Goal: Task Accomplishment & Management: Use online tool/utility

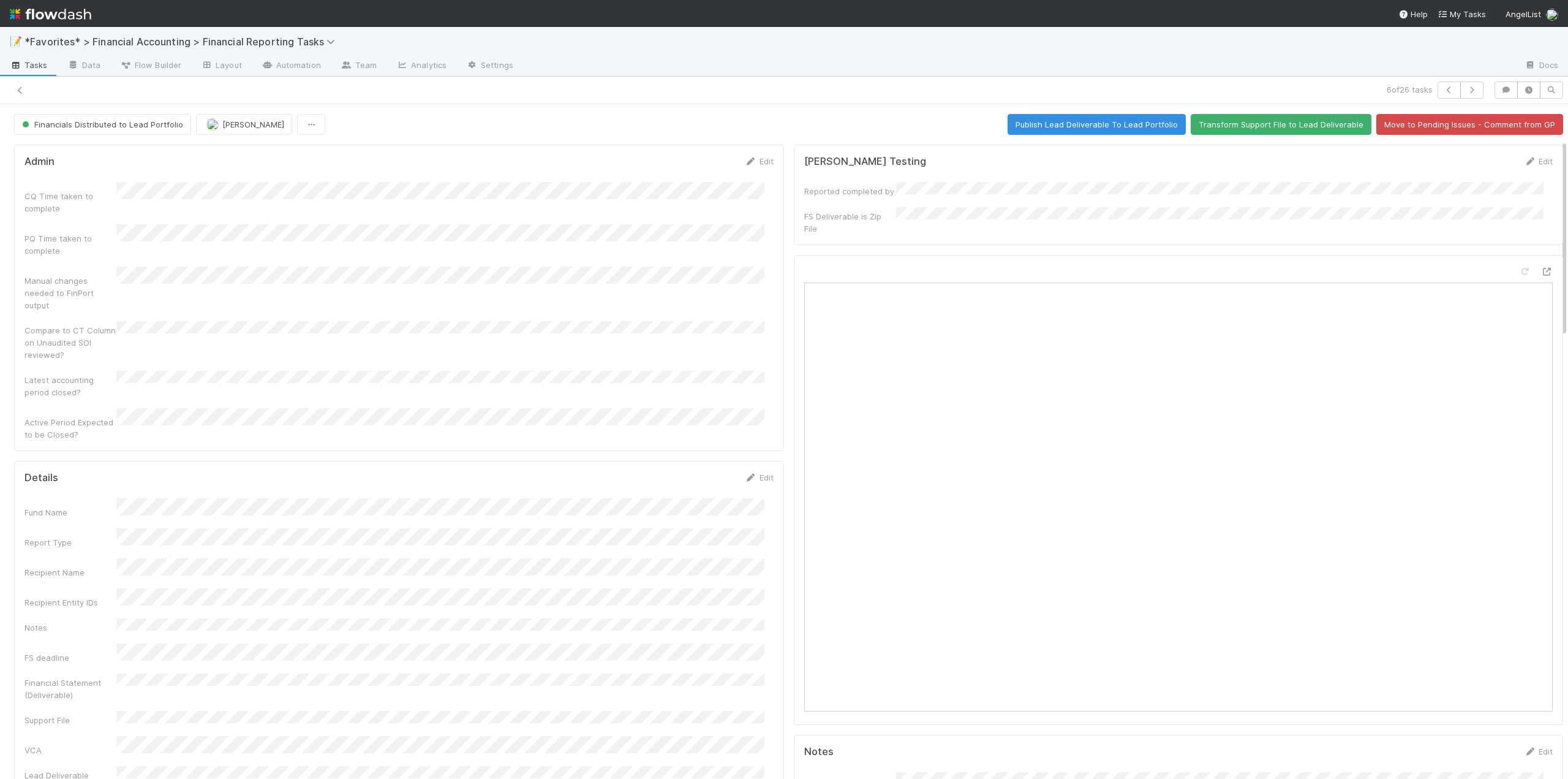
scroll to position [123, 0]
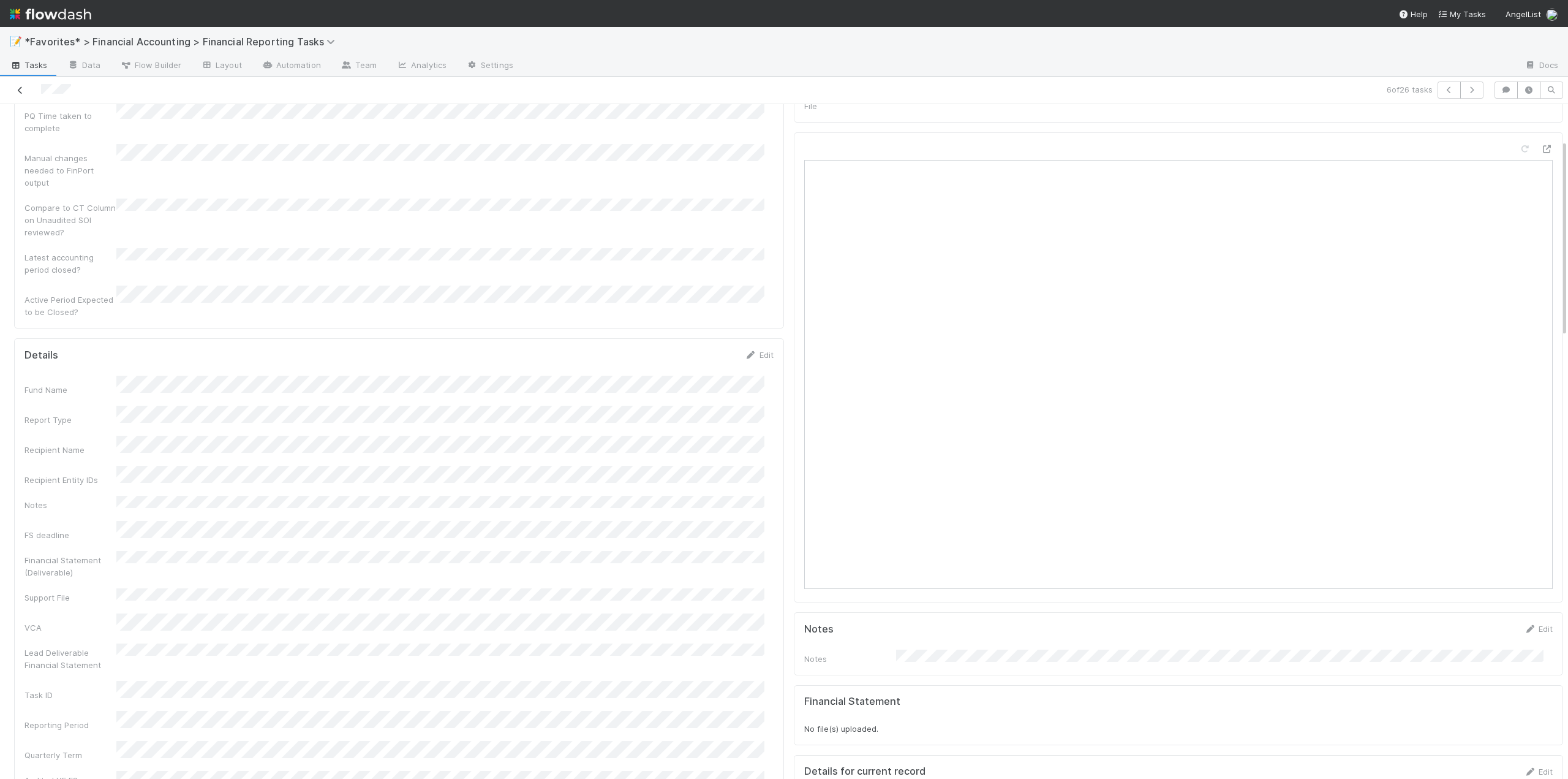
click at [22, 85] on link at bounding box center [20, 89] width 12 height 12
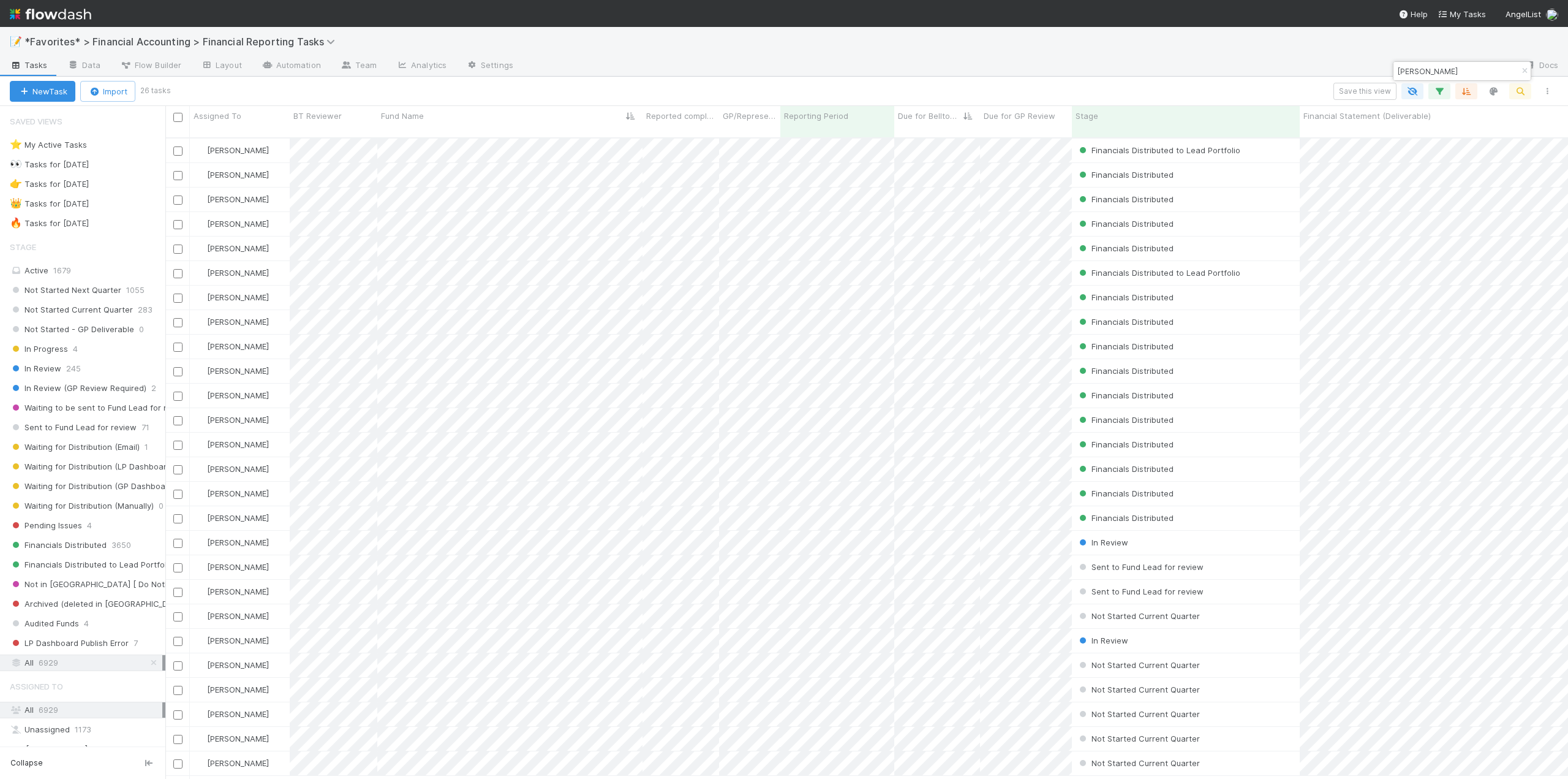
scroll to position [642, 1393]
click at [85, 304] on span "Not Started Current Quarter" at bounding box center [71, 309] width 123 height 15
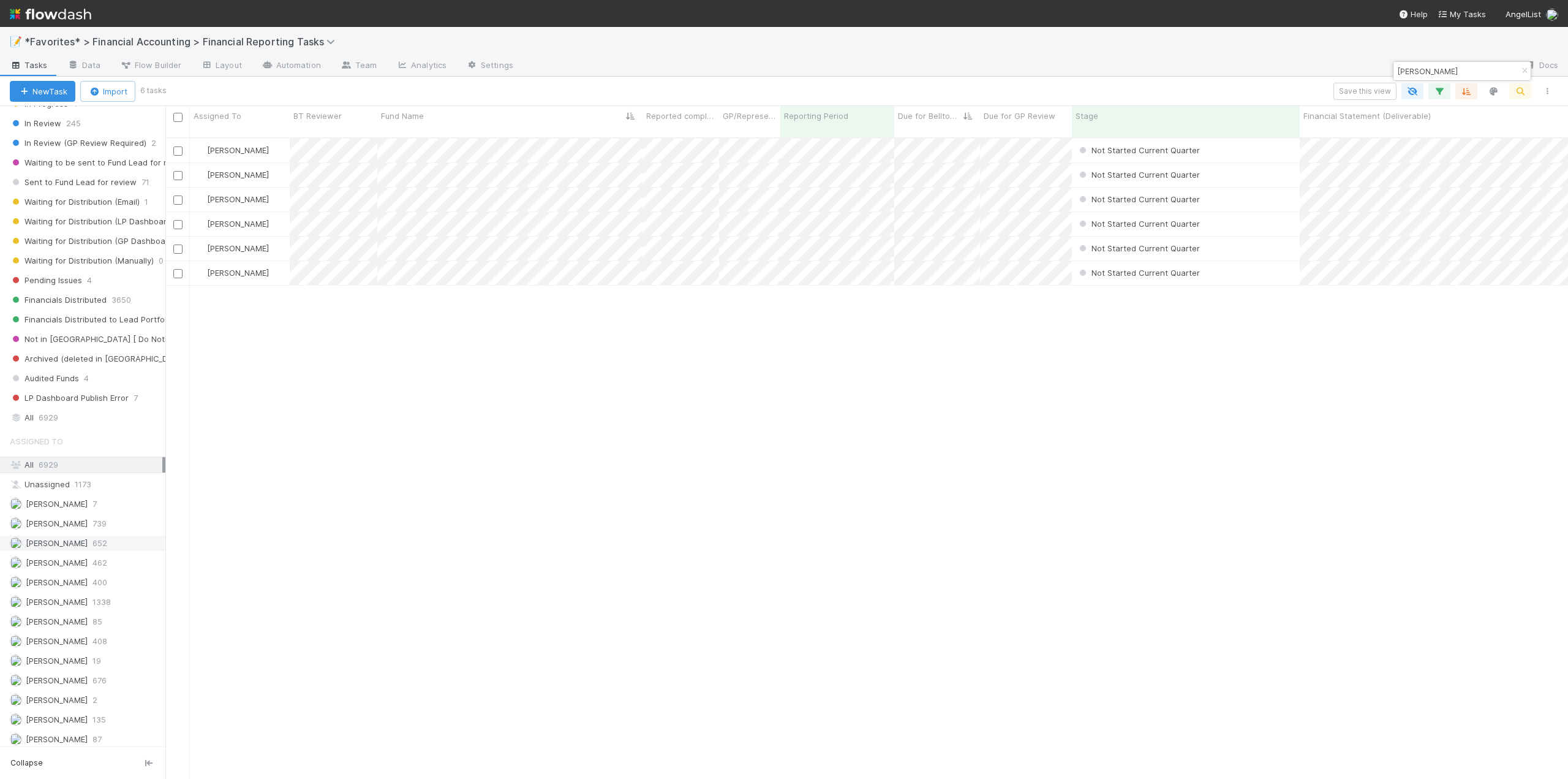
scroll to position [642, 1393]
click at [59, 598] on span "[PERSON_NAME]" at bounding box center [57, 602] width 62 height 10
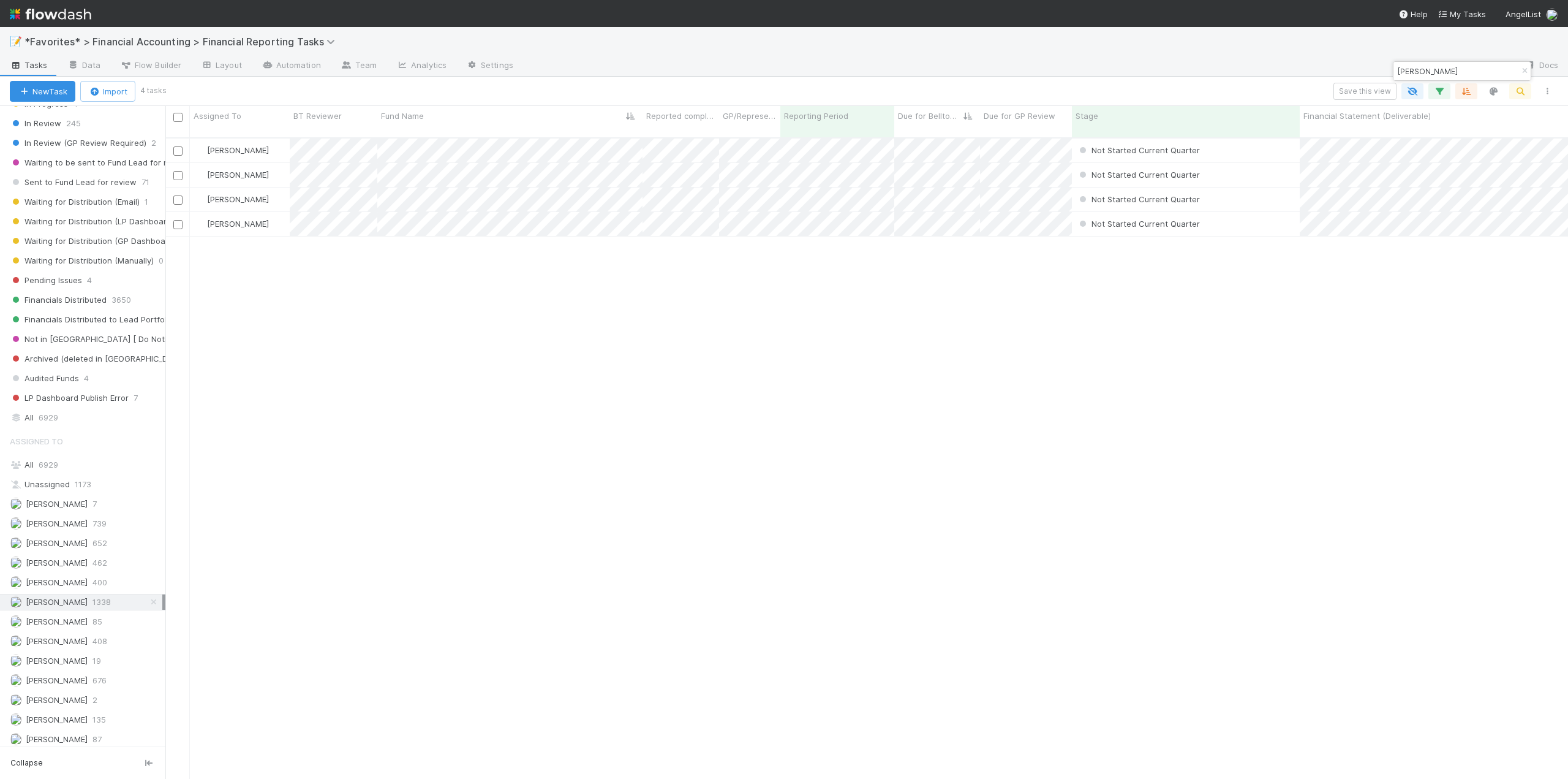
scroll to position [642, 1393]
drag, startPoint x: 1431, startPoint y: 69, endPoint x: 1393, endPoint y: 68, distance: 38.0
click at [1393, 68] on div "todd" at bounding box center [1455, 71] width 124 height 15
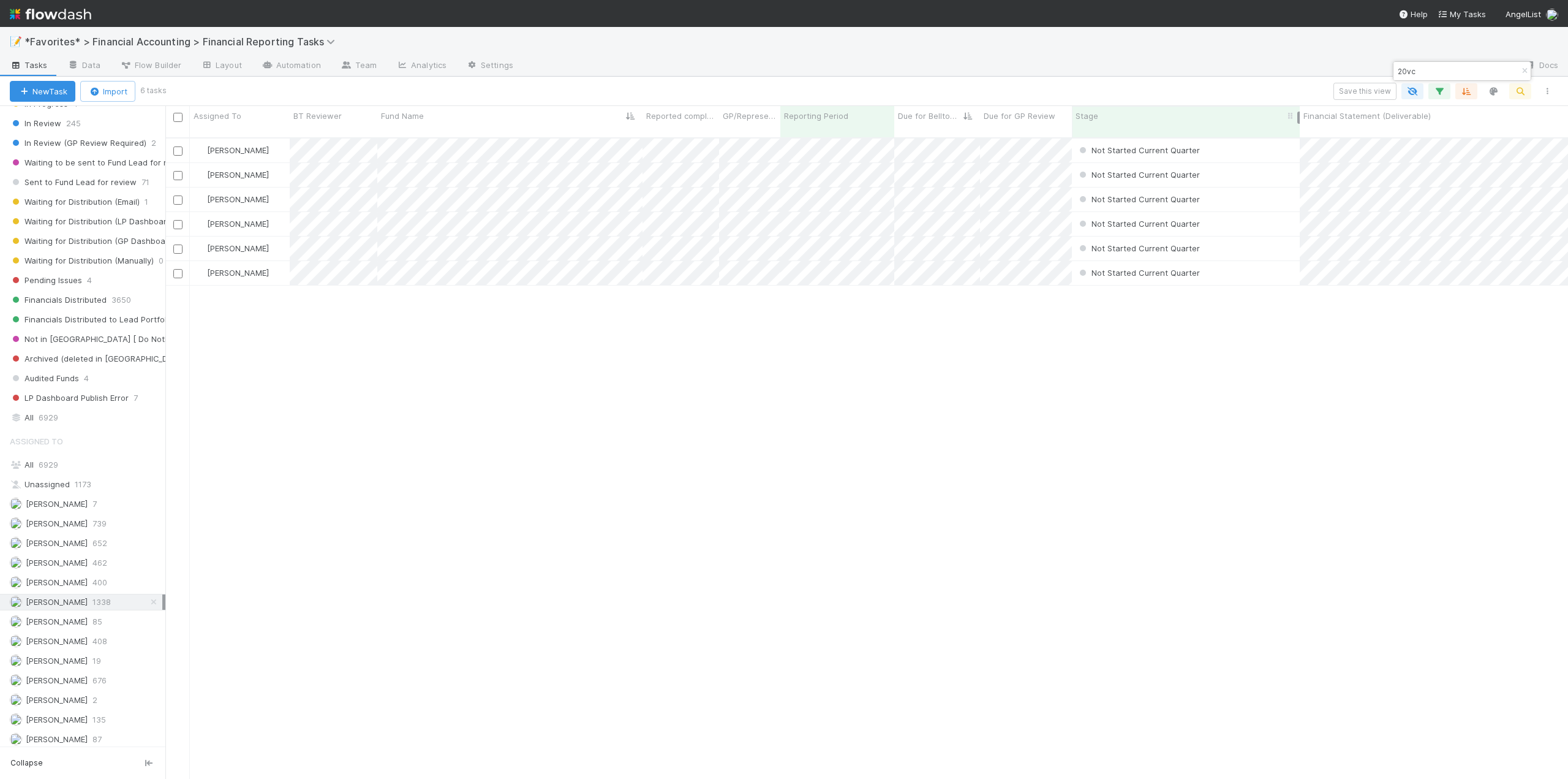
type input "20vc"
drag, startPoint x: 1297, startPoint y: 117, endPoint x: 1221, endPoint y: 124, distance: 76.3
click at [1221, 124] on div "Stage" at bounding box center [1148, 121] width 151 height 31
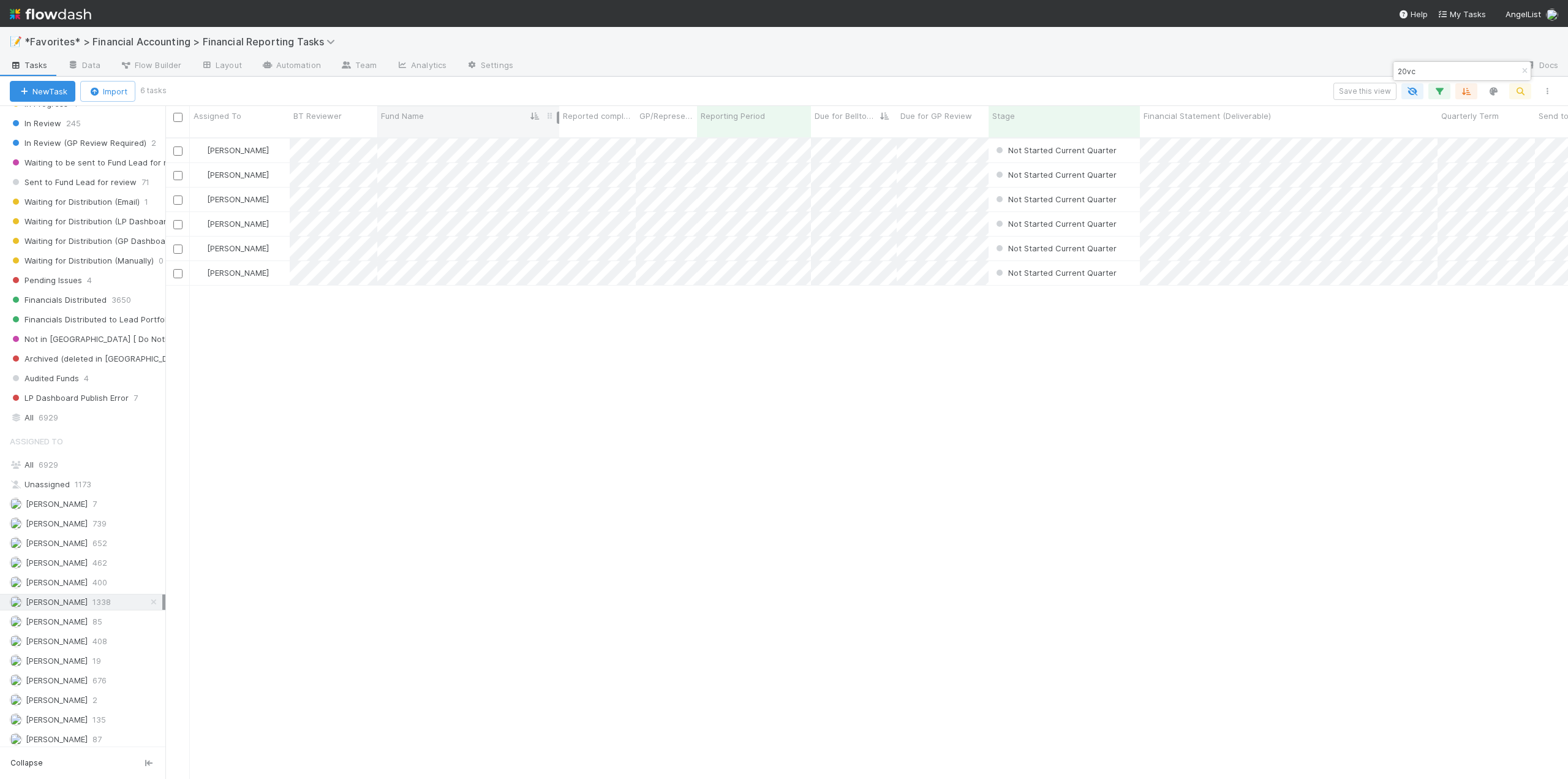
drag, startPoint x: 642, startPoint y: 115, endPoint x: 558, endPoint y: 120, distance: 84.1
click at [558, 120] on div at bounding box center [558, 117] width 2 height 12
drag, startPoint x: 1518, startPoint y: 117, endPoint x: 1341, endPoint y: 120, distance: 177.0
click at [1342, 120] on div at bounding box center [1343, 117] width 2 height 12
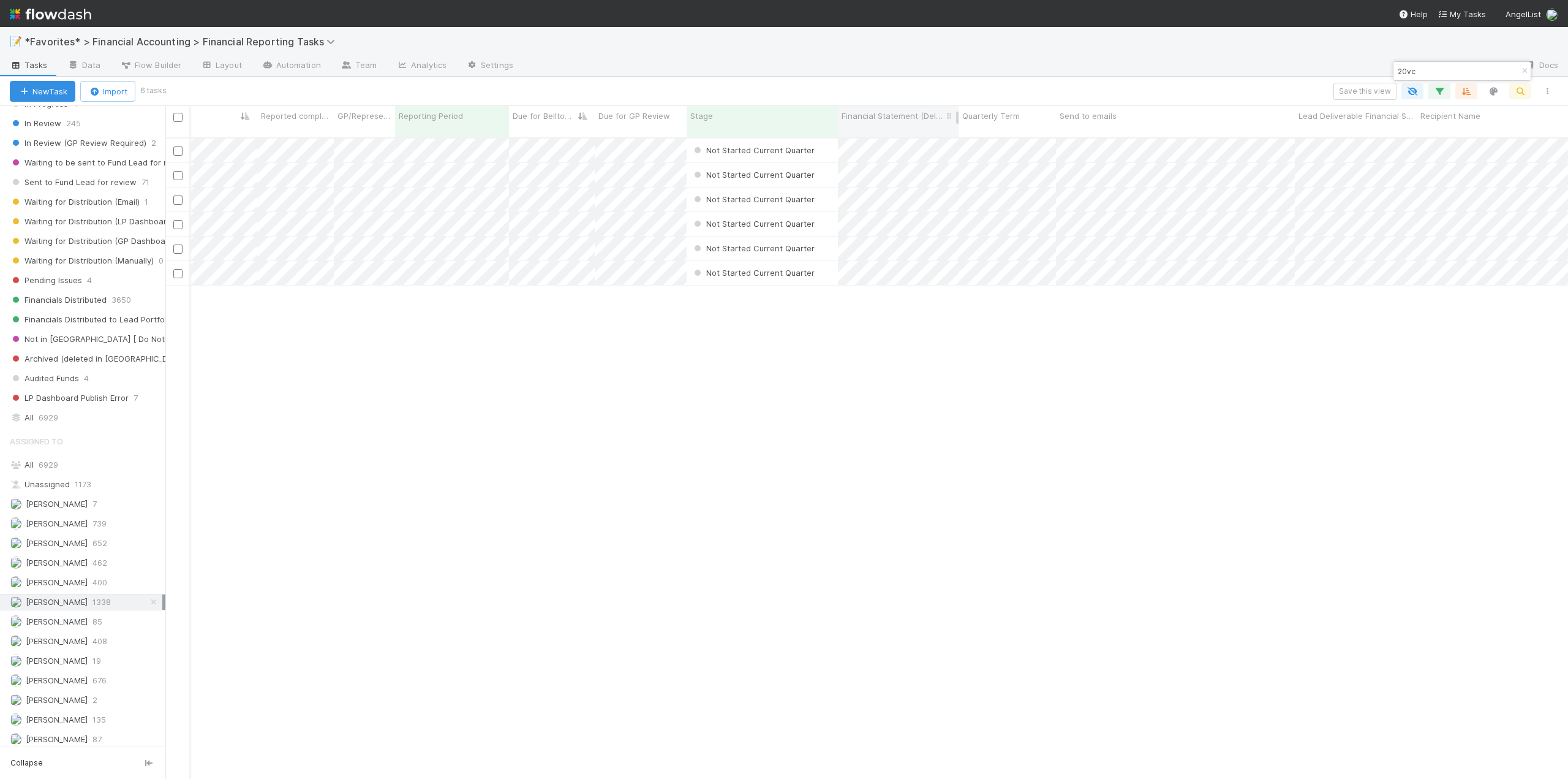
drag, startPoint x: 1484, startPoint y: 113, endPoint x: 848, endPoint y: 115, distance: 636.0
drag, startPoint x: 1478, startPoint y: 113, endPoint x: 681, endPoint y: 111, distance: 797.0
drag, startPoint x: 1475, startPoint y: 115, endPoint x: 686, endPoint y: 109, distance: 789.0
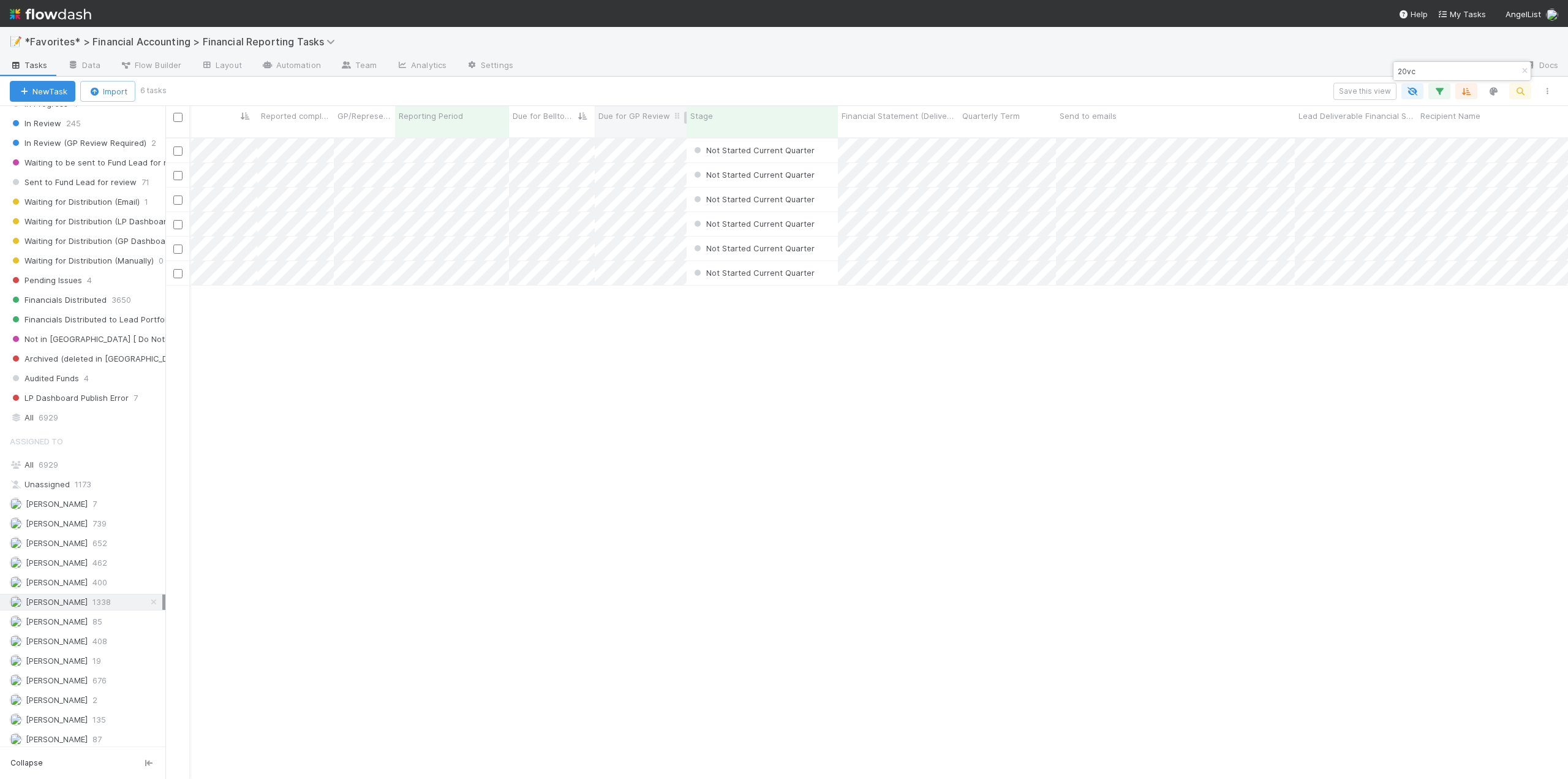
click at [1483, 117] on div "Recipient Name" at bounding box center [1548, 115] width 257 height 12
click at [1479, 114] on div "Sort A → Z Sort Z → A Hide Edit field Delete field" at bounding box center [784, 390] width 1568 height 779
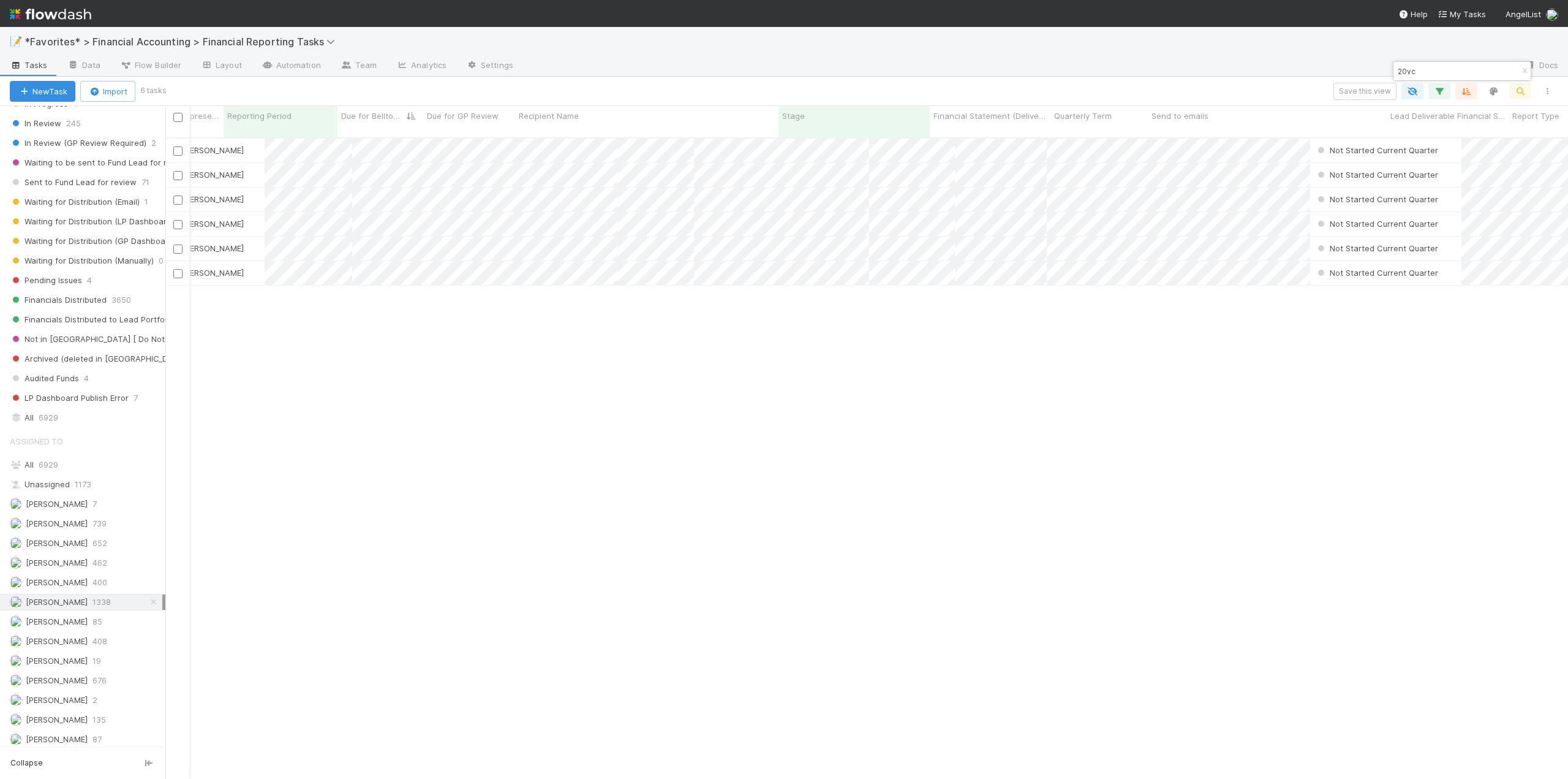
scroll to position [0, 0]
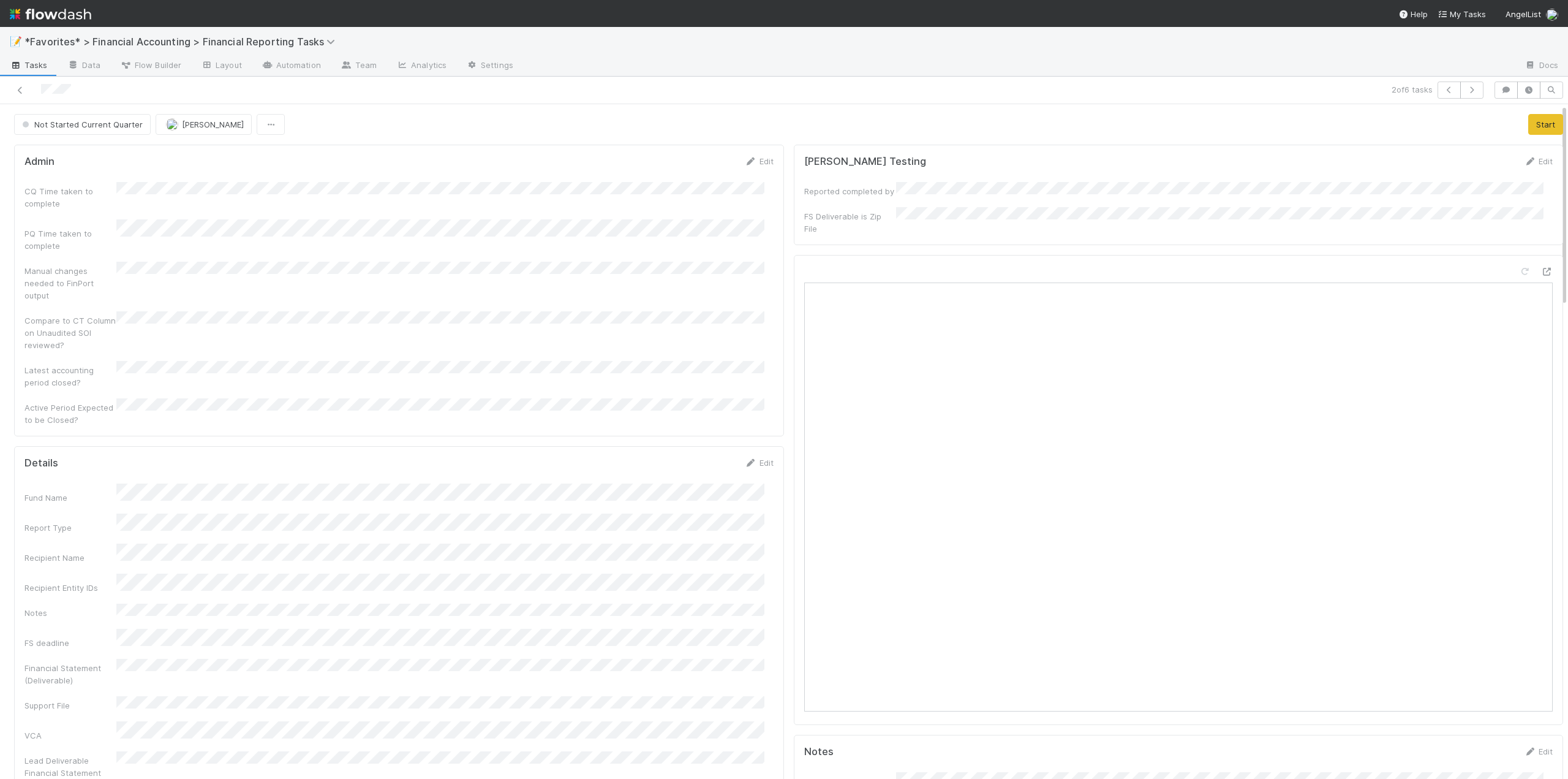
drag, startPoint x: 754, startPoint y: 163, endPoint x: 706, endPoint y: 179, distance: 50.6
click at [754, 163] on link "Edit" at bounding box center [758, 161] width 28 height 10
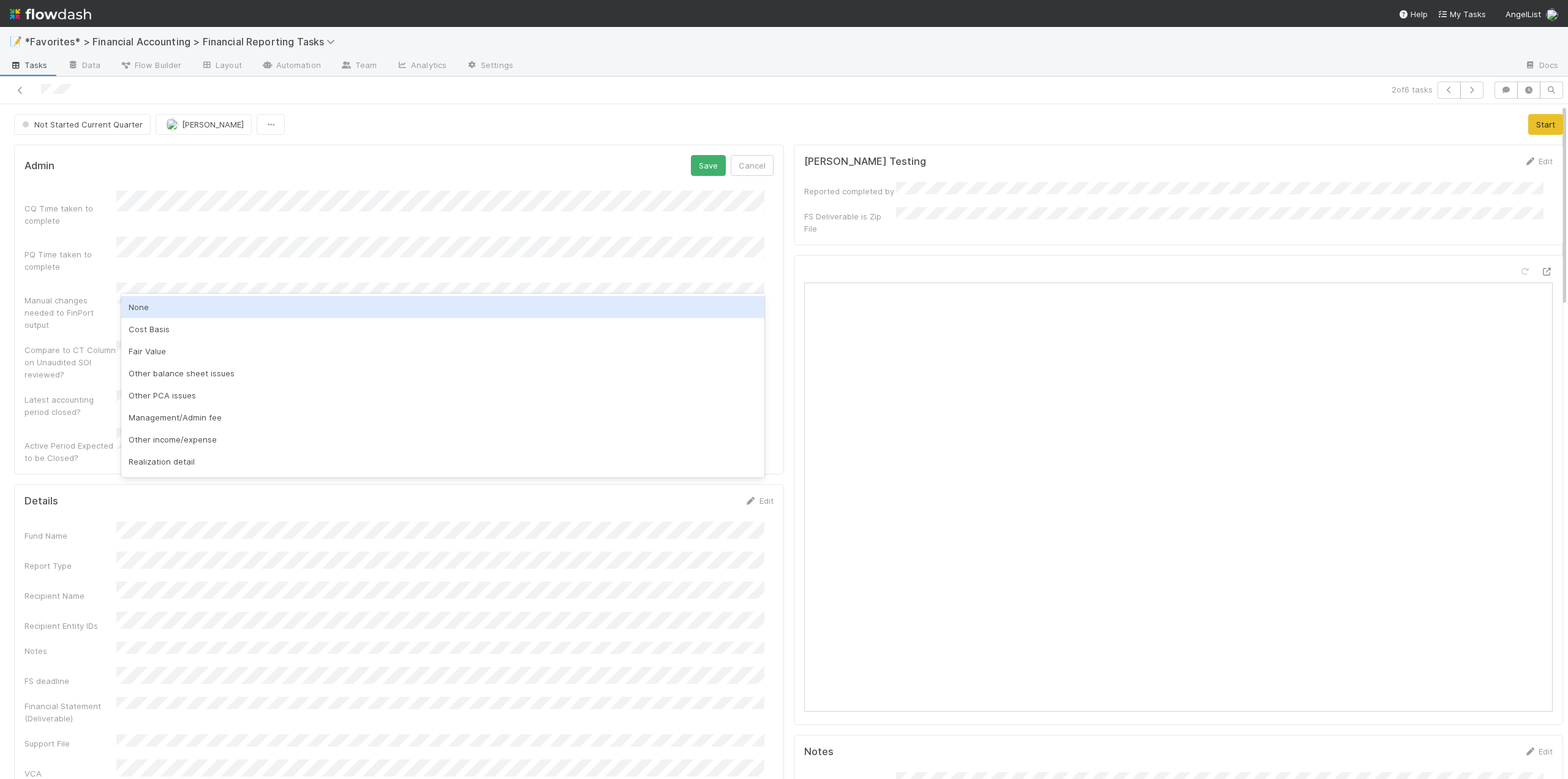
click at [151, 307] on div "None" at bounding box center [442, 307] width 643 height 22
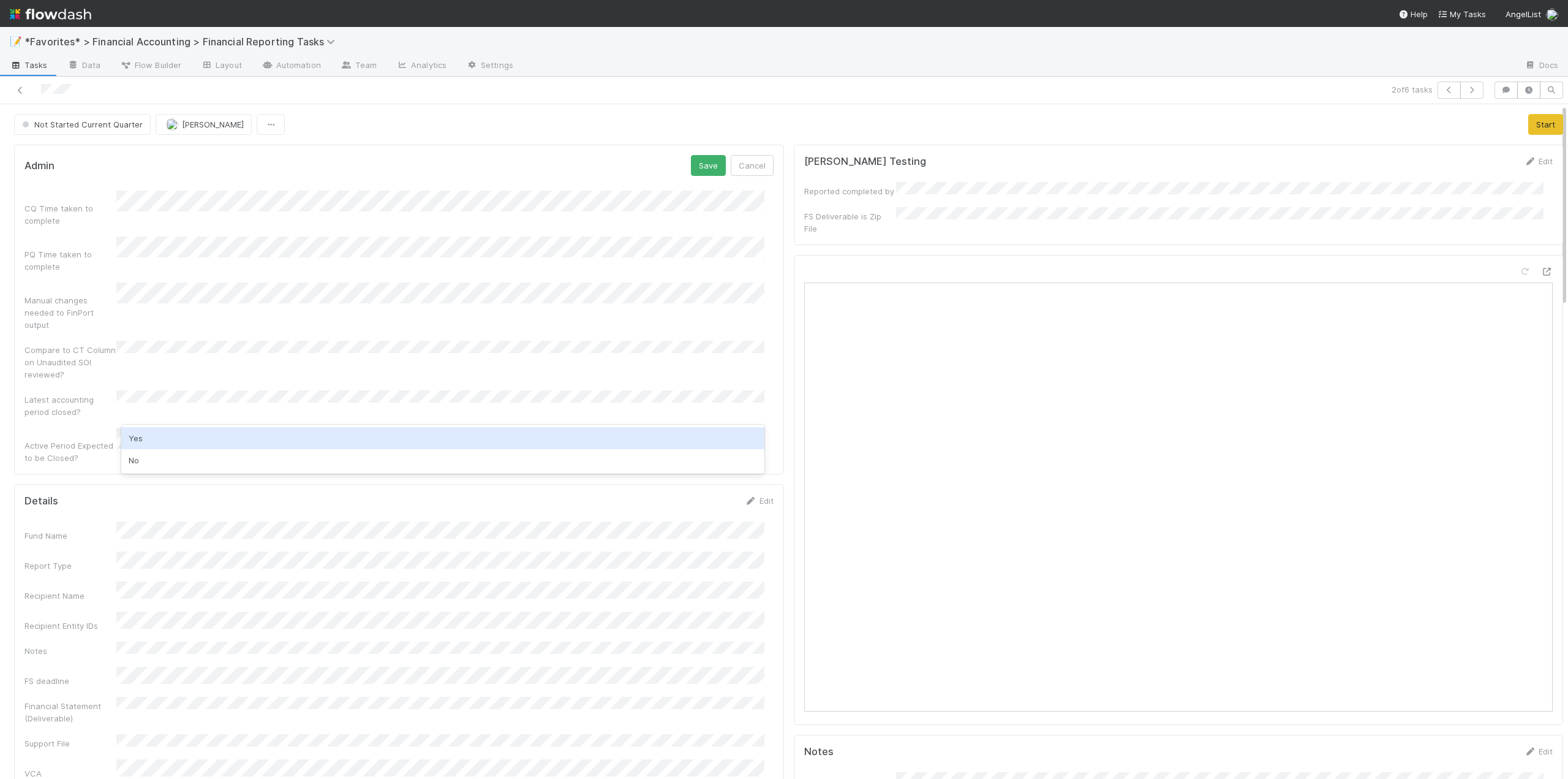
click at [148, 436] on div "Yes" at bounding box center [442, 437] width 643 height 22
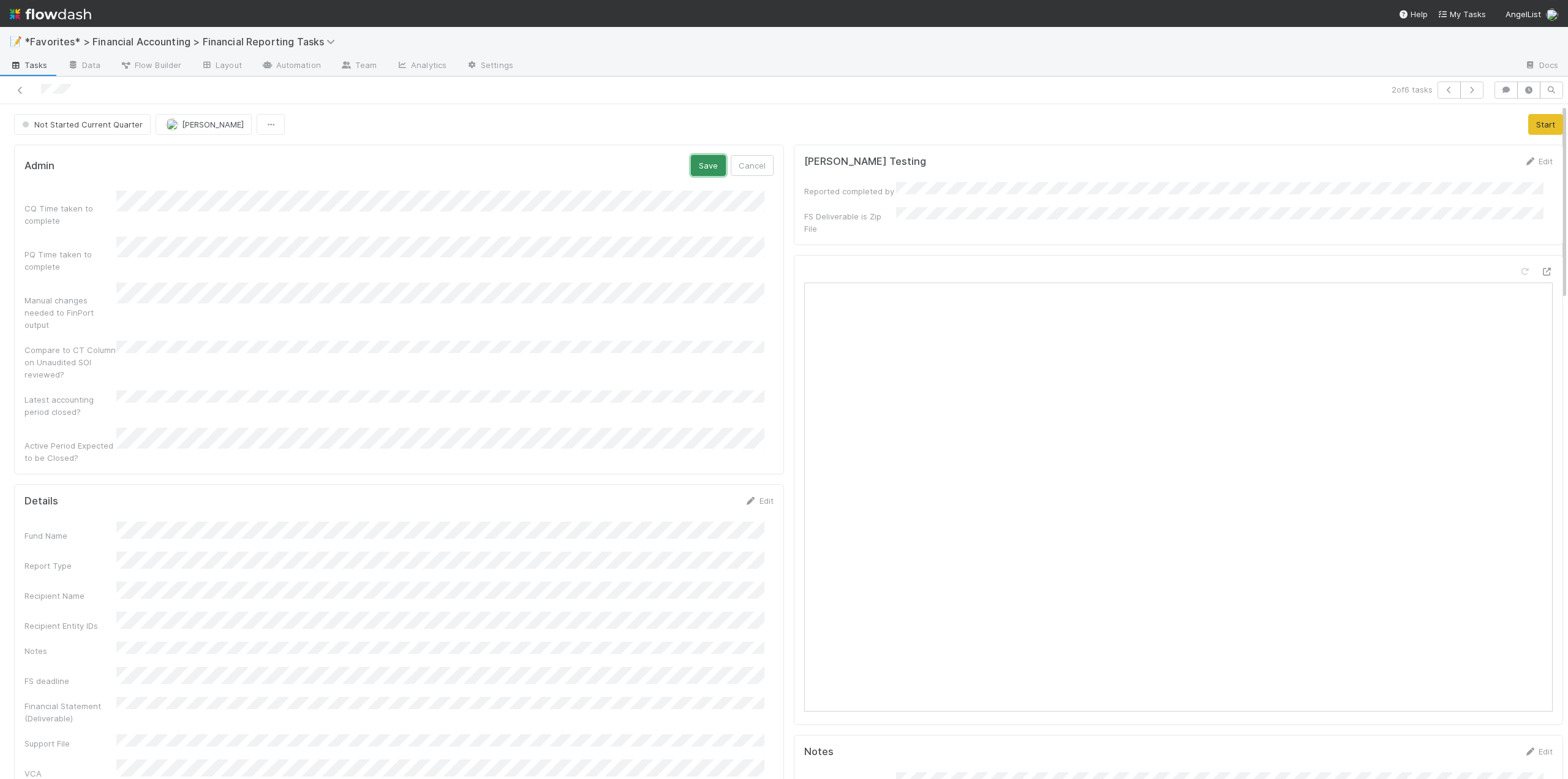
click at [696, 164] on button "Save" at bounding box center [708, 166] width 35 height 21
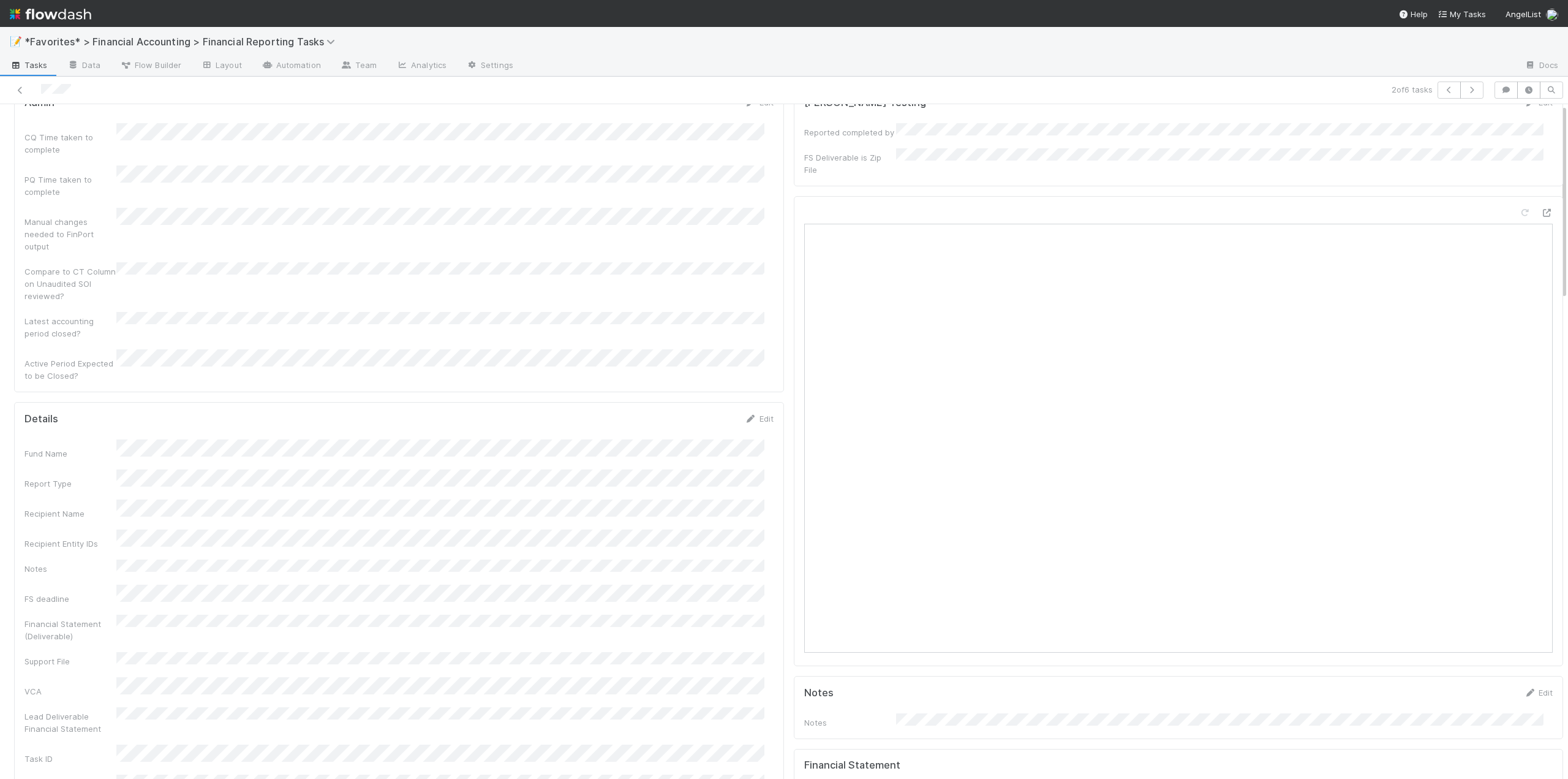
scroll to position [123, 0]
click at [754, 350] on link "Edit" at bounding box center [758, 355] width 28 height 10
click at [710, 349] on button "Save" at bounding box center [708, 359] width 35 height 21
click at [1528, 121] on button "Start" at bounding box center [1545, 124] width 35 height 21
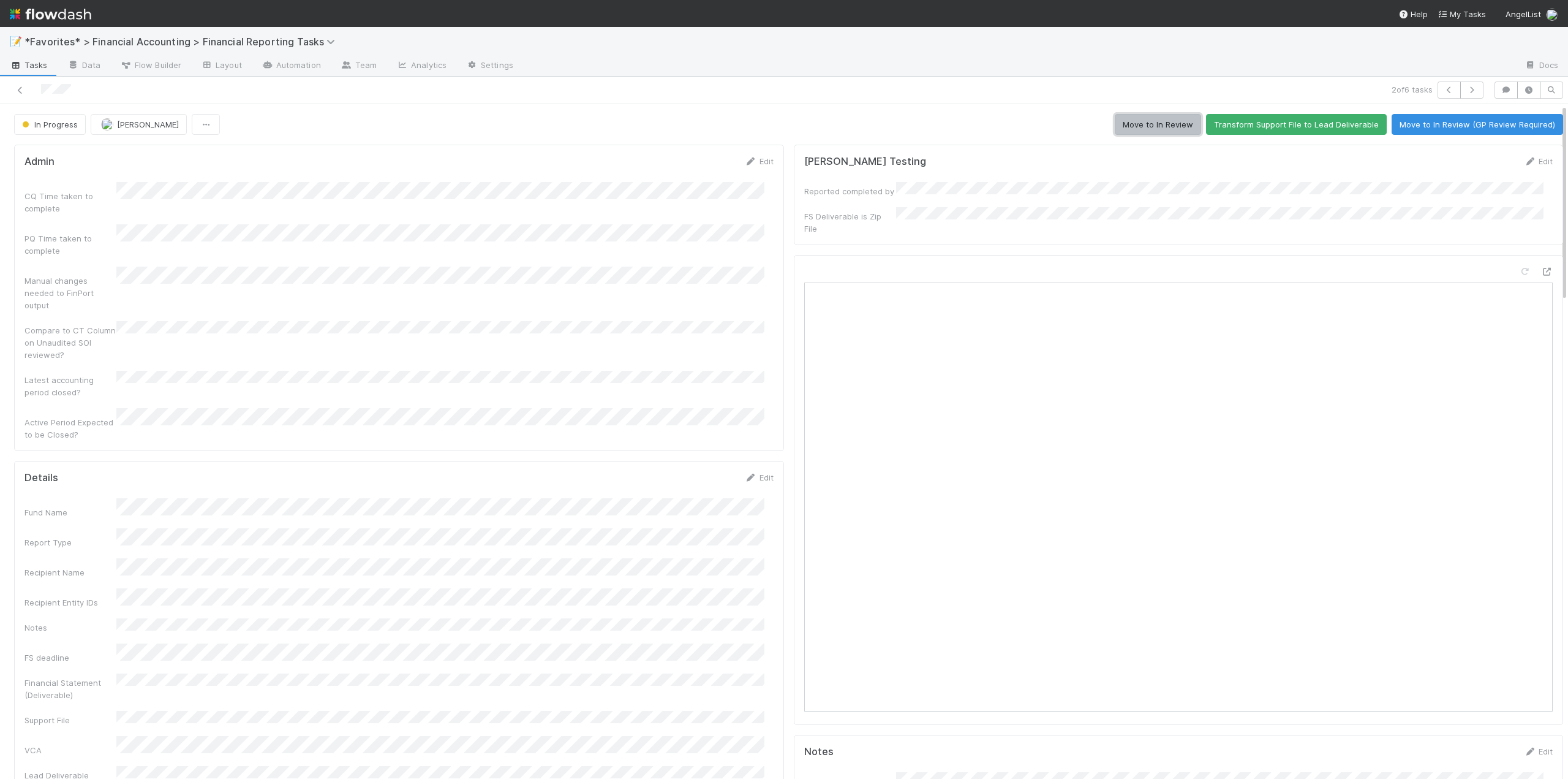
click at [1135, 120] on button "Move to In Review" at bounding box center [1158, 124] width 86 height 21
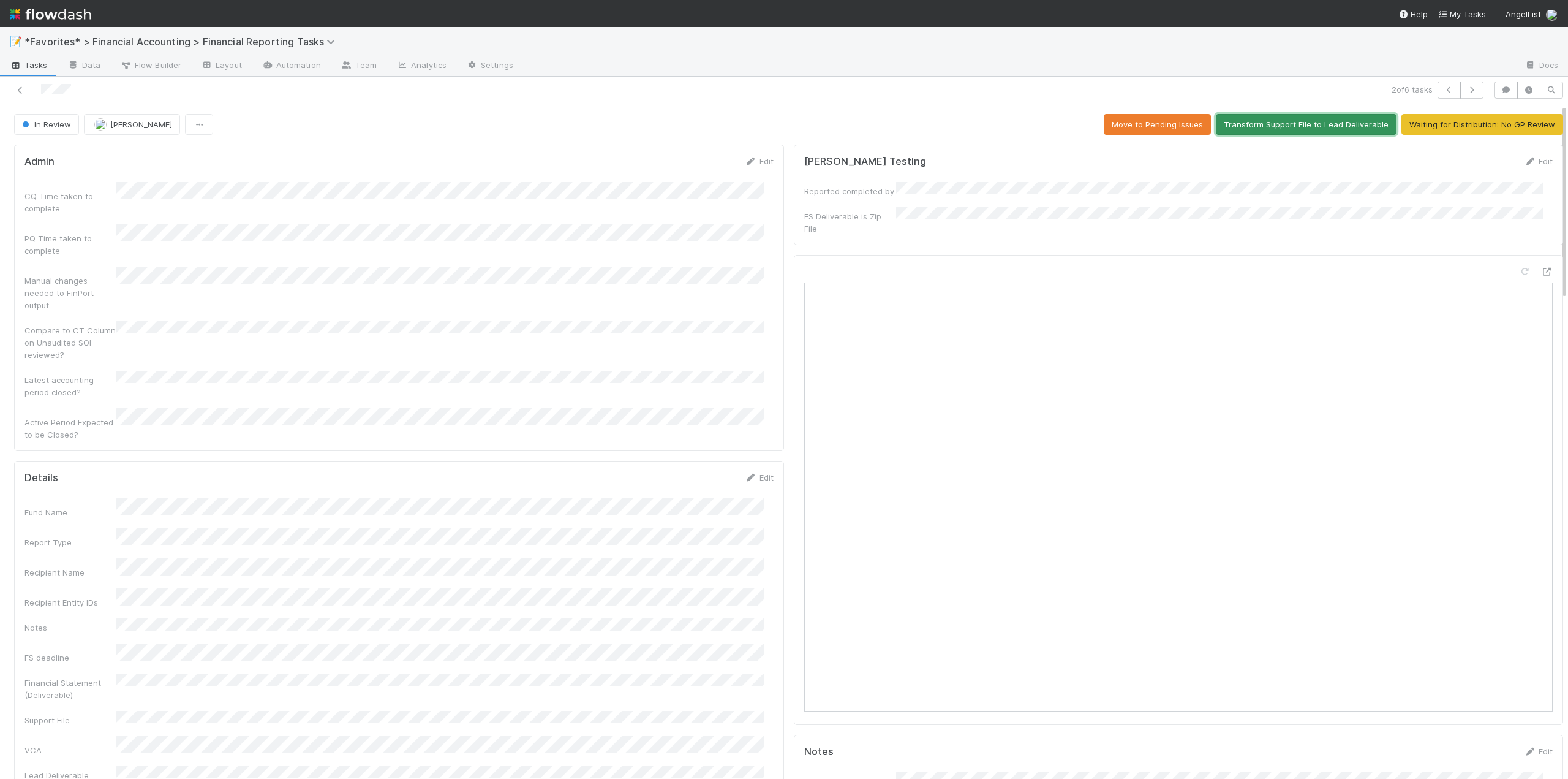
click at [1231, 130] on button "Transform Support File to Lead Deliverable" at bounding box center [1306, 124] width 180 height 21
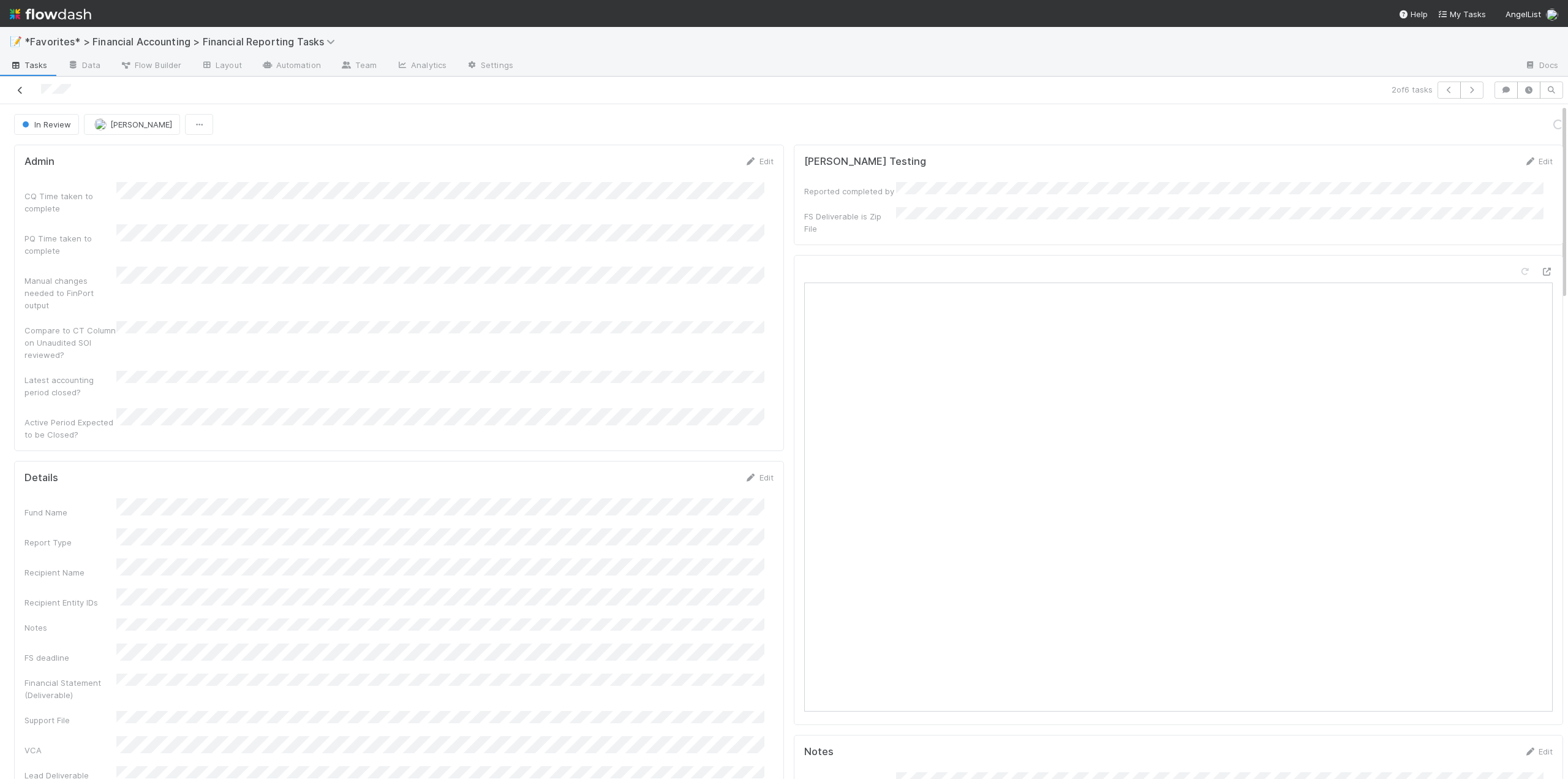
click at [22, 92] on icon at bounding box center [20, 90] width 12 height 8
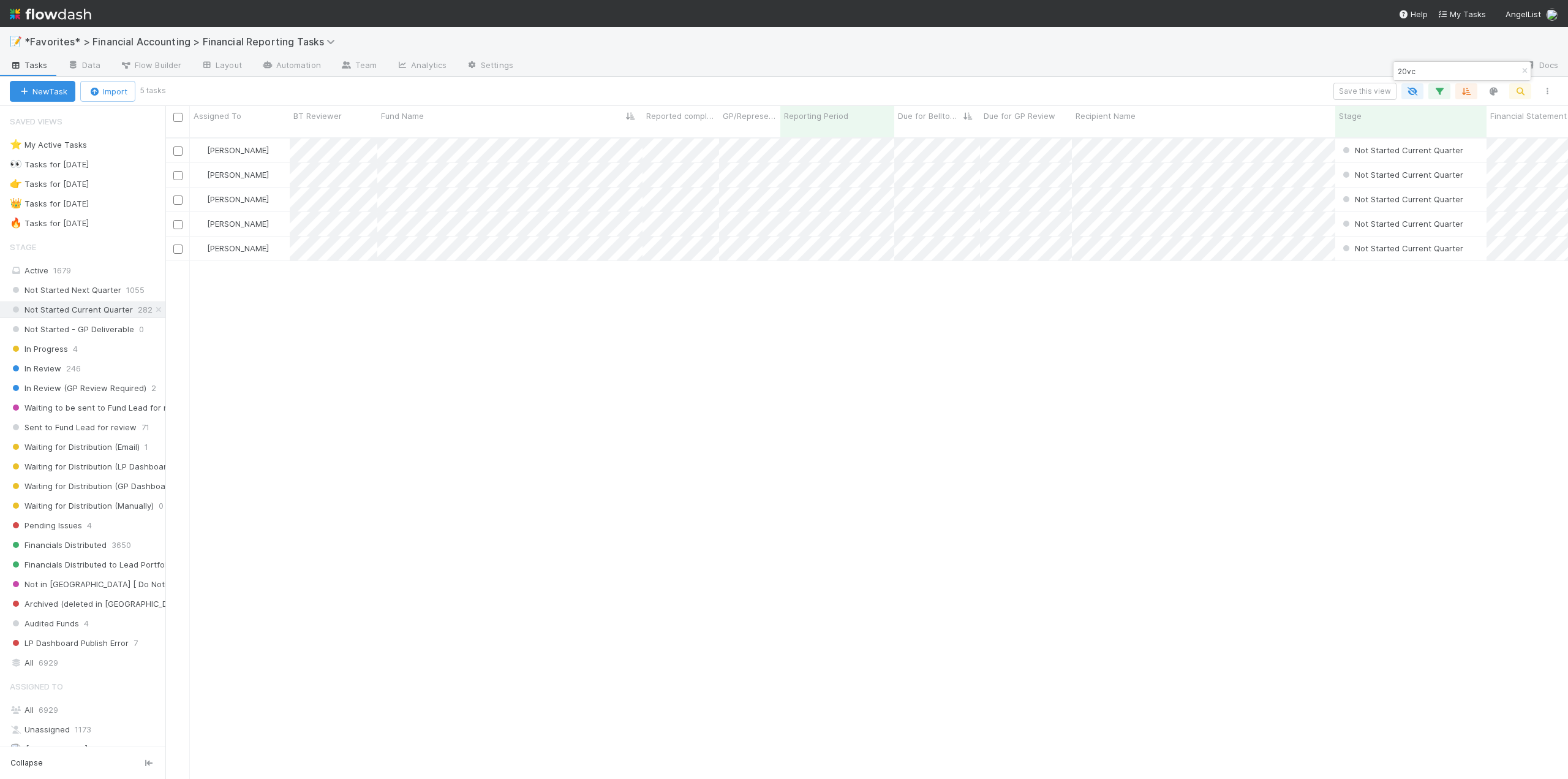
scroll to position [642, 1393]
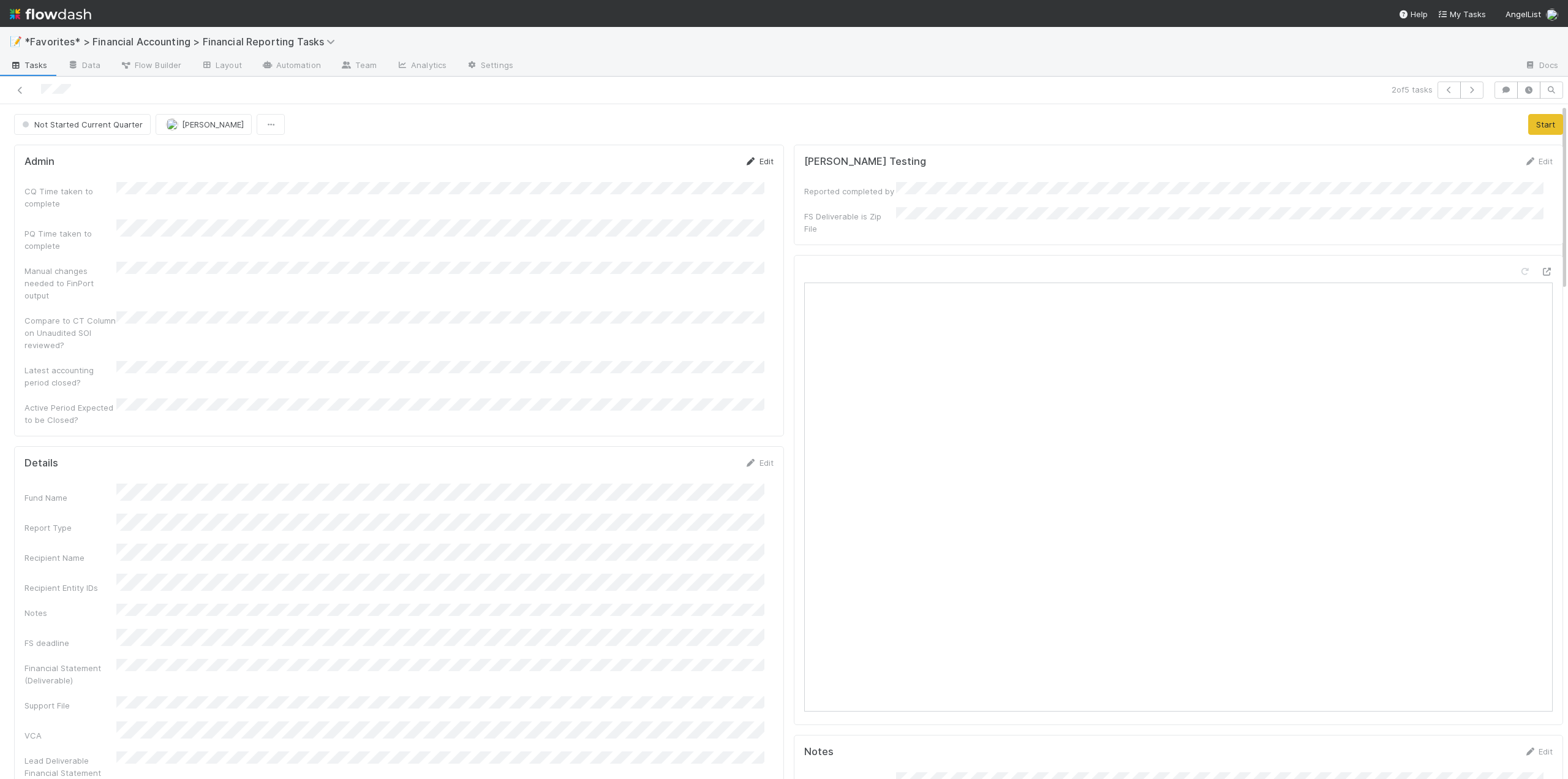
click at [753, 160] on link "Edit" at bounding box center [758, 161] width 28 height 10
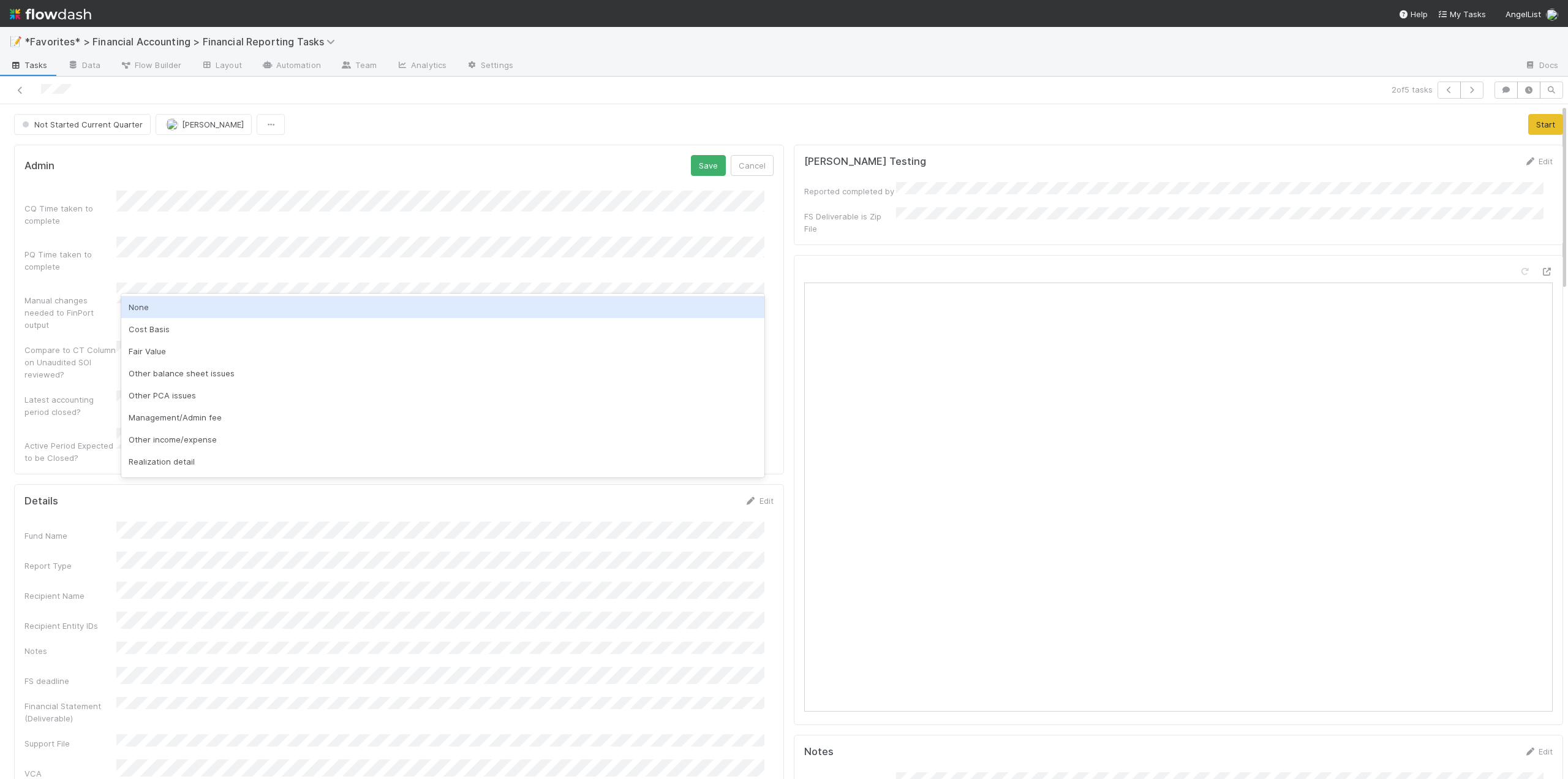
click at [137, 303] on div "None" at bounding box center [442, 307] width 643 height 22
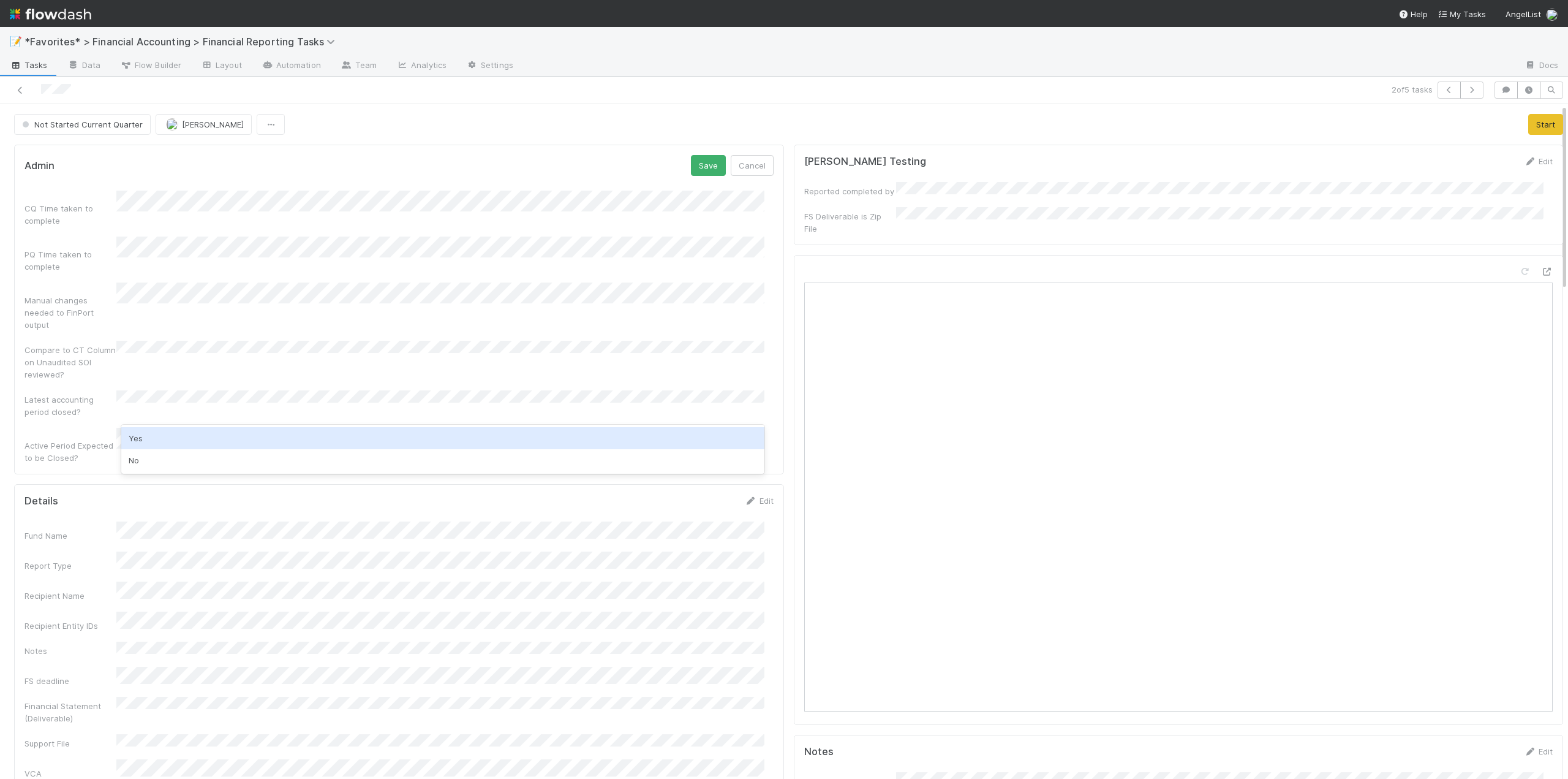
click at [137, 439] on div "Yes" at bounding box center [442, 437] width 643 height 22
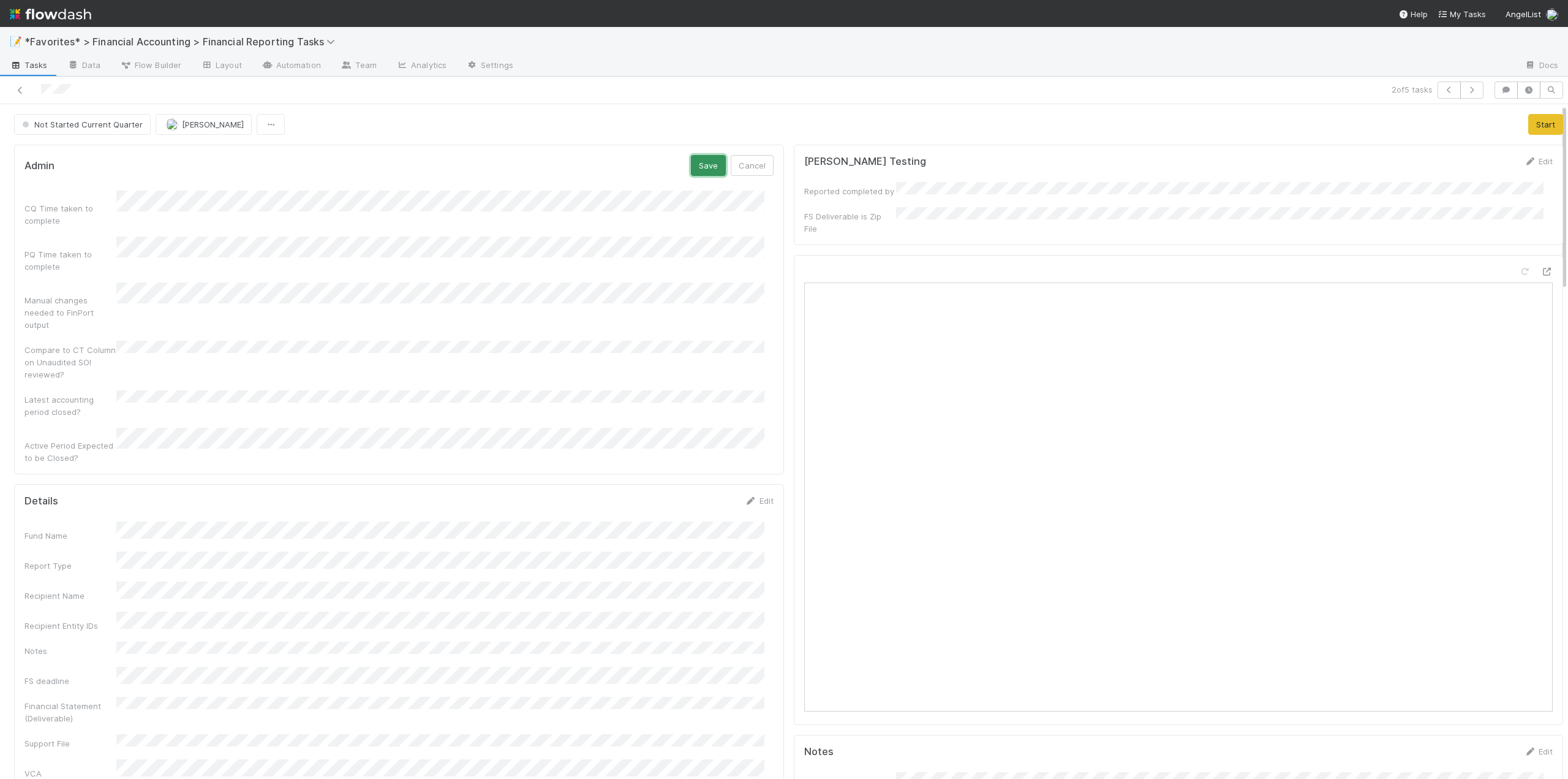
click at [707, 169] on button "Save" at bounding box center [708, 166] width 35 height 21
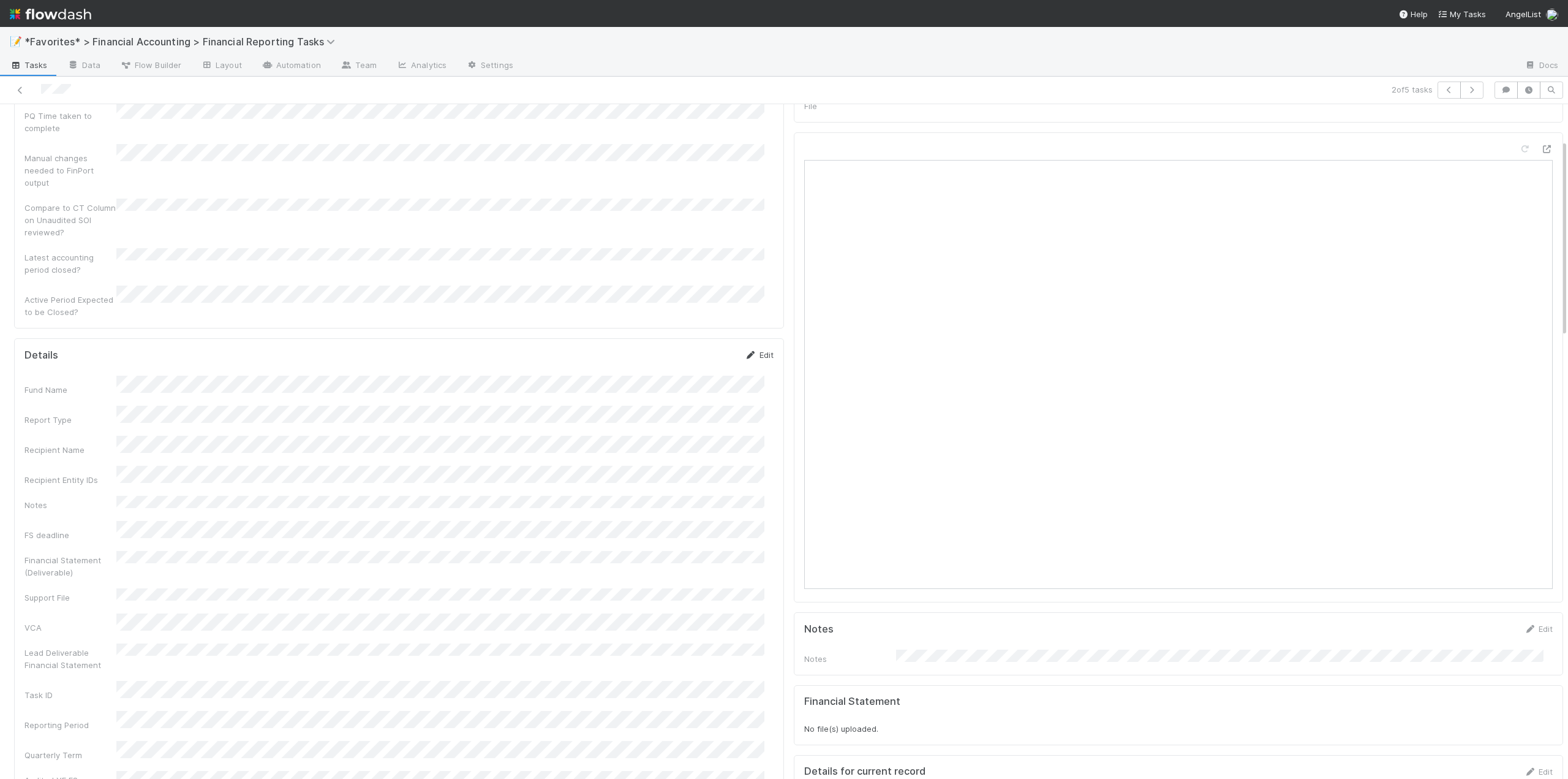
click at [754, 350] on link "Edit" at bounding box center [758, 355] width 28 height 10
click at [698, 349] on button "Save" at bounding box center [708, 359] width 35 height 21
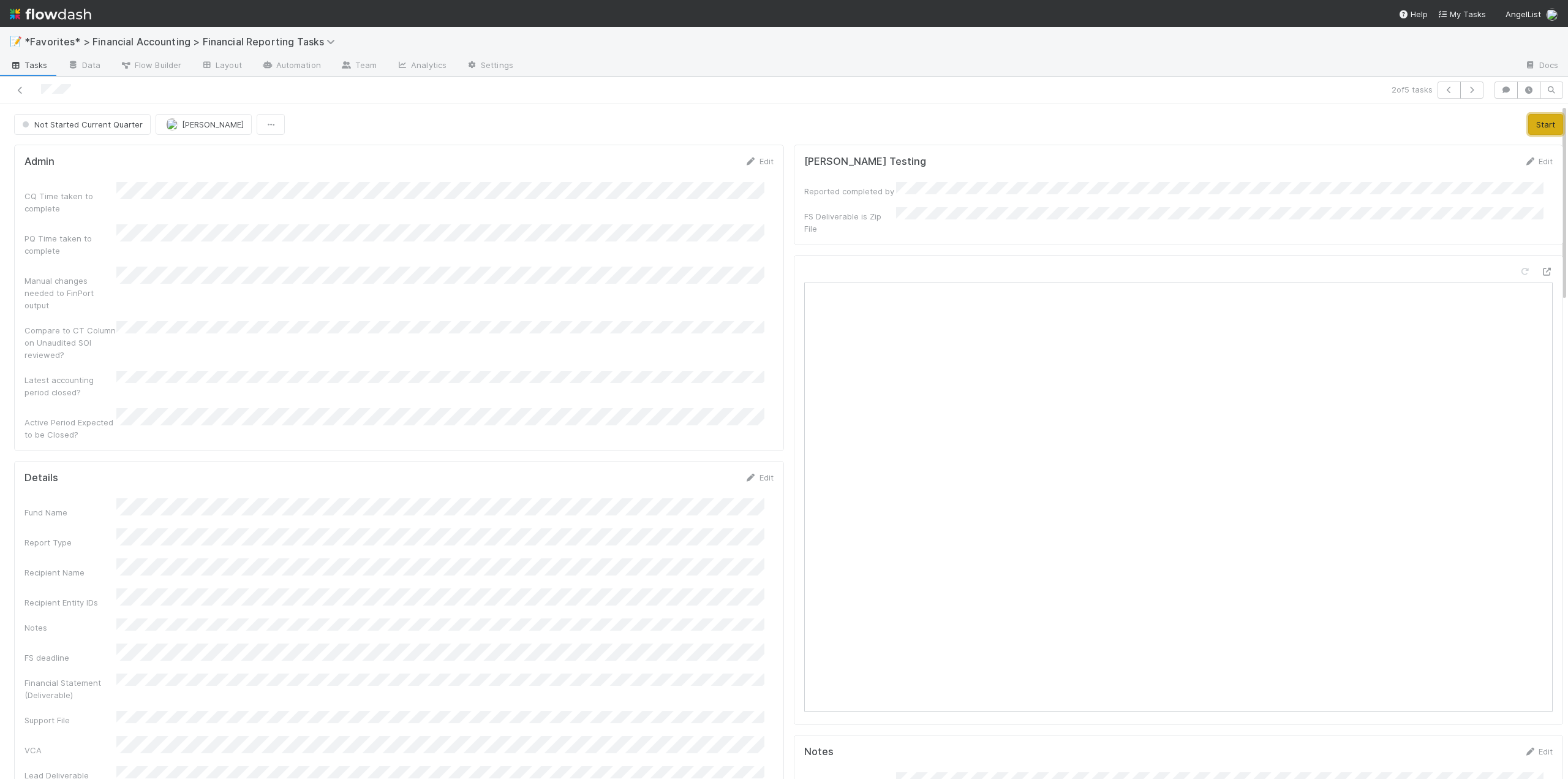
click at [1528, 129] on button "Start" at bounding box center [1545, 124] width 35 height 21
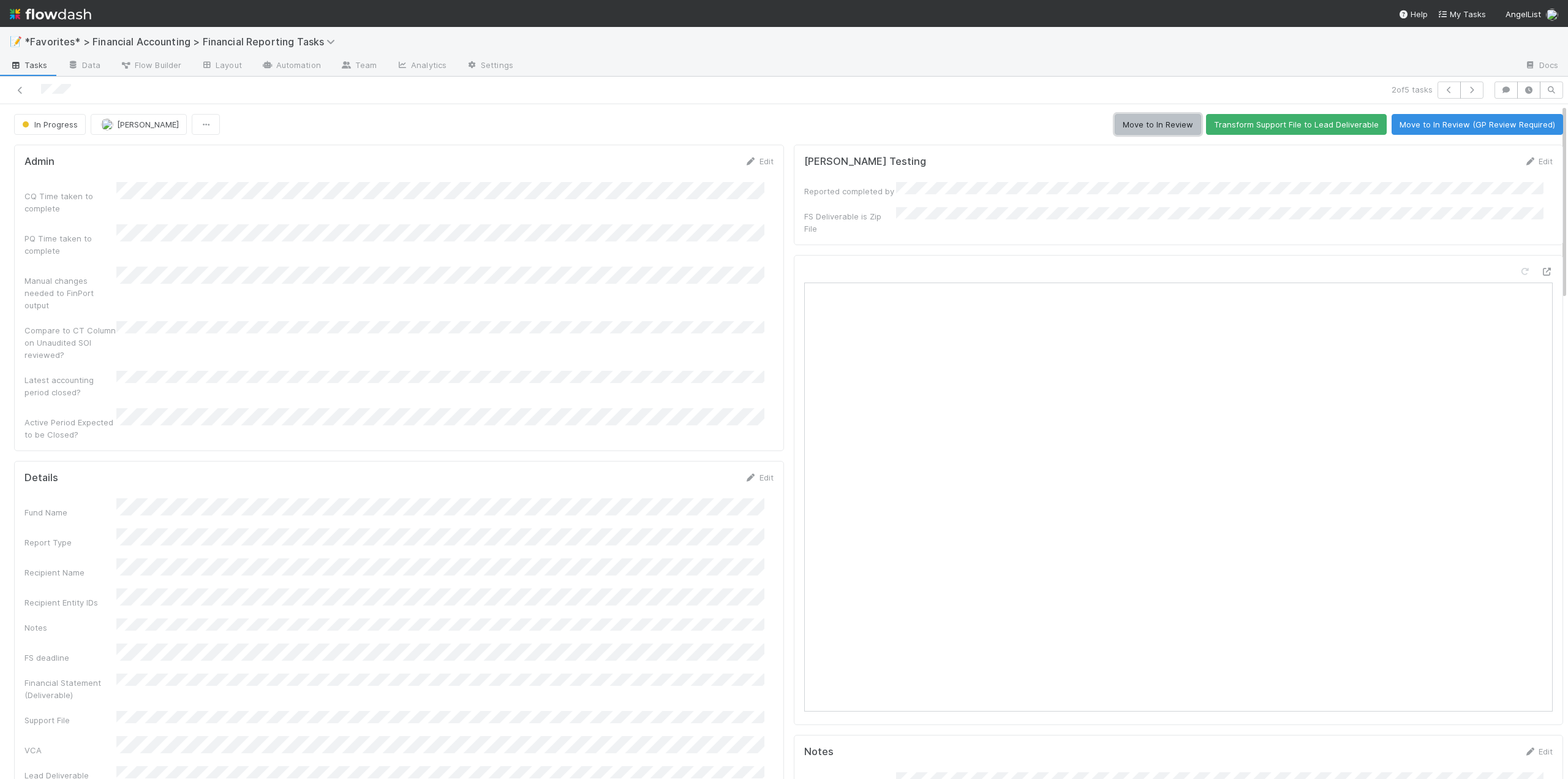
click at [1140, 131] on button "Move to In Review" at bounding box center [1158, 124] width 86 height 21
click at [23, 87] on icon at bounding box center [20, 90] width 12 height 8
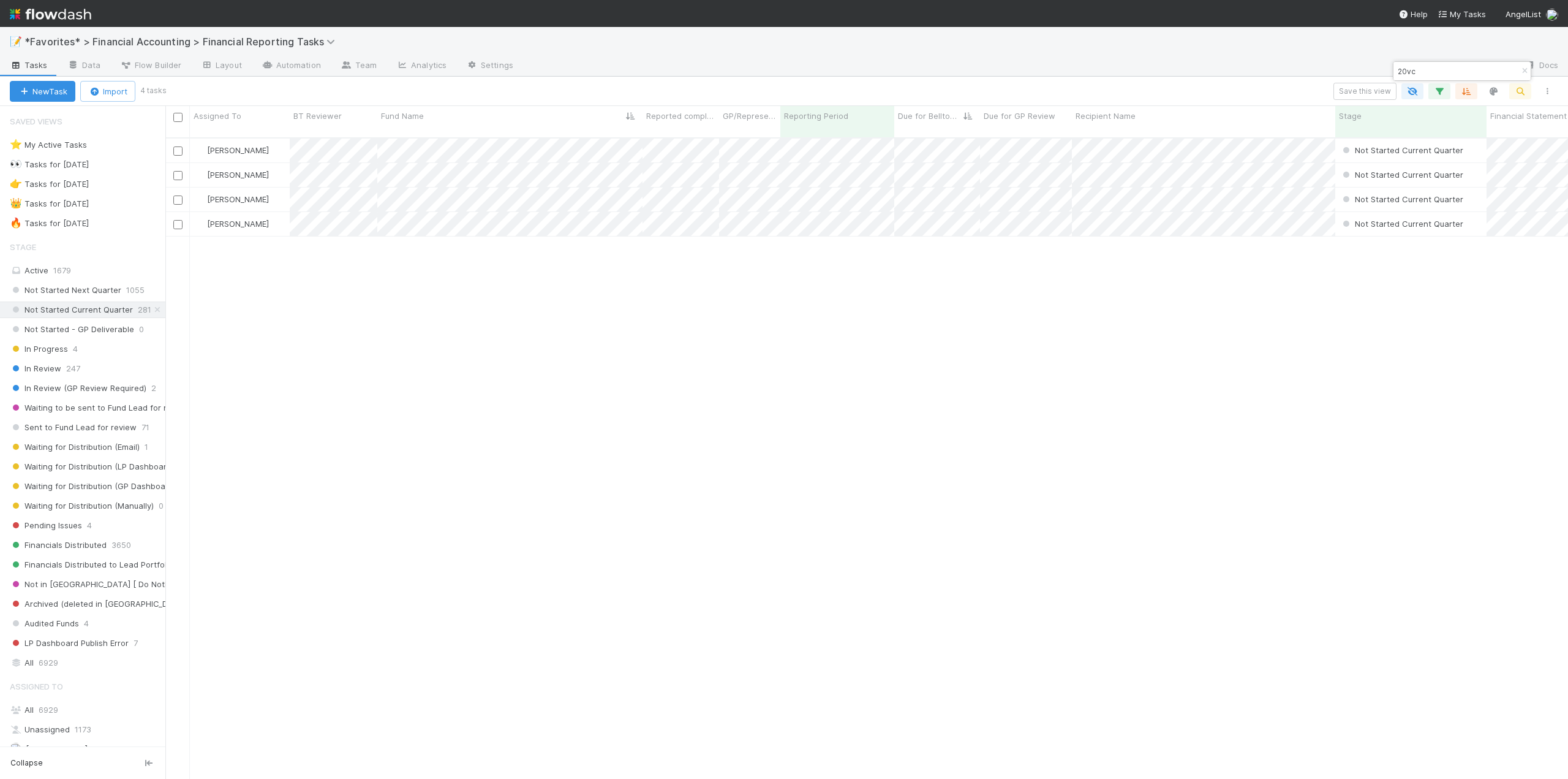
scroll to position [642, 1393]
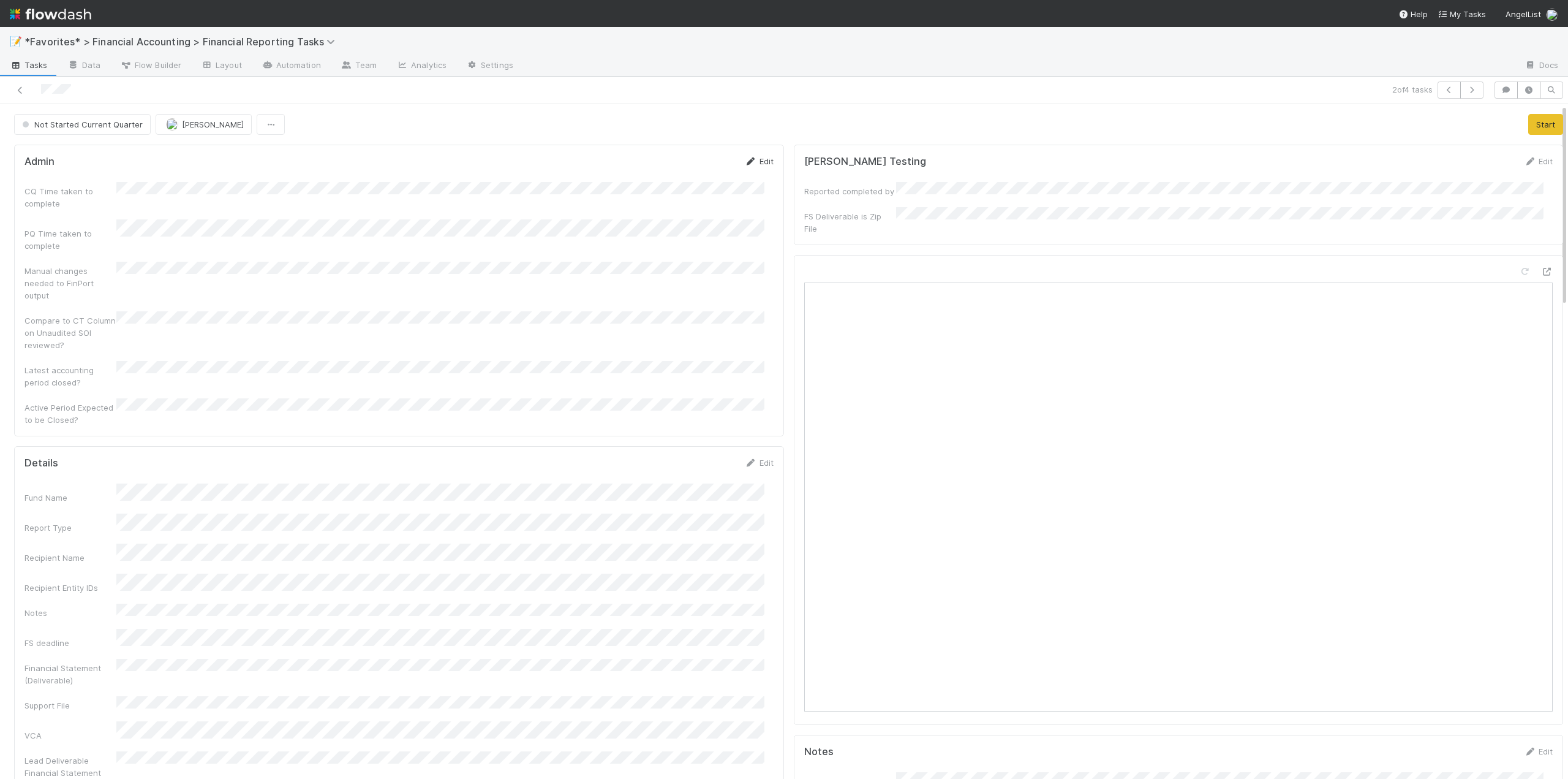
click at [757, 163] on link "Edit" at bounding box center [758, 161] width 28 height 10
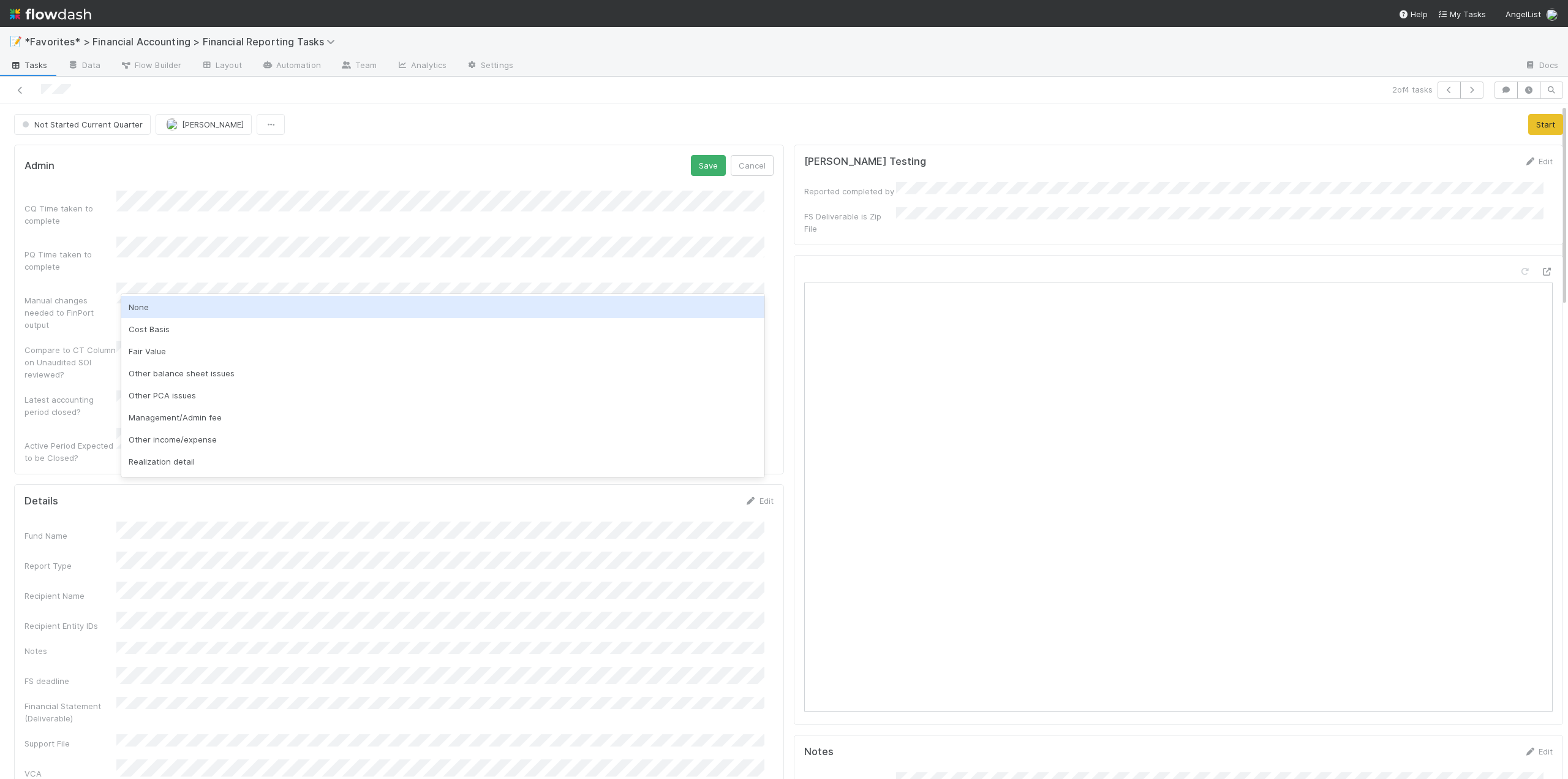
click at [141, 308] on div "None" at bounding box center [442, 307] width 643 height 22
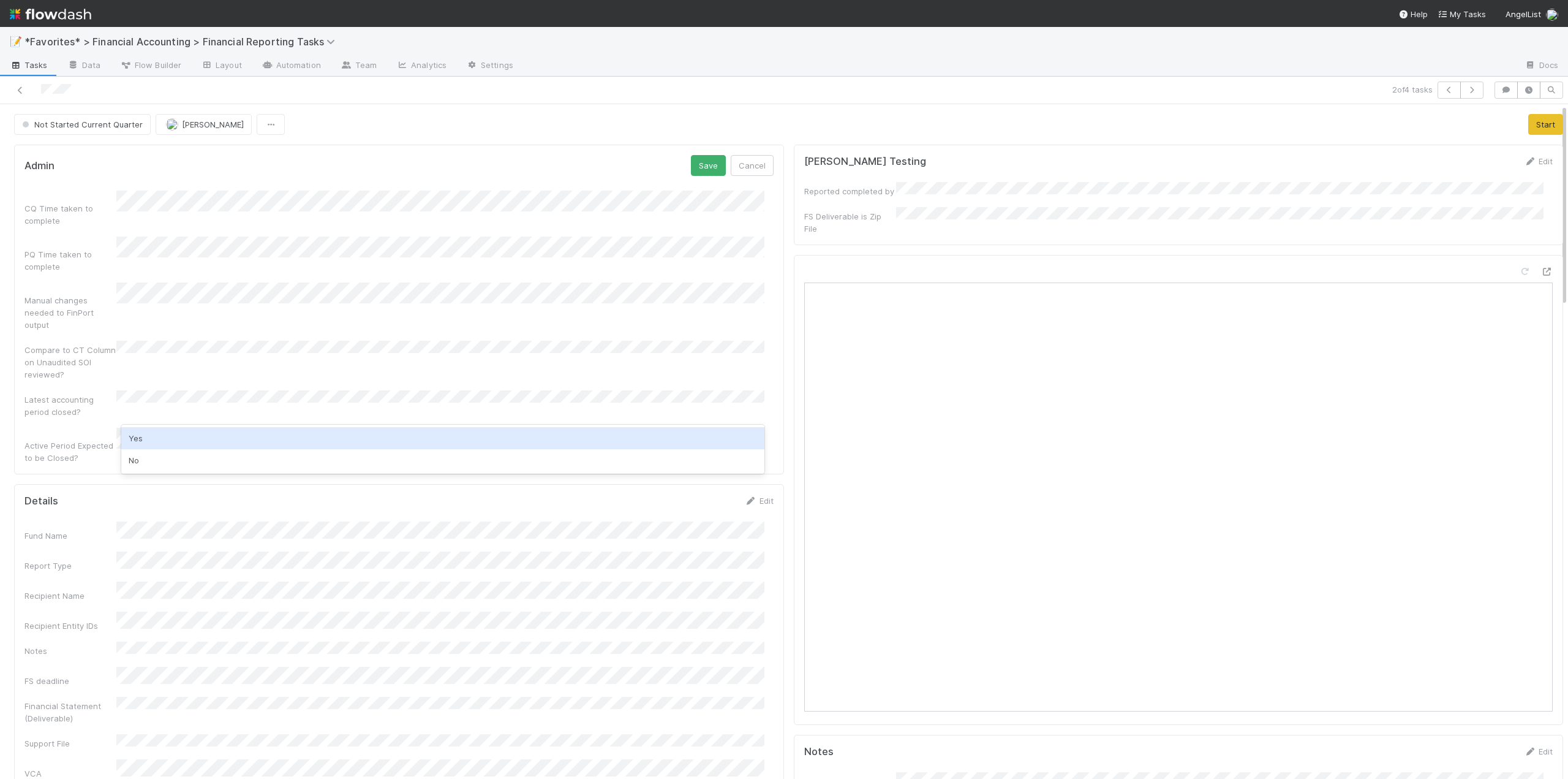
click at [140, 436] on div "Yes" at bounding box center [442, 437] width 643 height 22
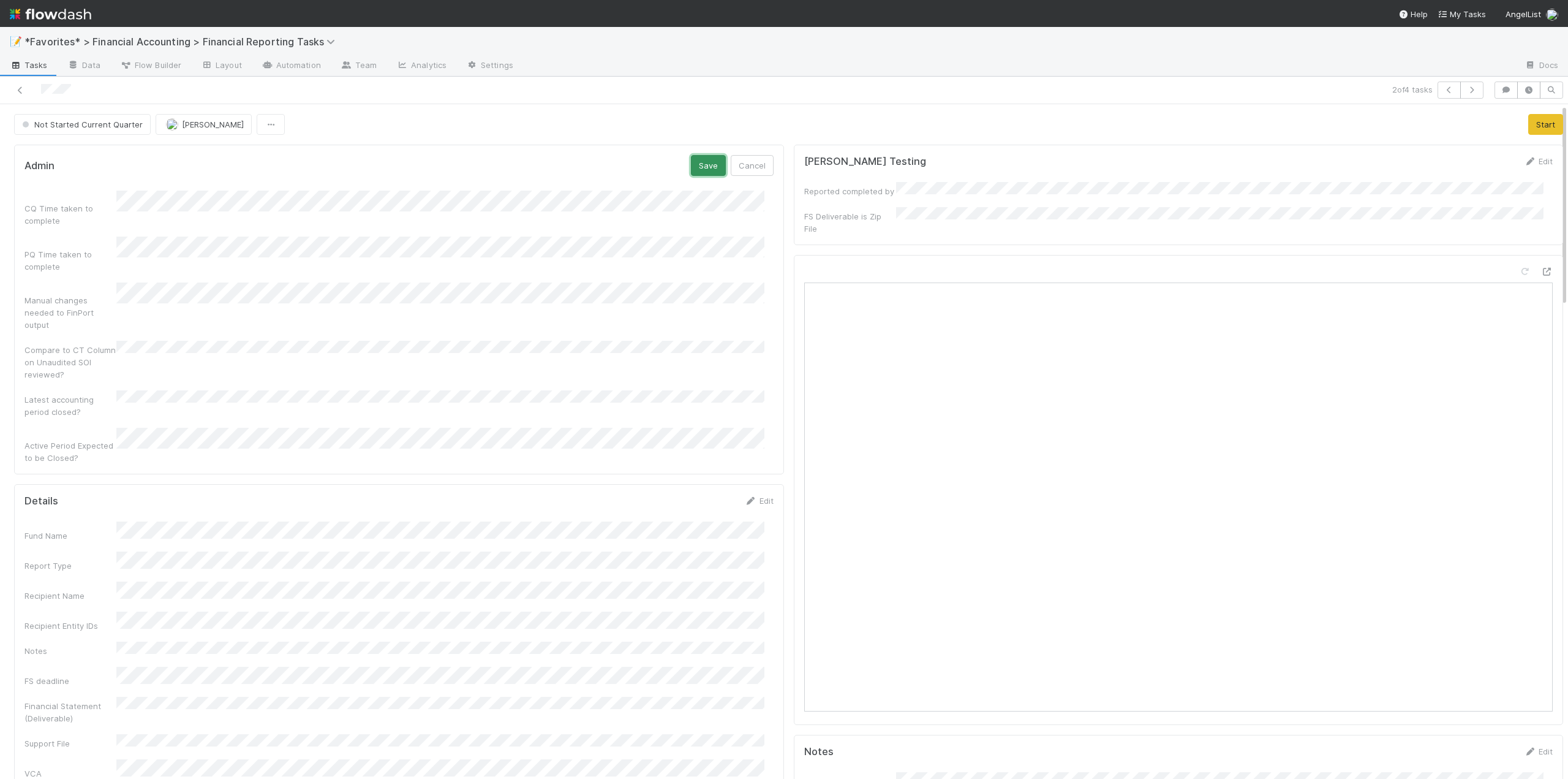
click at [698, 166] on button "Save" at bounding box center [708, 166] width 35 height 21
click at [758, 472] on link "Edit" at bounding box center [758, 477] width 28 height 10
click at [697, 471] on button "Save" at bounding box center [708, 481] width 35 height 21
click at [1528, 125] on button "Start" at bounding box center [1545, 124] width 35 height 21
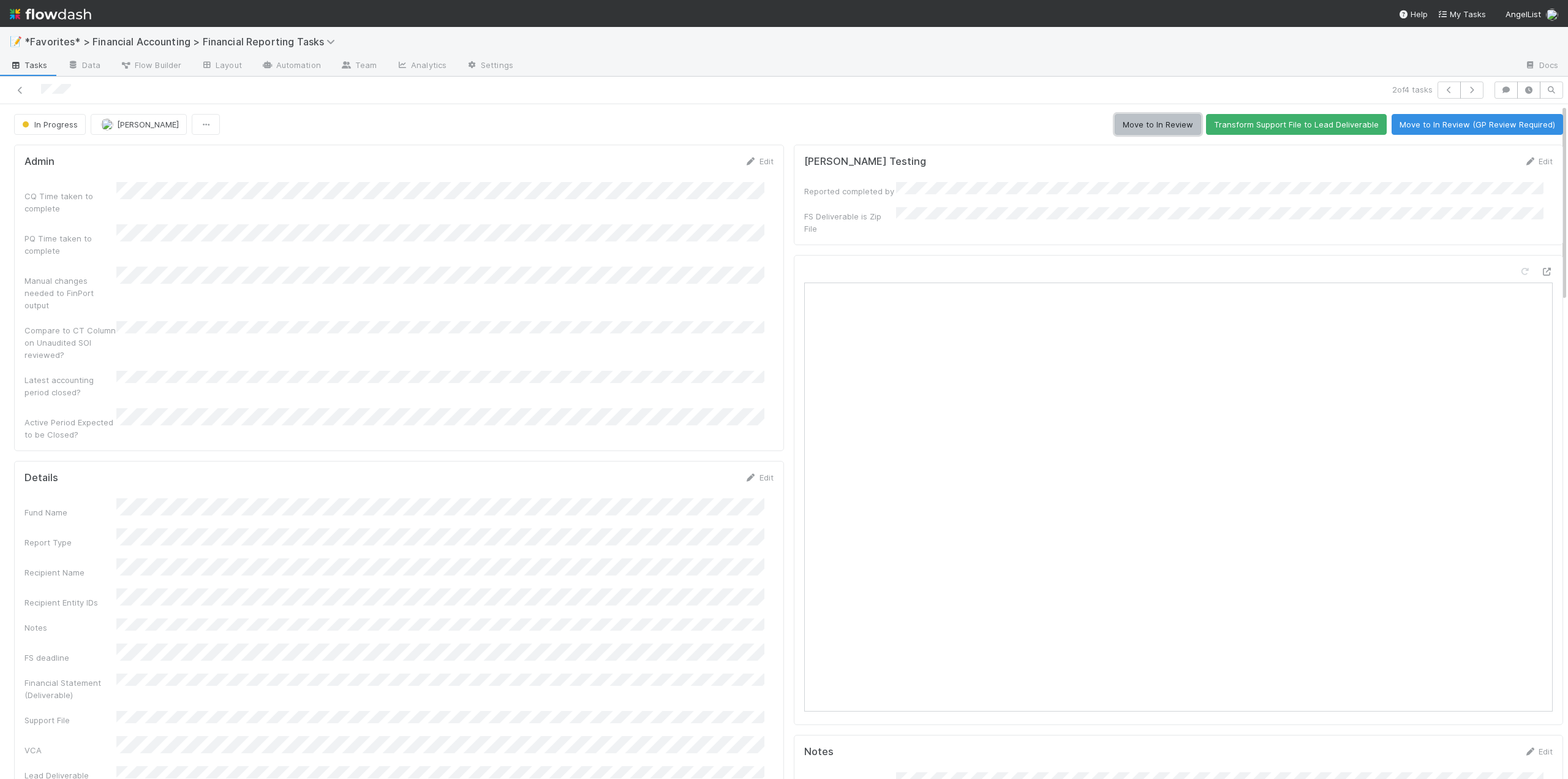
click at [1158, 129] on button "Move to In Review" at bounding box center [1158, 124] width 86 height 21
click at [21, 90] on icon at bounding box center [20, 90] width 12 height 8
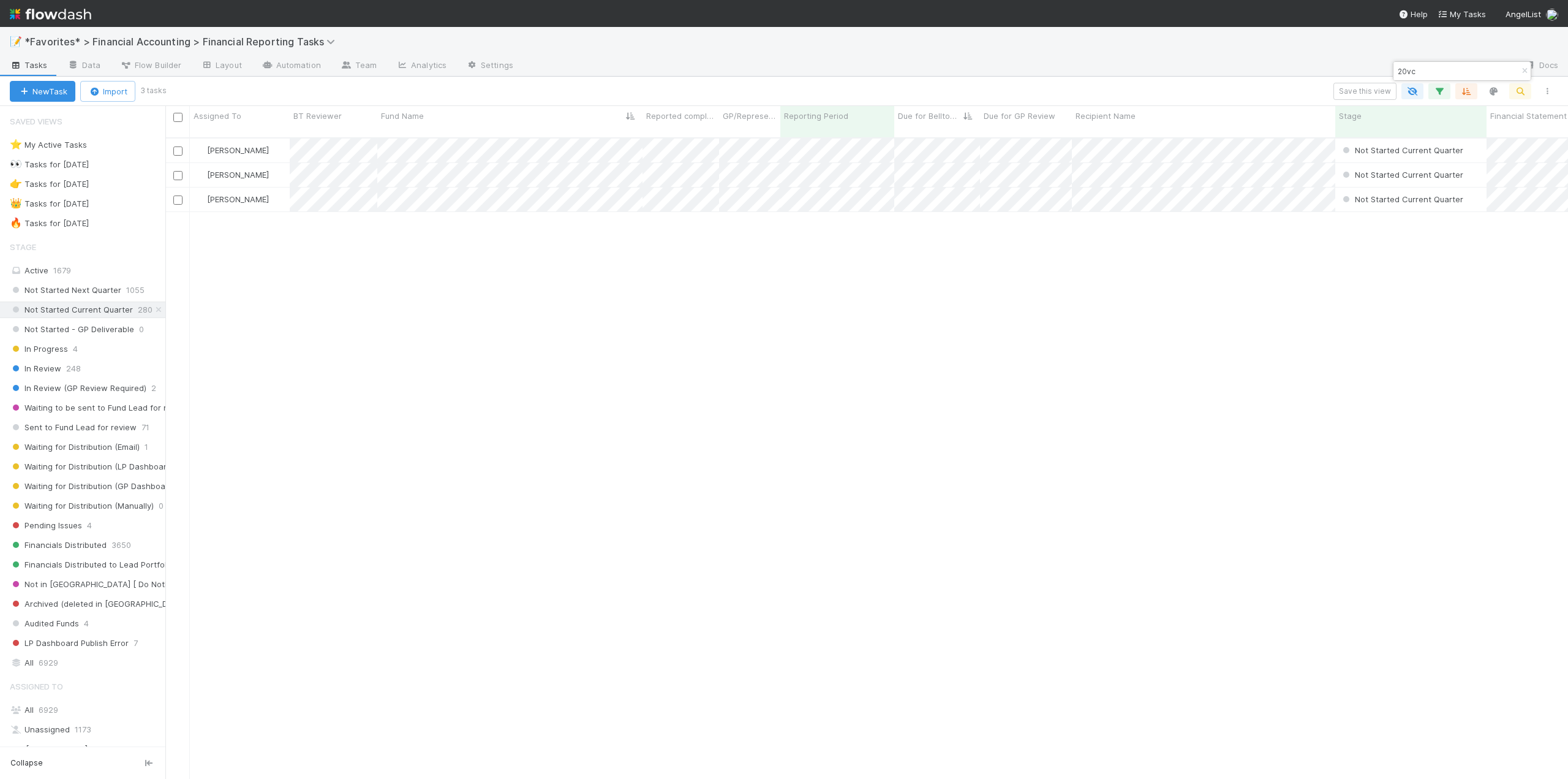
scroll to position [642, 1393]
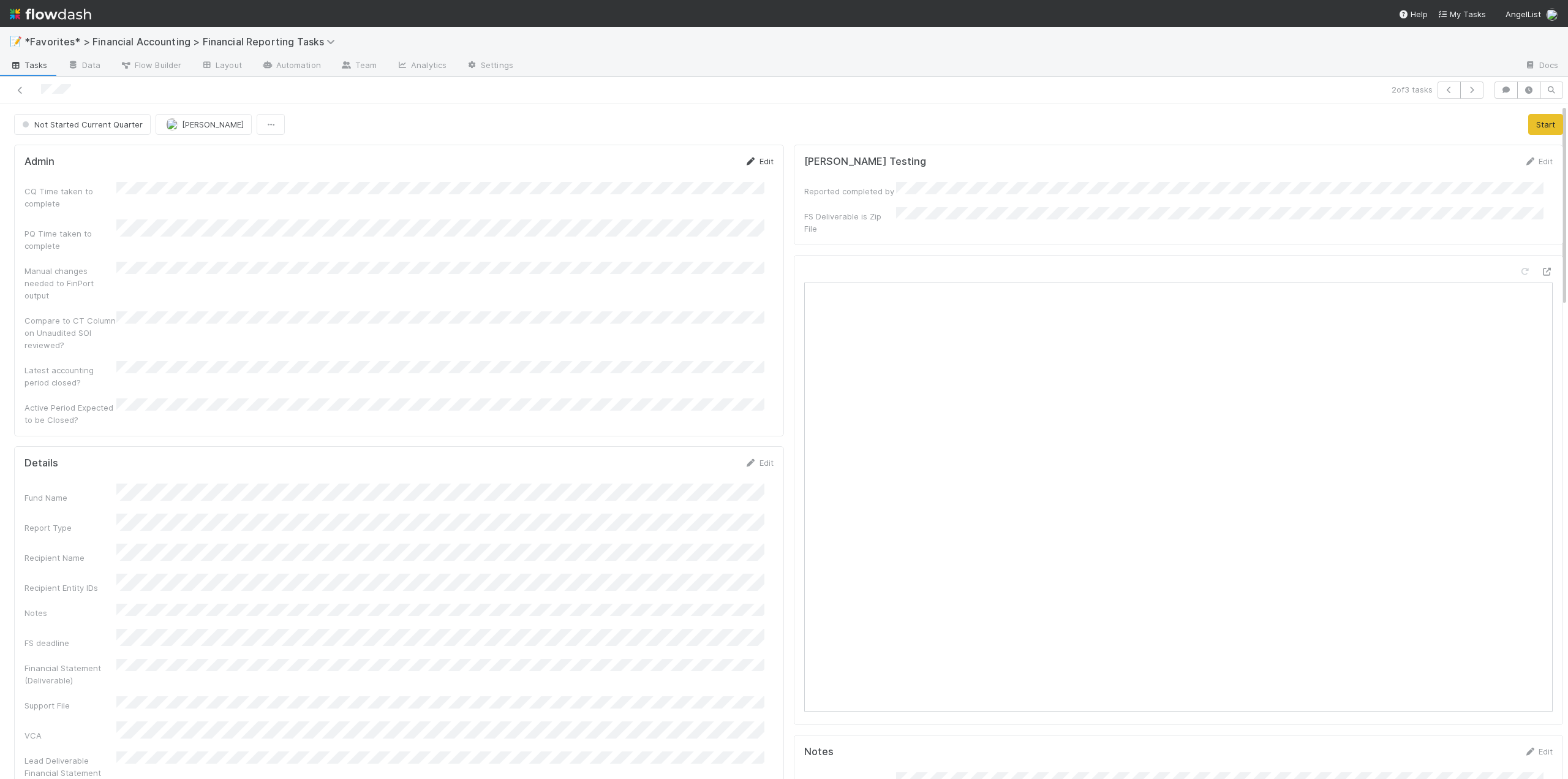
click at [757, 159] on link "Edit" at bounding box center [758, 161] width 28 height 10
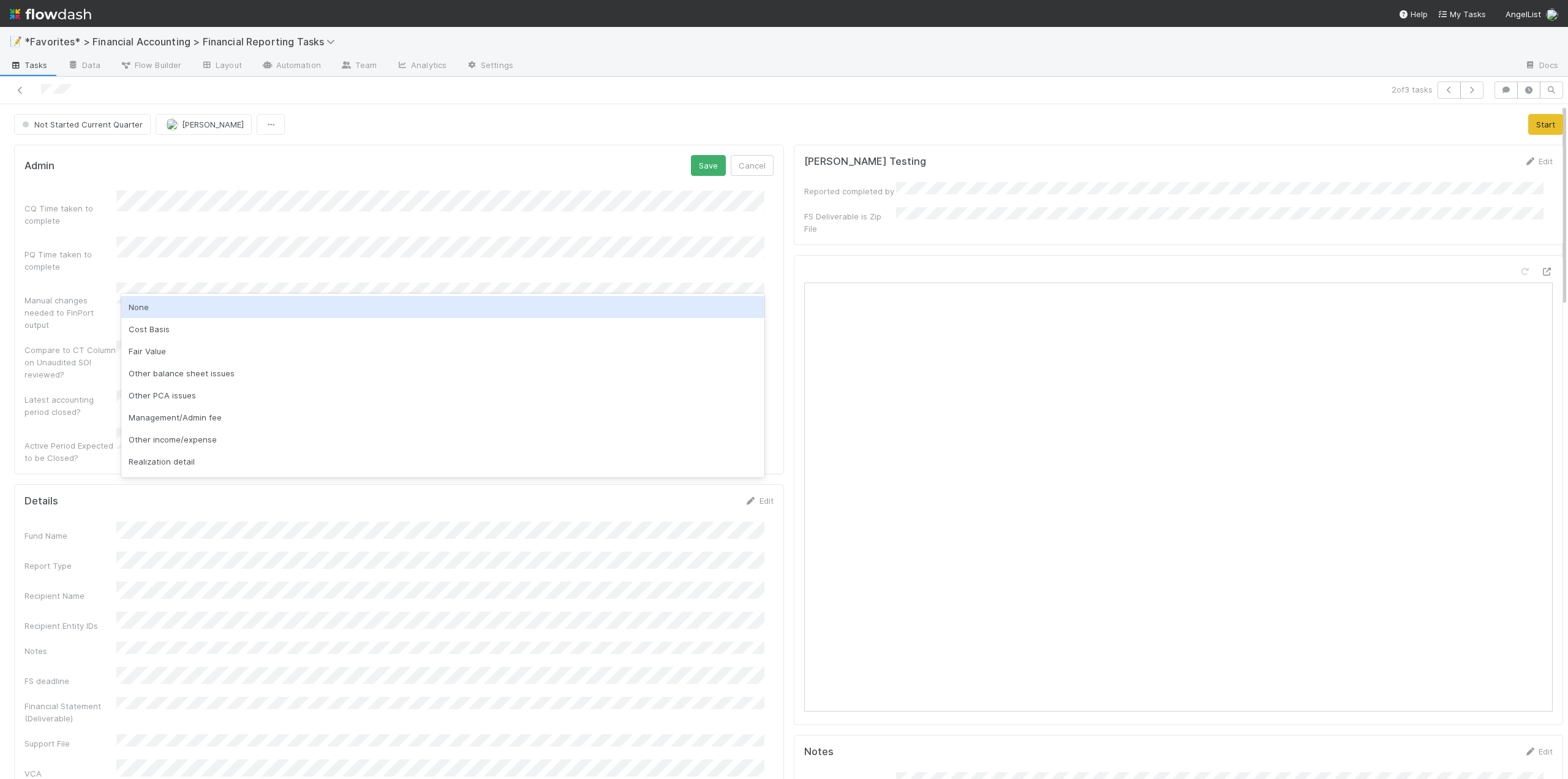
click at [155, 310] on div "None" at bounding box center [442, 307] width 643 height 22
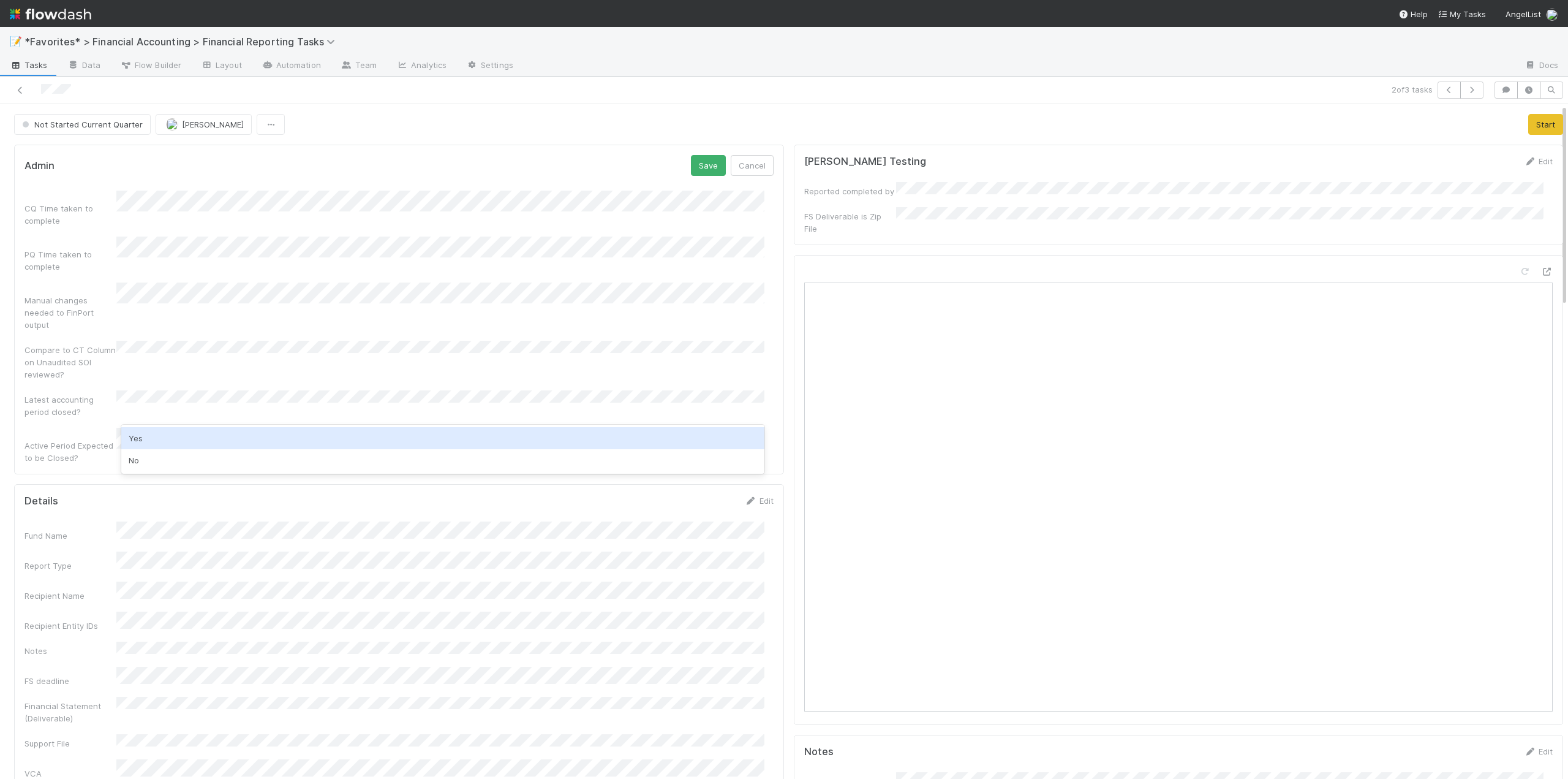
click at [151, 436] on div "Yes" at bounding box center [442, 437] width 643 height 22
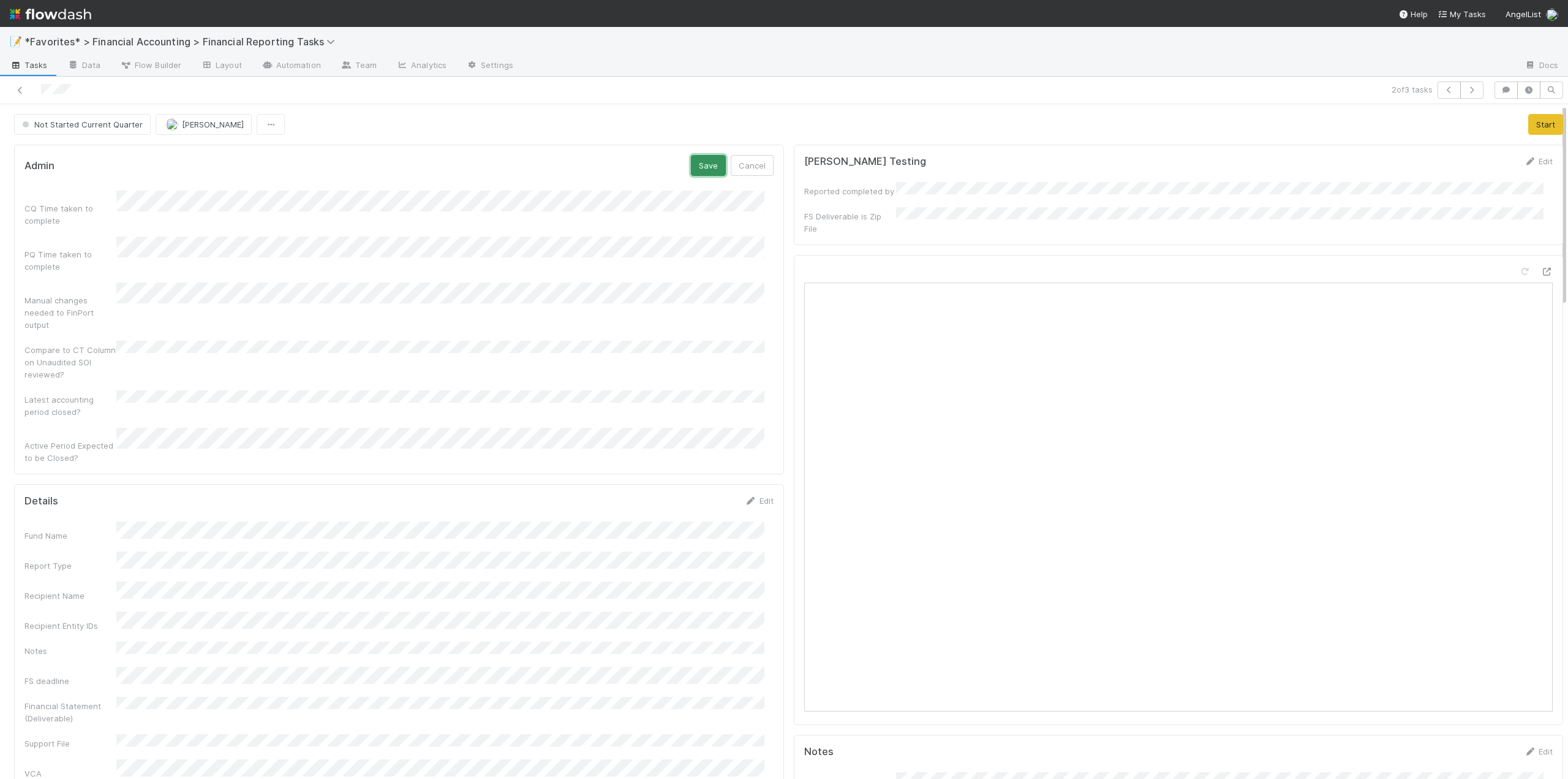
click at [704, 167] on button "Save" at bounding box center [708, 166] width 35 height 21
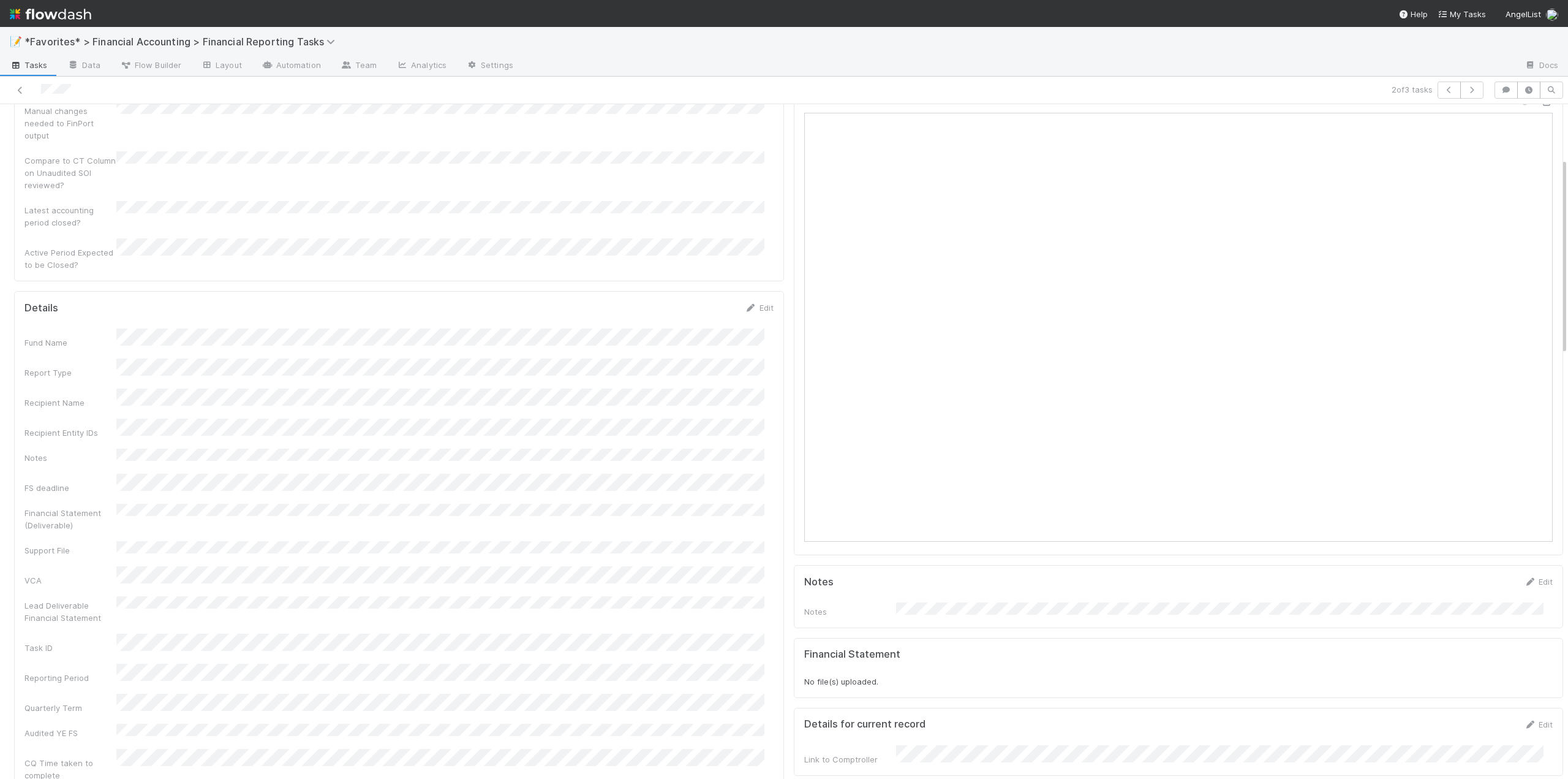
scroll to position [184, 0]
click at [757, 289] on link "Edit" at bounding box center [758, 294] width 28 height 10
click at [697, 287] on button "Save" at bounding box center [708, 298] width 35 height 21
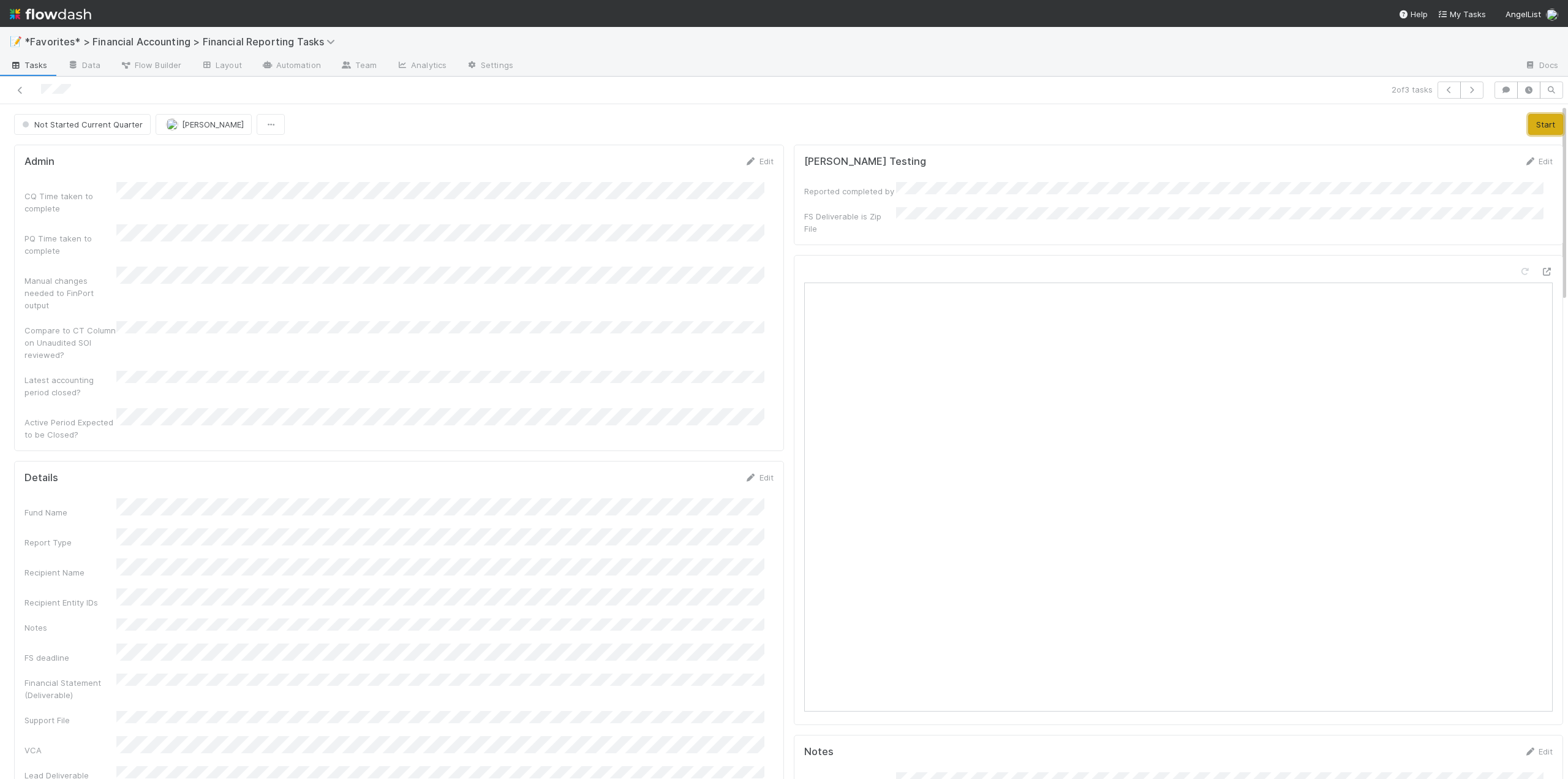
click at [1533, 124] on button "Start" at bounding box center [1545, 124] width 35 height 21
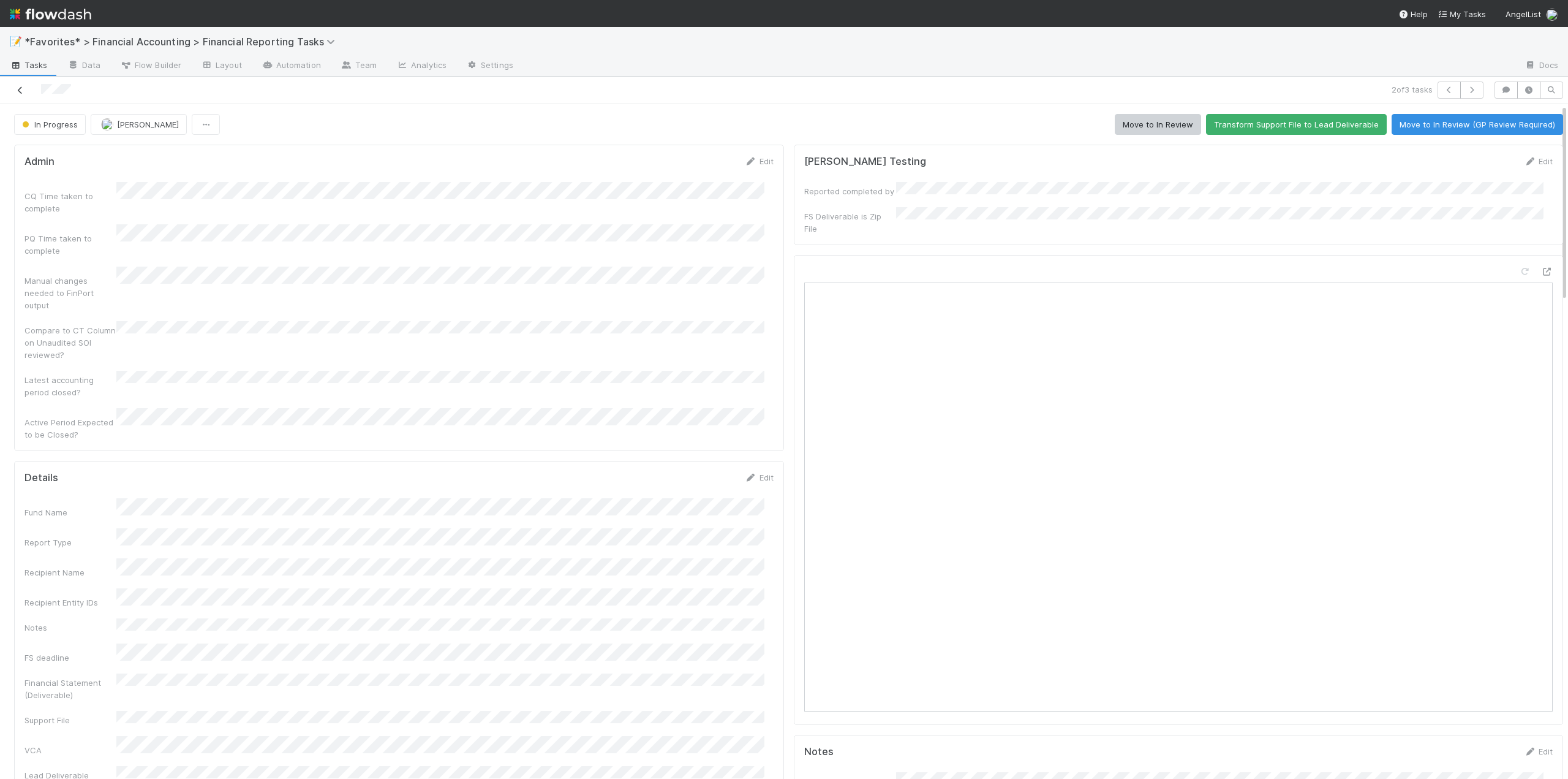
click at [24, 89] on icon at bounding box center [20, 90] width 12 height 8
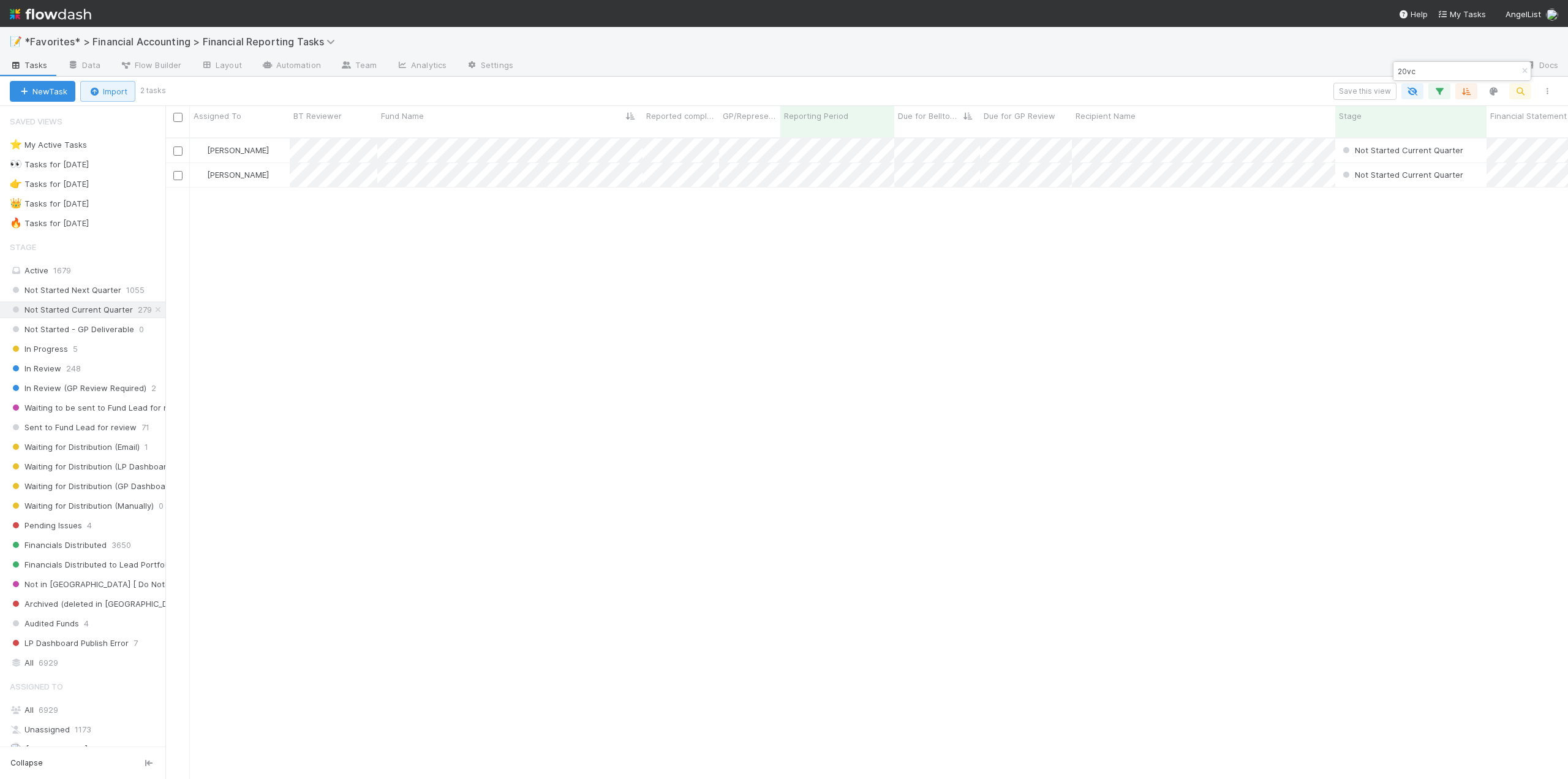
scroll to position [642, 1393]
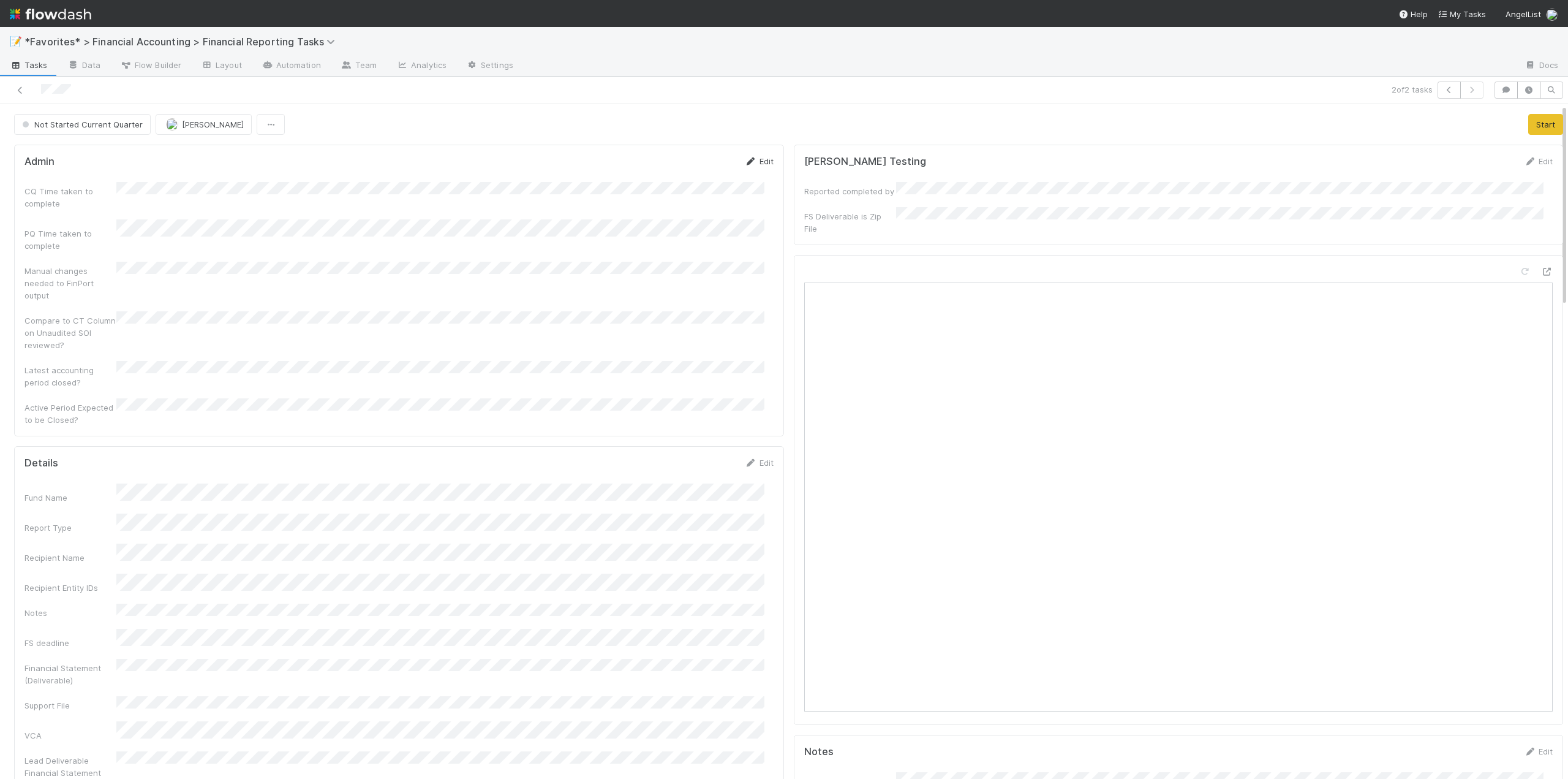
click at [762, 161] on link "Edit" at bounding box center [758, 161] width 28 height 10
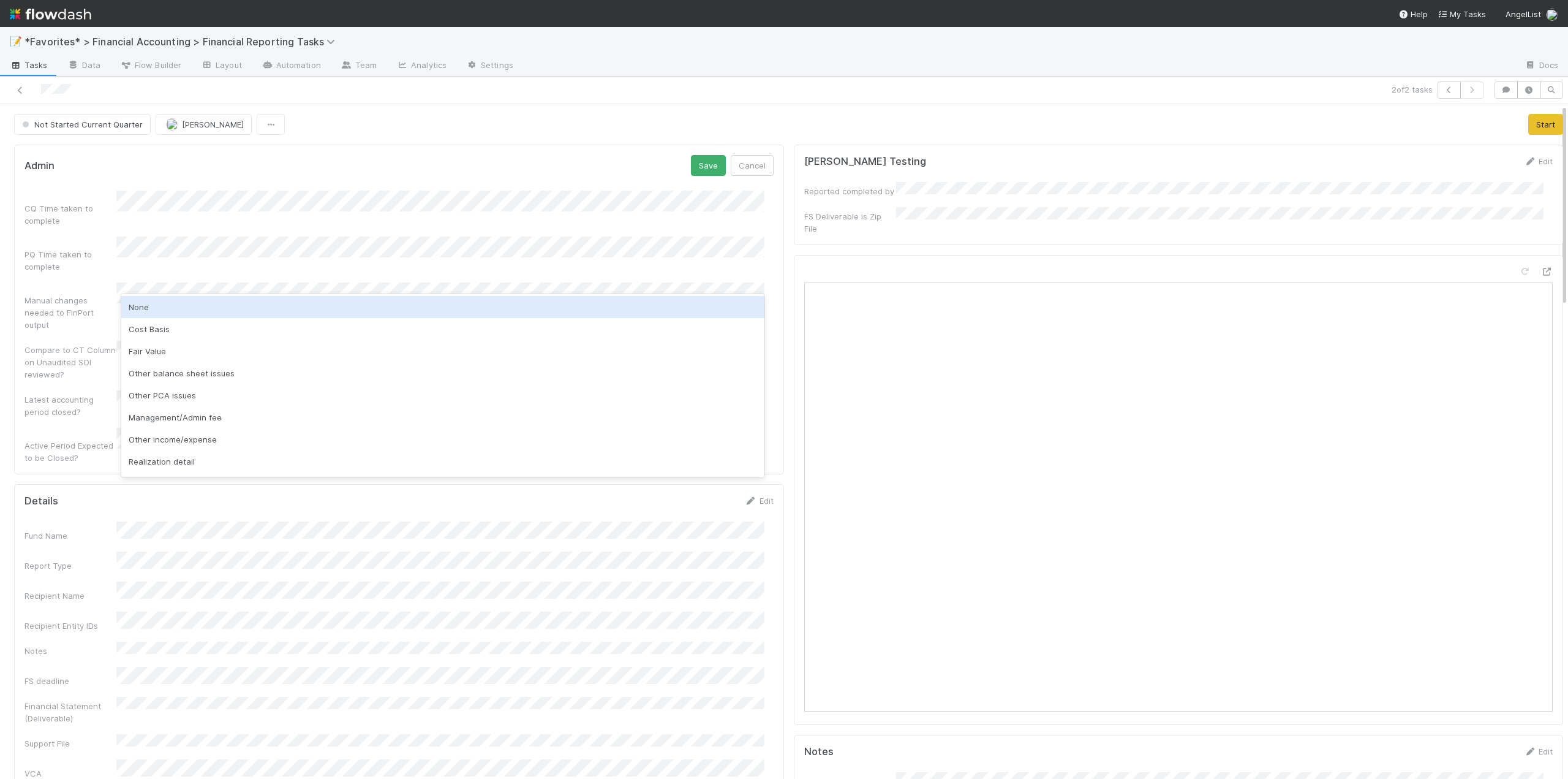
click at [149, 305] on div "None" at bounding box center [442, 307] width 643 height 22
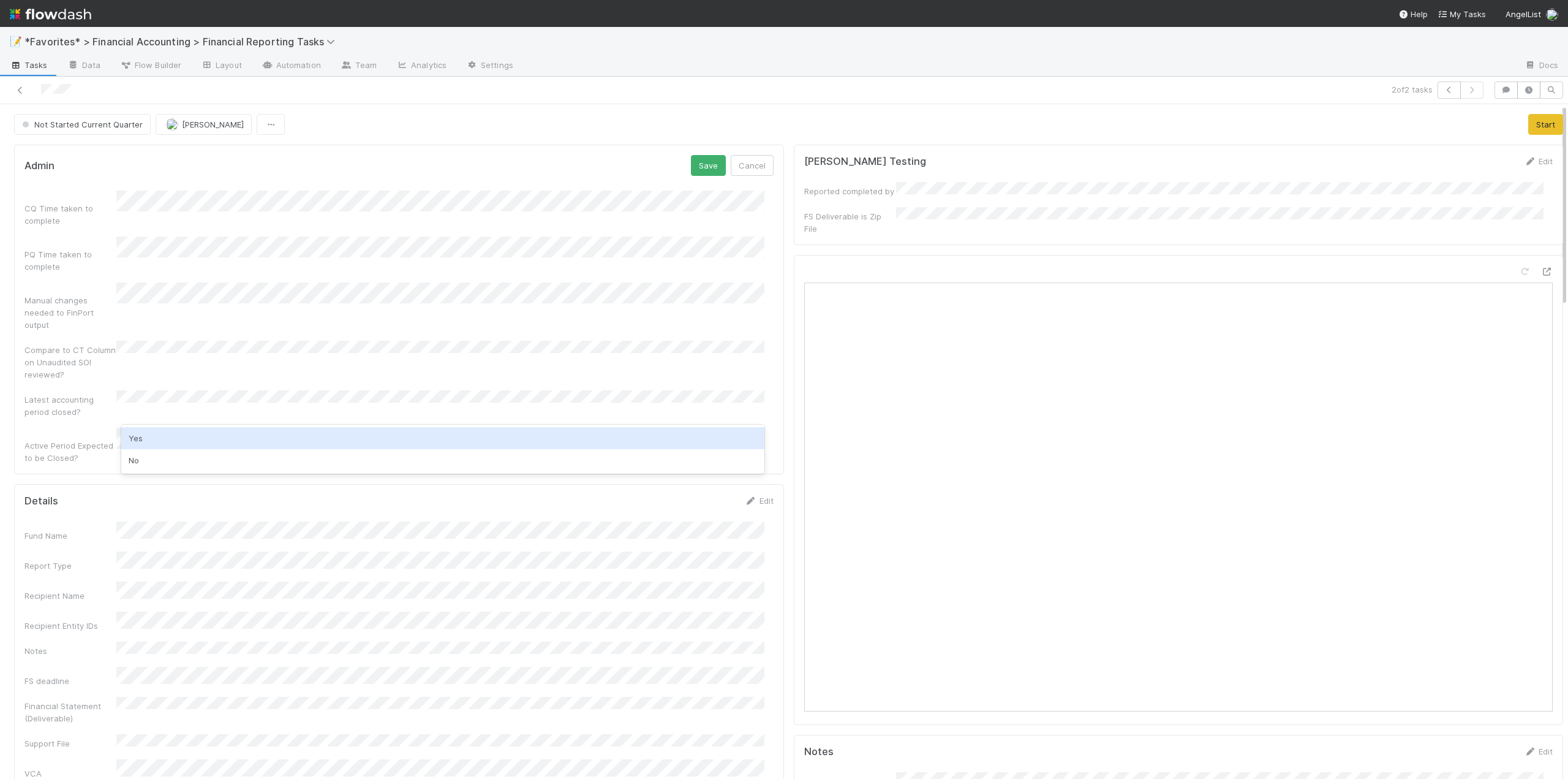
click at [148, 442] on div "Yes" at bounding box center [442, 437] width 643 height 22
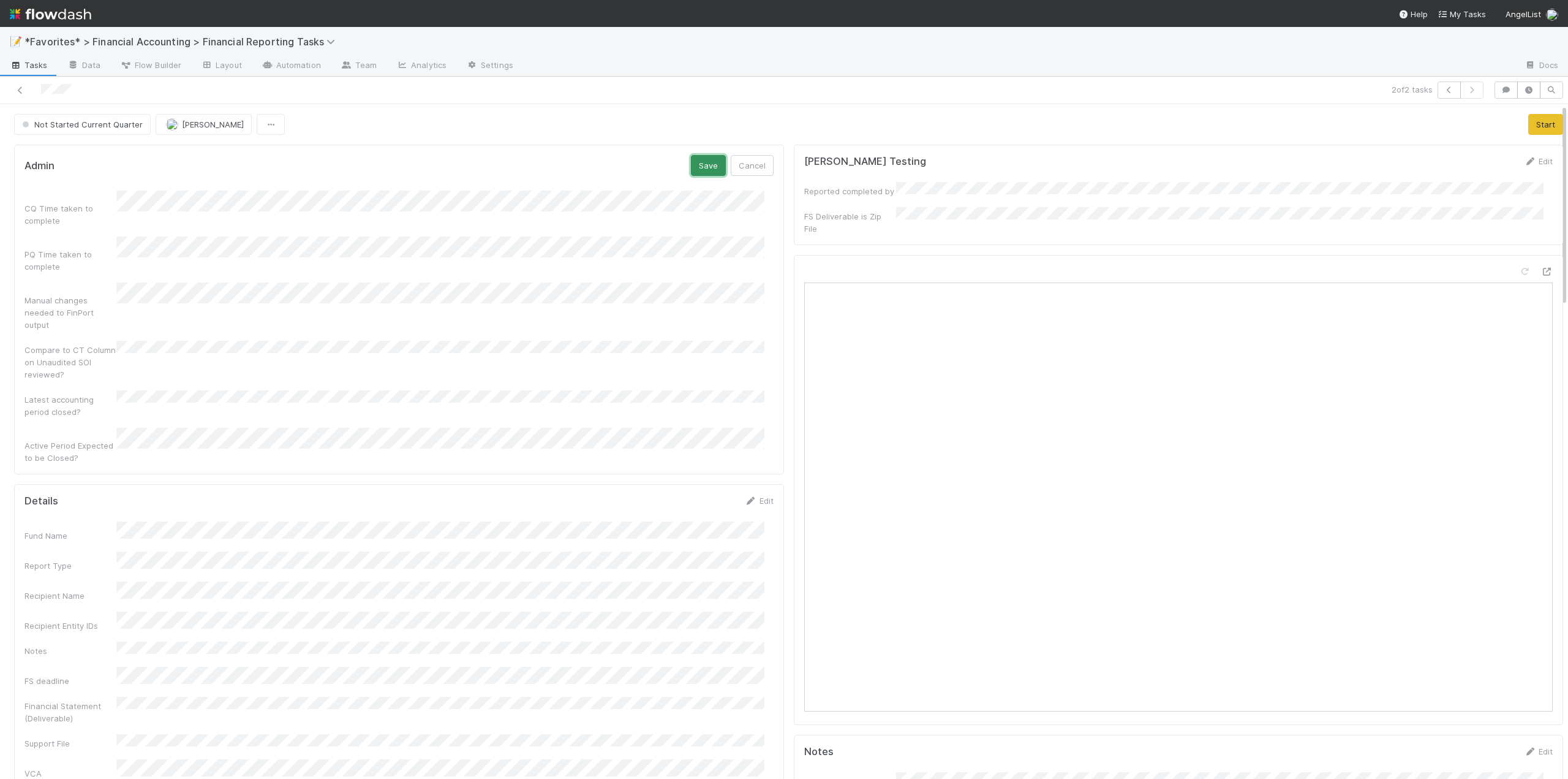
click at [704, 172] on button "Save" at bounding box center [708, 166] width 35 height 21
click at [753, 411] on link "Edit" at bounding box center [758, 416] width 28 height 10
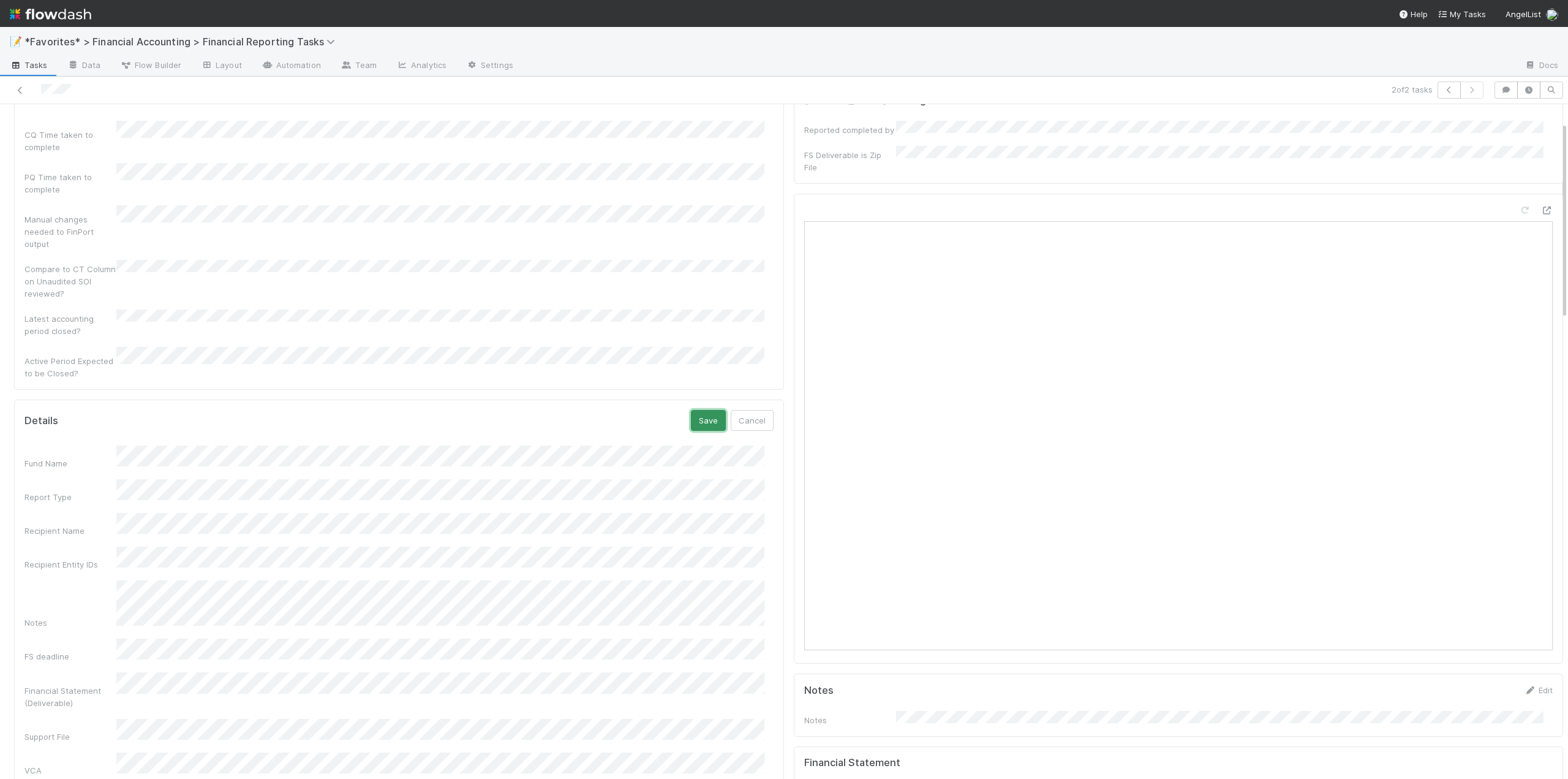
click at [699, 410] on button "Save" at bounding box center [708, 420] width 35 height 21
click at [1528, 120] on button "Start" at bounding box center [1545, 124] width 35 height 21
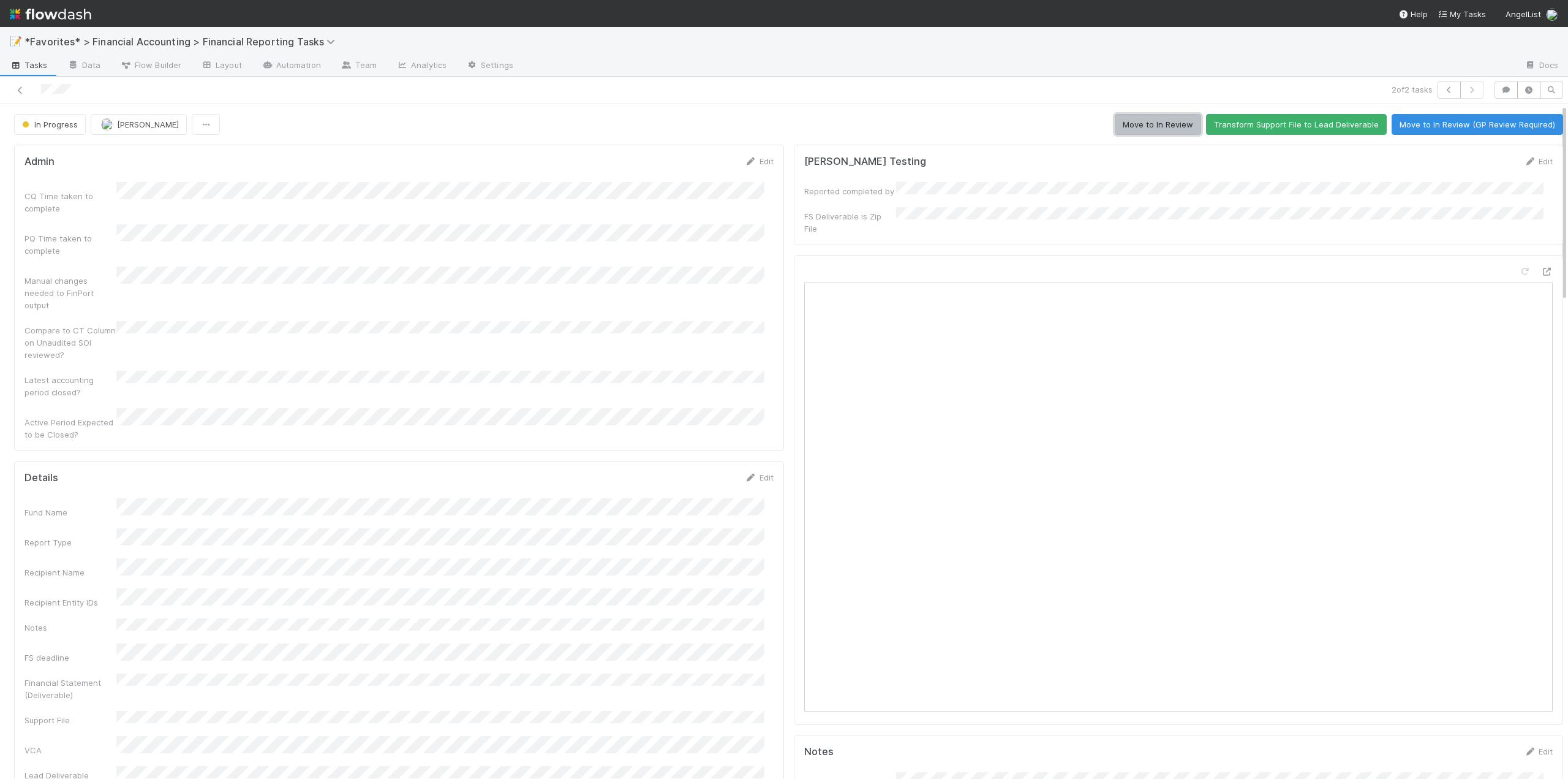
click at [1149, 128] on button "Move to In Review" at bounding box center [1158, 124] width 86 height 21
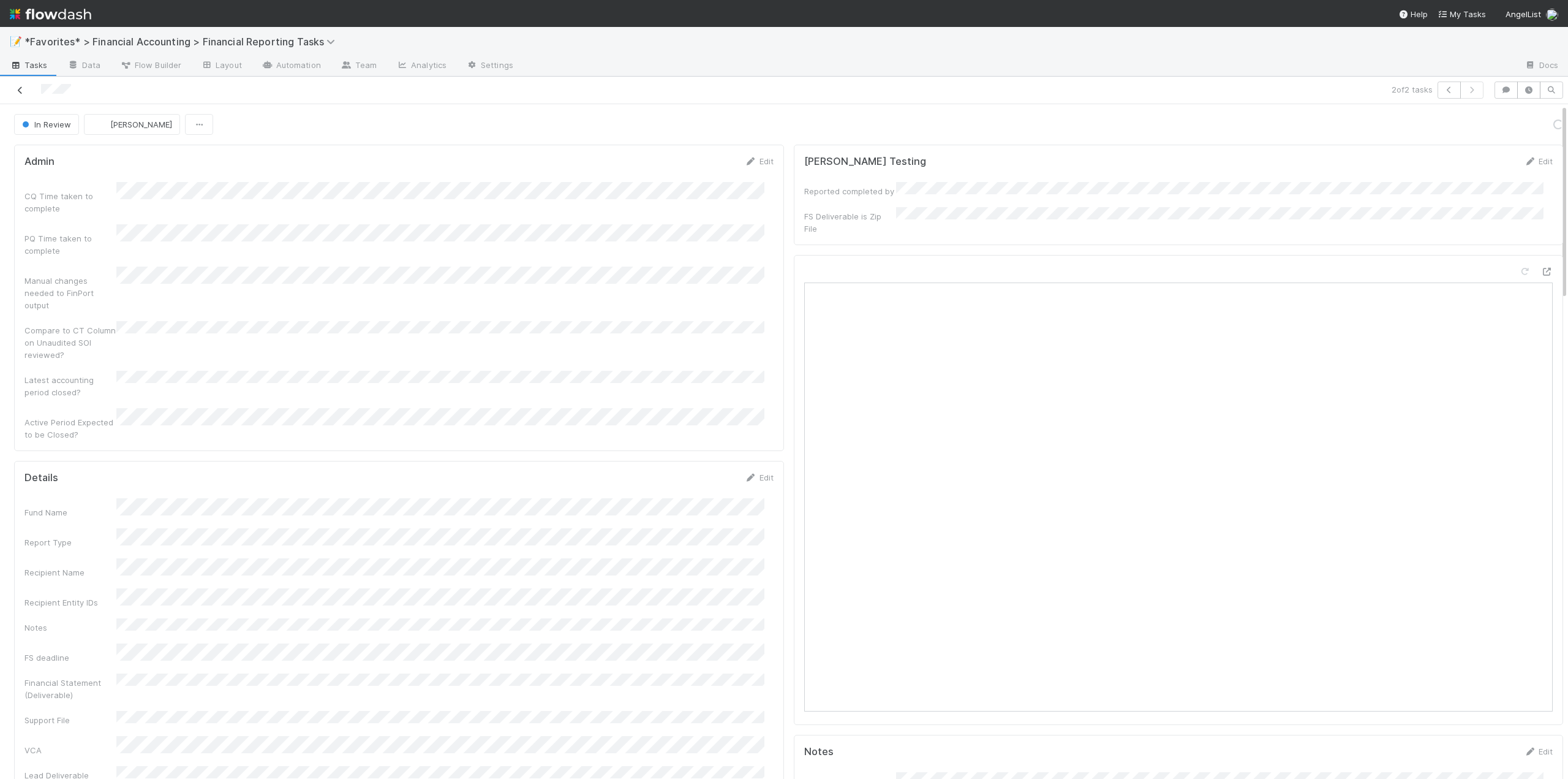
click at [18, 90] on icon at bounding box center [20, 90] width 12 height 8
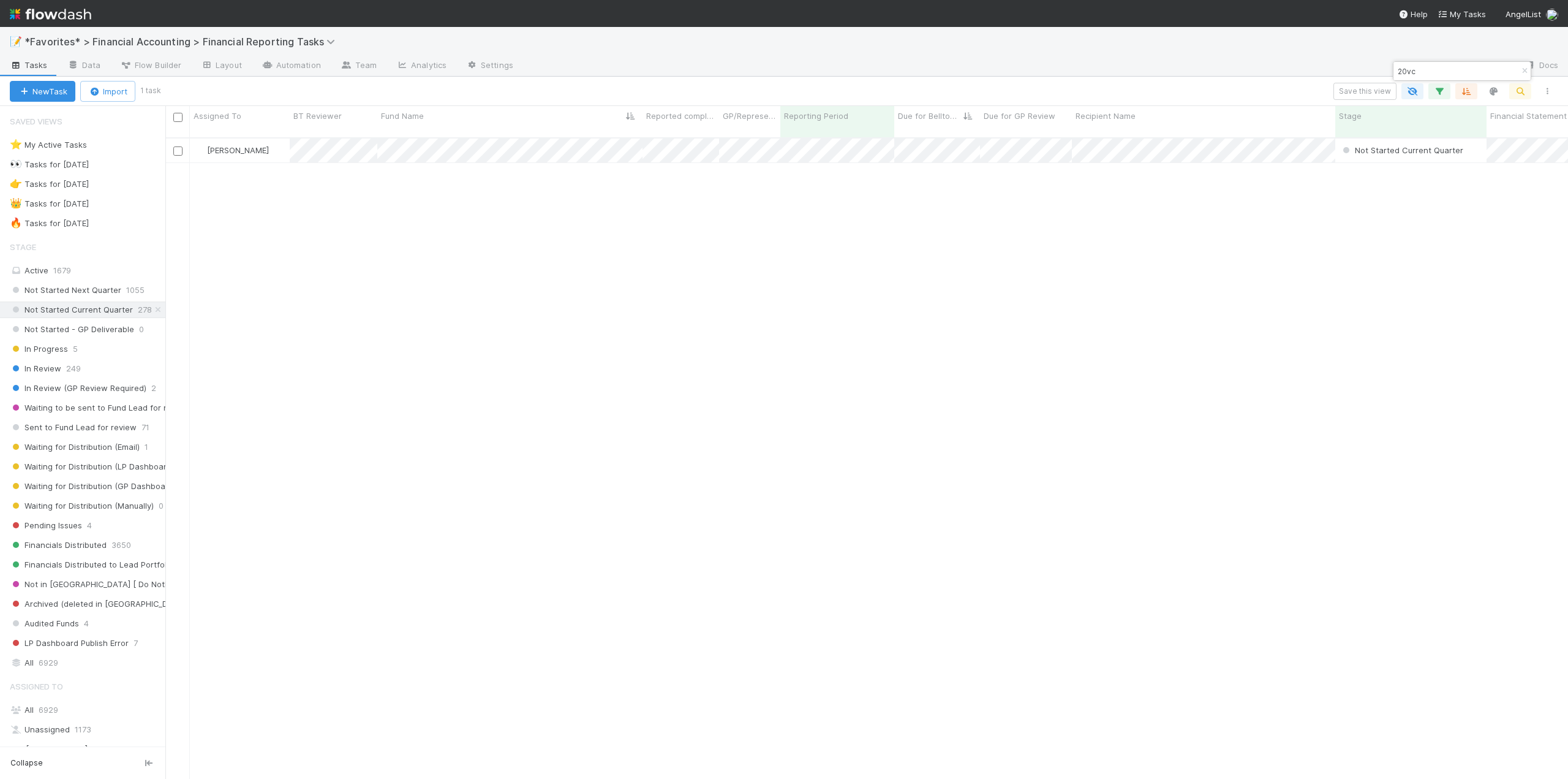
scroll to position [642, 1393]
click at [43, 660] on span "6929" at bounding box center [48, 662] width 20 height 15
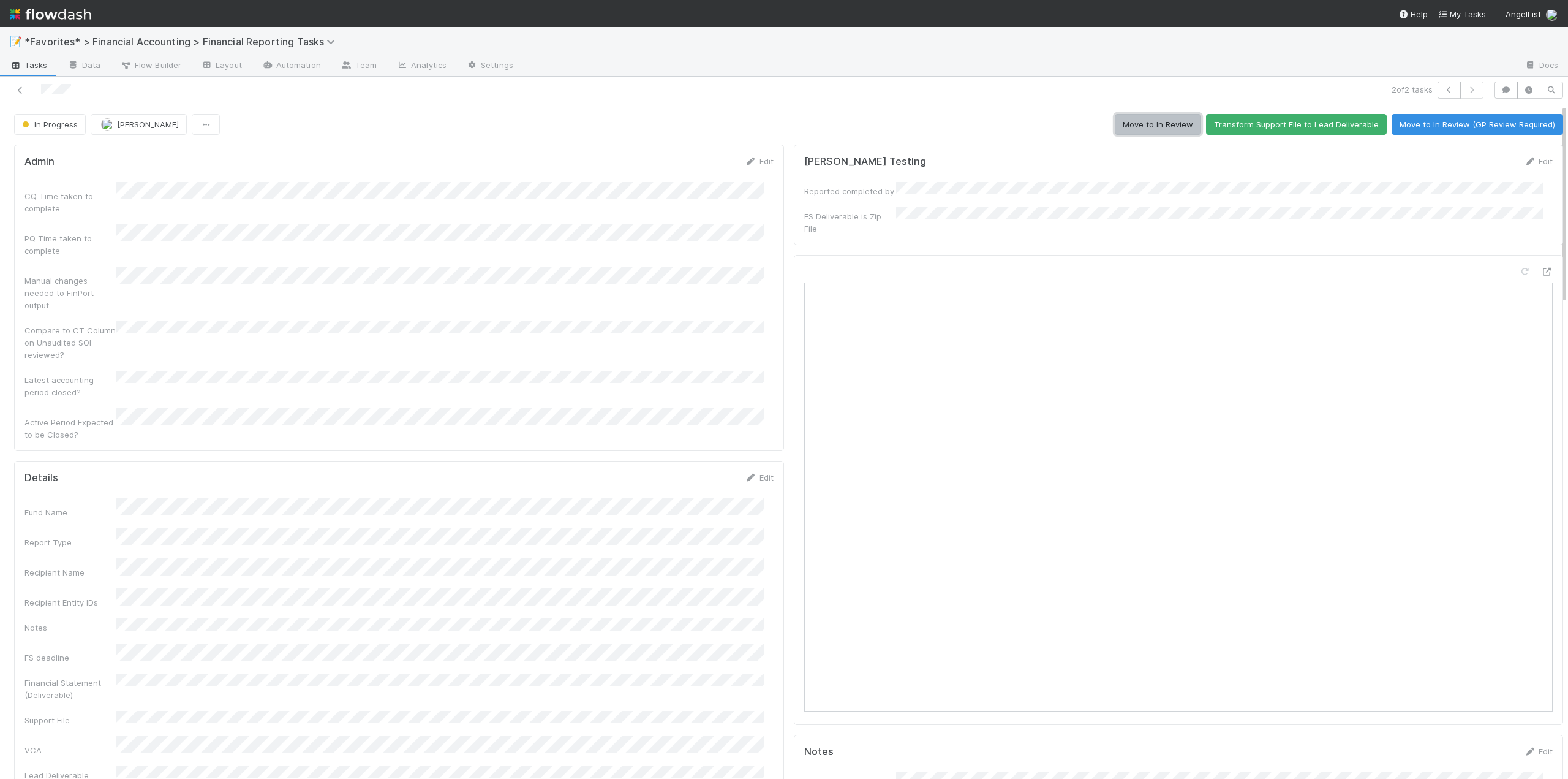
click at [1145, 125] on button "Move to In Review" at bounding box center [1158, 124] width 86 height 21
click at [20, 89] on icon at bounding box center [20, 90] width 12 height 8
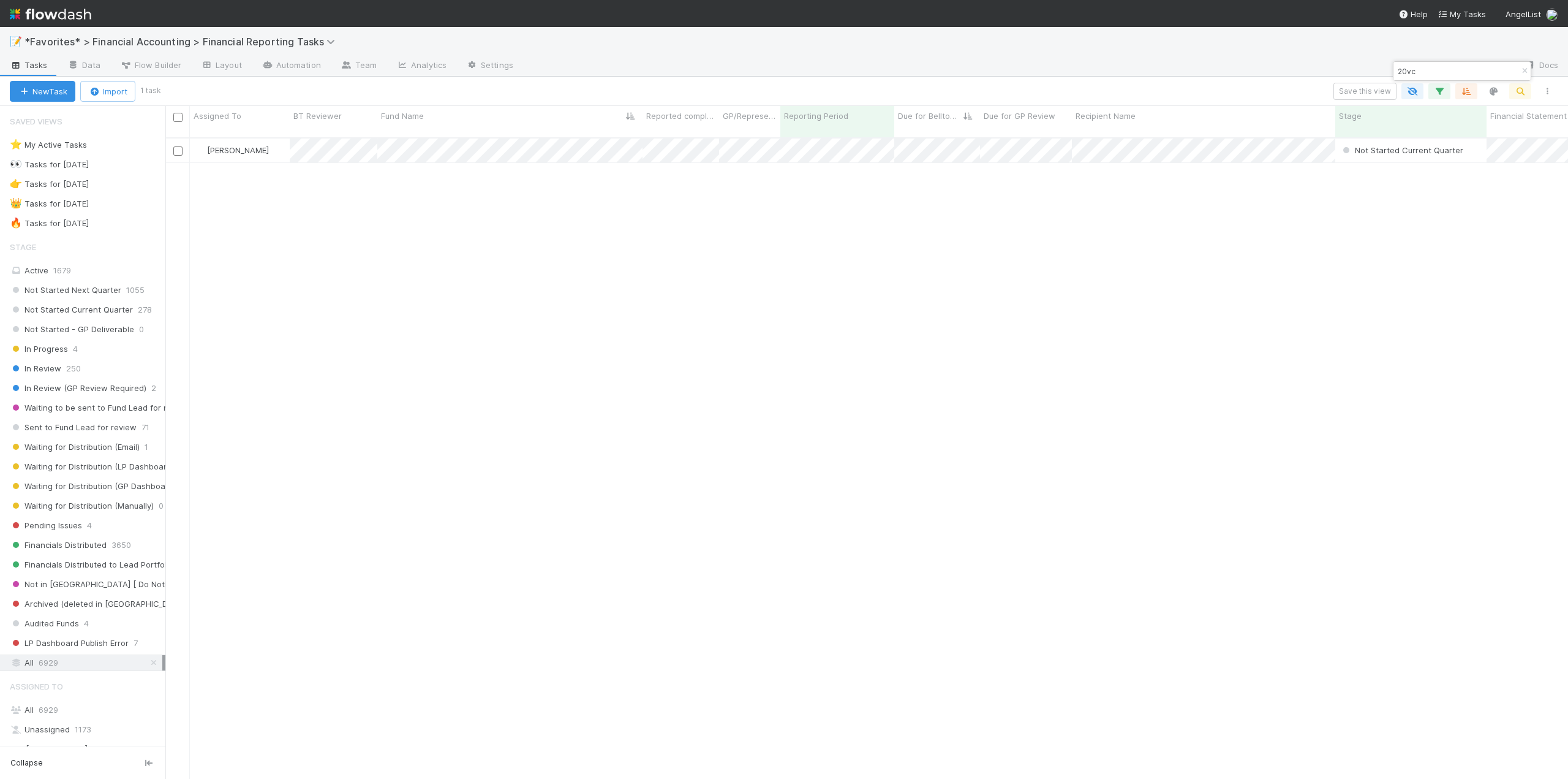
scroll to position [642, 1393]
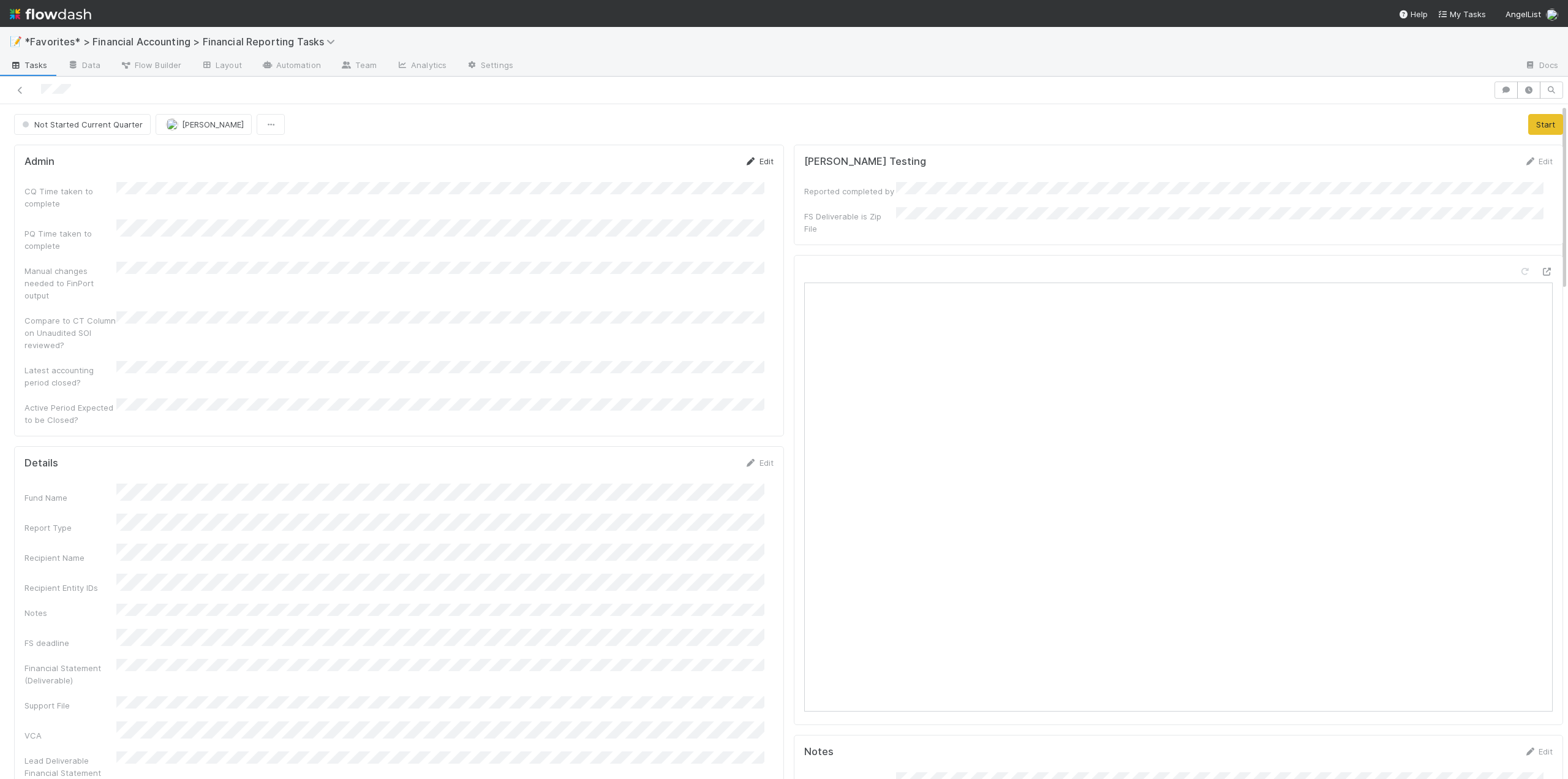
click at [749, 161] on link "Edit" at bounding box center [758, 161] width 28 height 10
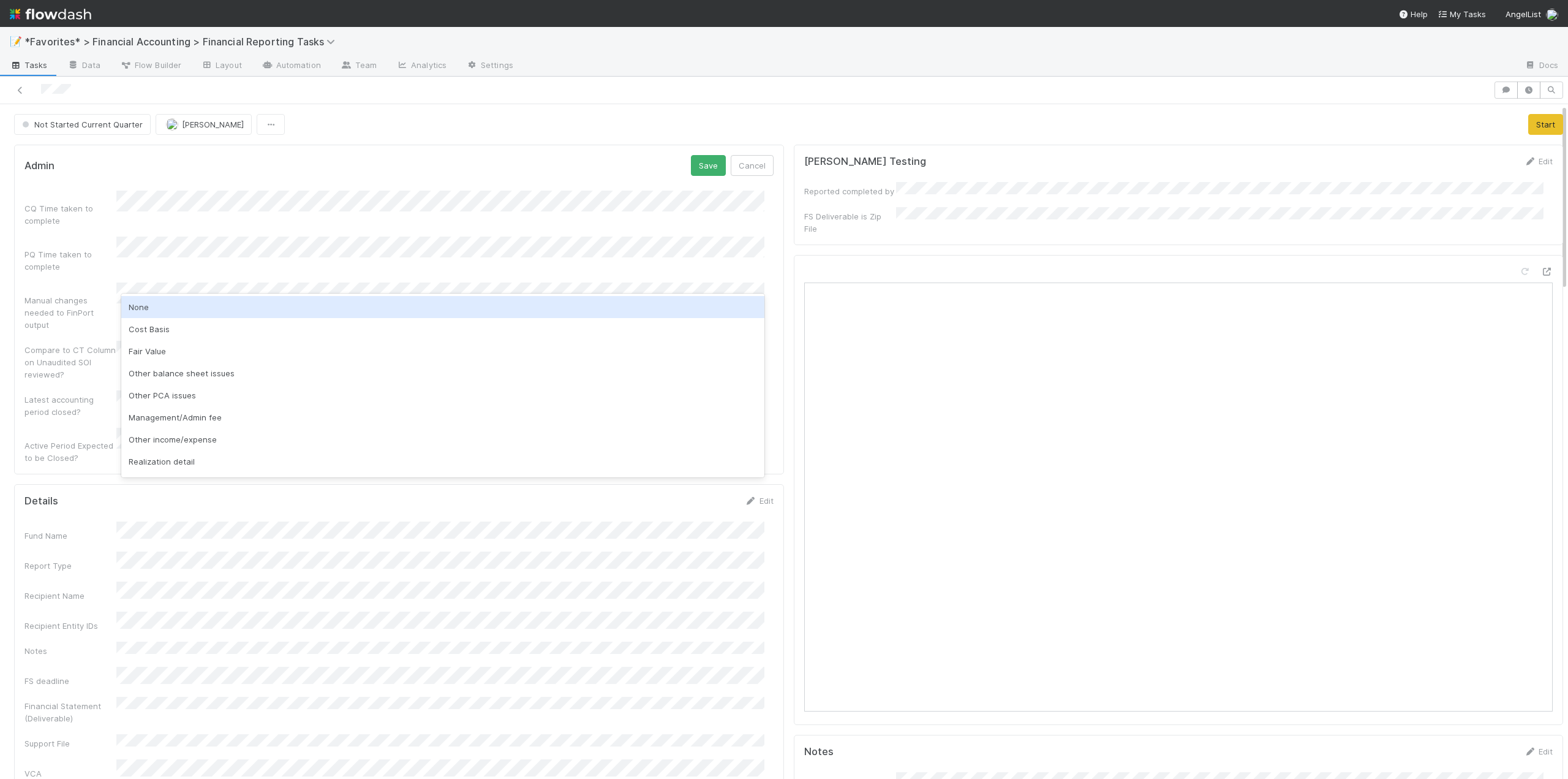
click at [140, 302] on div "None" at bounding box center [442, 307] width 643 height 22
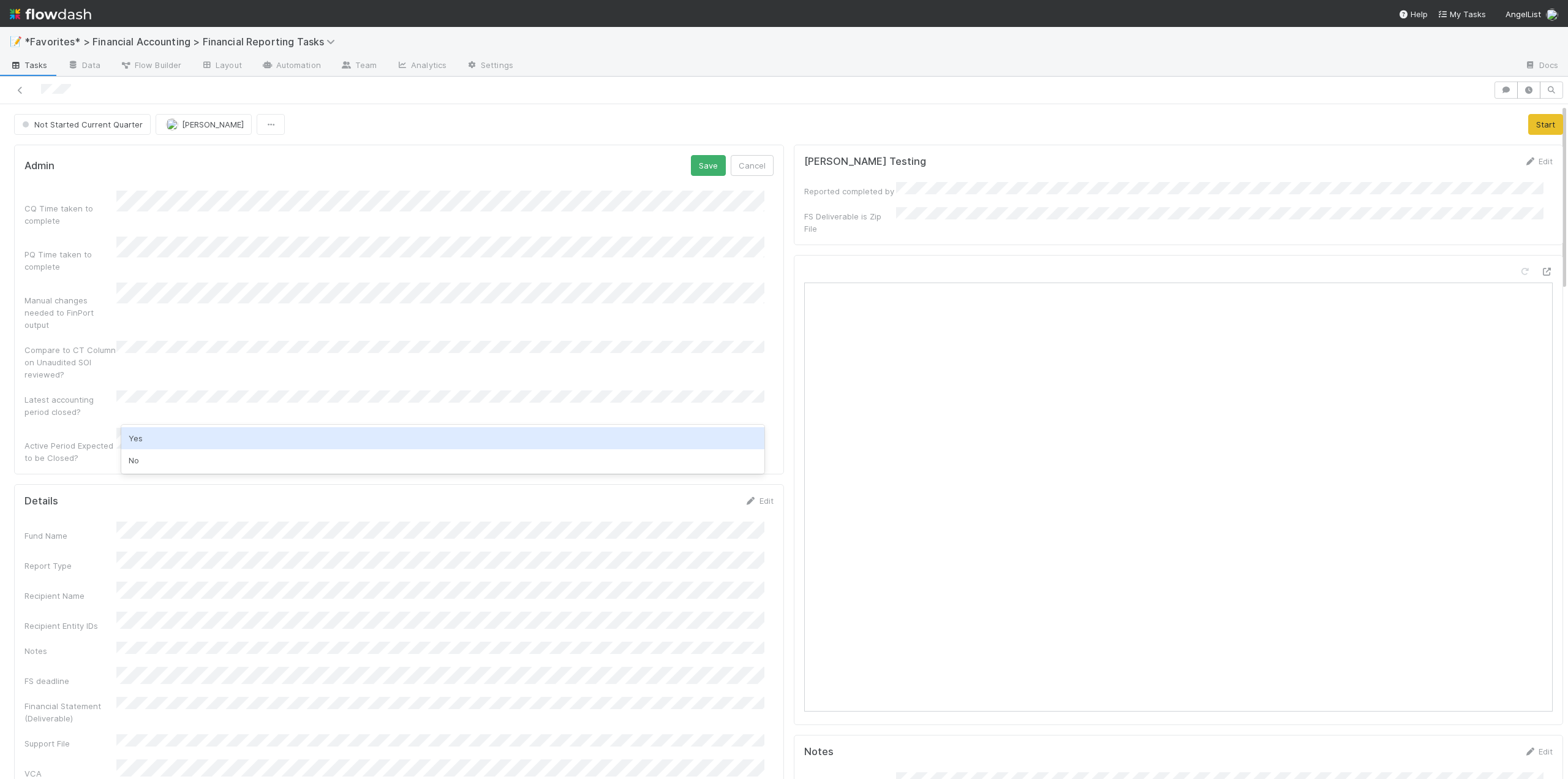
click at [138, 436] on div "Yes" at bounding box center [442, 437] width 643 height 22
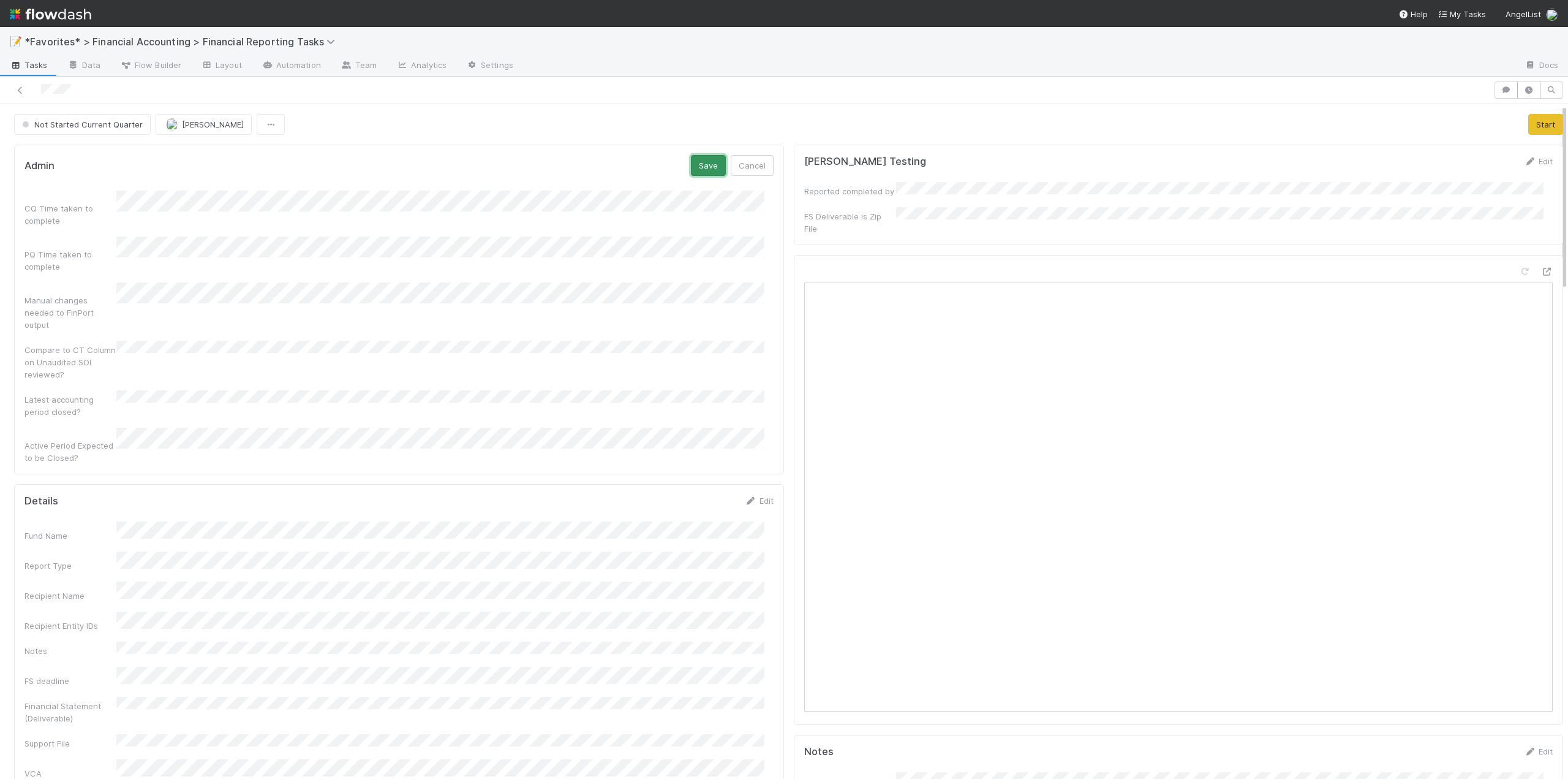
click at [706, 171] on button "Save" at bounding box center [708, 166] width 35 height 21
click at [1528, 124] on button "Start" at bounding box center [1545, 124] width 35 height 21
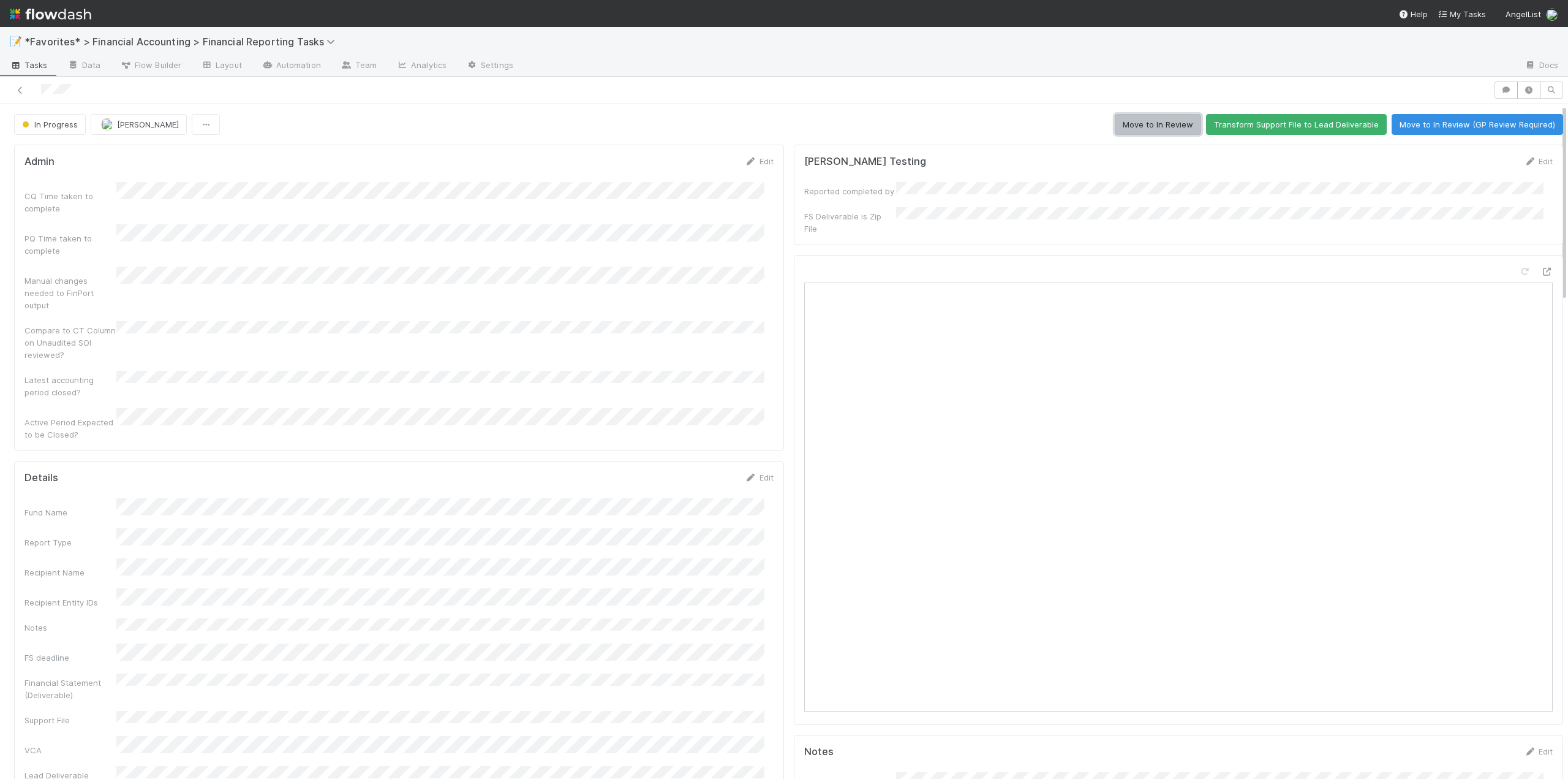
click at [1146, 124] on button "Move to In Review" at bounding box center [1158, 124] width 86 height 21
click at [23, 90] on icon at bounding box center [20, 90] width 12 height 8
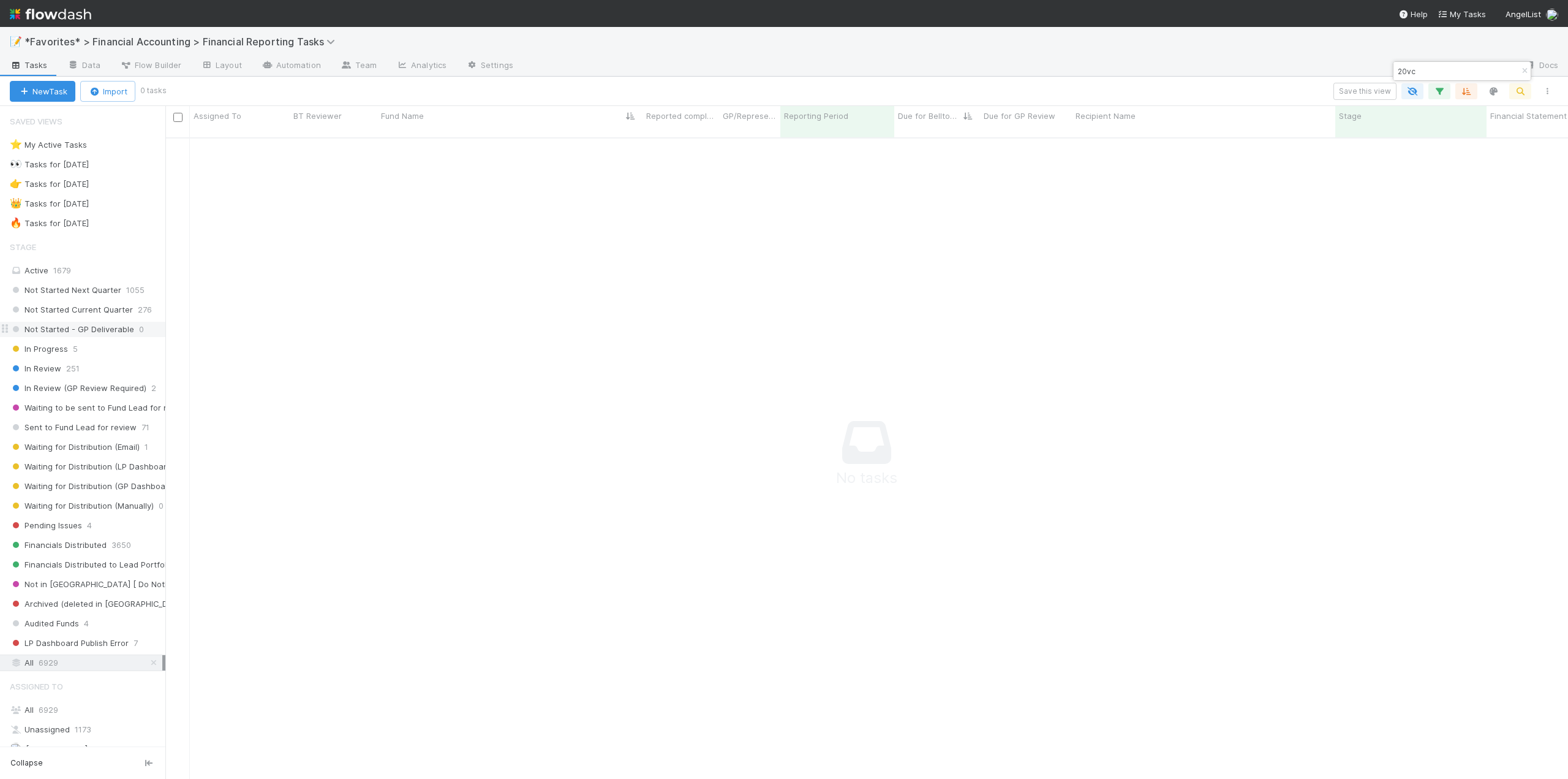
scroll to position [633, 1393]
click at [50, 708] on span "6929" at bounding box center [48, 710] width 20 height 10
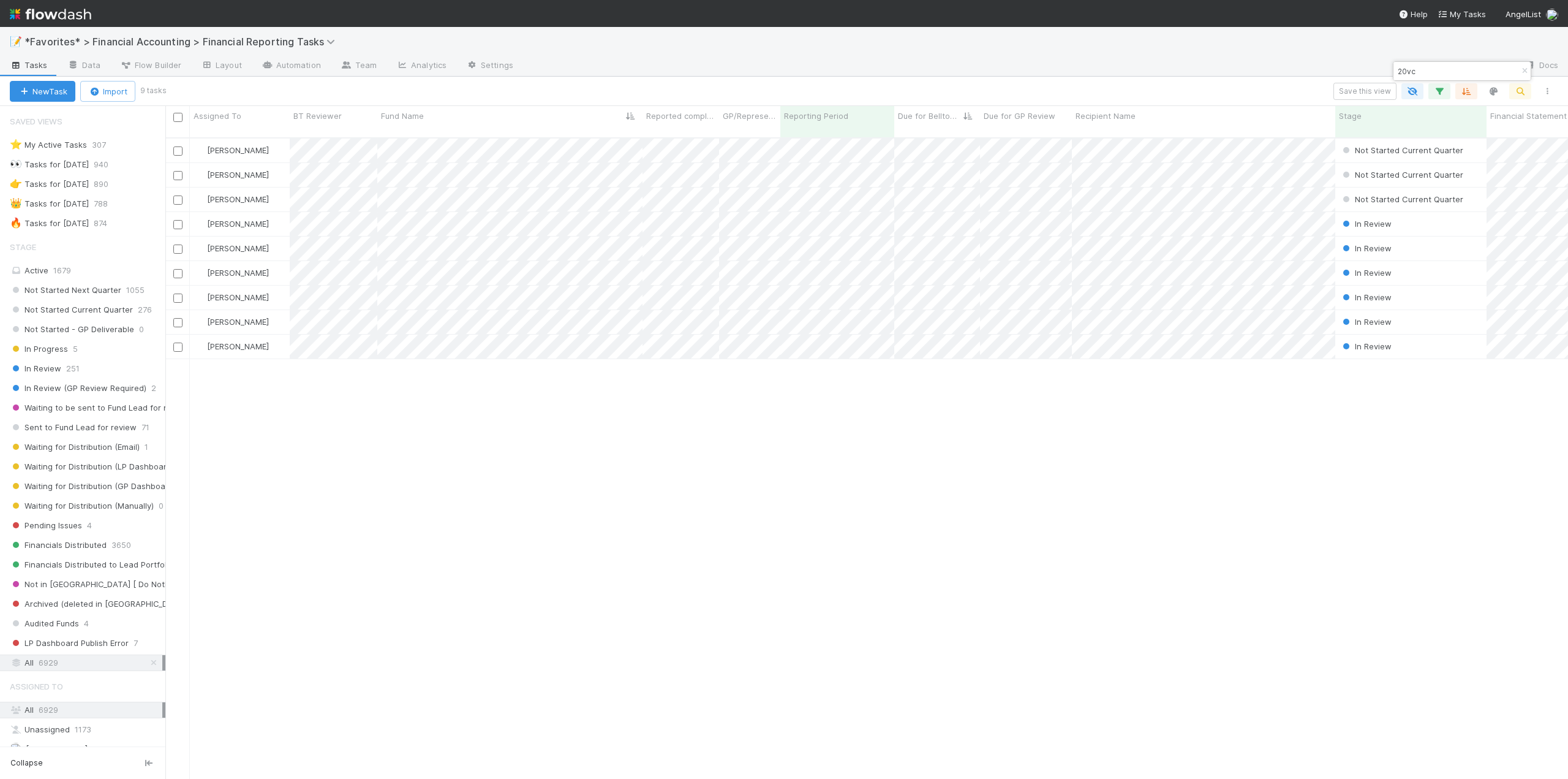
scroll to position [642, 1393]
drag, startPoint x: 1435, startPoint y: 75, endPoint x: 1396, endPoint y: 73, distance: 39.1
click at [1396, 73] on input "20vc" at bounding box center [1456, 71] width 123 height 15
type input "wayfinder"
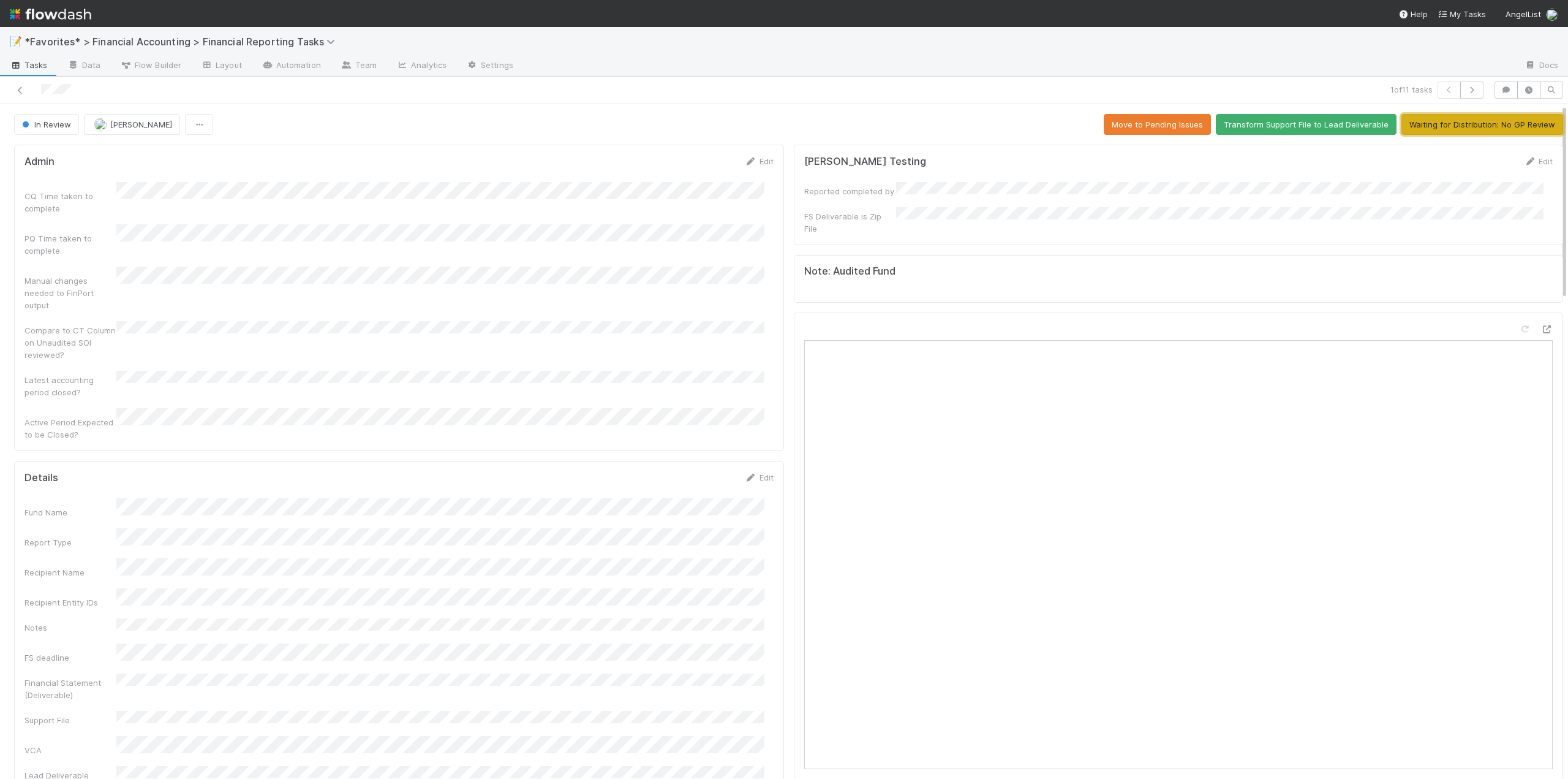
click at [1469, 126] on button "Waiting for Distribution: No GP Review" at bounding box center [1482, 124] width 162 height 21
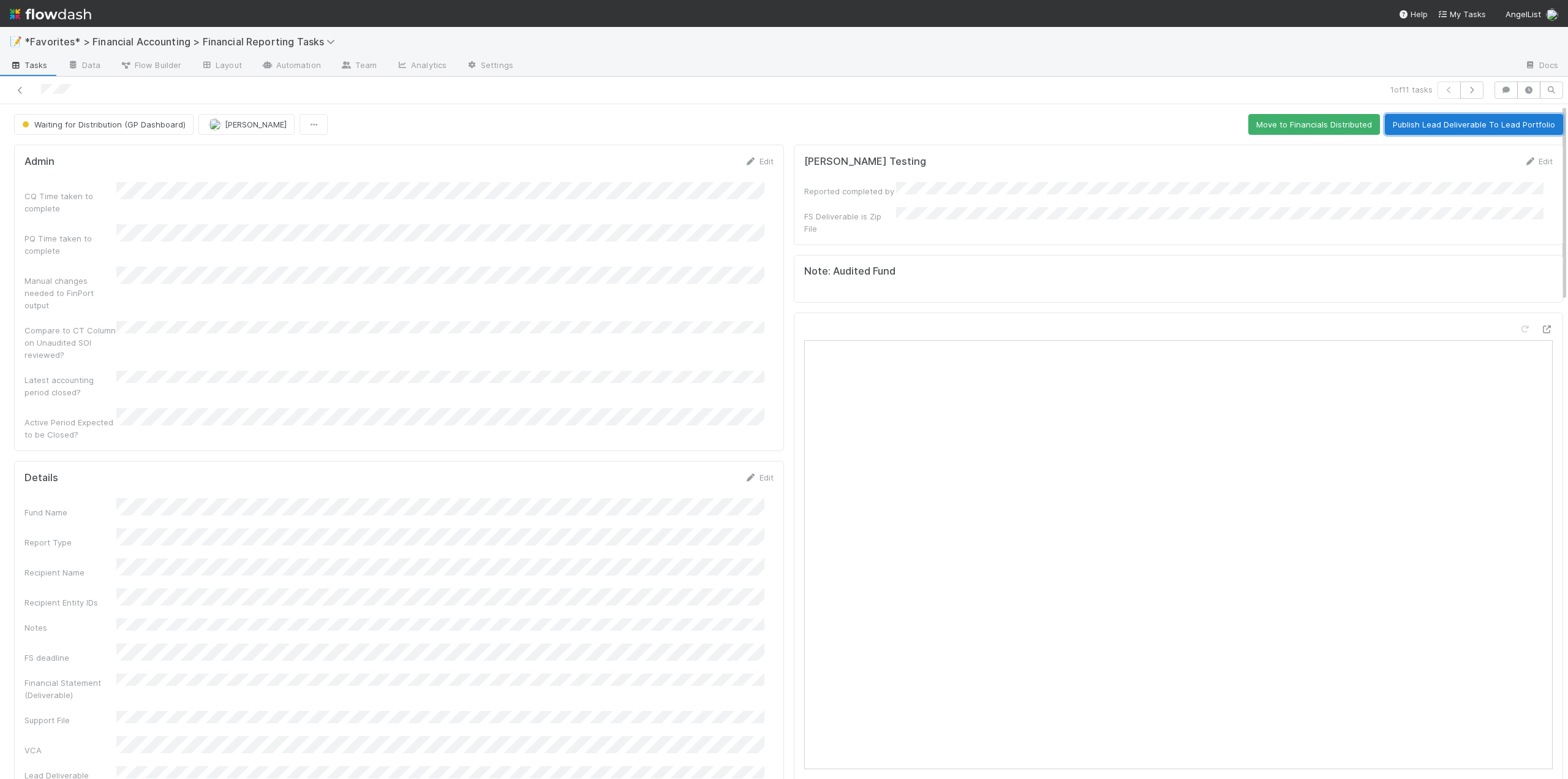
click at [1416, 124] on button "Publish Lead Deliverable To Lead Portfolio" at bounding box center [1474, 124] width 178 height 21
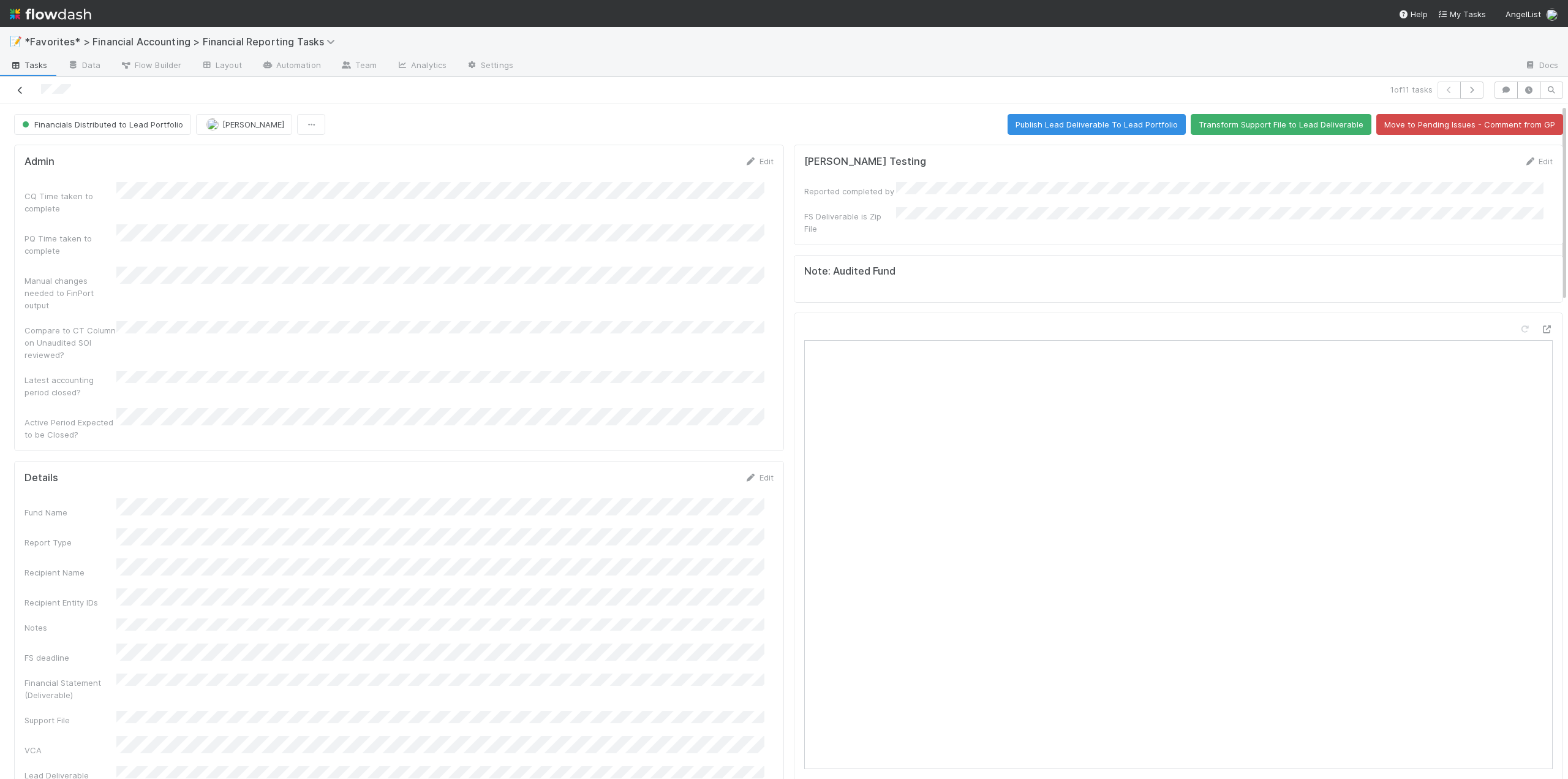
click at [19, 91] on icon at bounding box center [20, 90] width 12 height 8
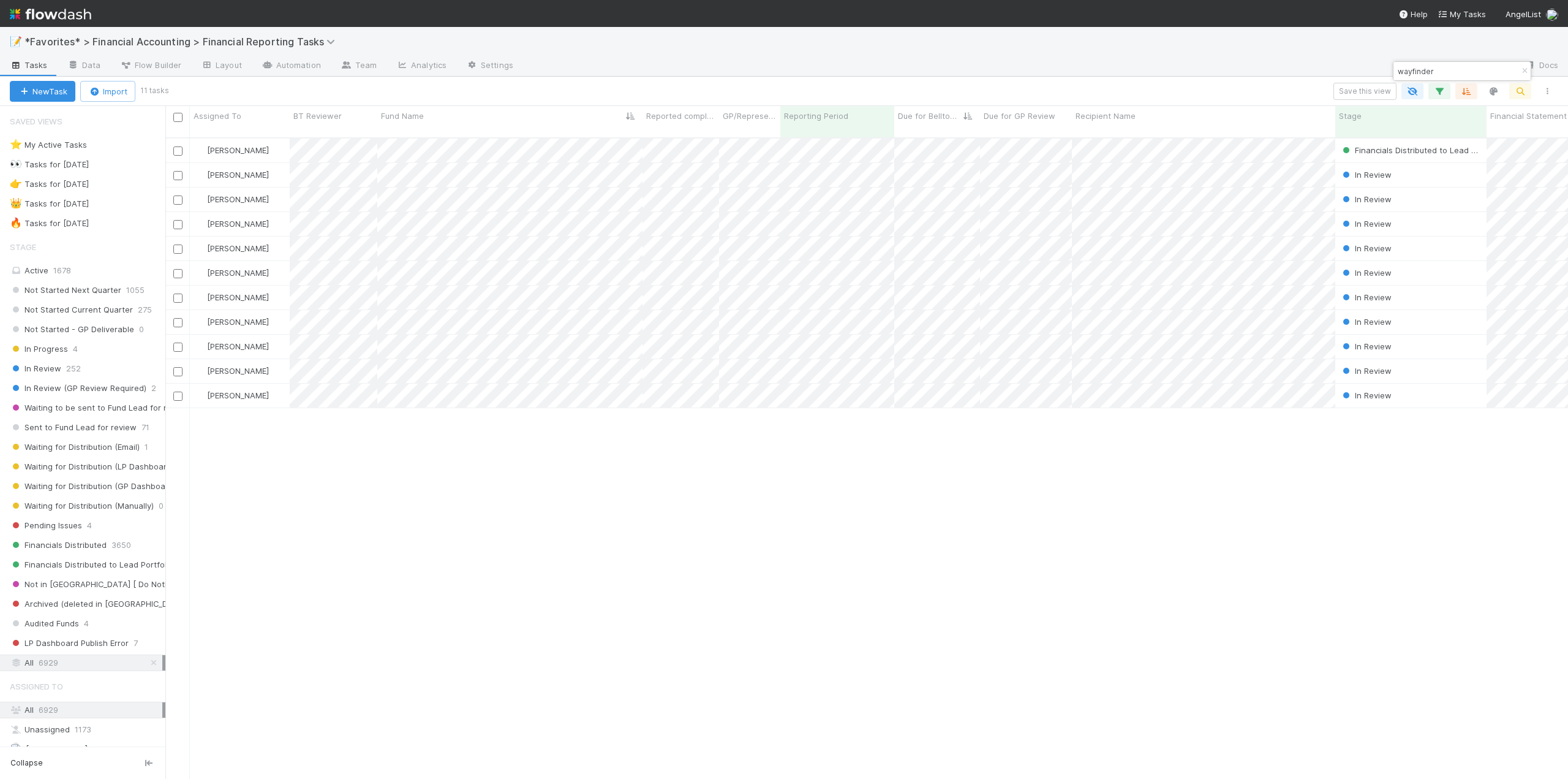
scroll to position [642, 1393]
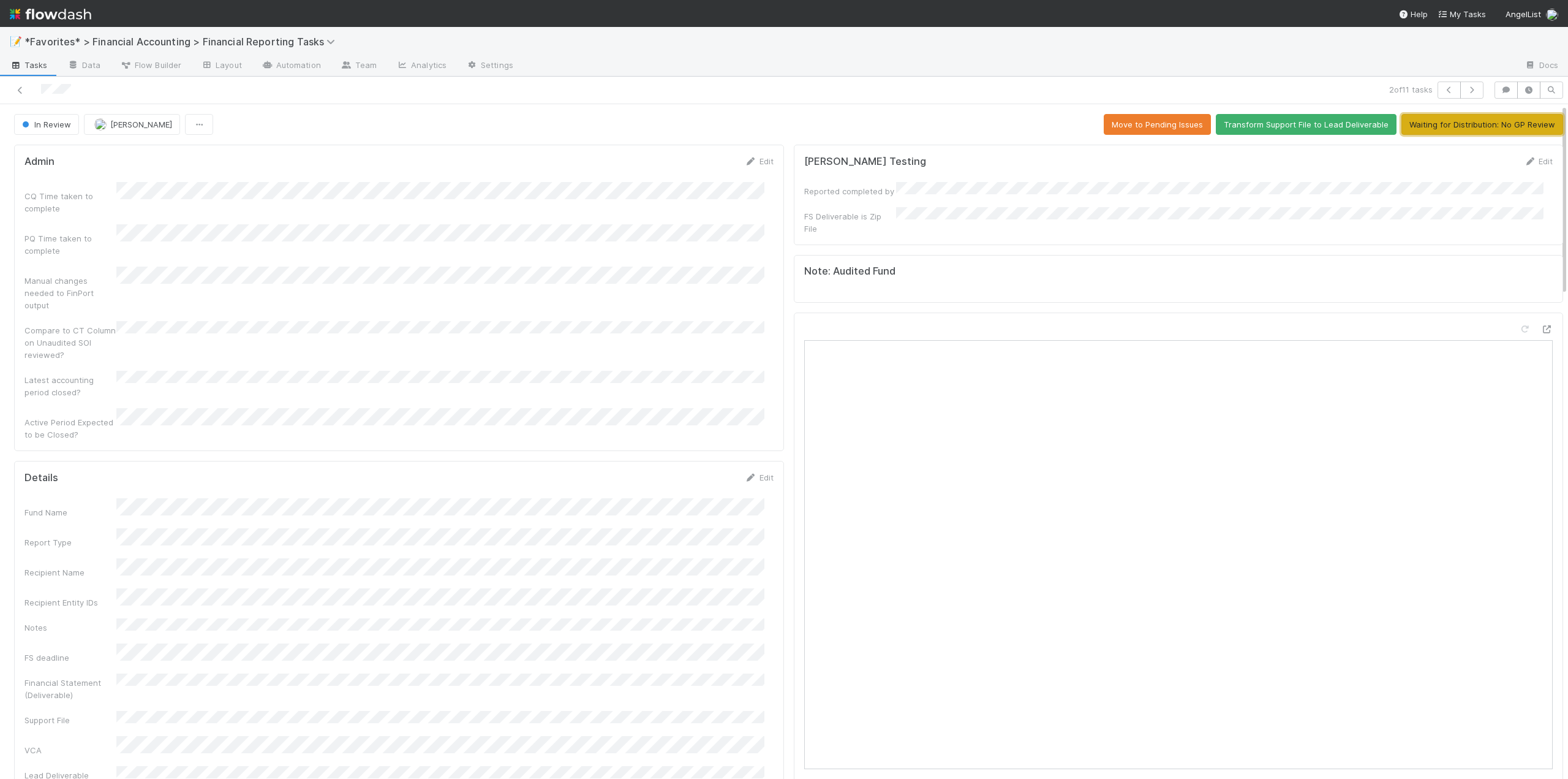
click at [1426, 126] on button "Waiting for Distribution: No GP Review" at bounding box center [1482, 124] width 162 height 21
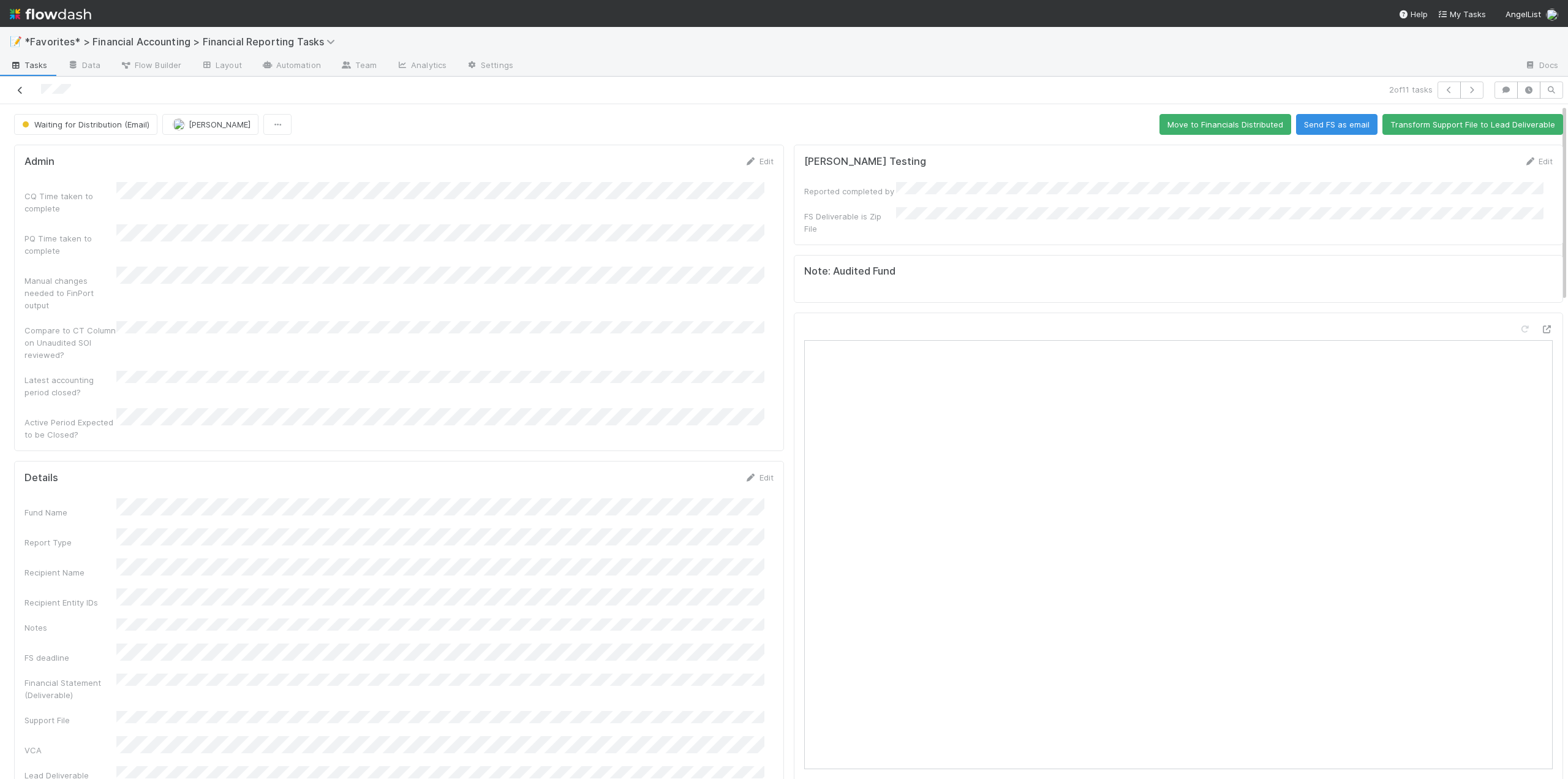
click at [20, 85] on link at bounding box center [20, 89] width 12 height 12
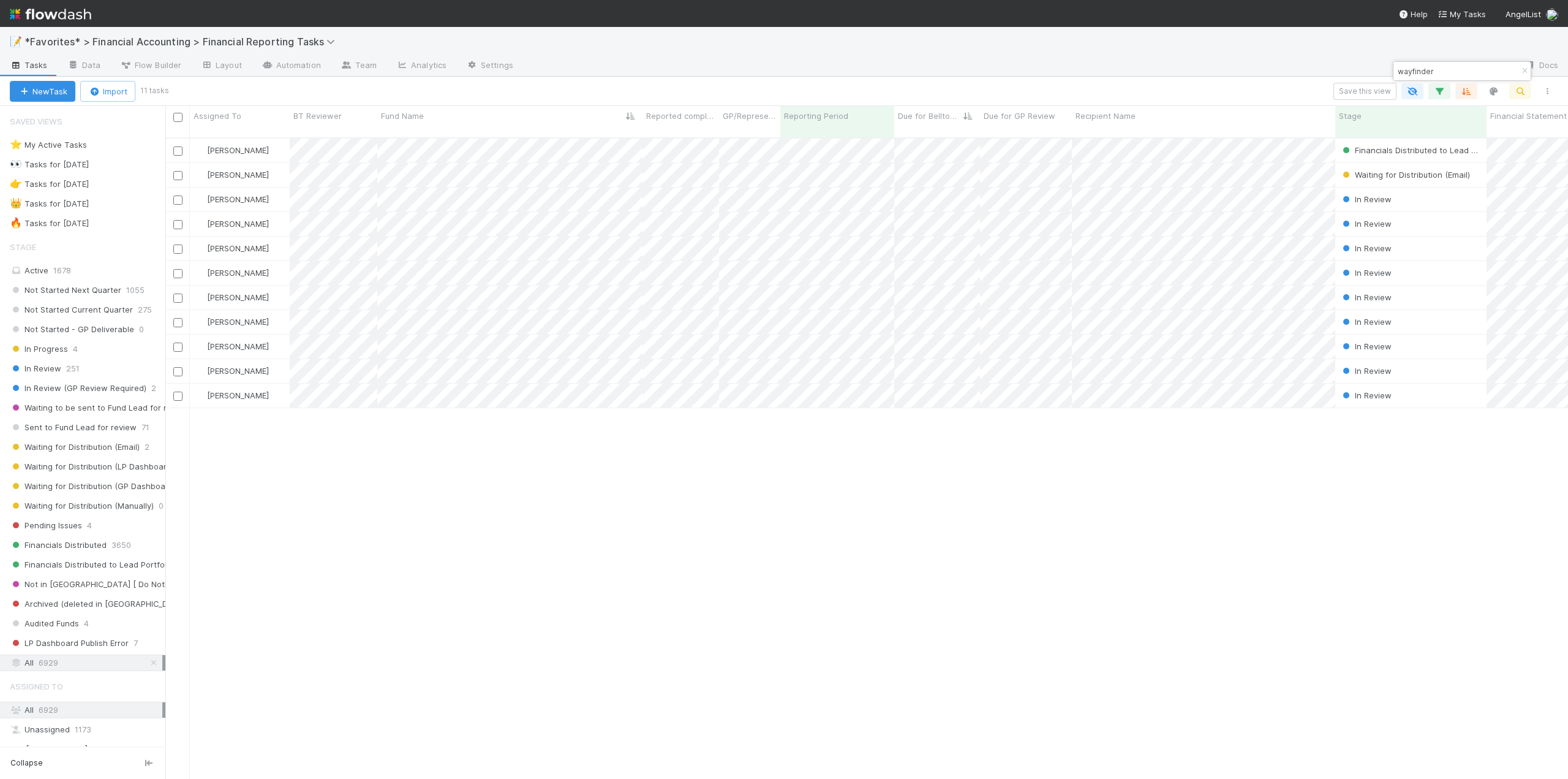
scroll to position [642, 1393]
drag, startPoint x: 523, startPoint y: 767, endPoint x: 600, endPoint y: 760, distance: 77.3
click at [600, 760] on div "Zach Byers Financials Distributed to Lead Portfolio 4/1/25, 2:03:34 AM 8/12/25,…" at bounding box center [867, 463] width 1403 height 651
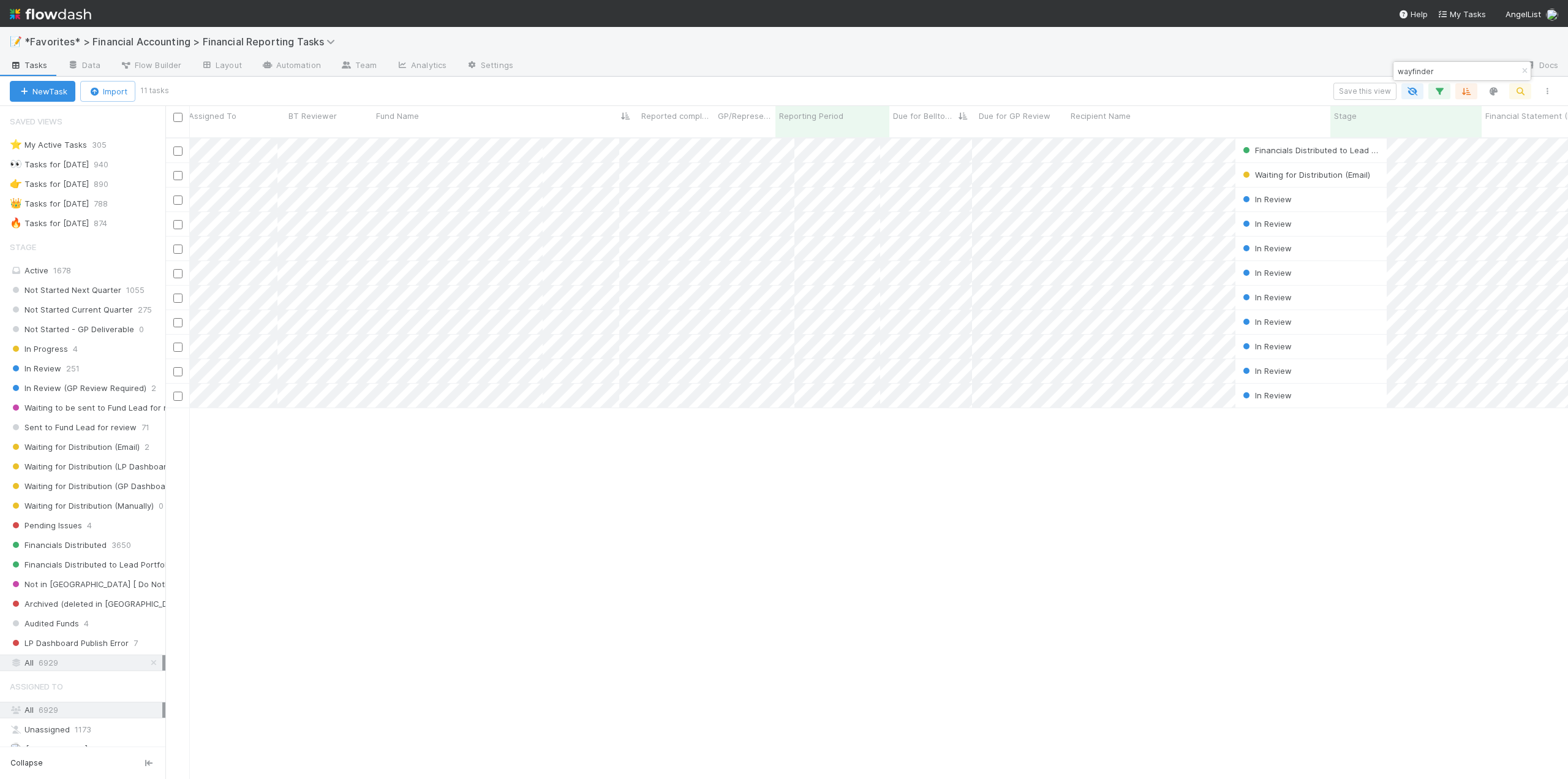
scroll to position [0, 0]
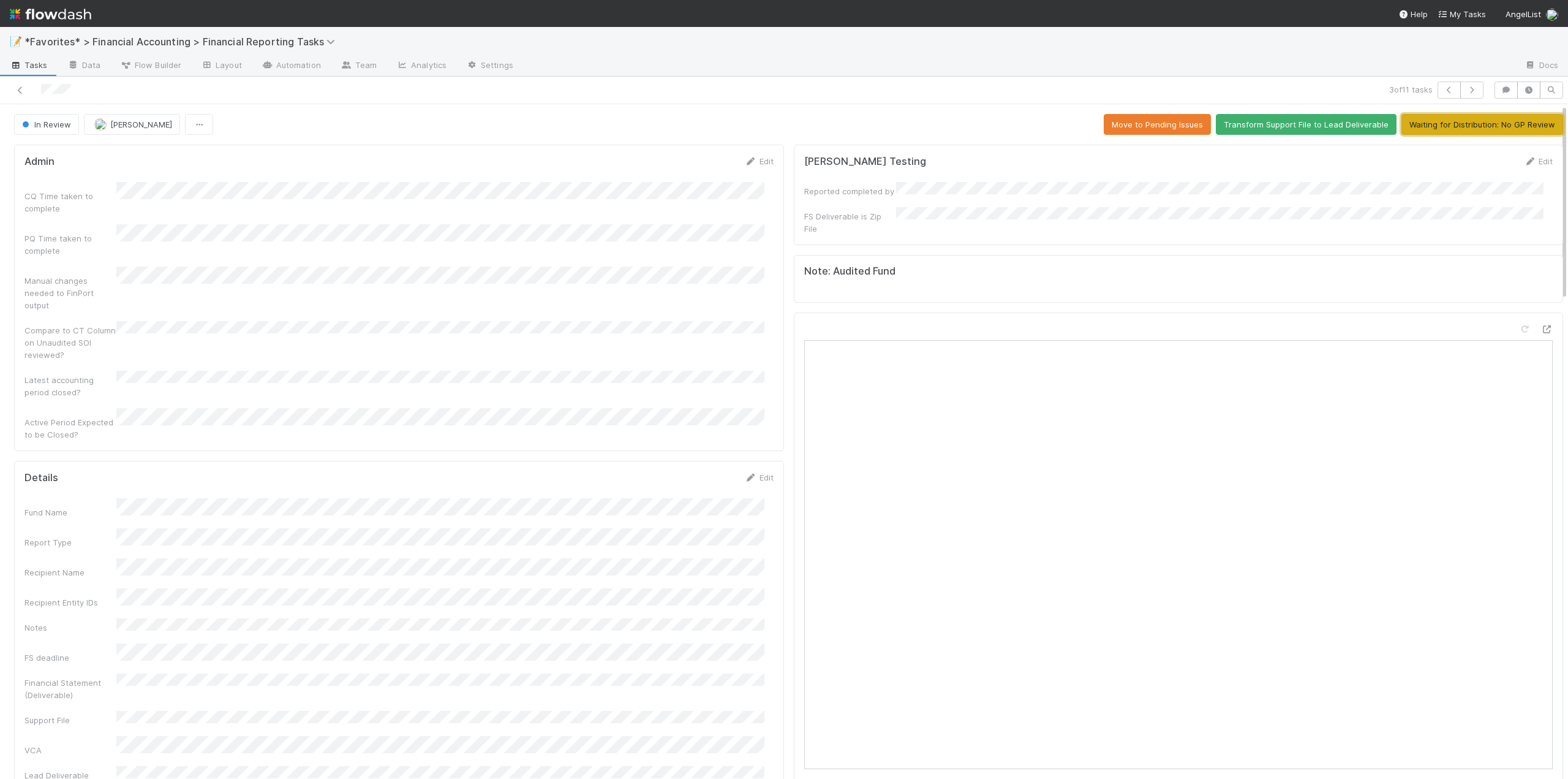
click at [1405, 131] on button "Waiting for Distribution: No GP Review" at bounding box center [1482, 124] width 162 height 21
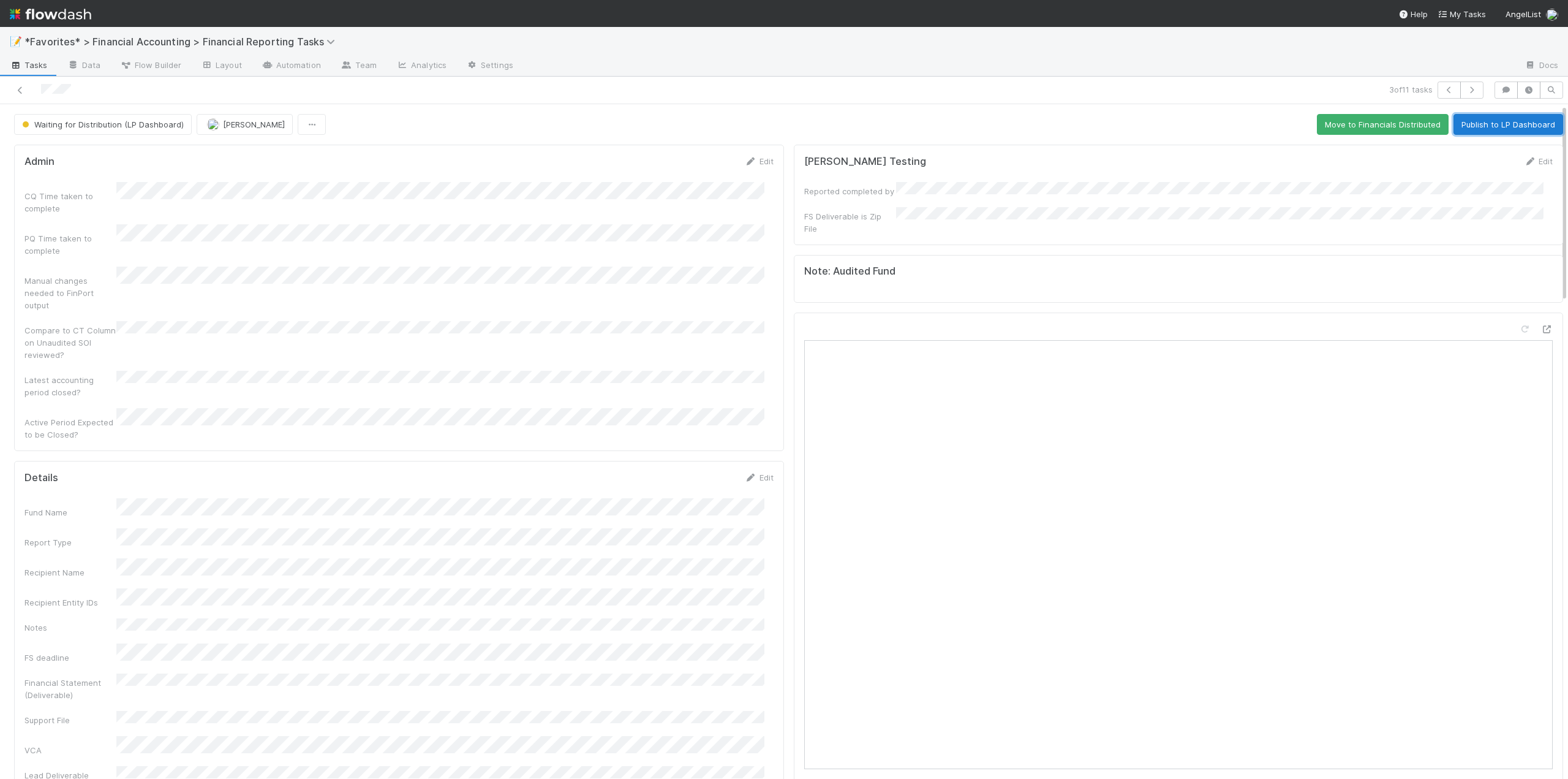
click at [1470, 125] on button "Publish to LP Dashboard" at bounding box center [1508, 124] width 110 height 21
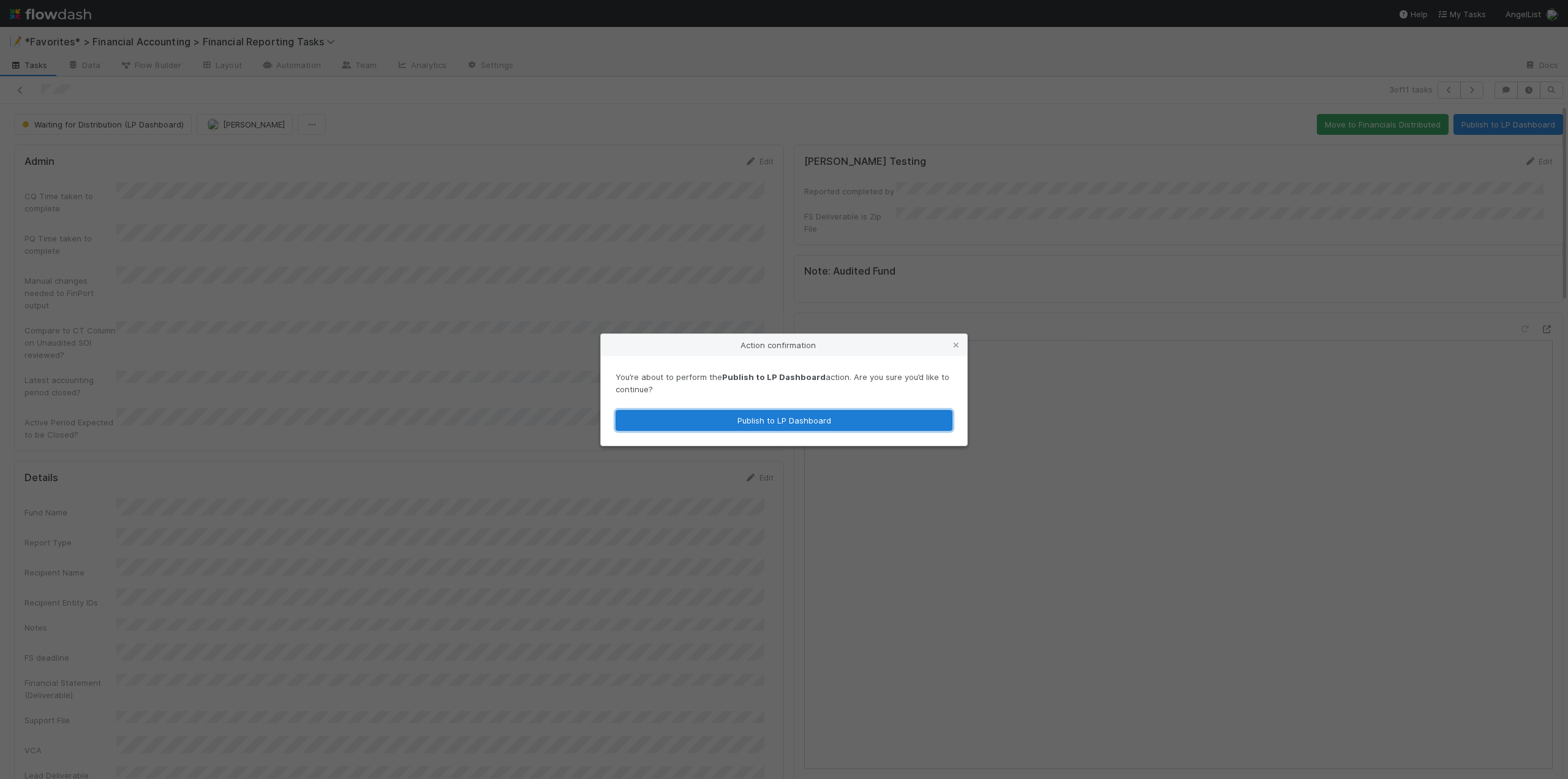
click at [780, 420] on button "Publish to LP Dashboard" at bounding box center [784, 420] width 337 height 21
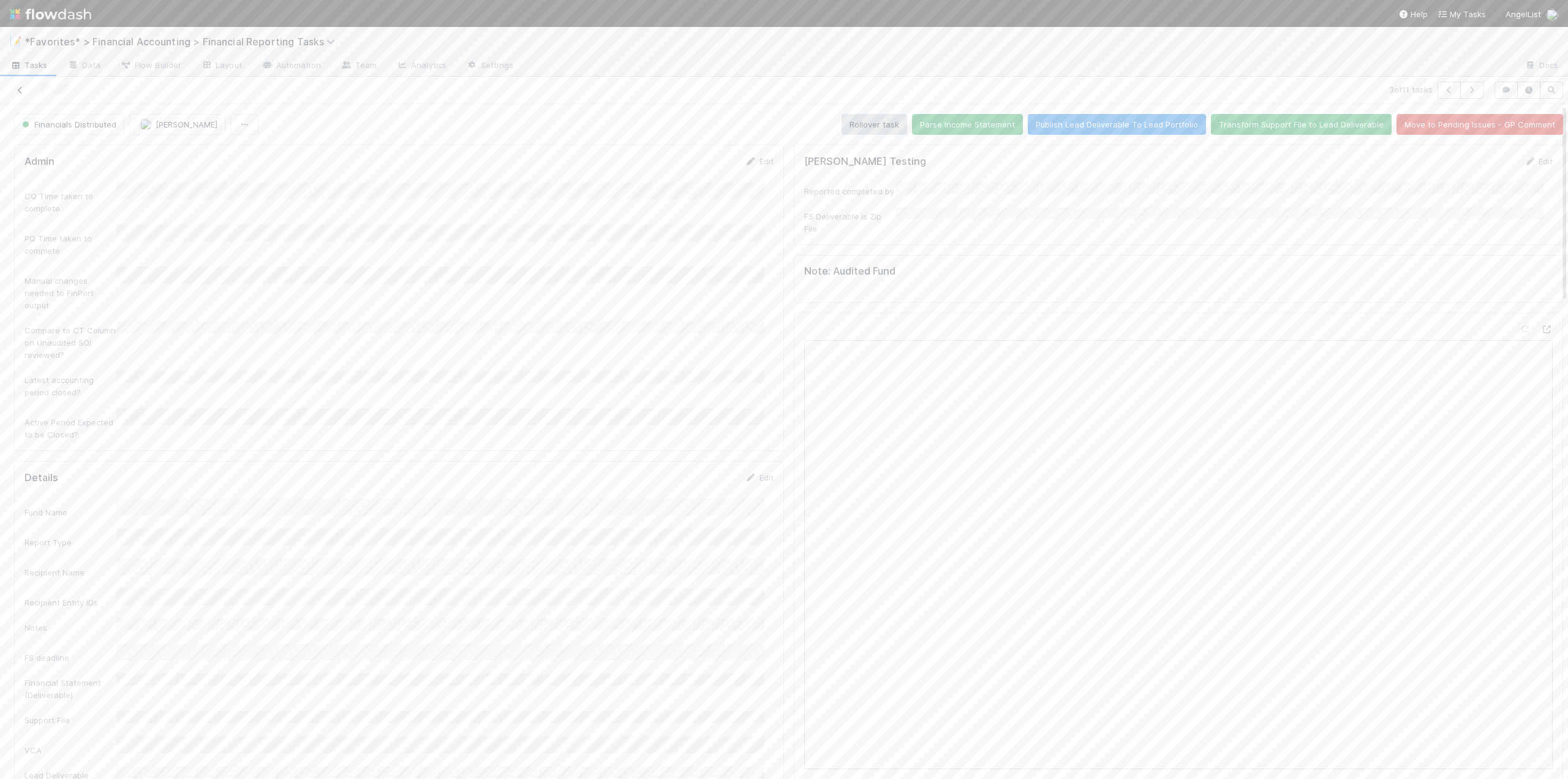
click at [23, 93] on icon at bounding box center [20, 90] width 12 height 8
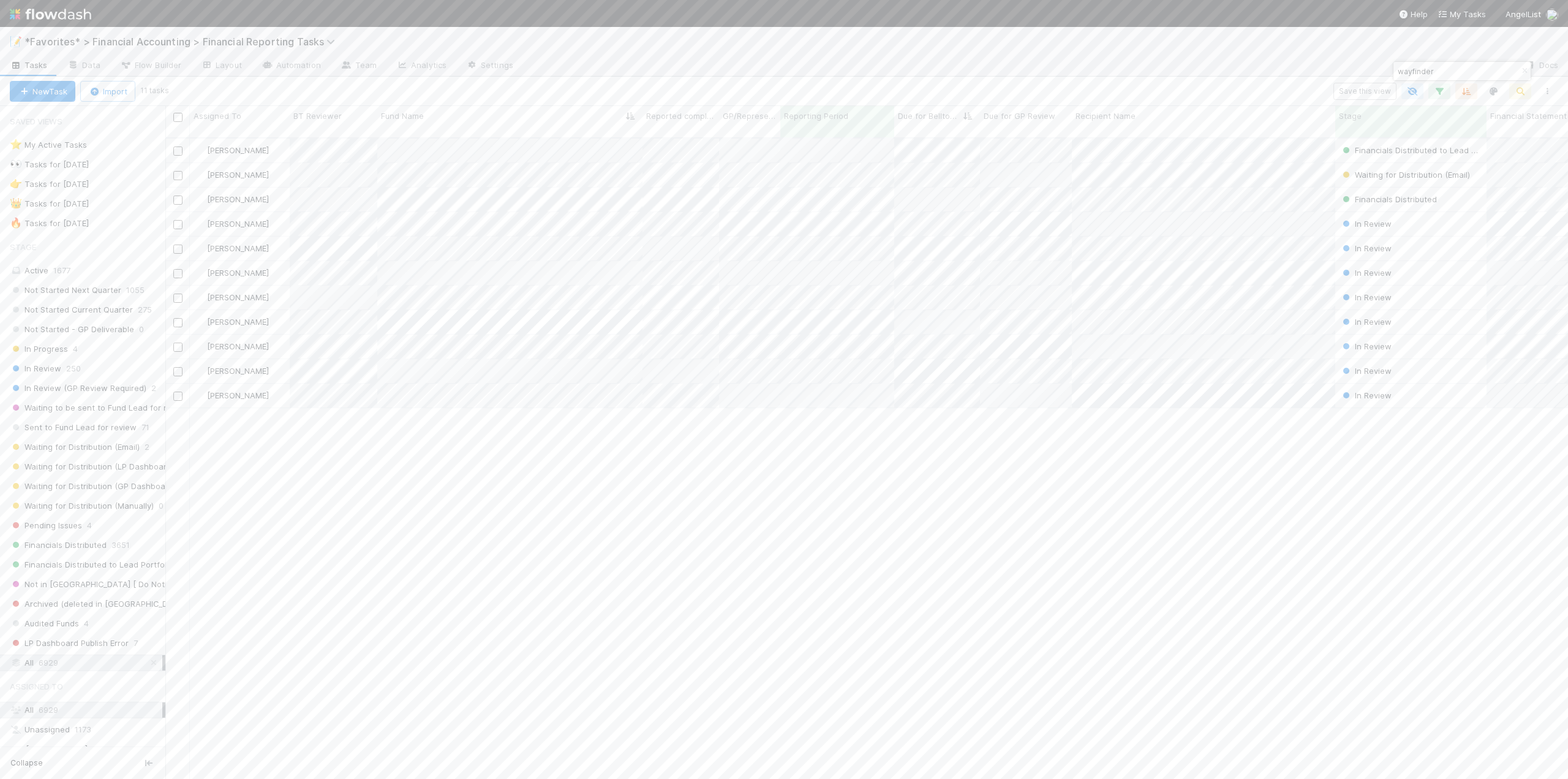
scroll to position [642, 1393]
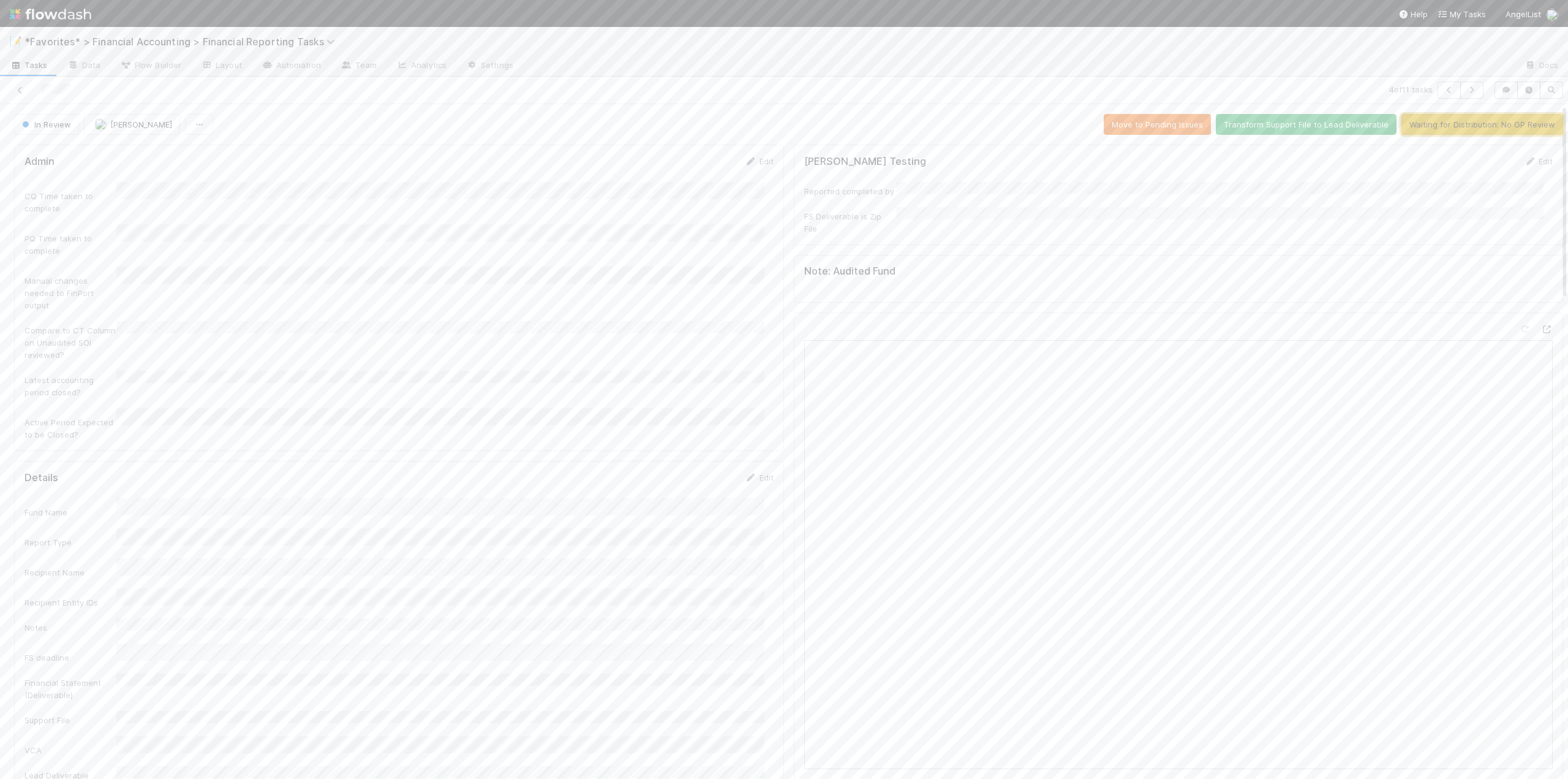
click at [1421, 126] on button "Waiting for Distribution: No GP Review" at bounding box center [1482, 124] width 162 height 21
click at [1477, 128] on button "Publish to LP Dashboard" at bounding box center [1508, 124] width 110 height 21
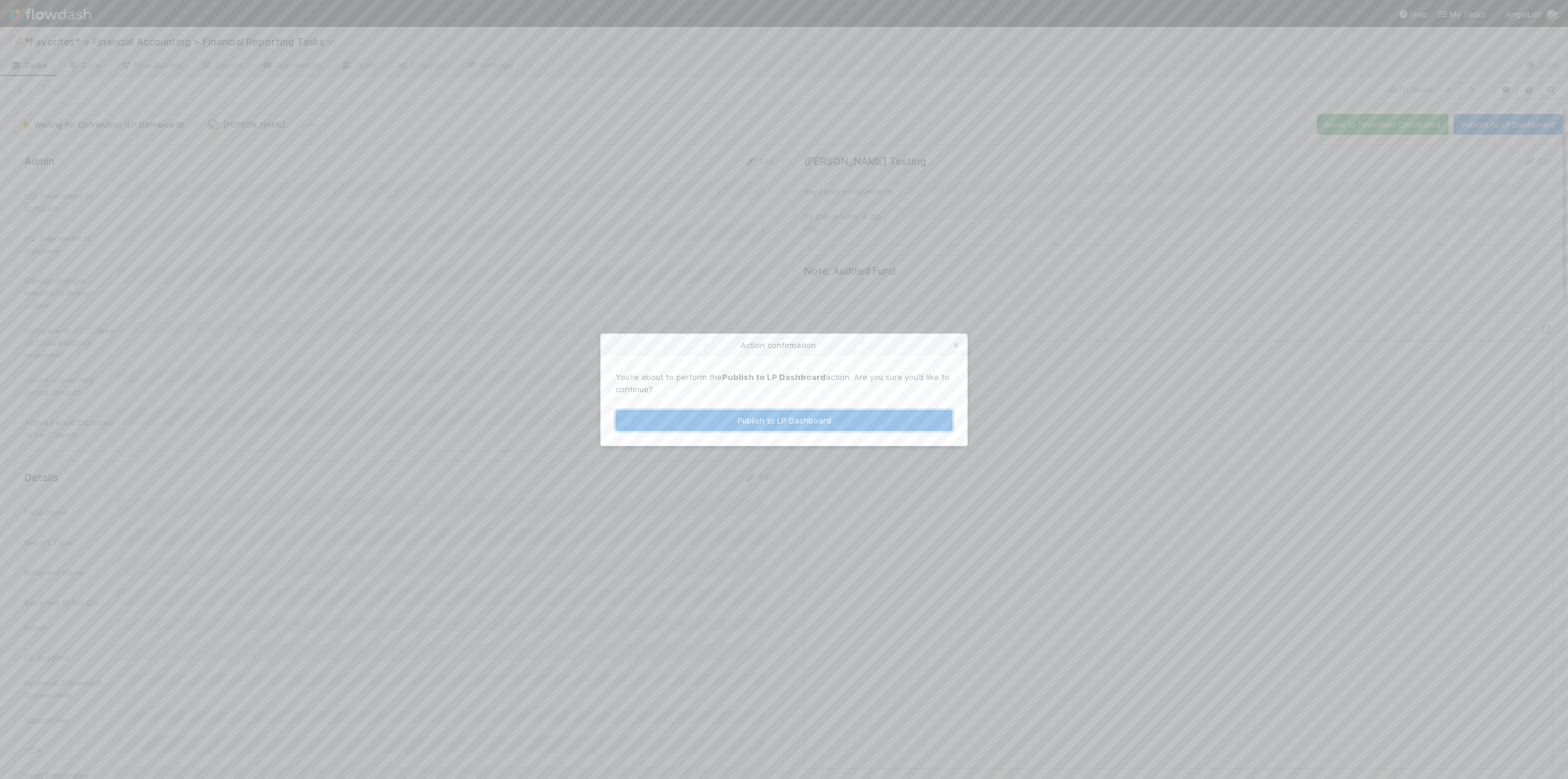
click at [735, 421] on button "Publish to LP Dashboard" at bounding box center [784, 420] width 337 height 21
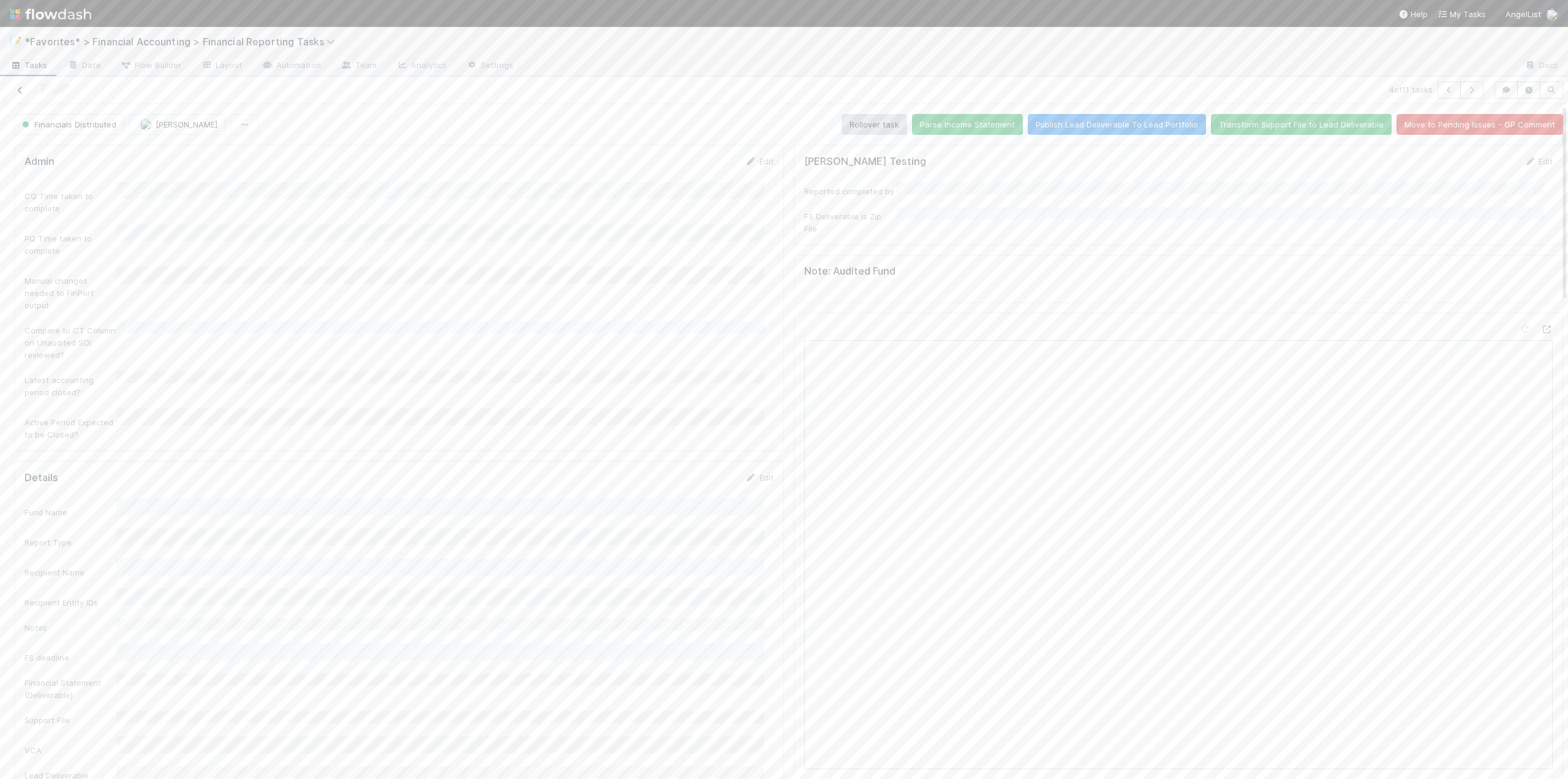
click at [18, 90] on icon at bounding box center [20, 90] width 12 height 8
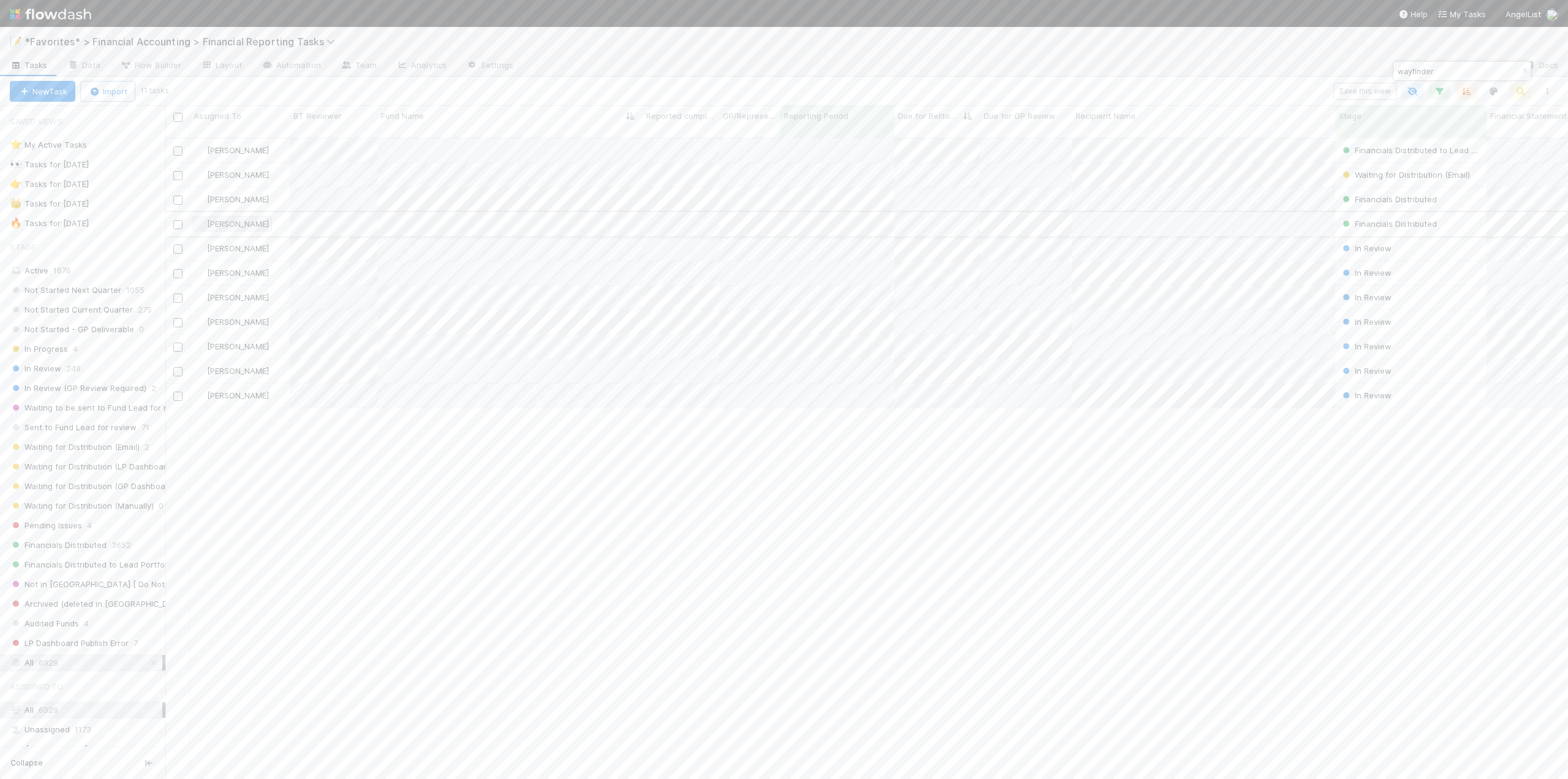
scroll to position [642, 1393]
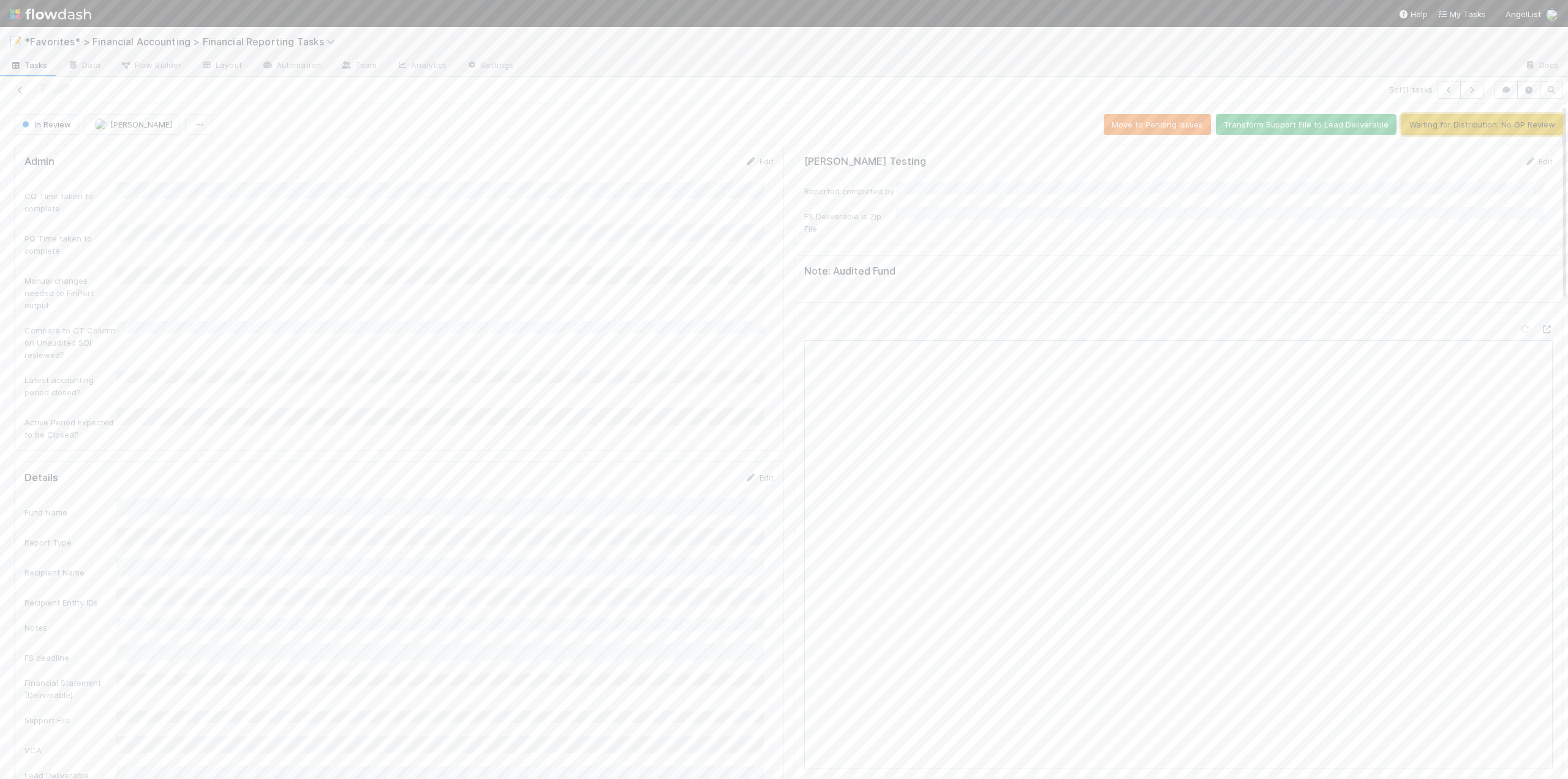
click at [1428, 123] on button "Waiting for Distribution: No GP Review" at bounding box center [1482, 124] width 162 height 21
click at [1465, 123] on button "Publish to LP Dashboard" at bounding box center [1508, 124] width 110 height 21
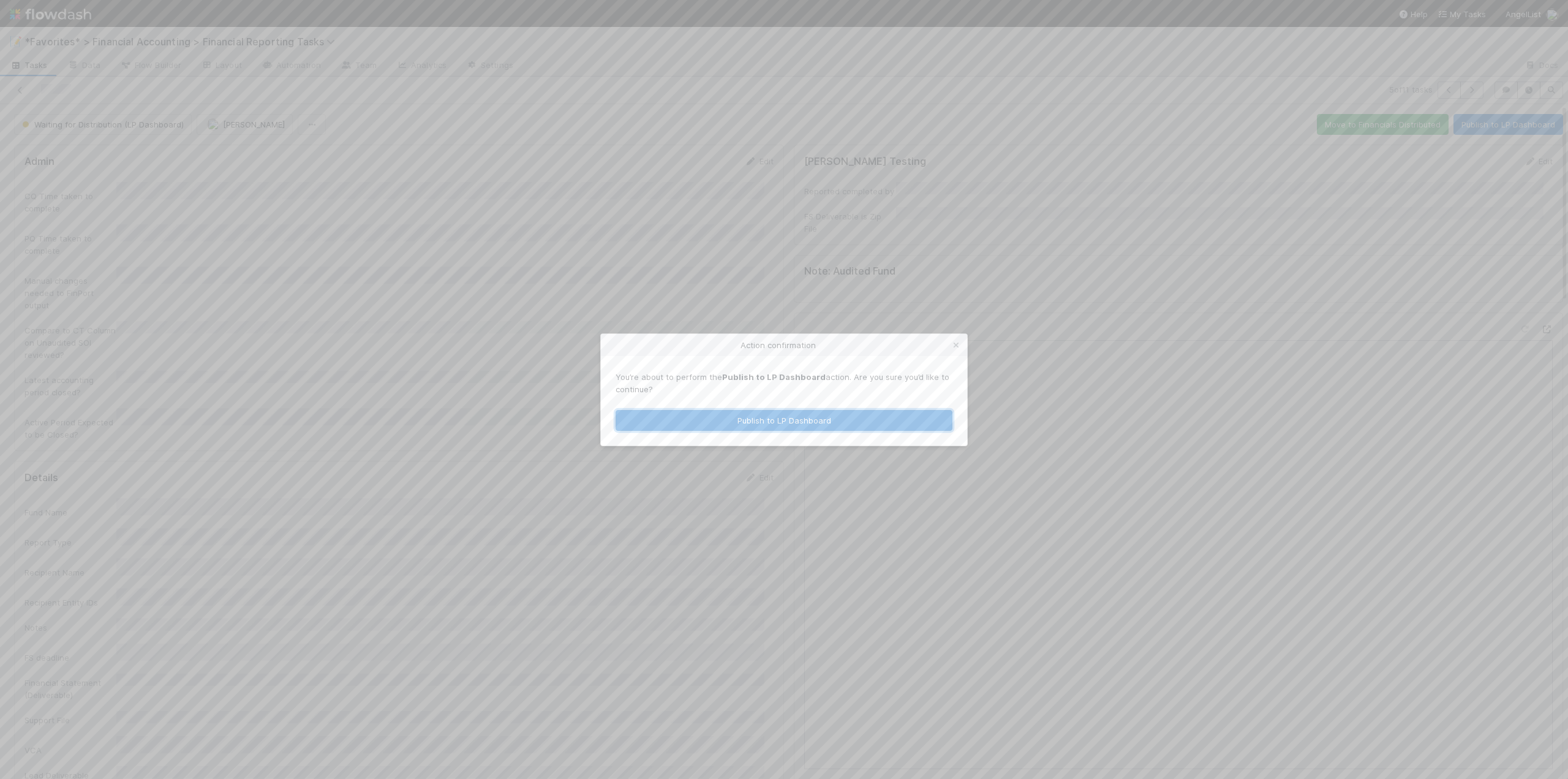
click at [717, 419] on button "Publish to LP Dashboard" at bounding box center [784, 420] width 337 height 21
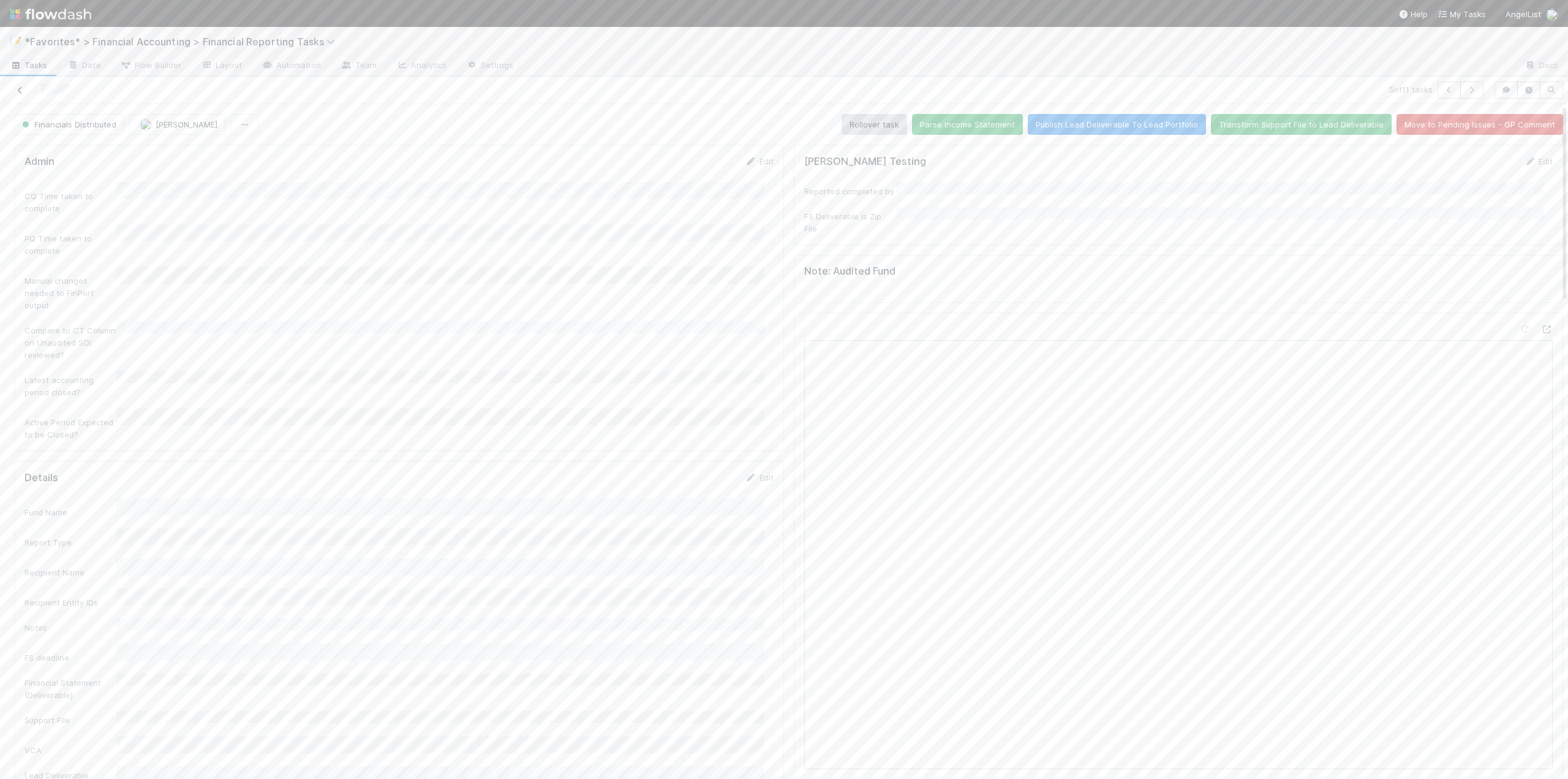
click at [19, 90] on icon at bounding box center [20, 90] width 12 height 8
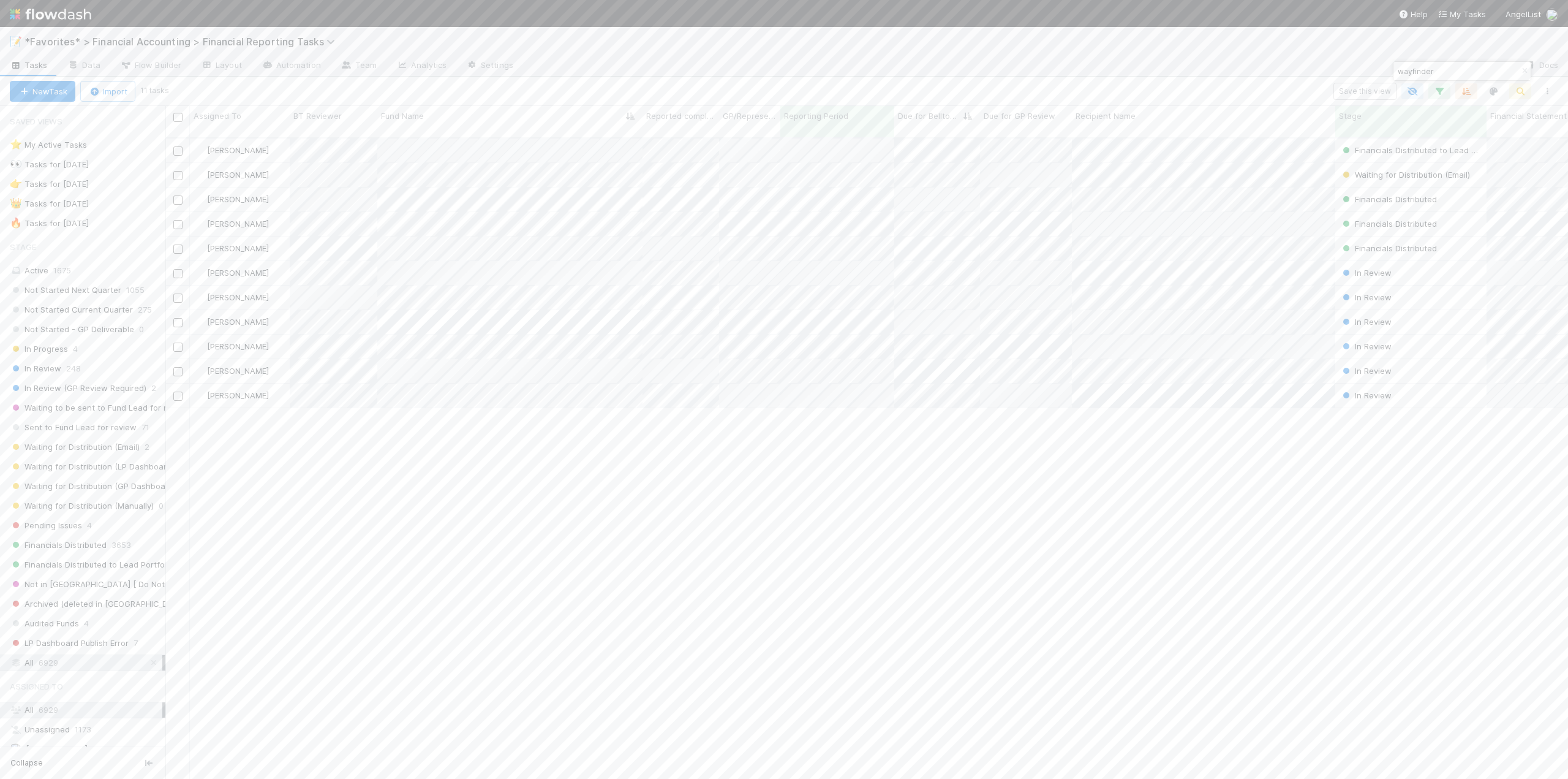
scroll to position [642, 1393]
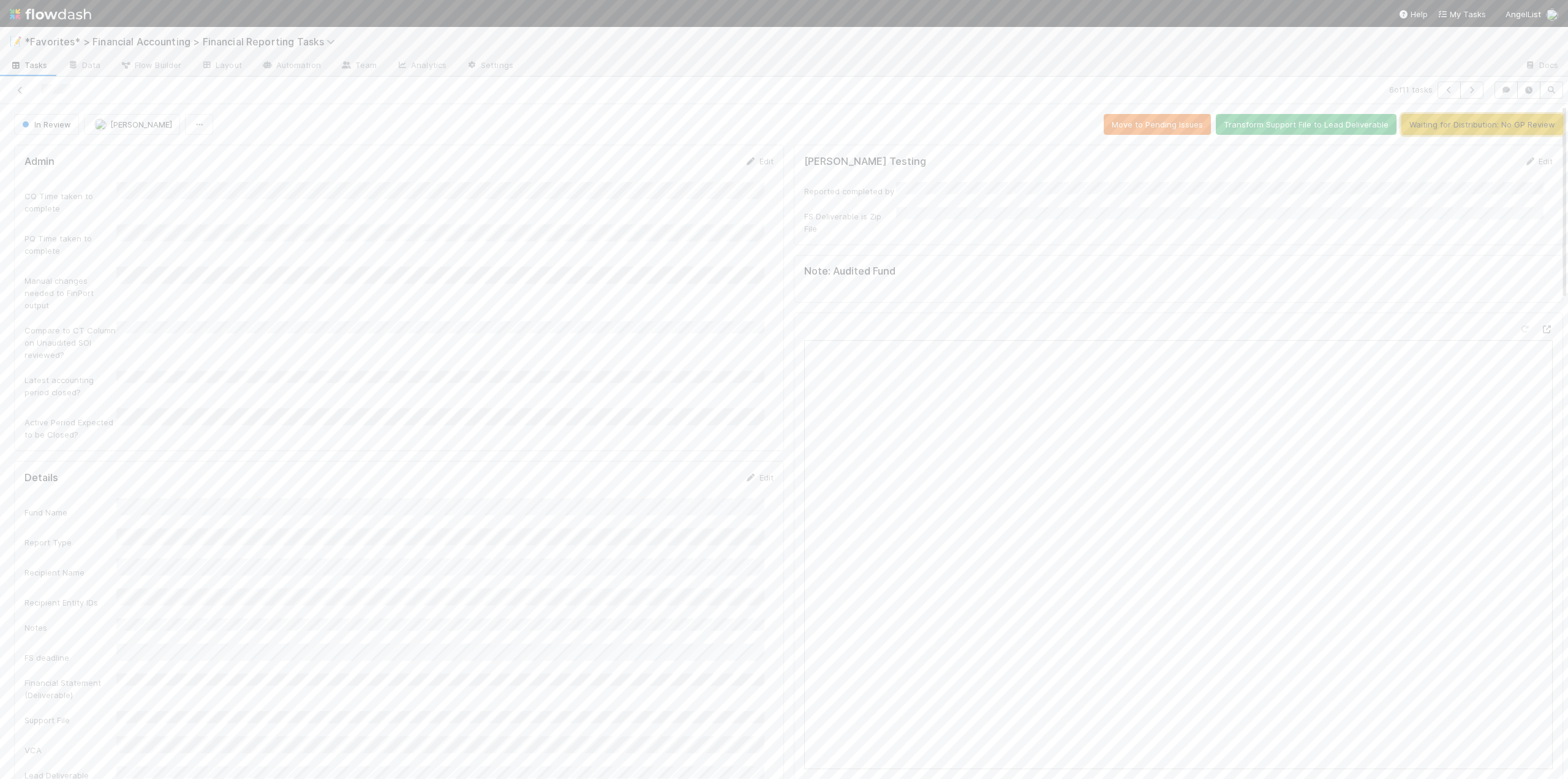
click at [1473, 121] on button "Waiting for Distribution: No GP Review" at bounding box center [1482, 124] width 162 height 21
click at [1506, 123] on button "Publish to LP Dashboard" at bounding box center [1508, 124] width 110 height 21
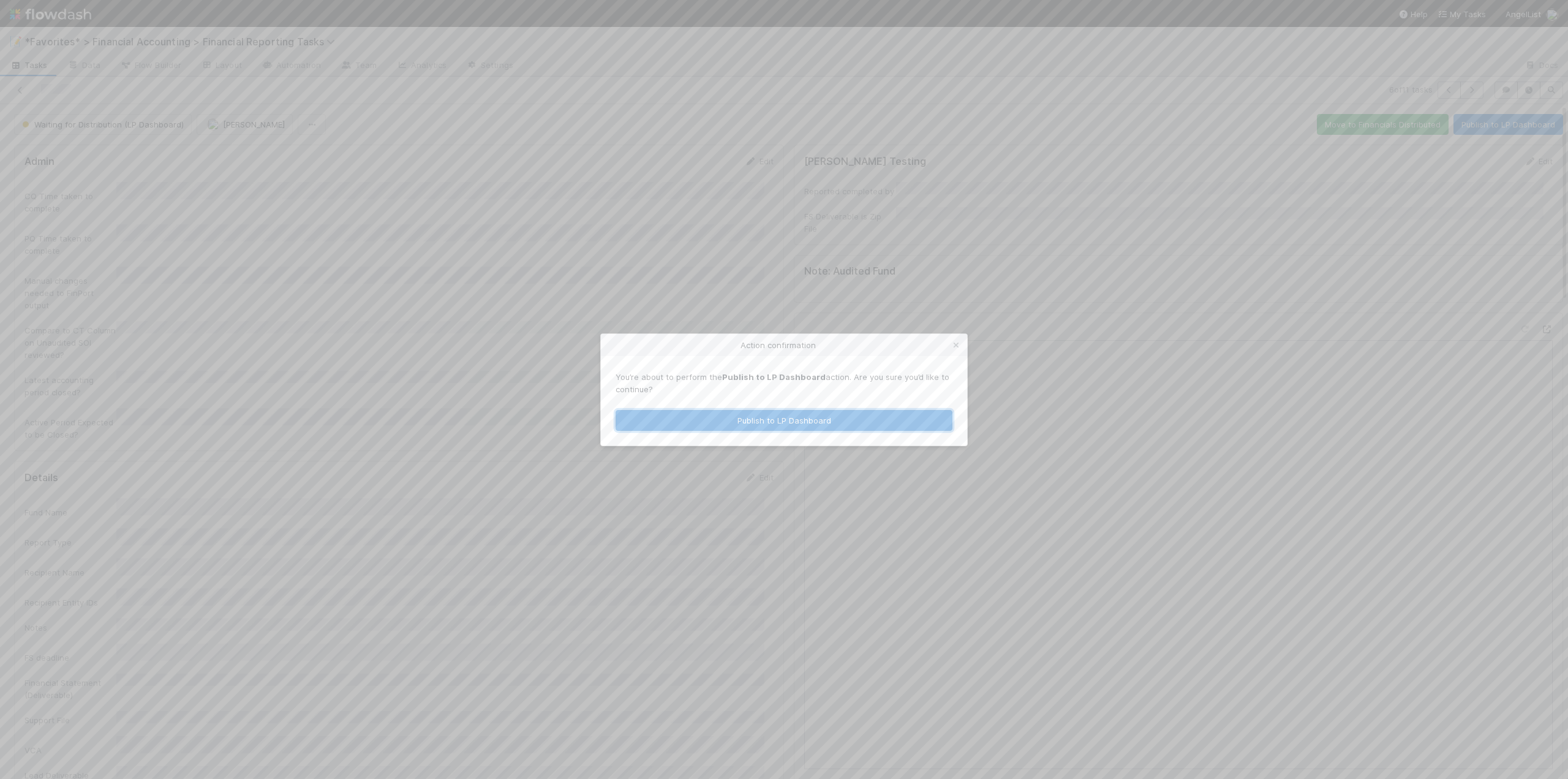
click at [758, 420] on button "Publish to LP Dashboard" at bounding box center [784, 420] width 337 height 21
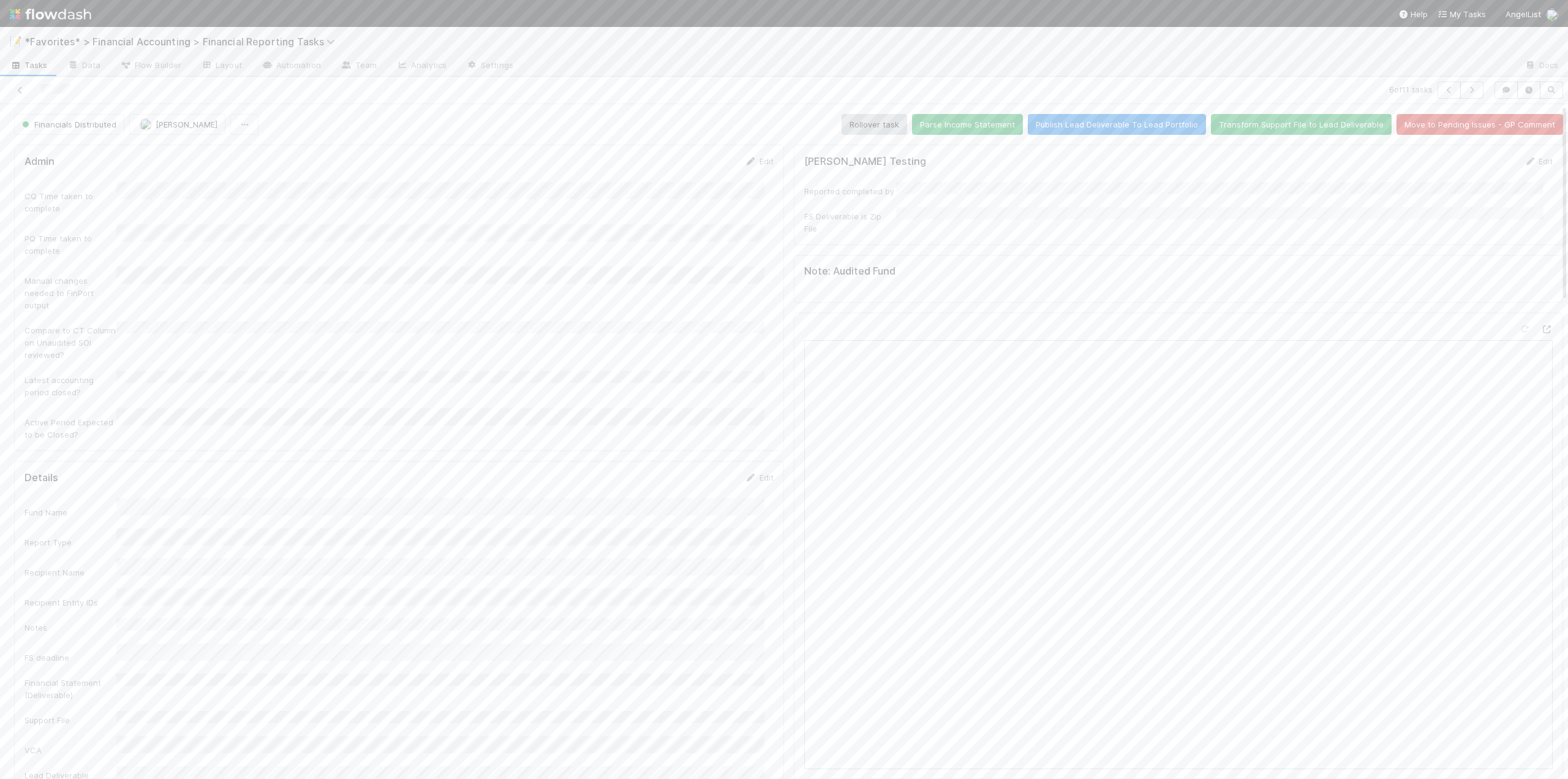
click at [20, 97] on div at bounding box center [377, 89] width 745 height 17
click at [20, 94] on icon at bounding box center [20, 90] width 12 height 8
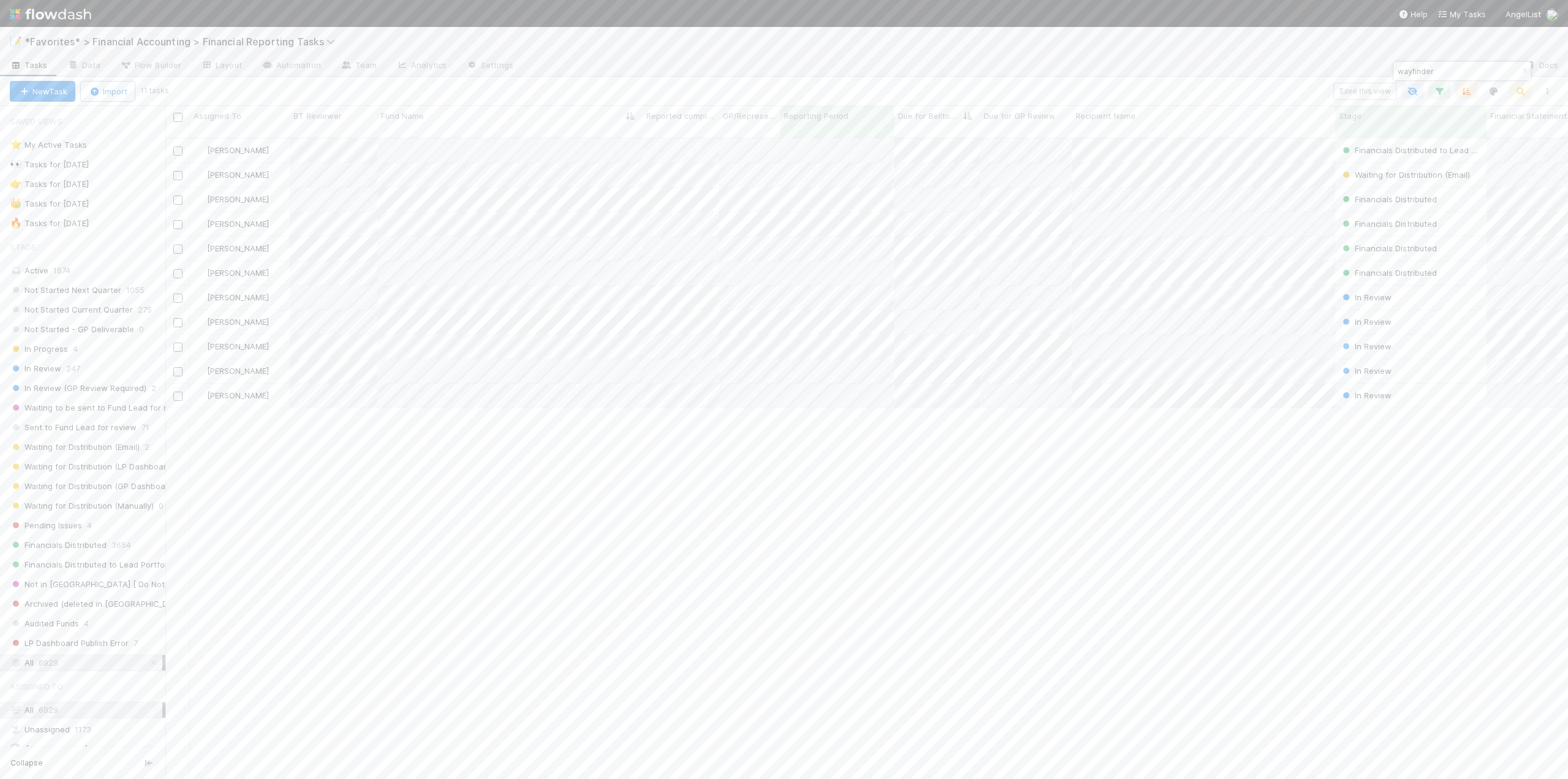
scroll to position [642, 1393]
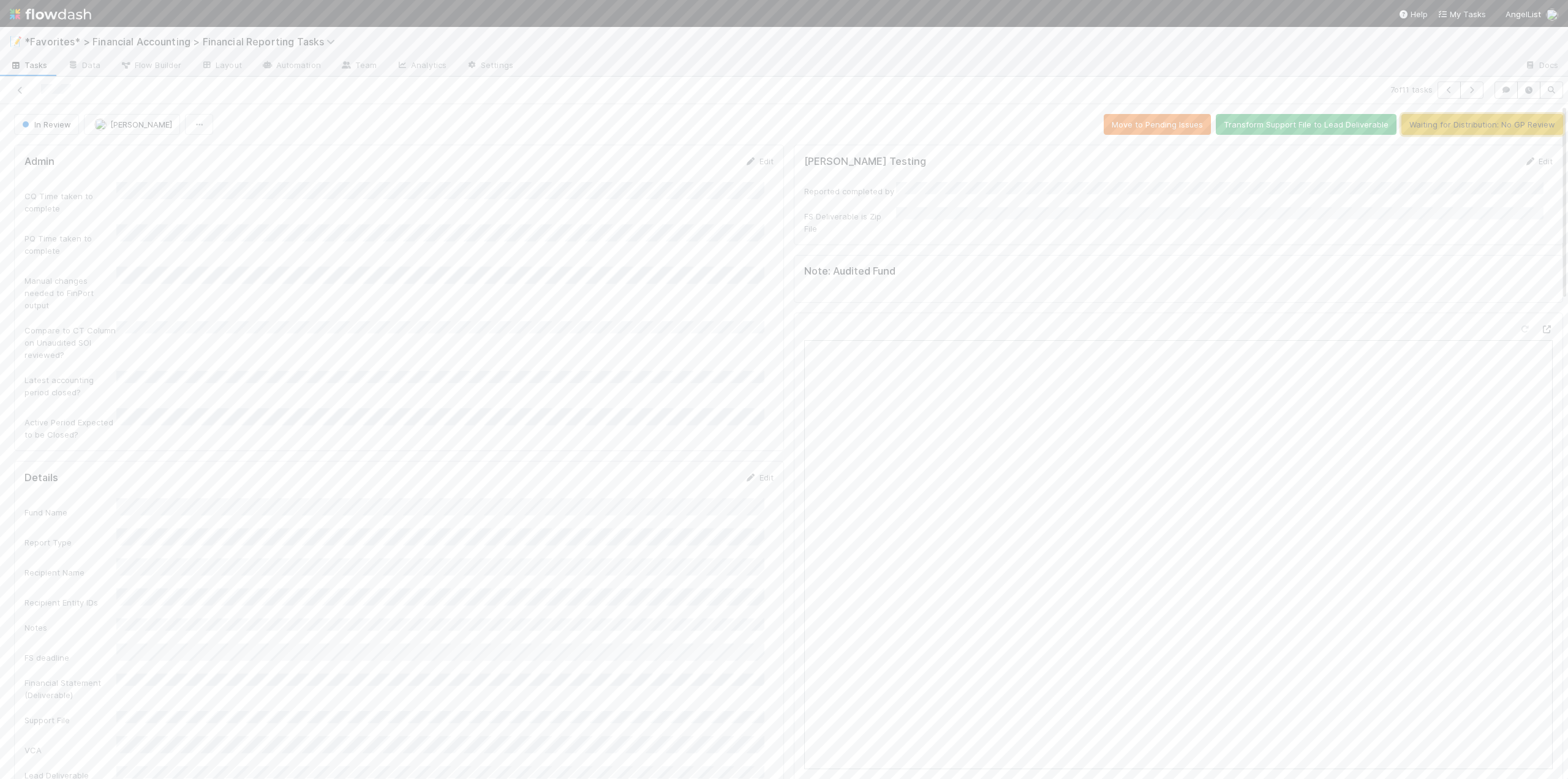
click at [1431, 127] on button "Waiting for Distribution: No GP Review" at bounding box center [1482, 124] width 162 height 21
click at [1467, 127] on button "Publish to LP Dashboard" at bounding box center [1508, 124] width 110 height 21
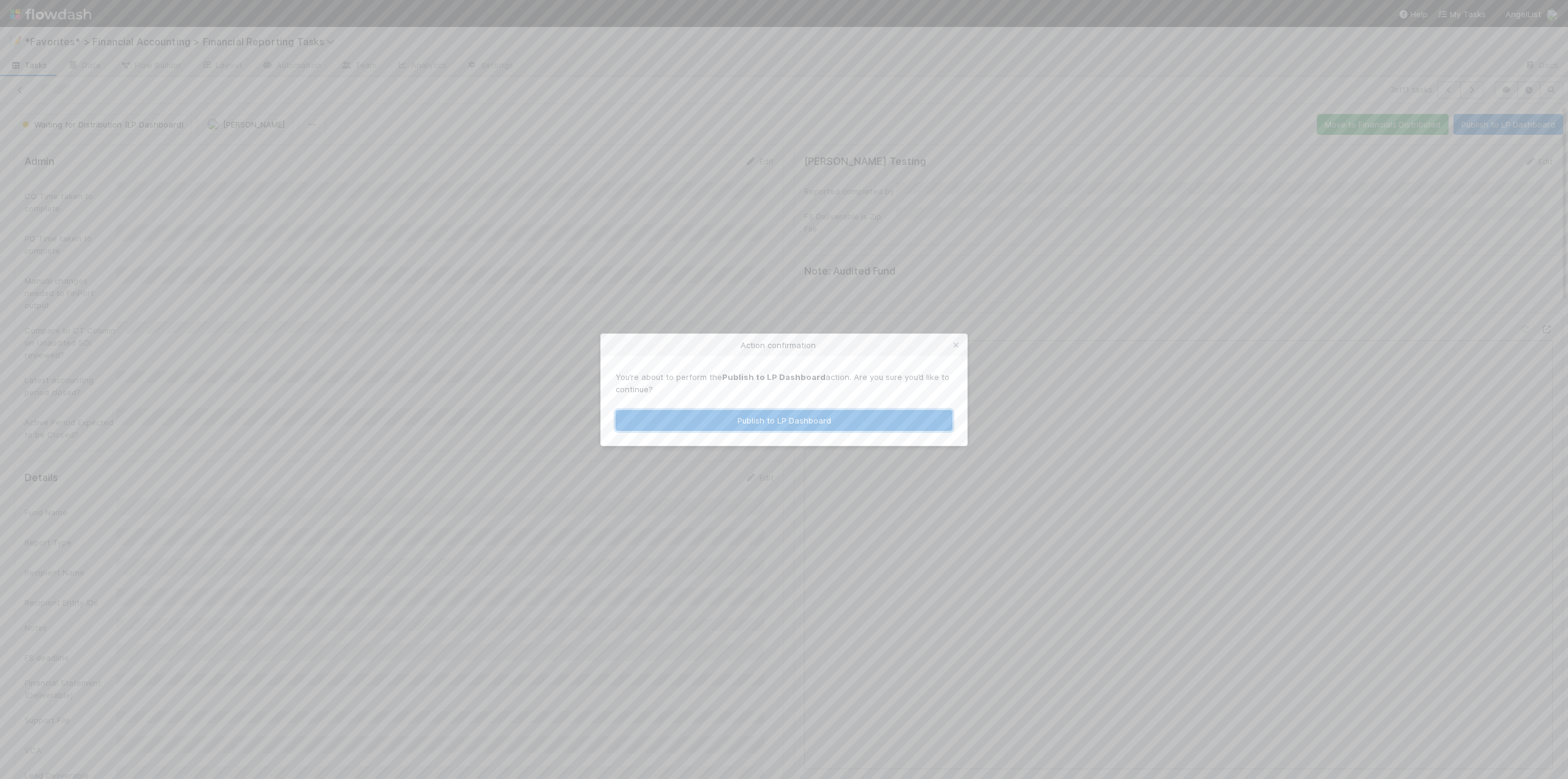
click at [739, 414] on button "Publish to LP Dashboard" at bounding box center [784, 420] width 337 height 21
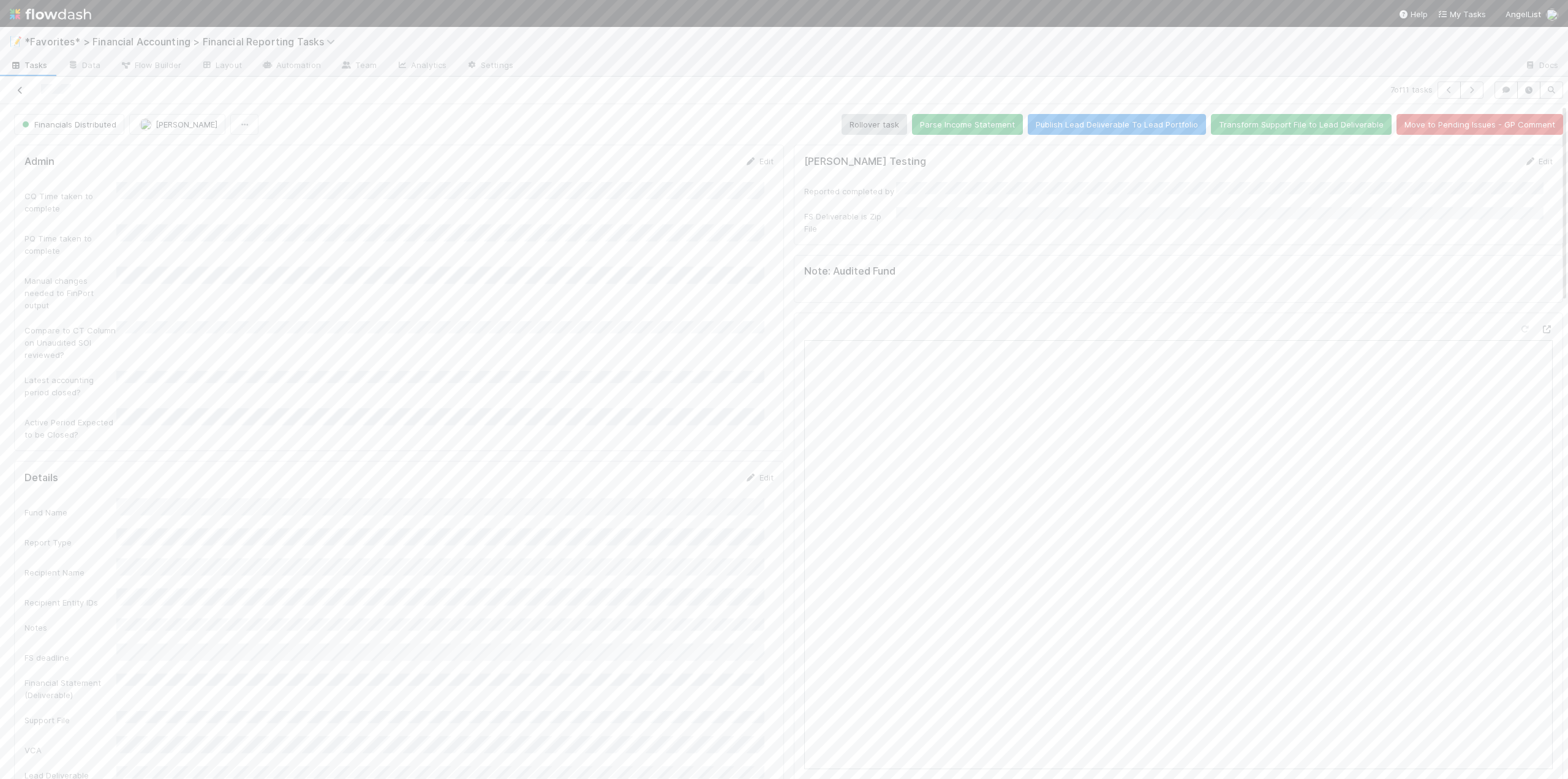
click at [24, 94] on icon at bounding box center [20, 90] width 12 height 8
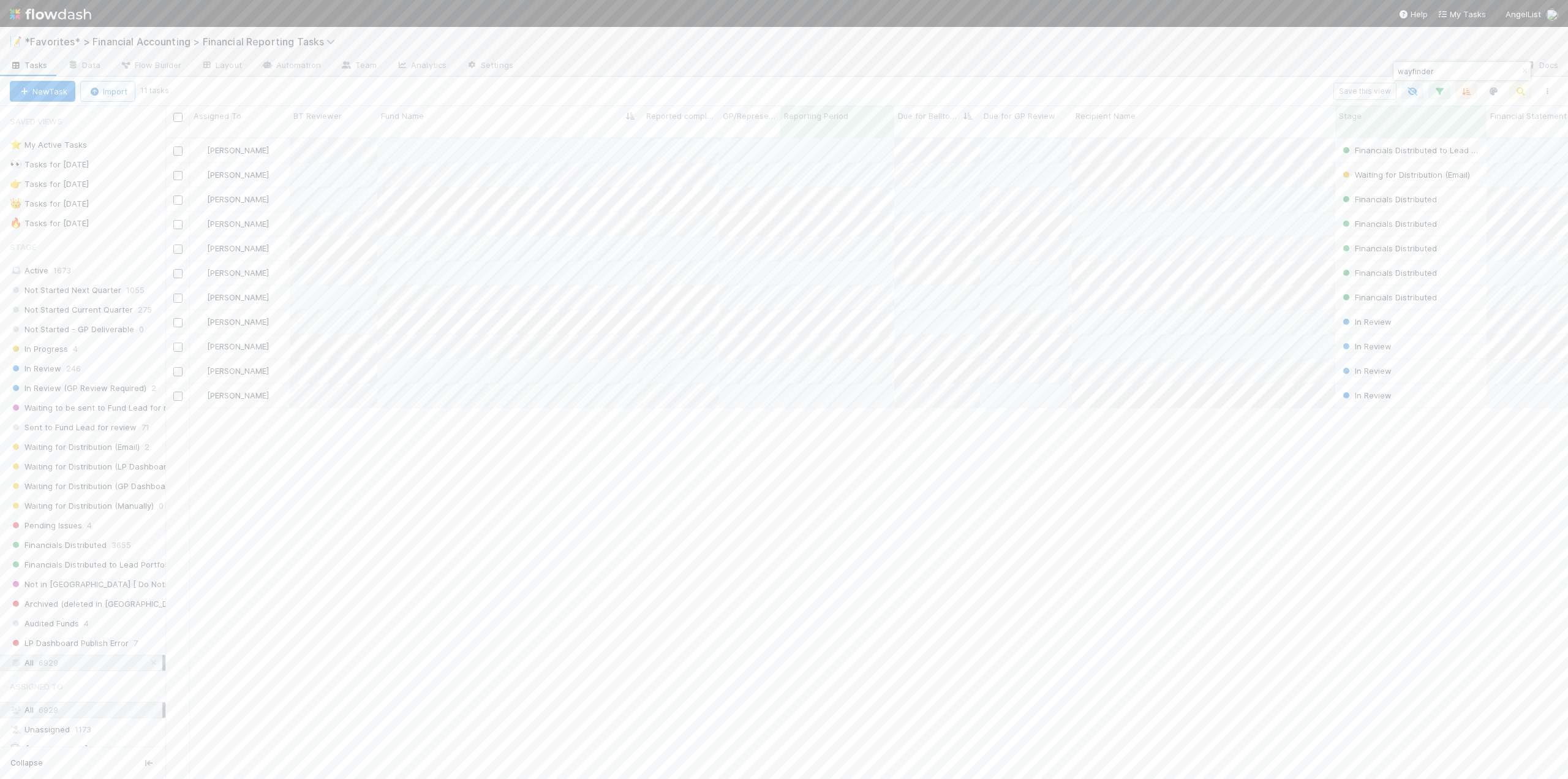
scroll to position [642, 1393]
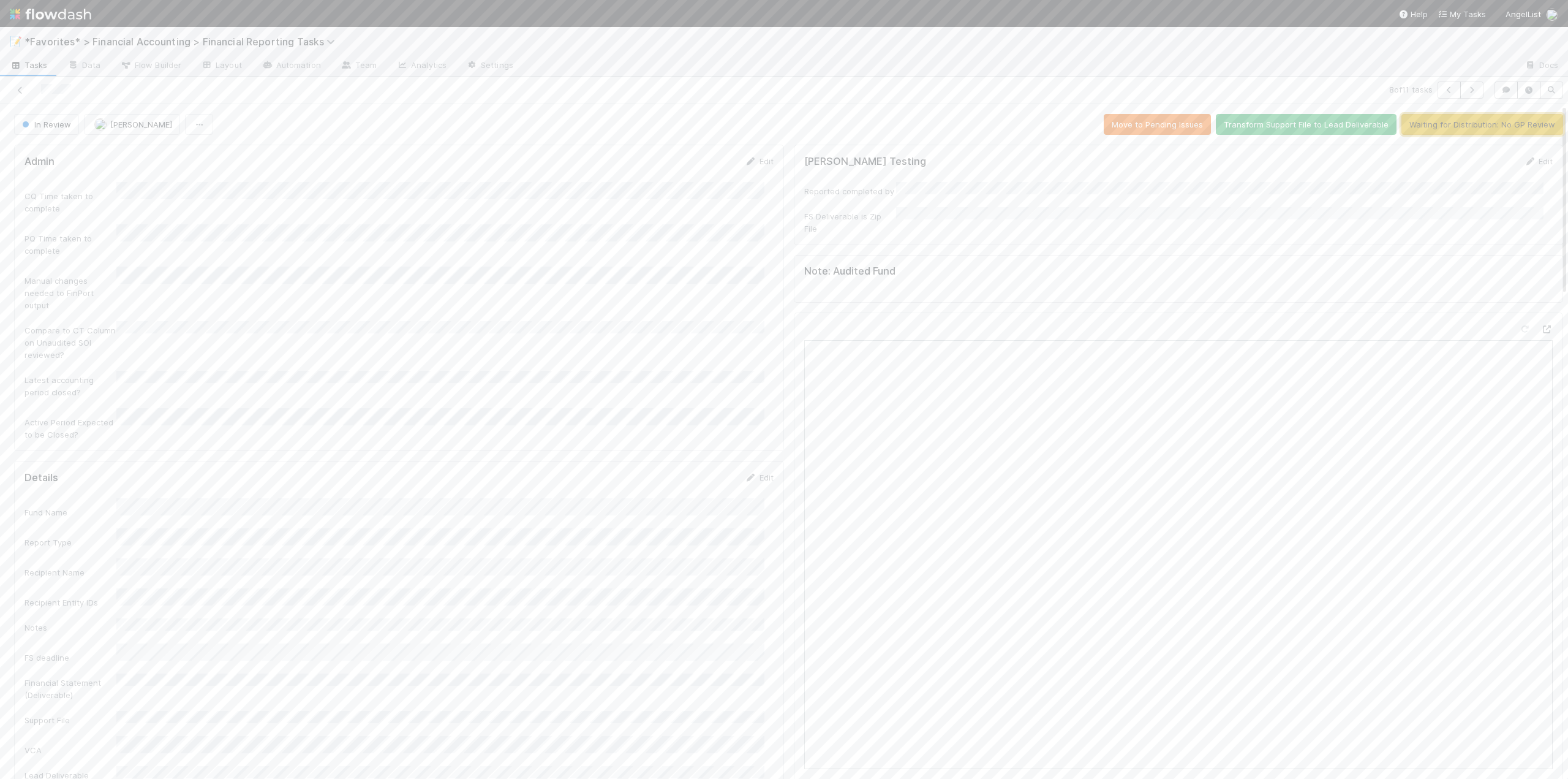
click at [1453, 127] on button "Waiting for Distribution: No GP Review" at bounding box center [1482, 124] width 162 height 21
click at [1475, 127] on button "Publish to LP Dashboard" at bounding box center [1508, 124] width 110 height 21
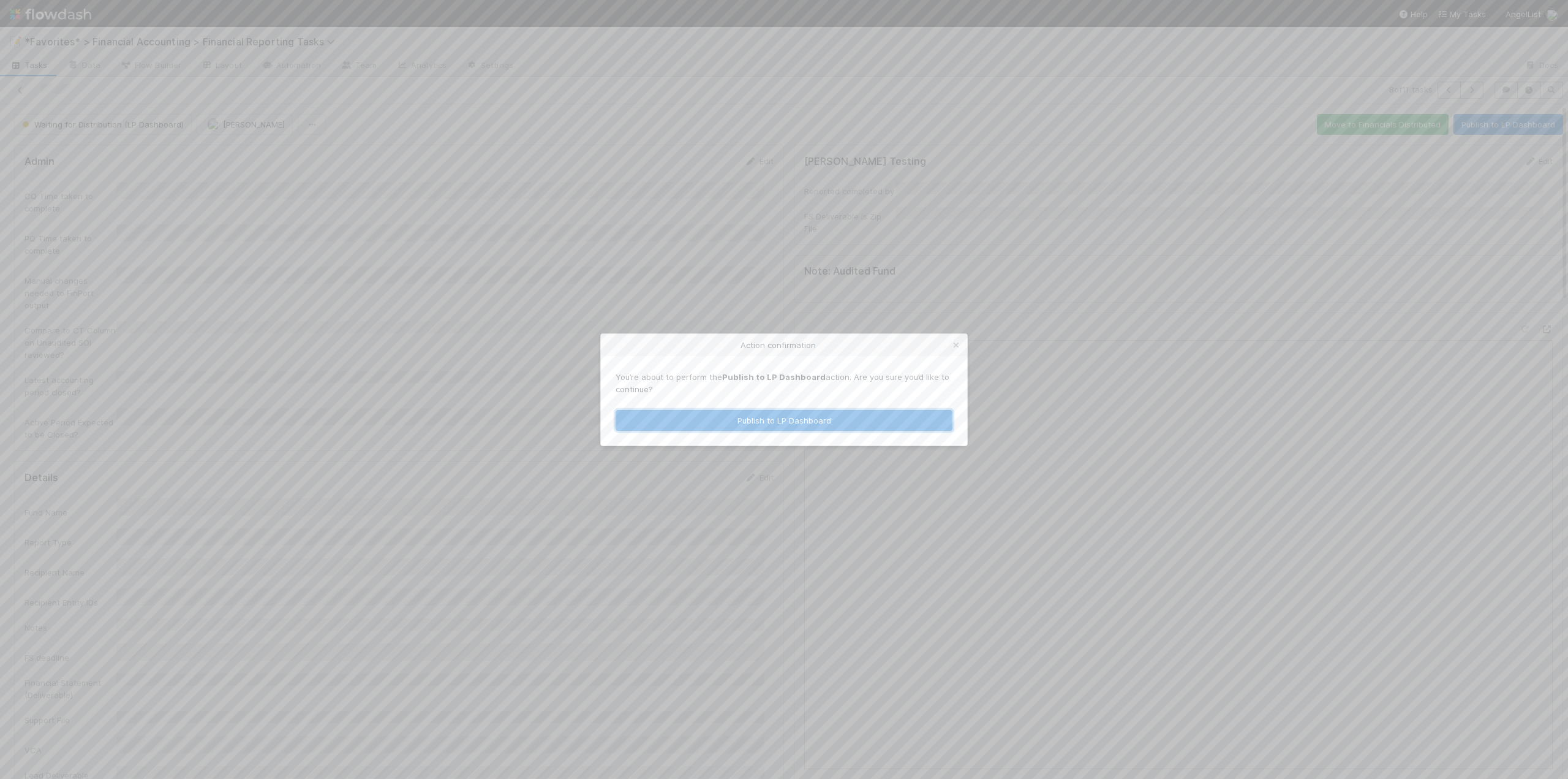
click at [741, 416] on button "Publish to LP Dashboard" at bounding box center [784, 420] width 337 height 21
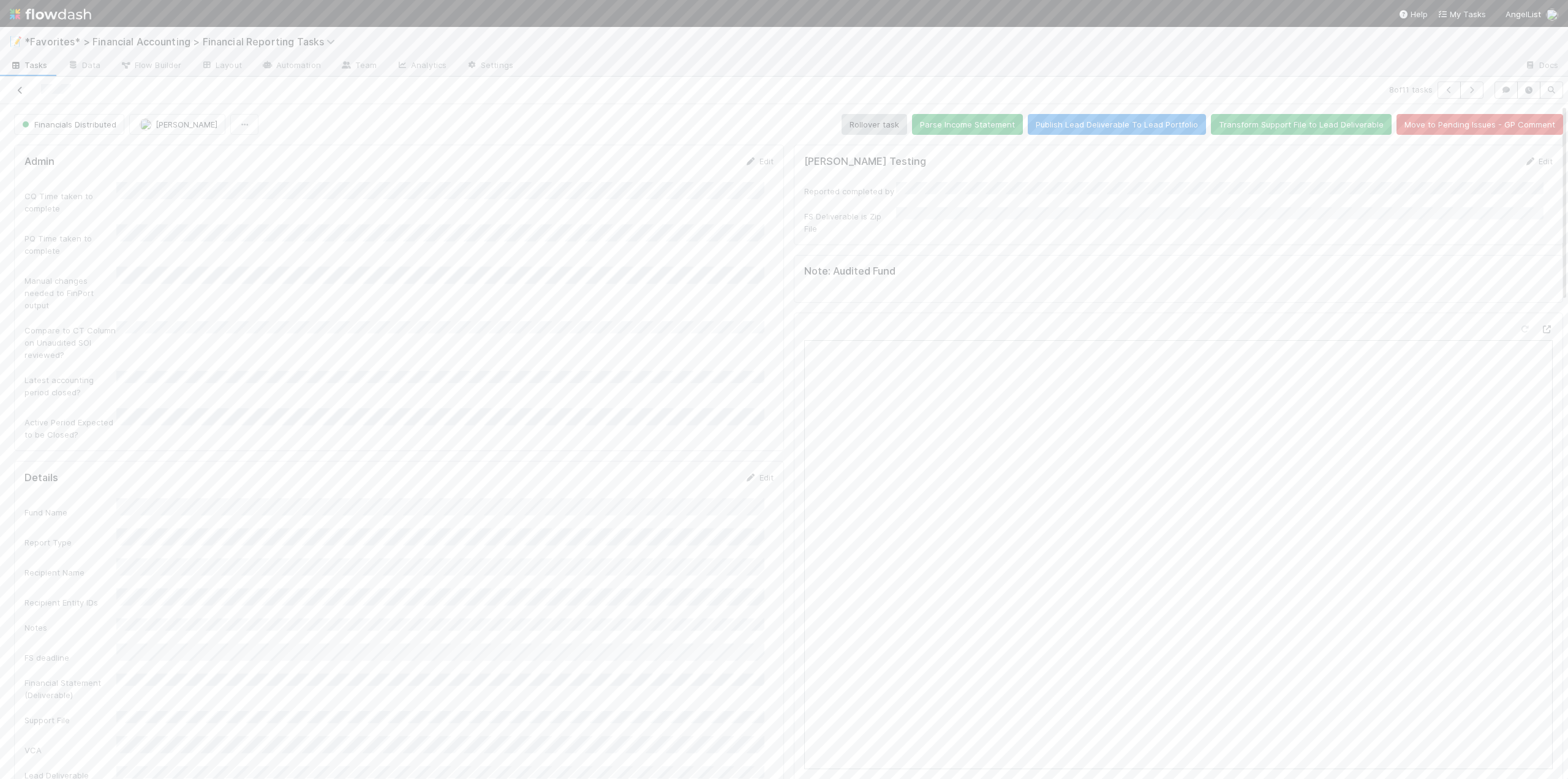
click at [19, 89] on icon at bounding box center [20, 90] width 12 height 8
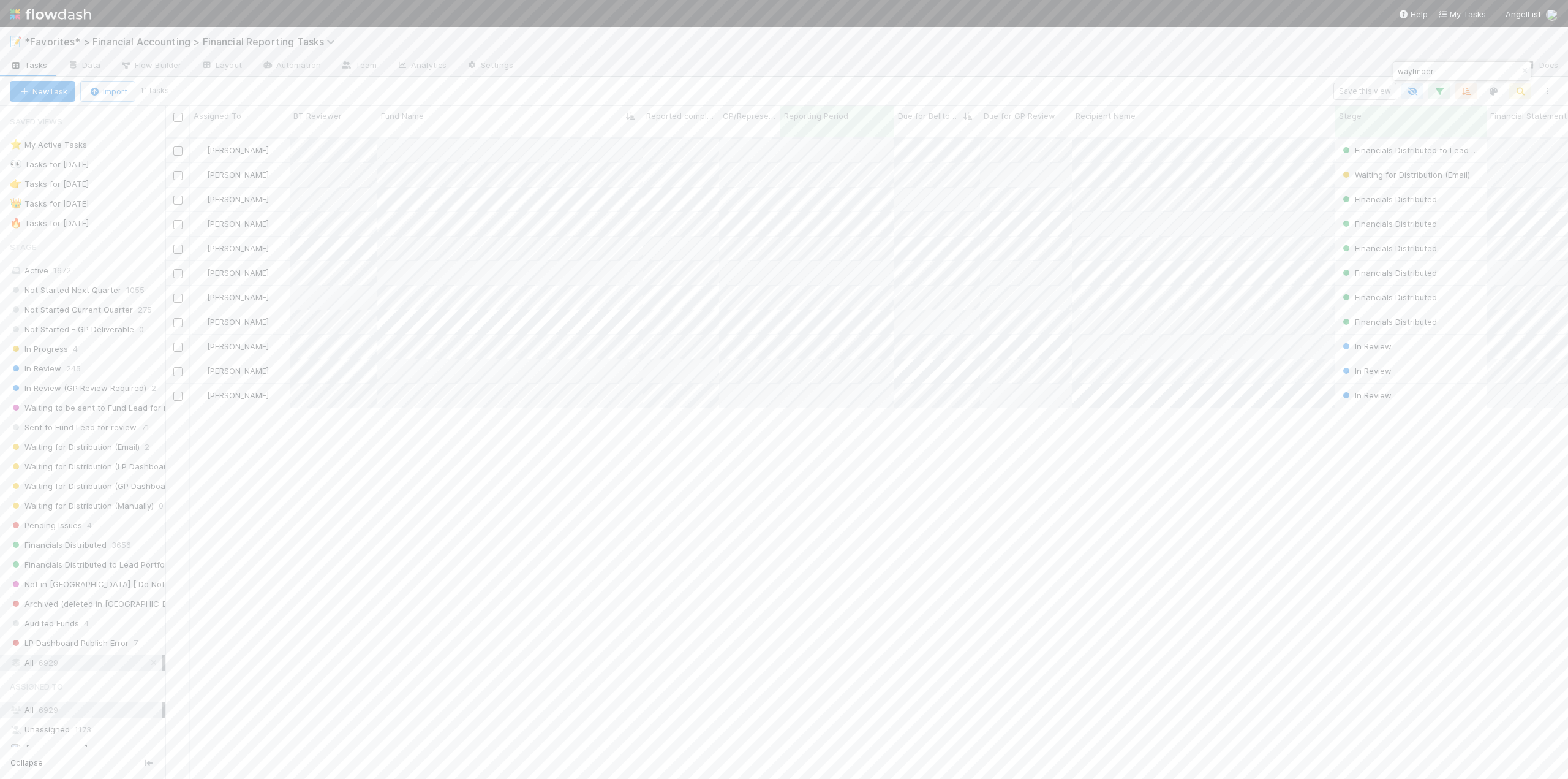
scroll to position [642, 1393]
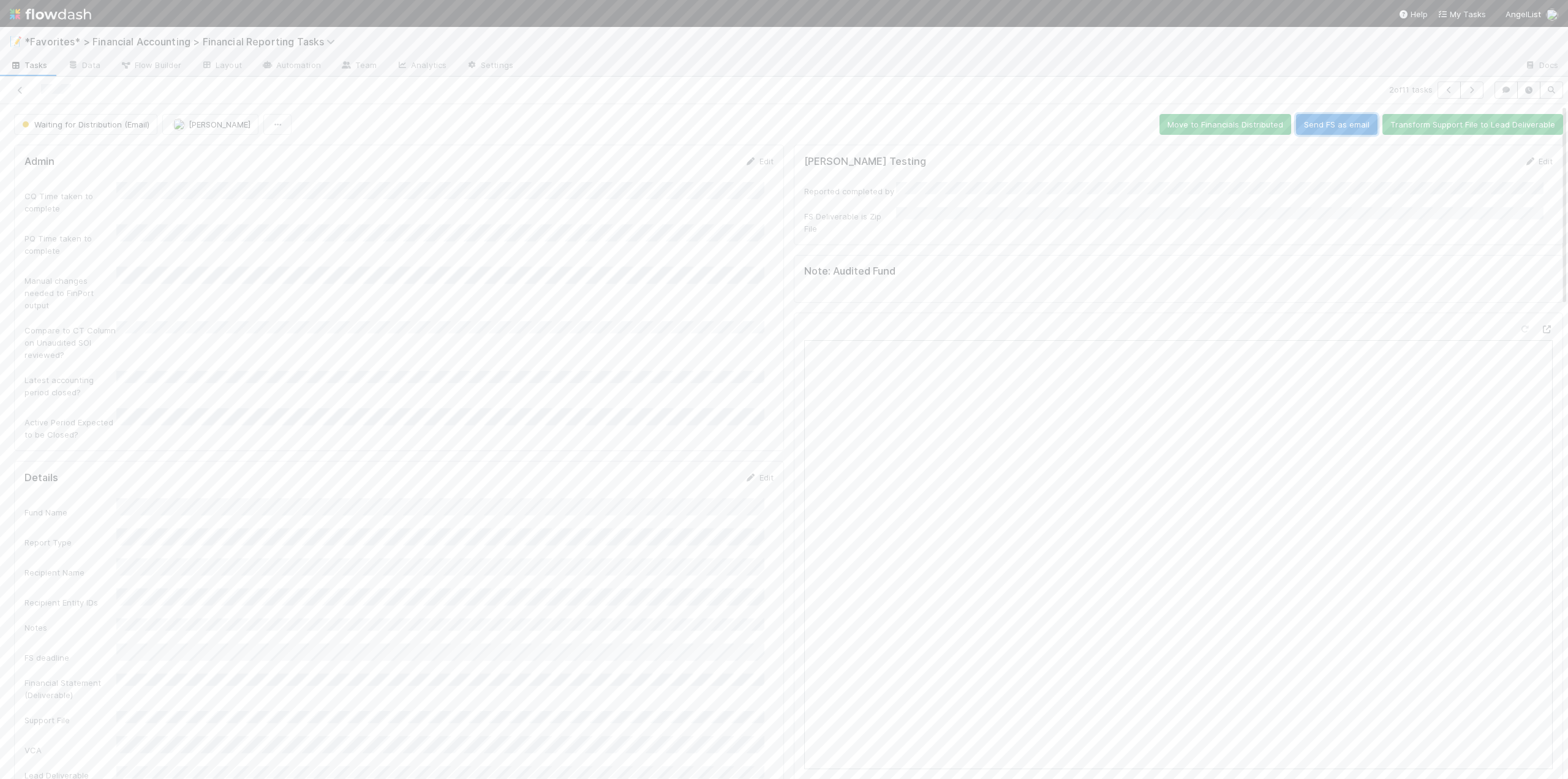
click at [1318, 126] on button "Send FS as email" at bounding box center [1336, 124] width 81 height 21
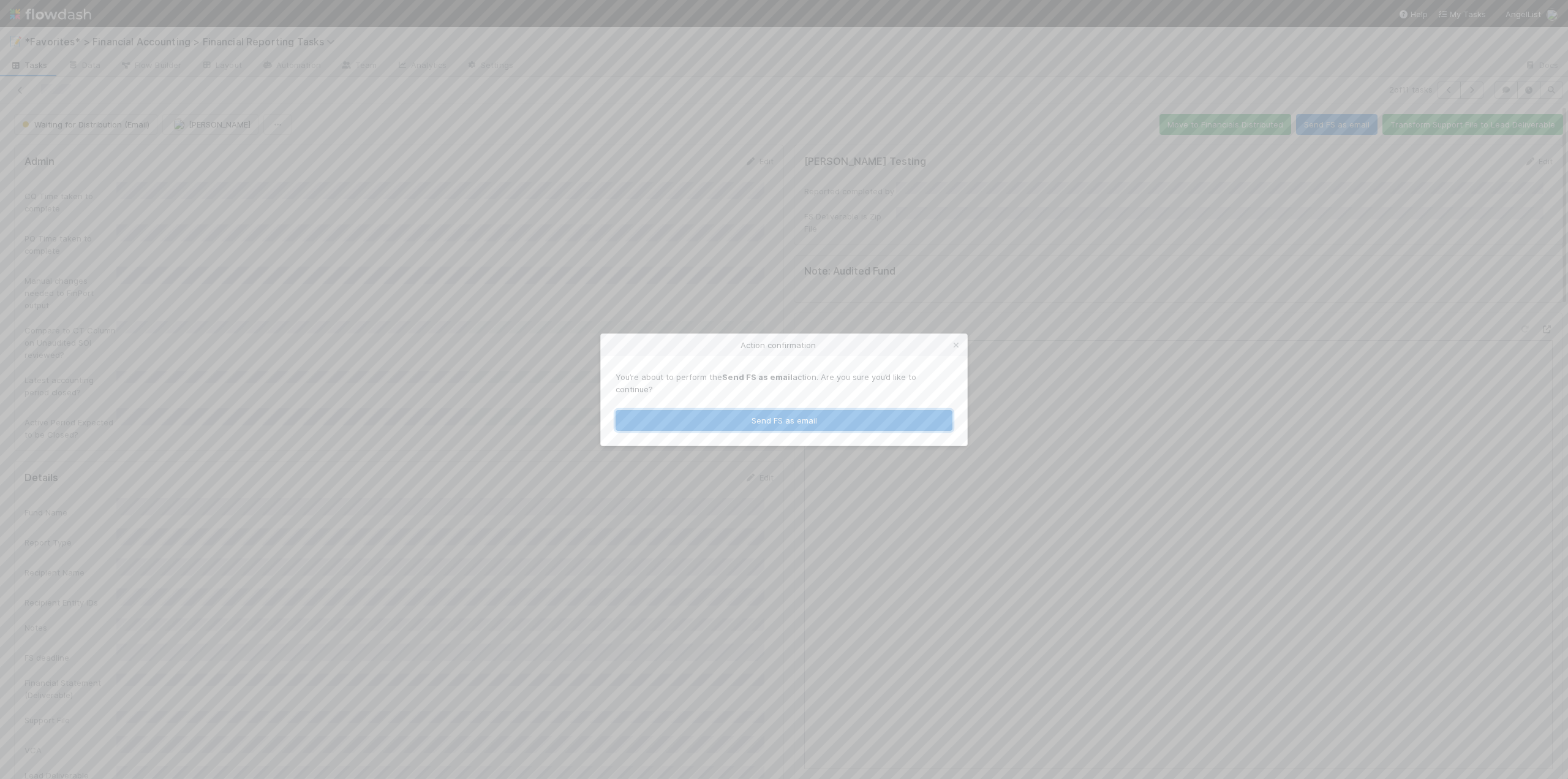
click at [793, 413] on button "Send FS as email" at bounding box center [784, 420] width 337 height 21
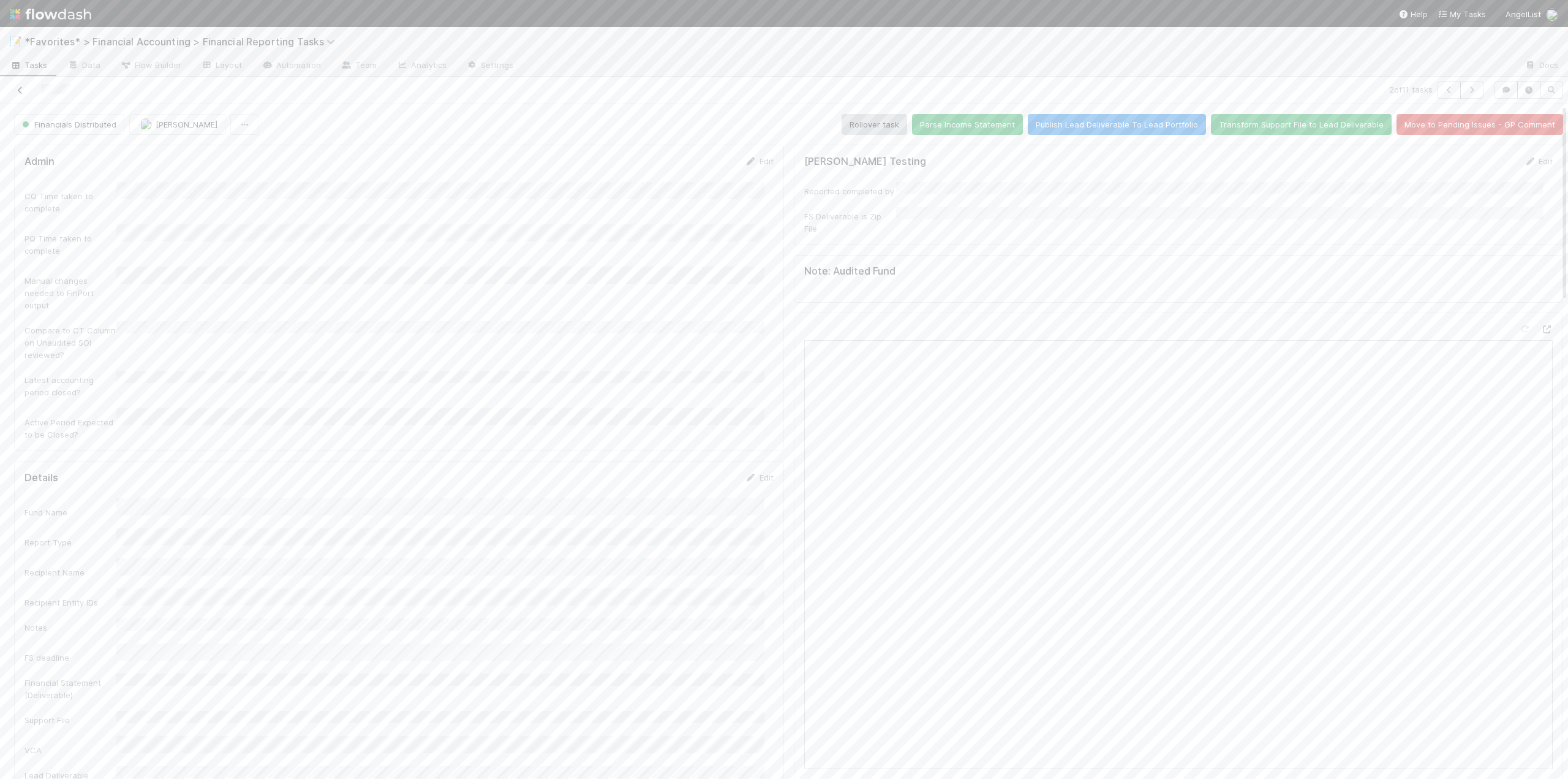
click at [21, 85] on link at bounding box center [20, 89] width 12 height 12
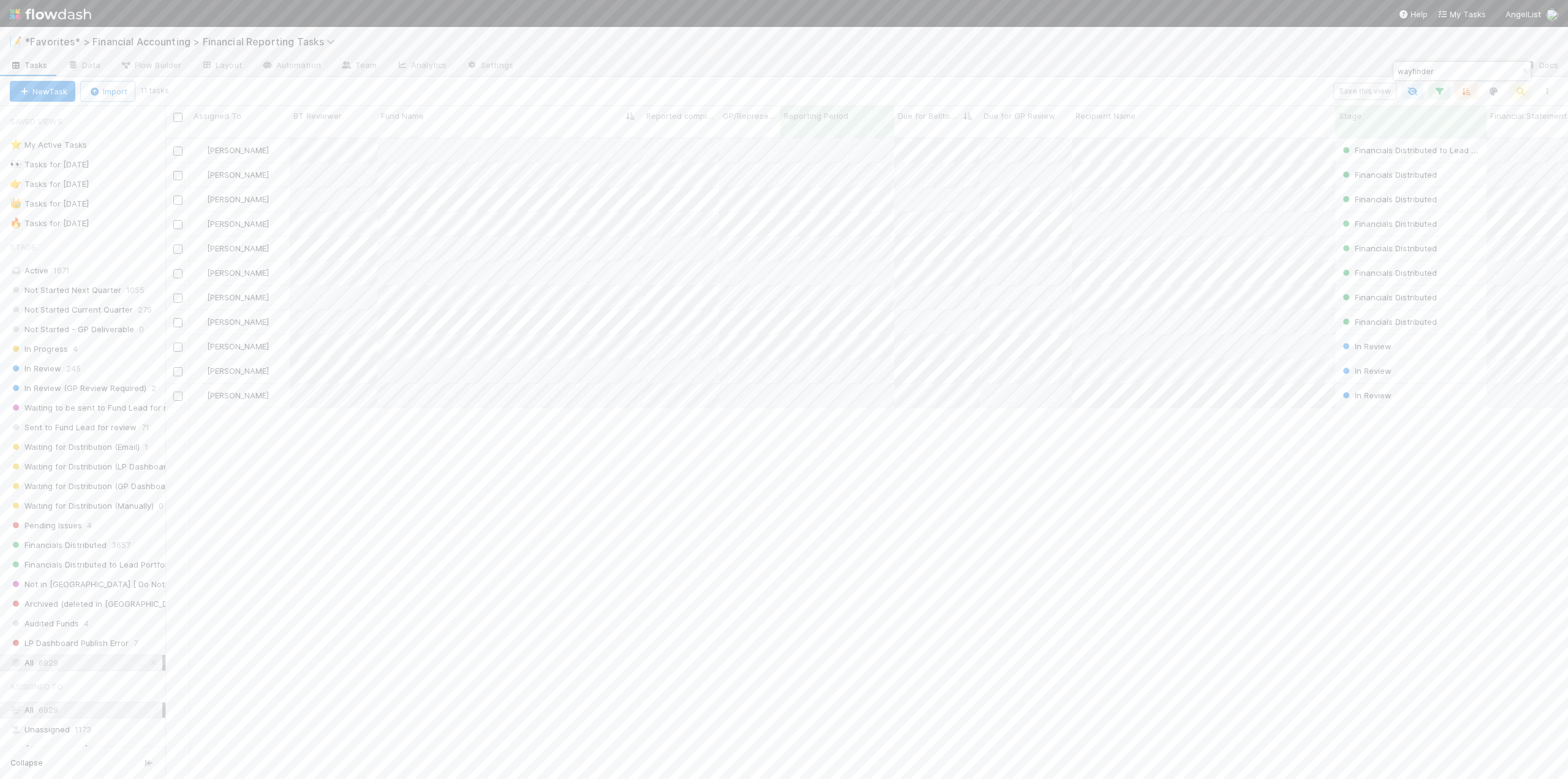
scroll to position [642, 1393]
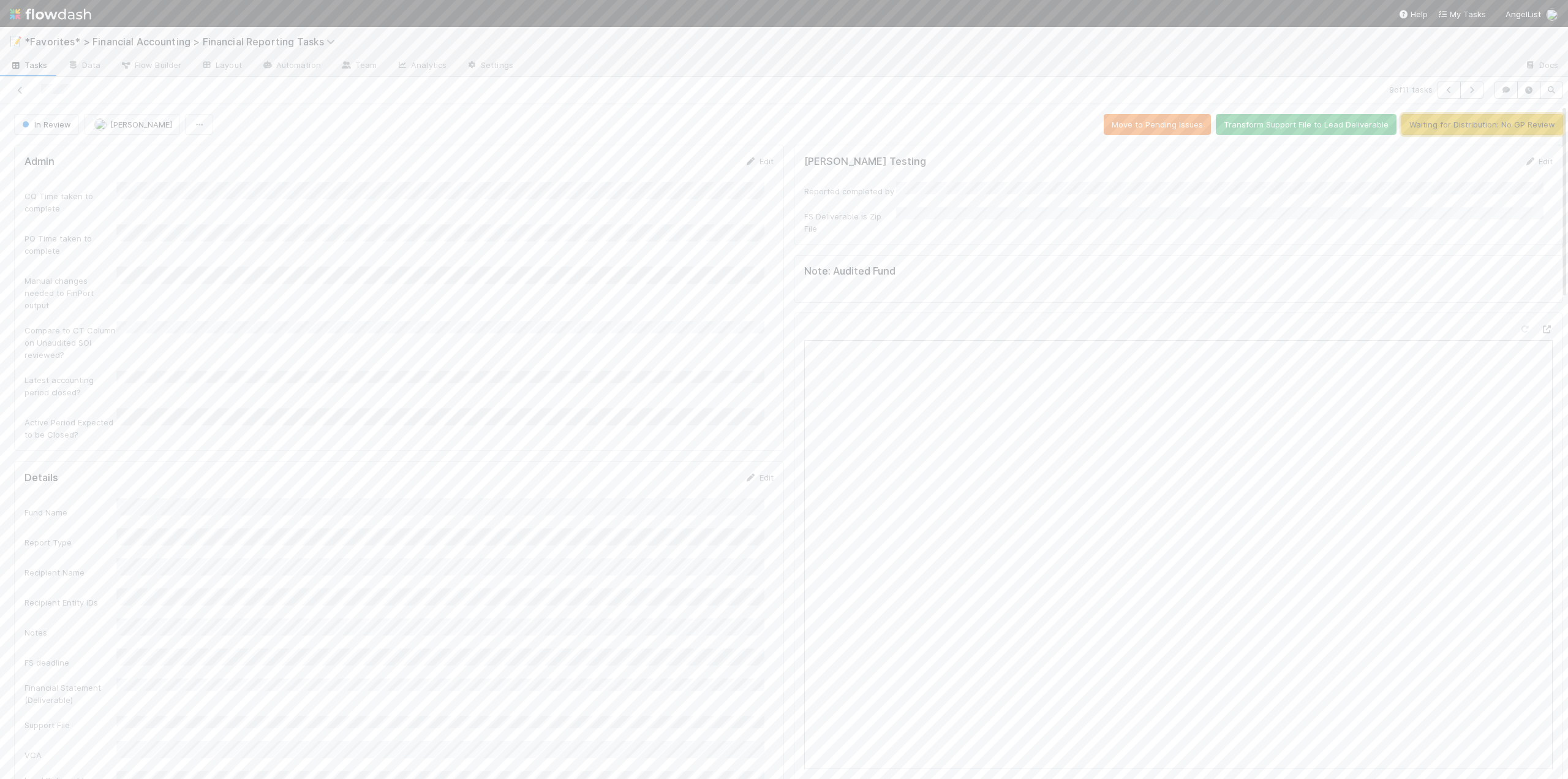
click at [1408, 127] on button "Waiting for Distribution: No GP Review" at bounding box center [1482, 124] width 162 height 21
click at [1328, 127] on button "Send FS as email" at bounding box center [1336, 124] width 81 height 21
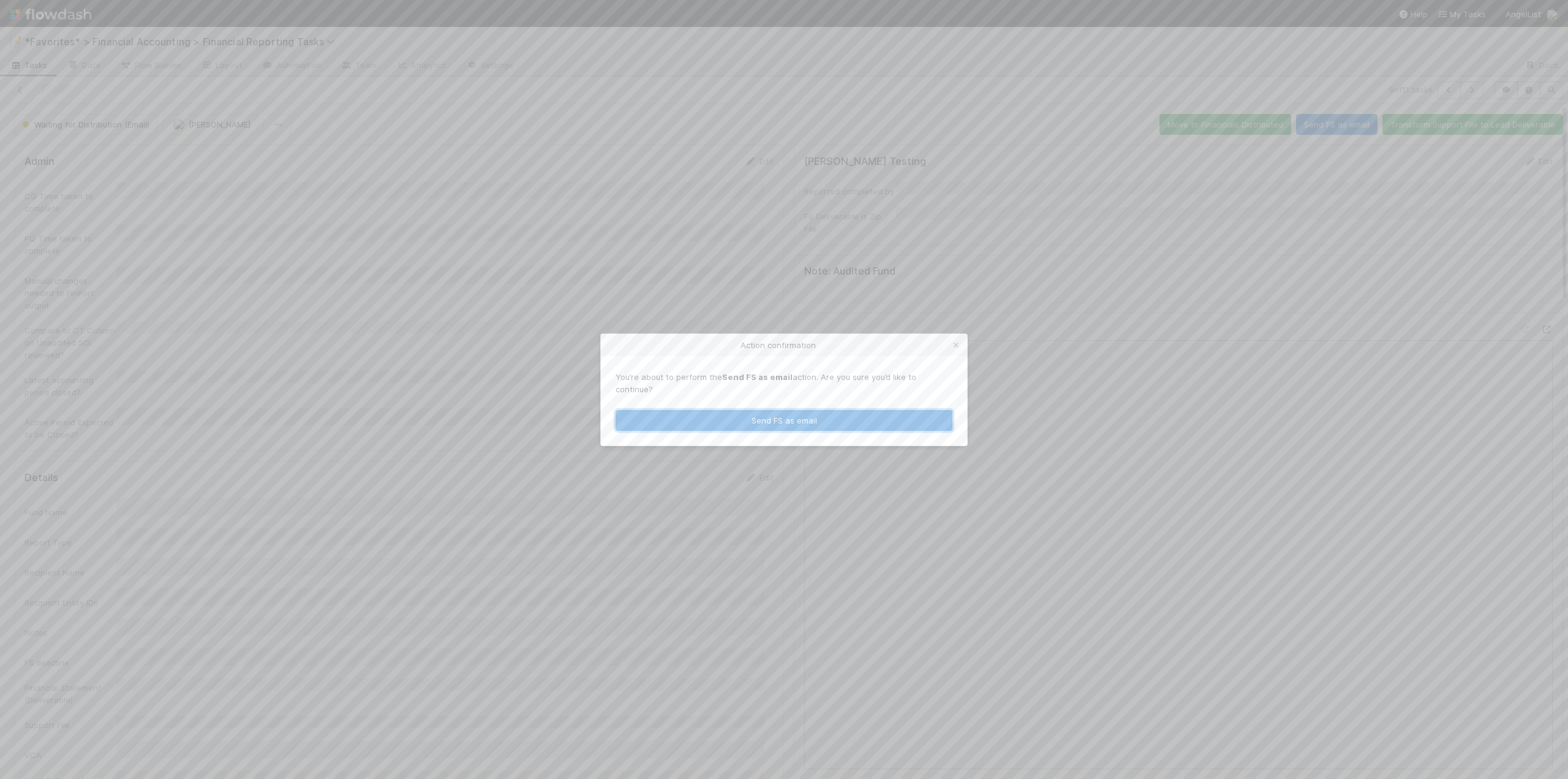
click at [780, 417] on button "Send FS as email" at bounding box center [784, 420] width 337 height 21
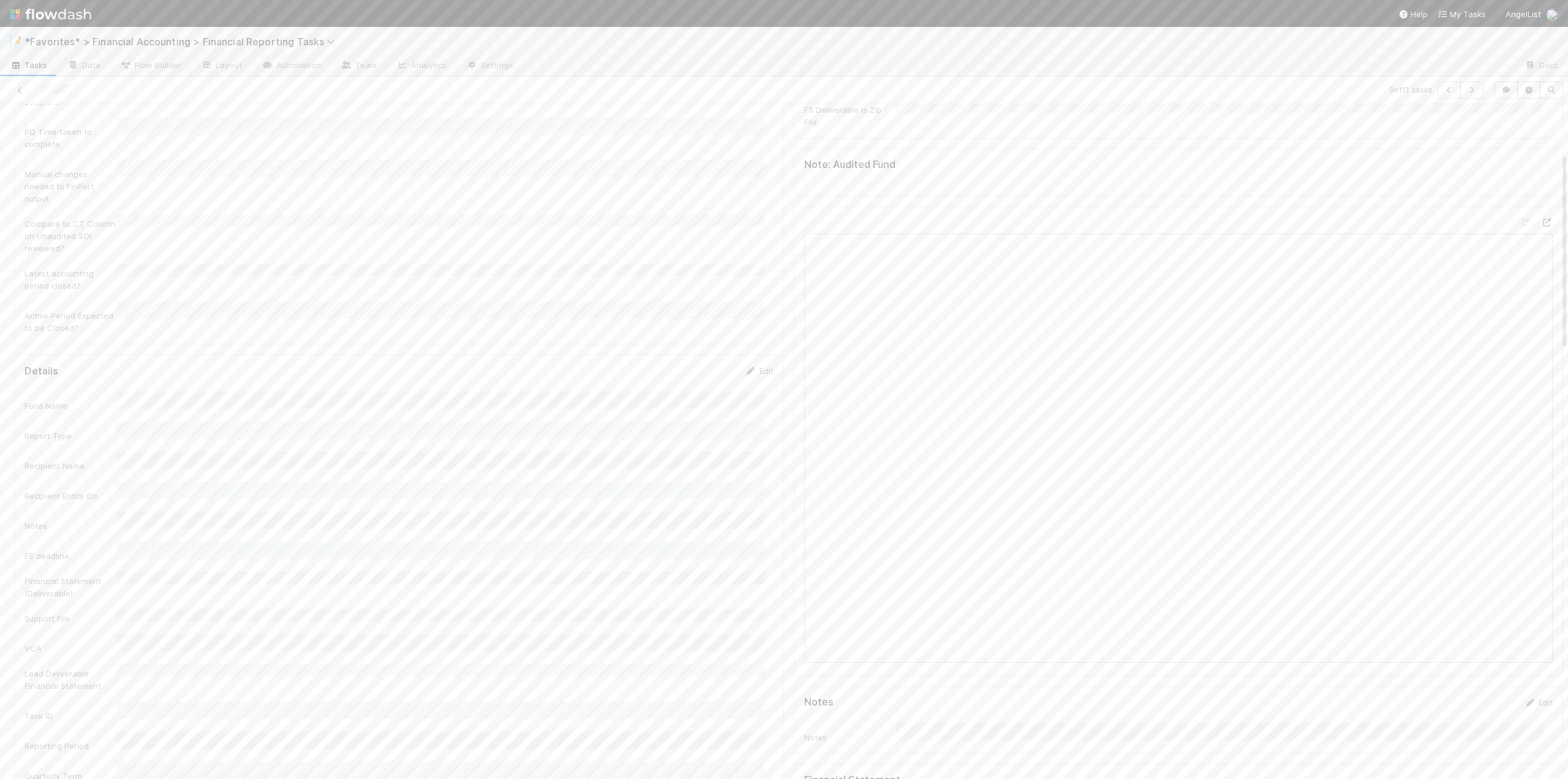
scroll to position [184, 0]
click at [19, 89] on icon at bounding box center [20, 90] width 12 height 8
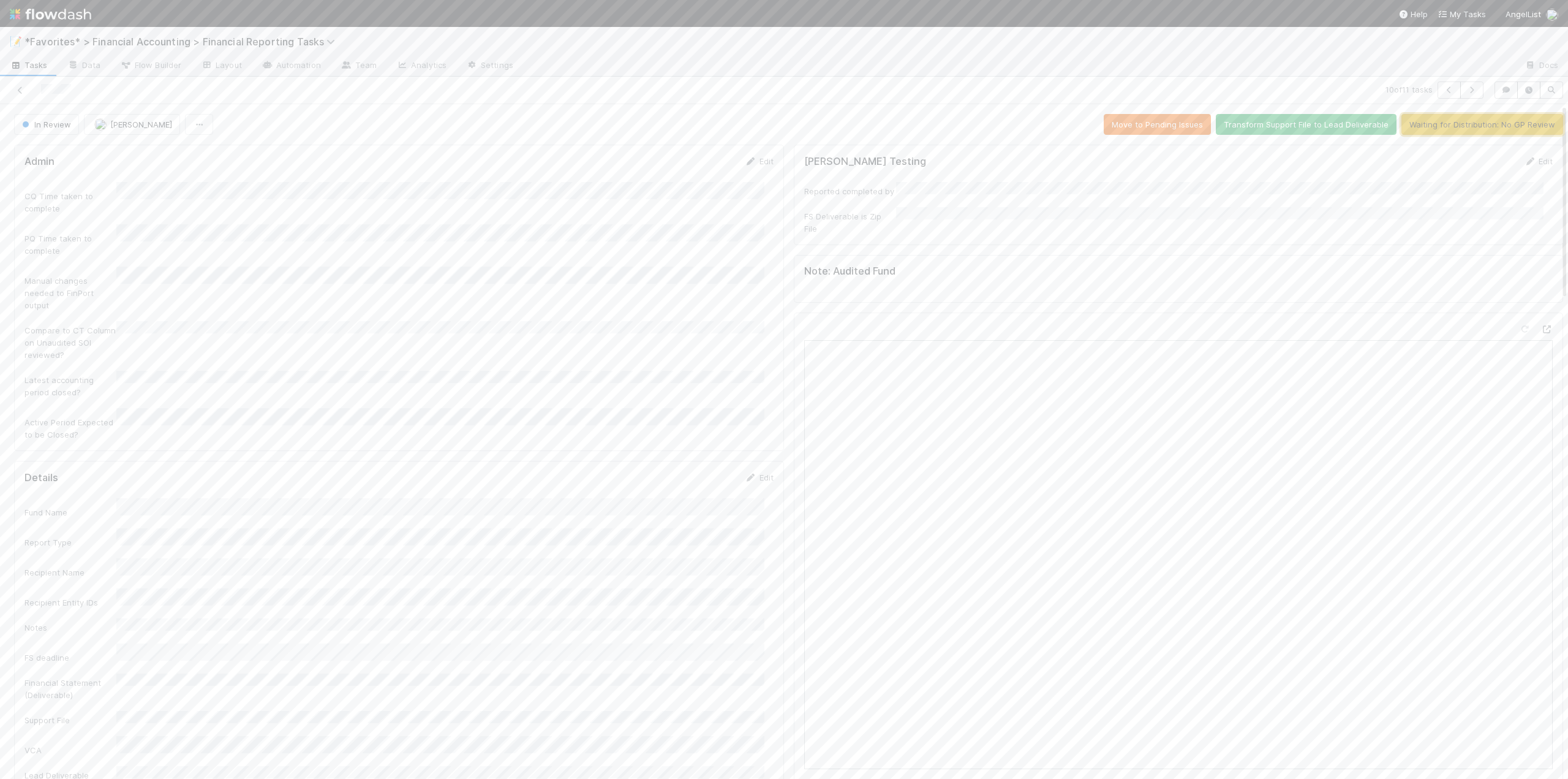
click at [1419, 120] on button "Waiting for Distribution: No GP Review" at bounding box center [1482, 124] width 162 height 21
click at [1318, 127] on button "Send FS as email" at bounding box center [1336, 124] width 81 height 21
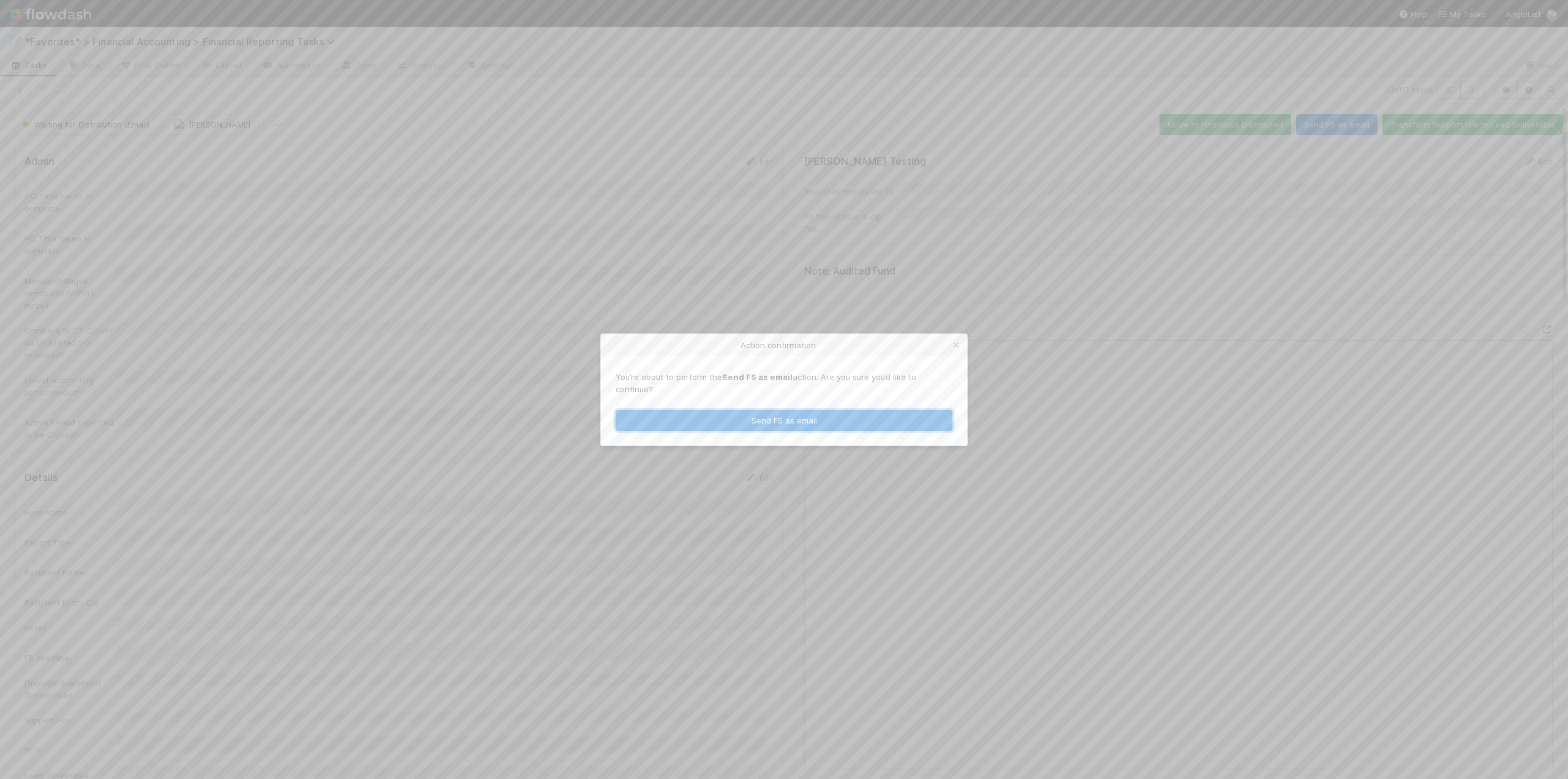
click at [732, 416] on button "Send FS as email" at bounding box center [784, 420] width 337 height 21
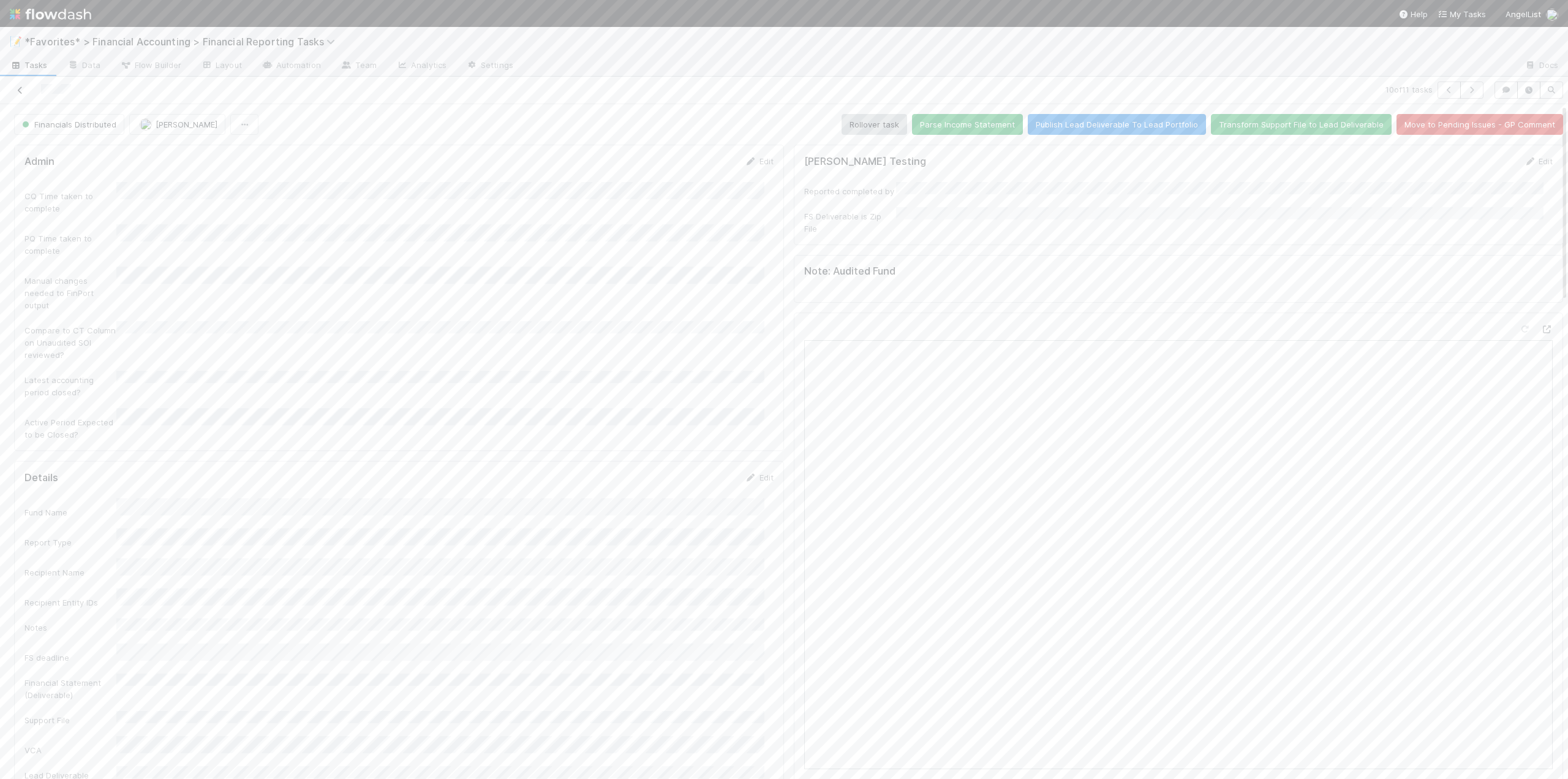
click at [19, 91] on icon at bounding box center [20, 90] width 12 height 8
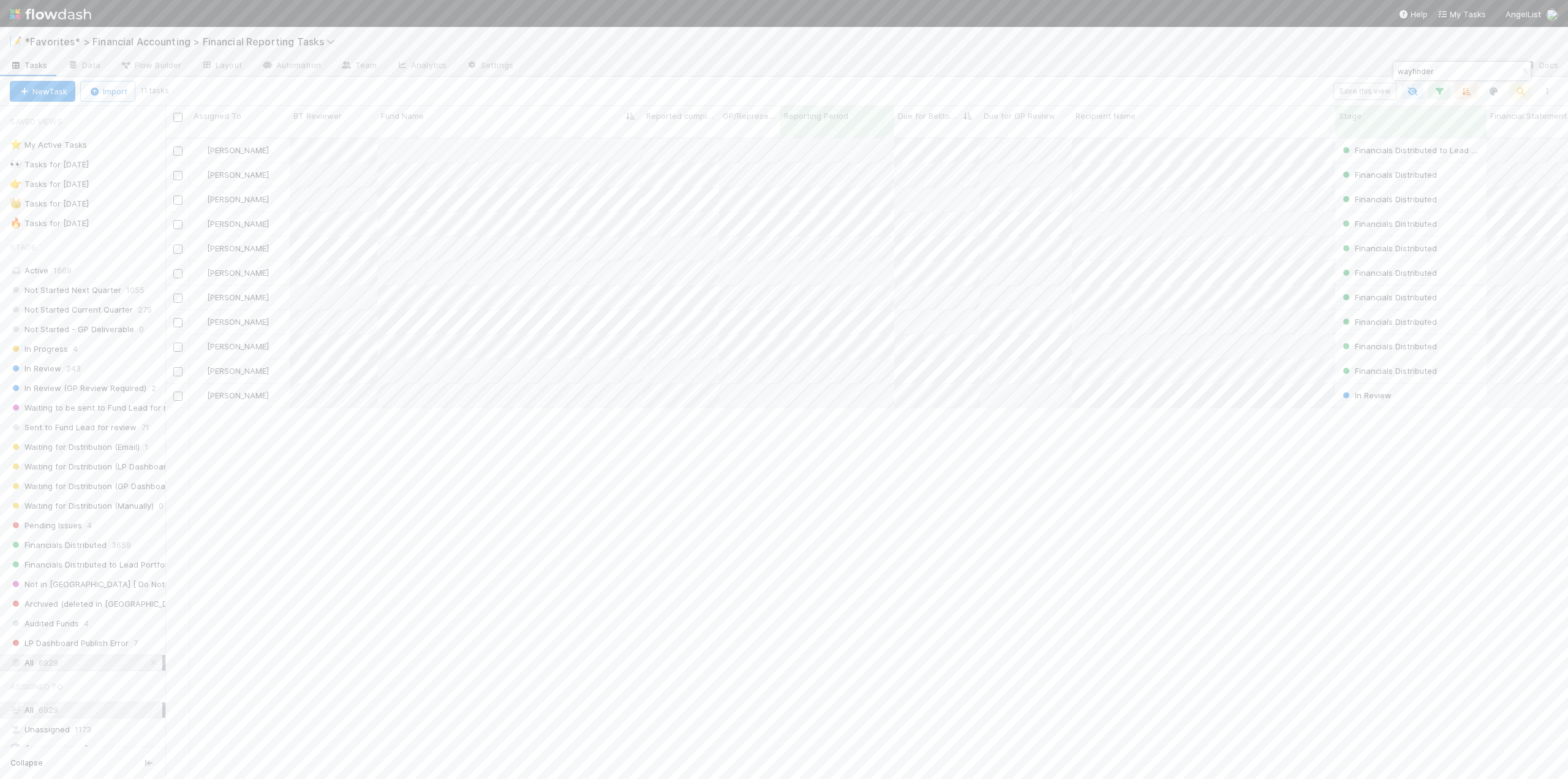
scroll to position [642, 1393]
click at [527, 421] on div at bounding box center [784, 390] width 1568 height 779
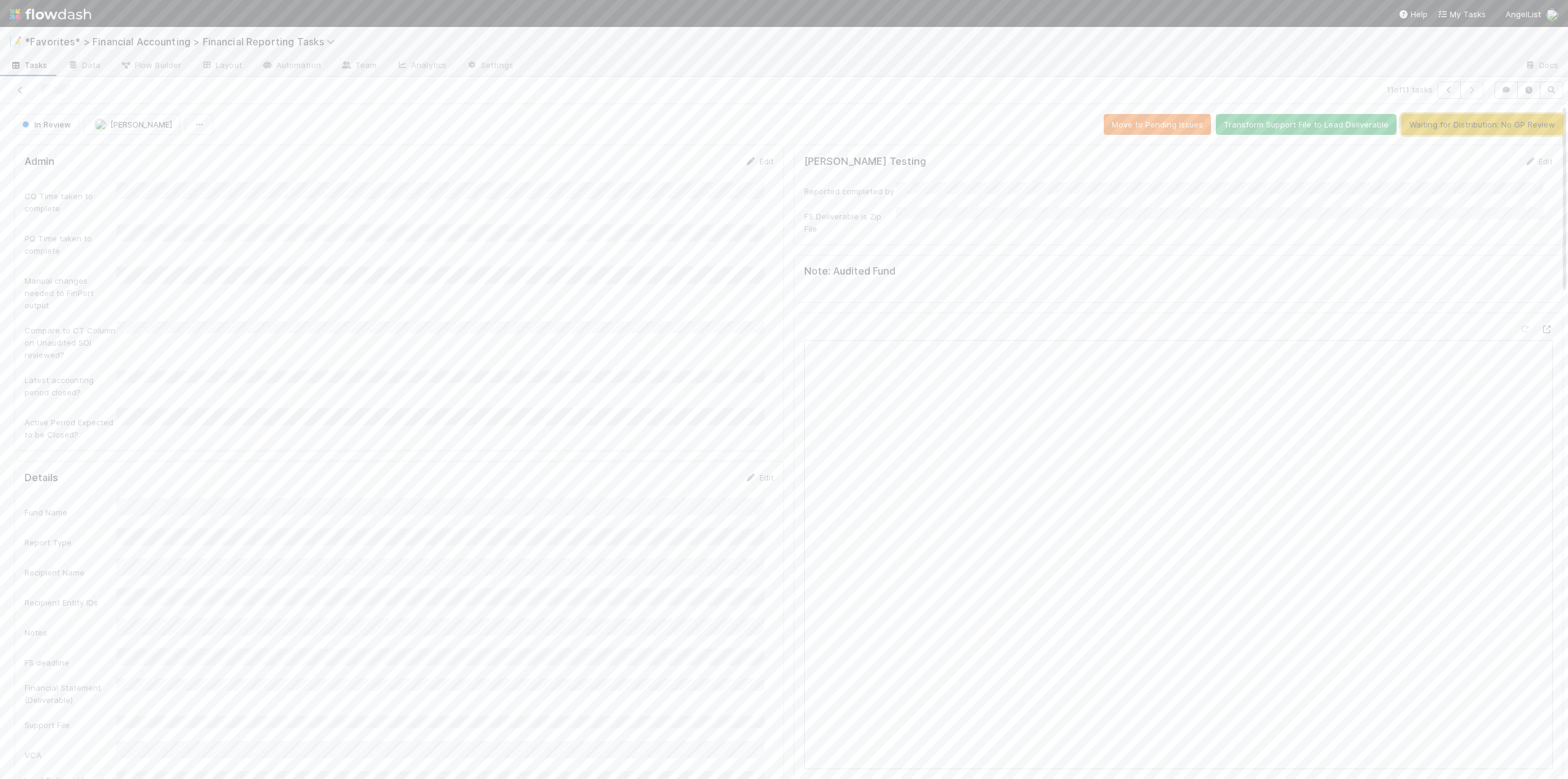
click at [1458, 126] on button "Waiting for Distribution: No GP Review" at bounding box center [1482, 124] width 162 height 21
click at [1327, 123] on button "Send FS as email" at bounding box center [1336, 124] width 81 height 21
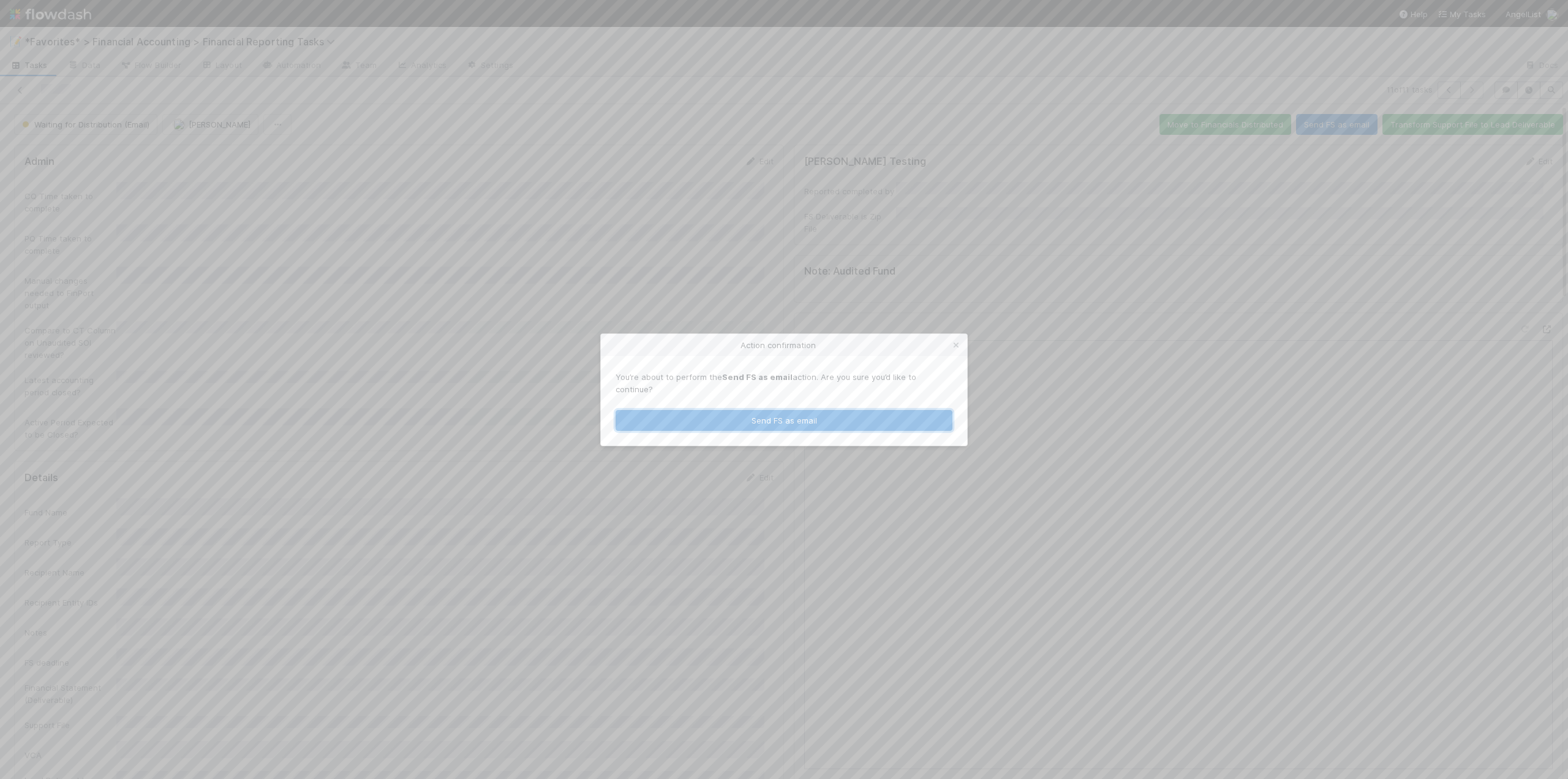
click at [752, 419] on button "Send FS as email" at bounding box center [784, 420] width 337 height 21
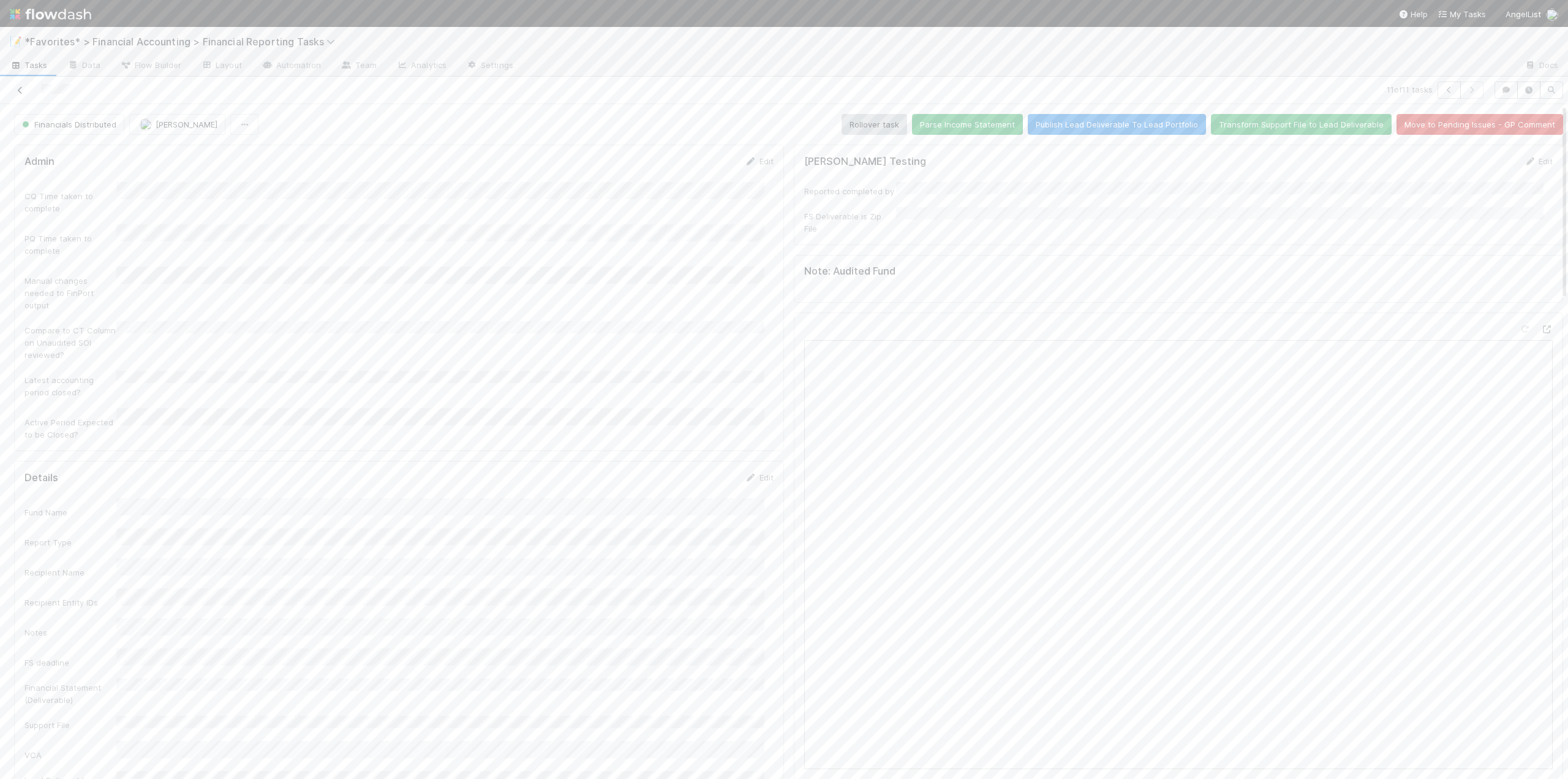
click at [24, 88] on icon at bounding box center [20, 90] width 12 height 8
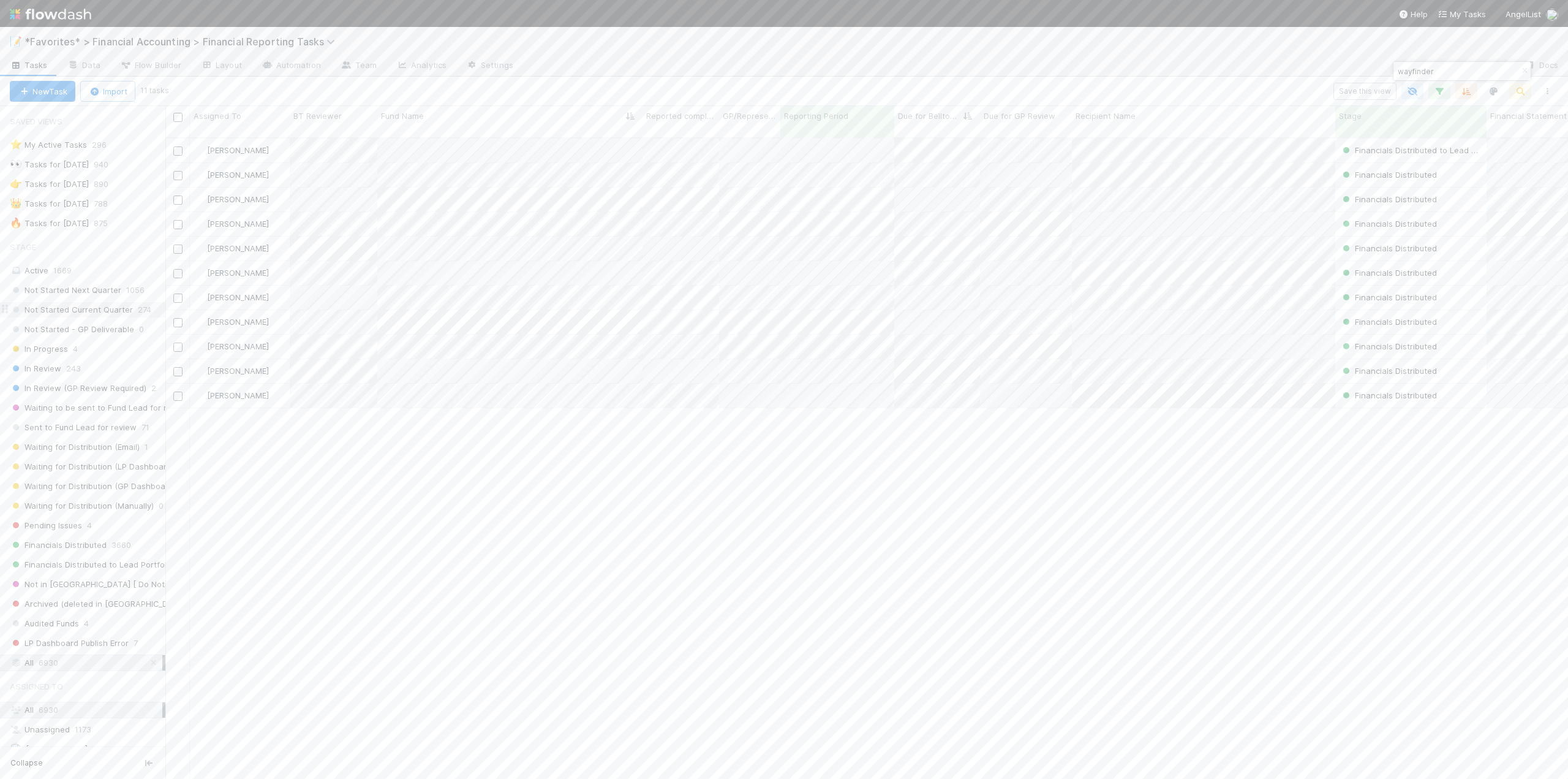
click at [98, 302] on span "Not Started Current Quarter" at bounding box center [71, 309] width 123 height 15
click at [59, 663] on span "[PERSON_NAME]" at bounding box center [57, 663] width 62 height 10
click at [73, 228] on div "🔥 Tasks for 2025-06-30" at bounding box center [49, 223] width 79 height 15
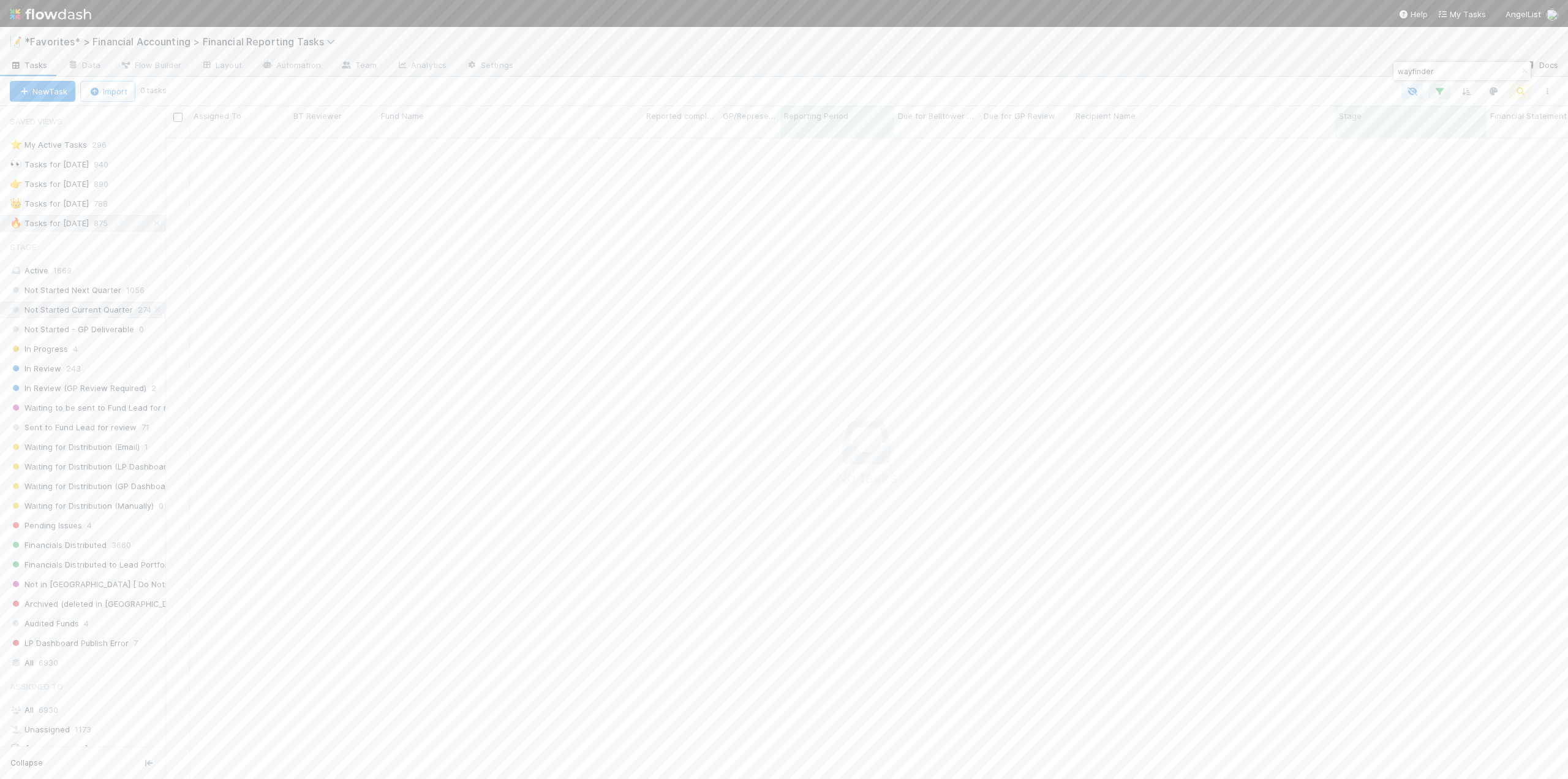
click at [1519, 69] on icon "button" at bounding box center [1524, 71] width 12 height 7
click at [1547, 90] on icon "button" at bounding box center [1547, 91] width 12 height 7
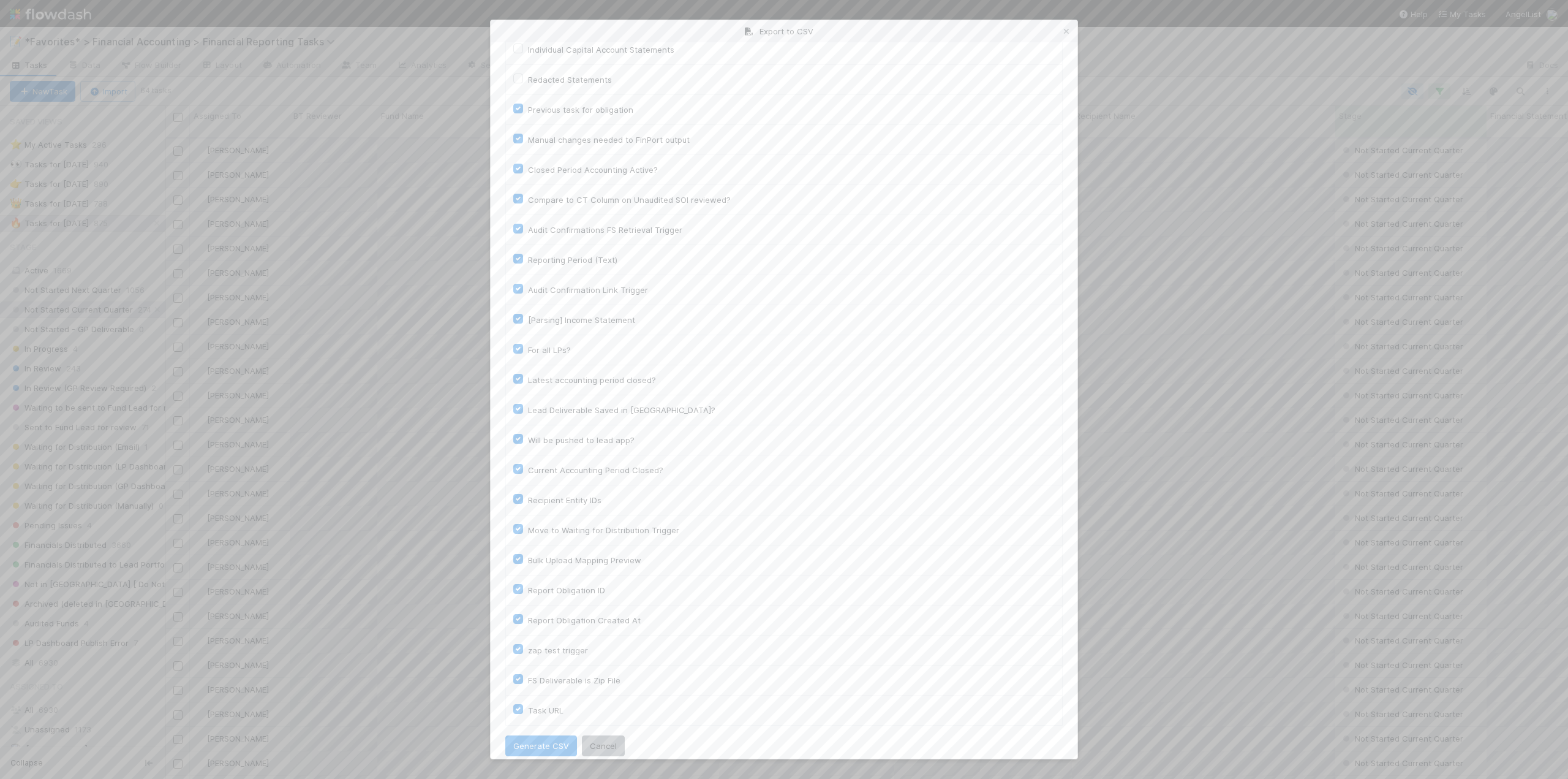
scroll to position [955, 0]
click at [547, 737] on button "Generate CSV" at bounding box center [541, 733] width 72 height 21
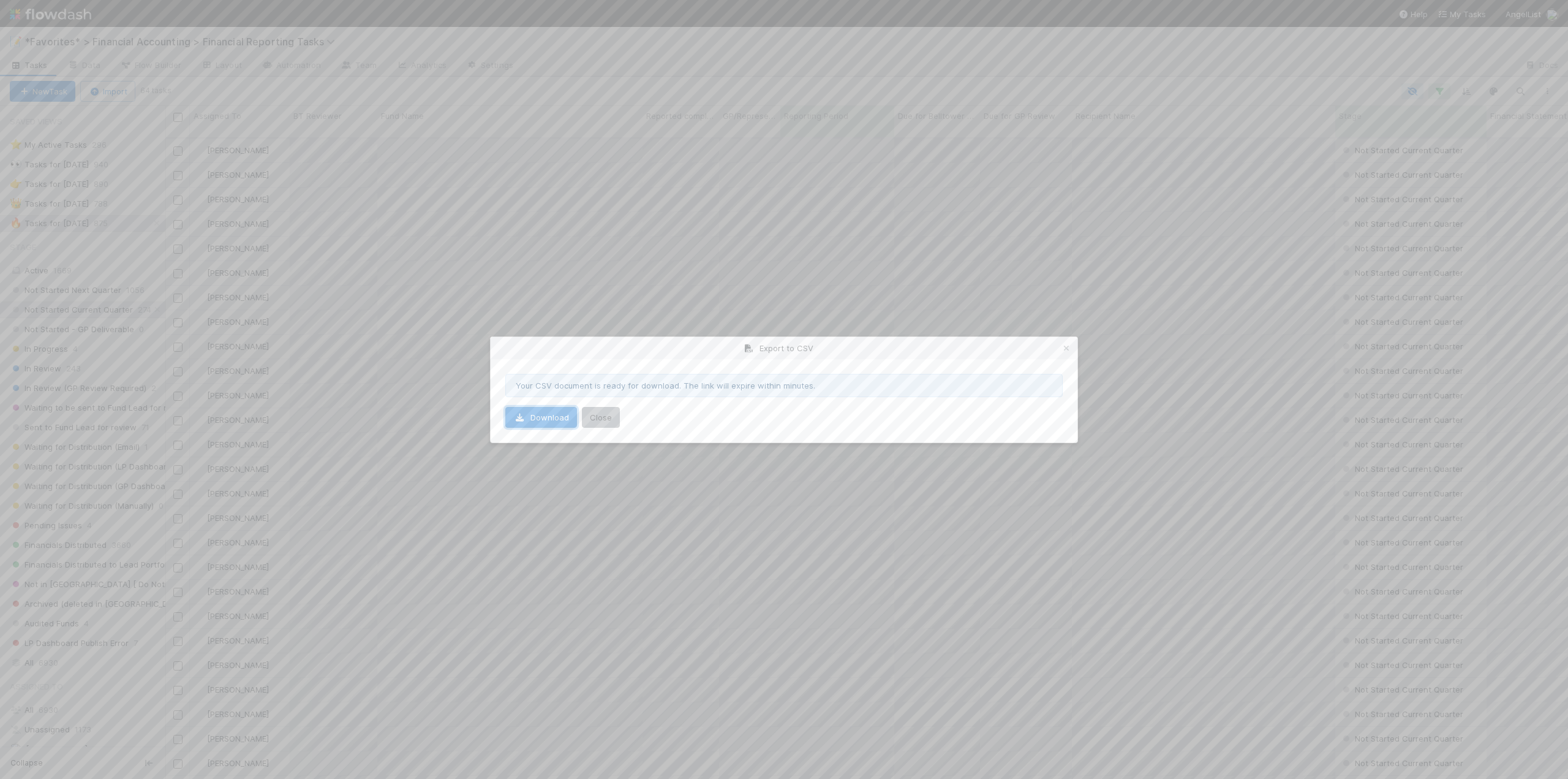
click at [549, 416] on link "Download" at bounding box center [541, 417] width 72 height 21
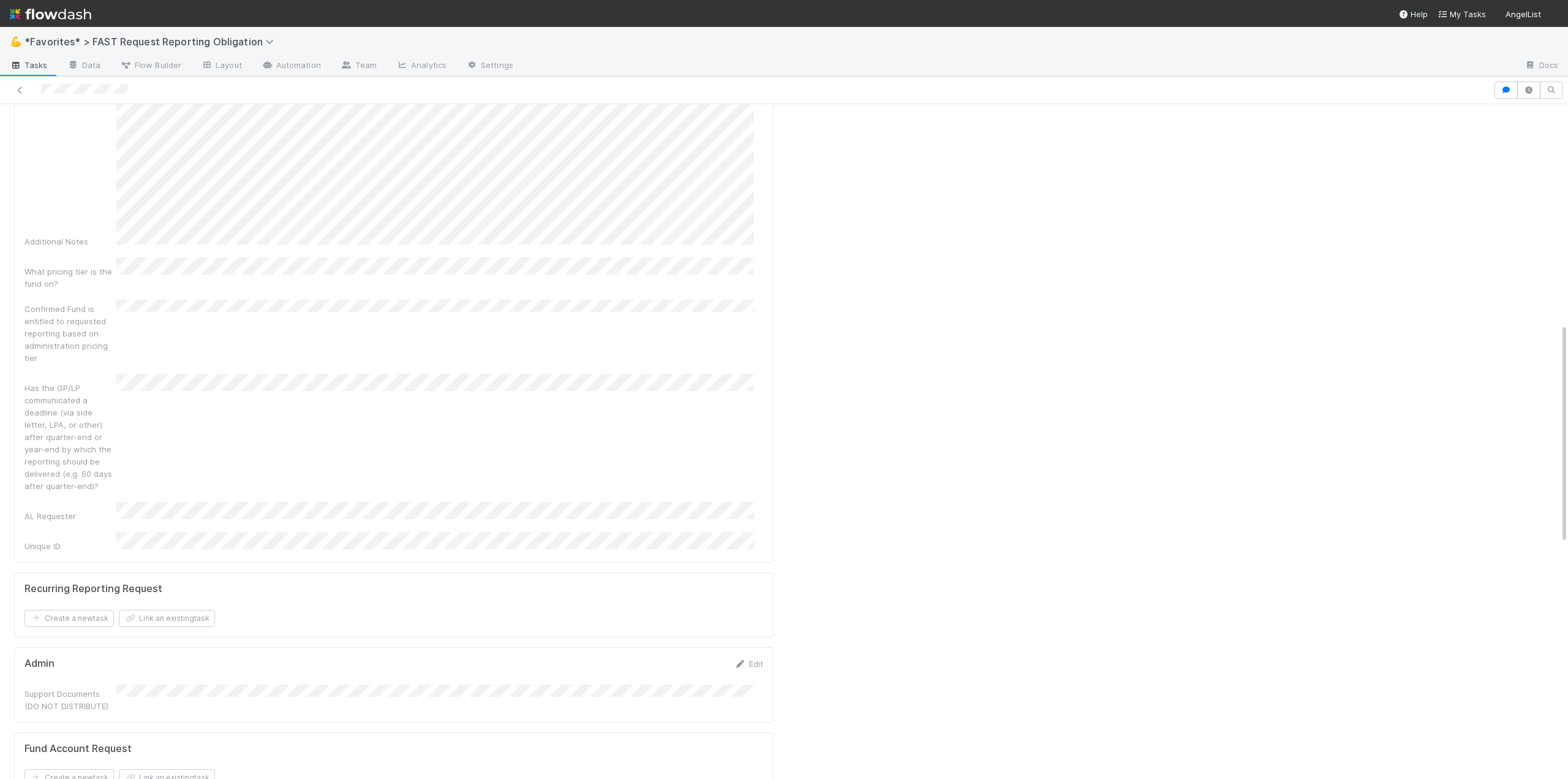
scroll to position [1042, 0]
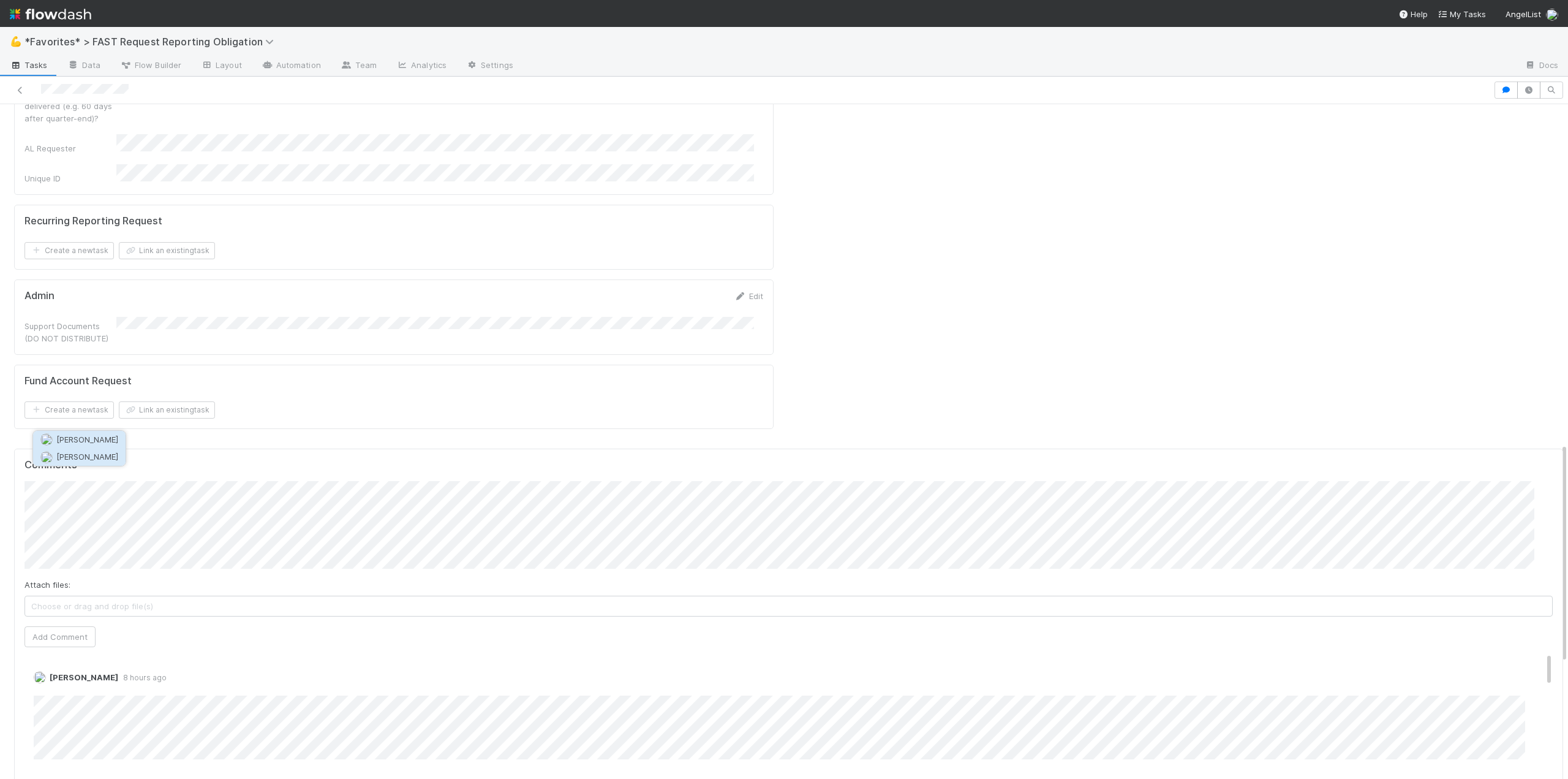
click at [78, 455] on span "[PERSON_NAME]" at bounding box center [87, 456] width 62 height 10
click at [58, 626] on button "Add Comment" at bounding box center [59, 637] width 71 height 21
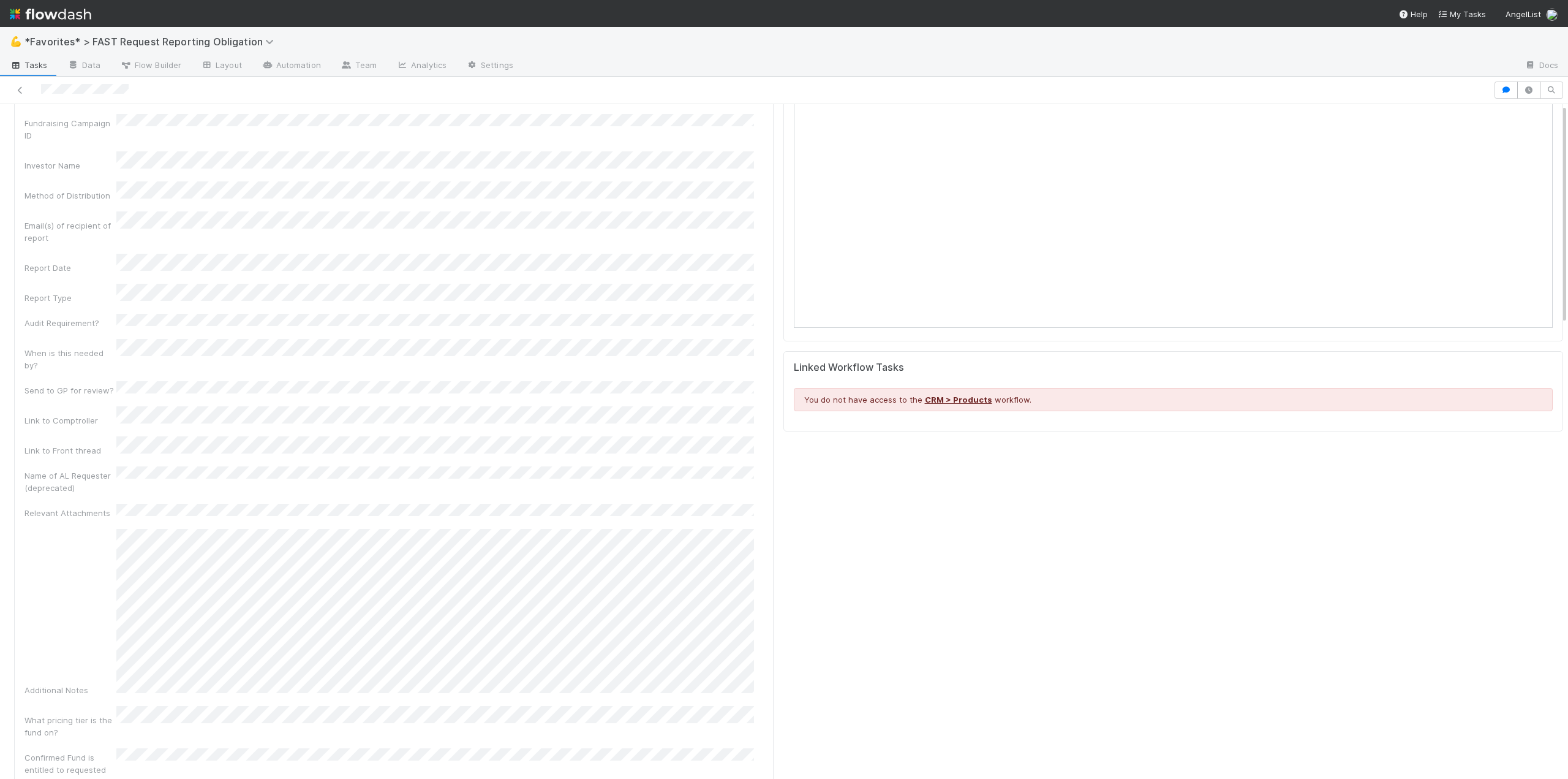
scroll to position [0, 0]
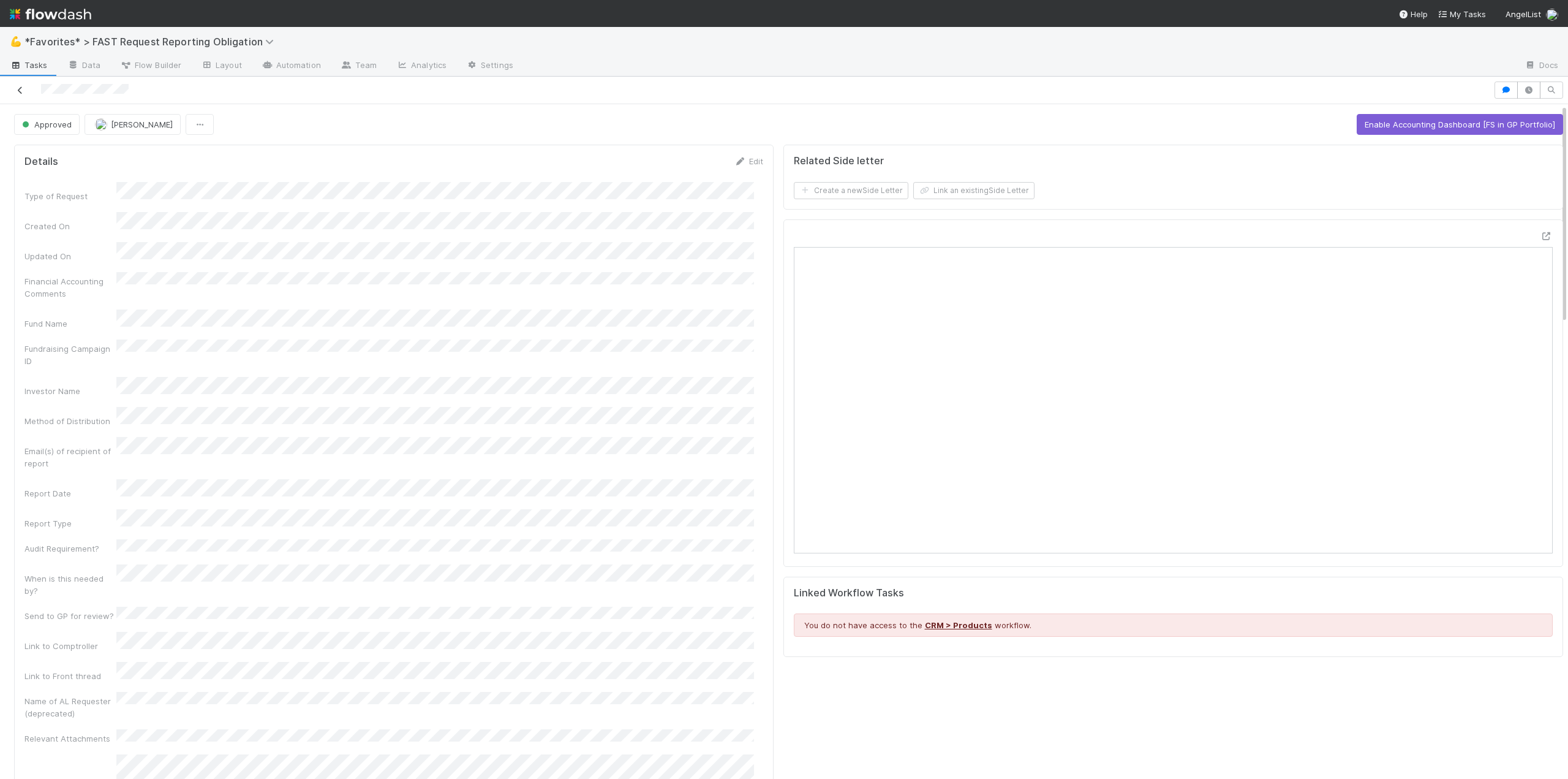
click at [21, 86] on icon at bounding box center [20, 90] width 12 height 8
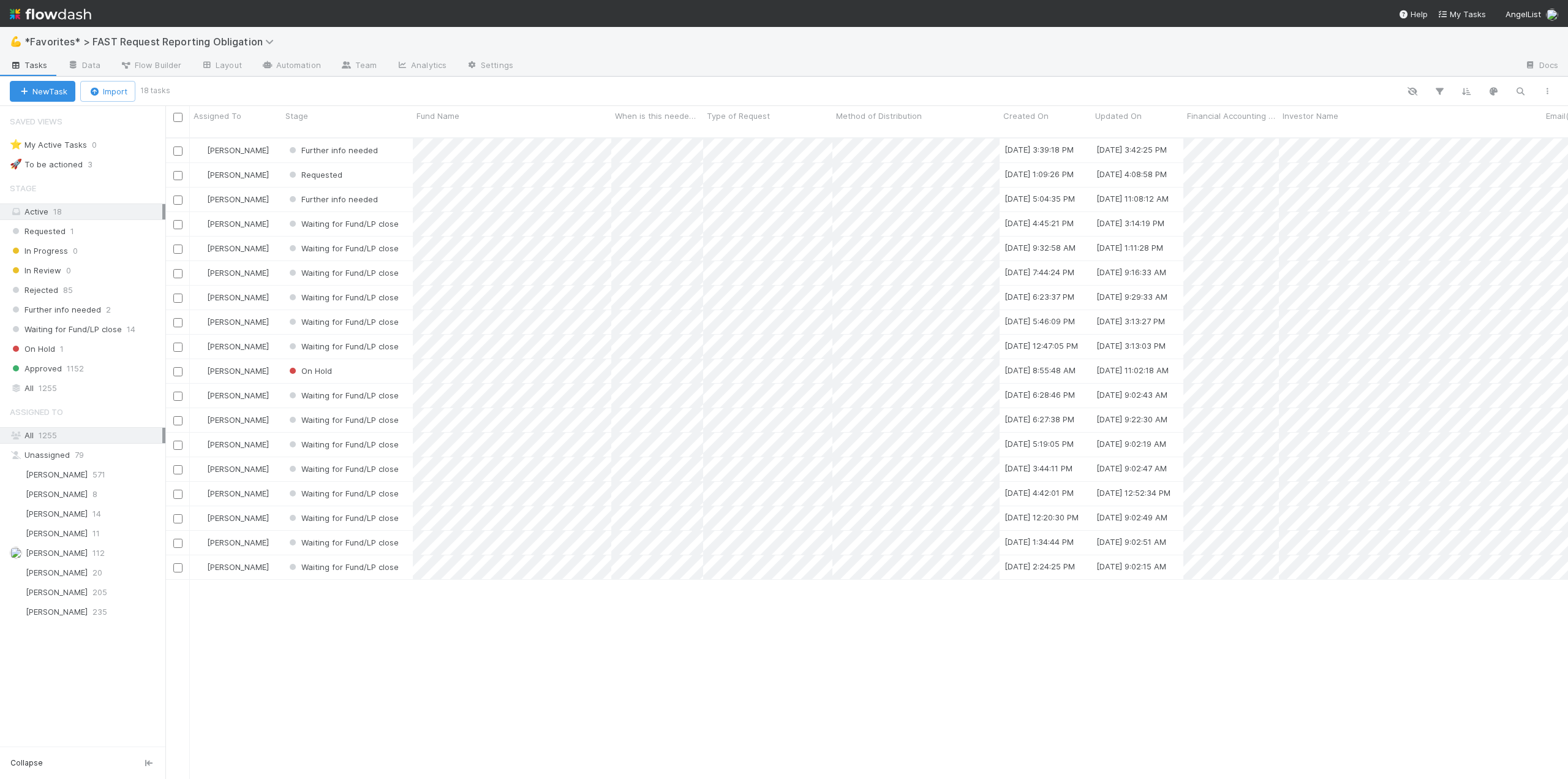
scroll to position [642, 1393]
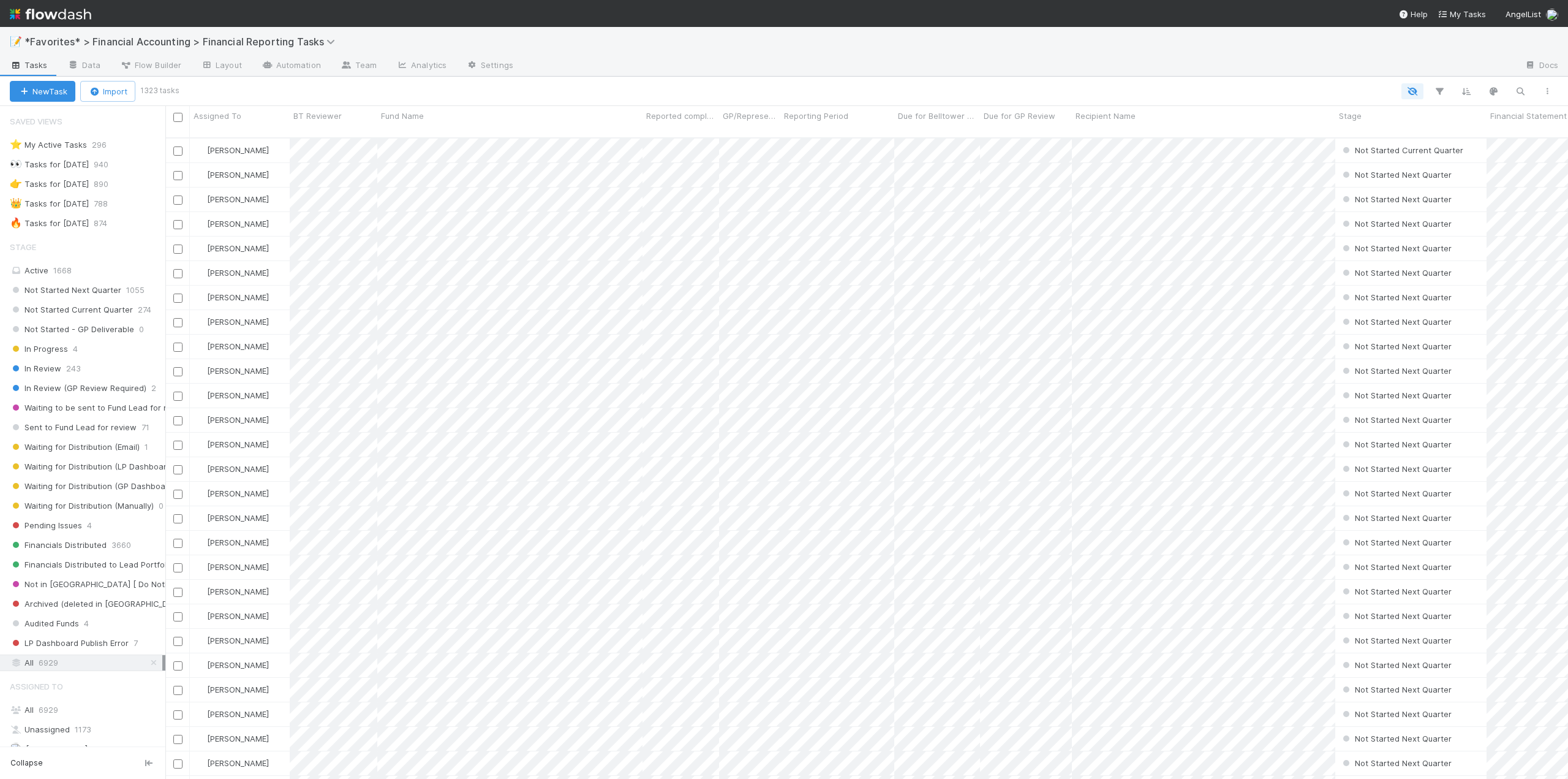
scroll to position [642, 1393]
click at [54, 368] on span "In Review" at bounding box center [35, 368] width 51 height 15
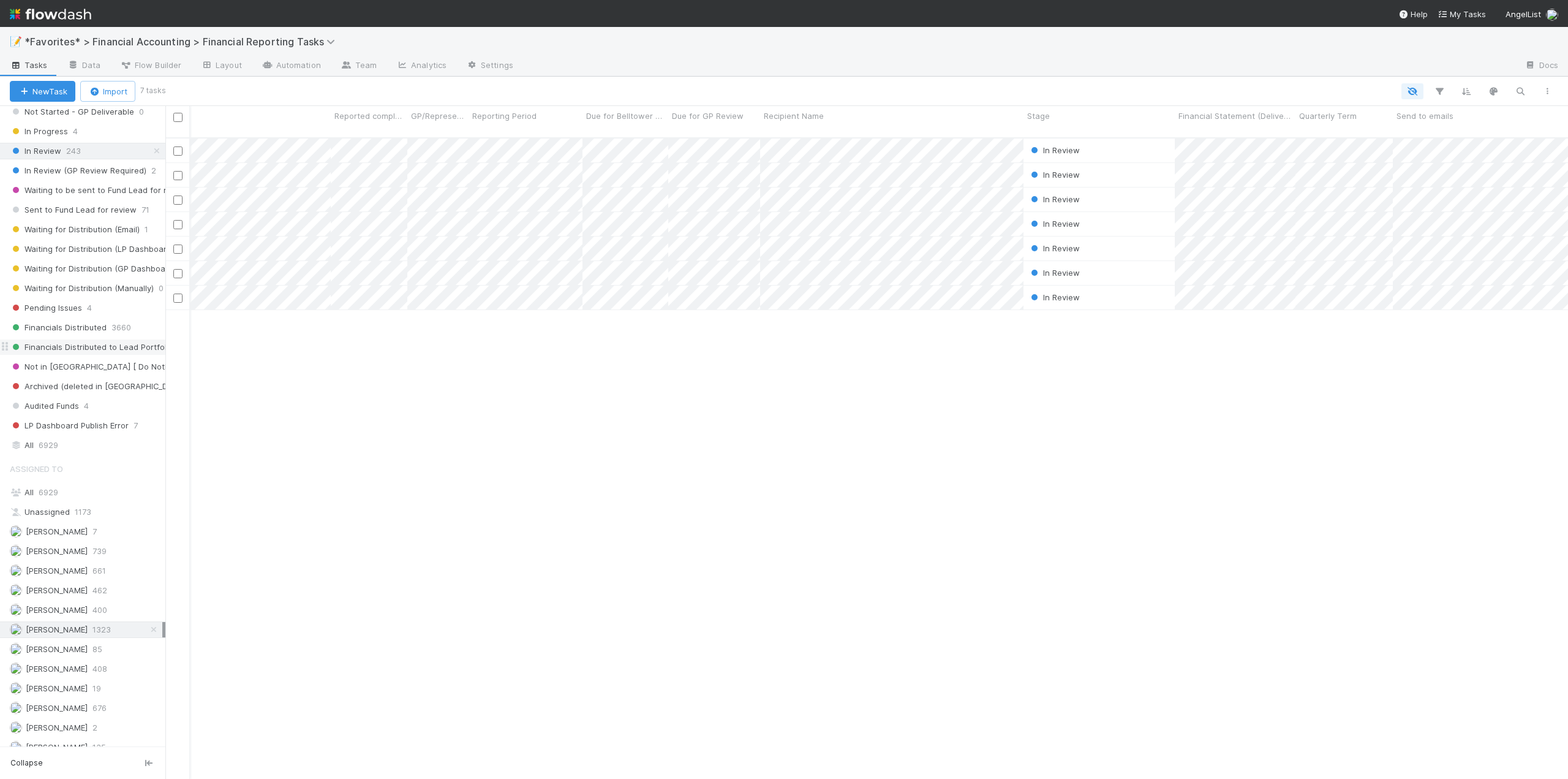
scroll to position [43, 0]
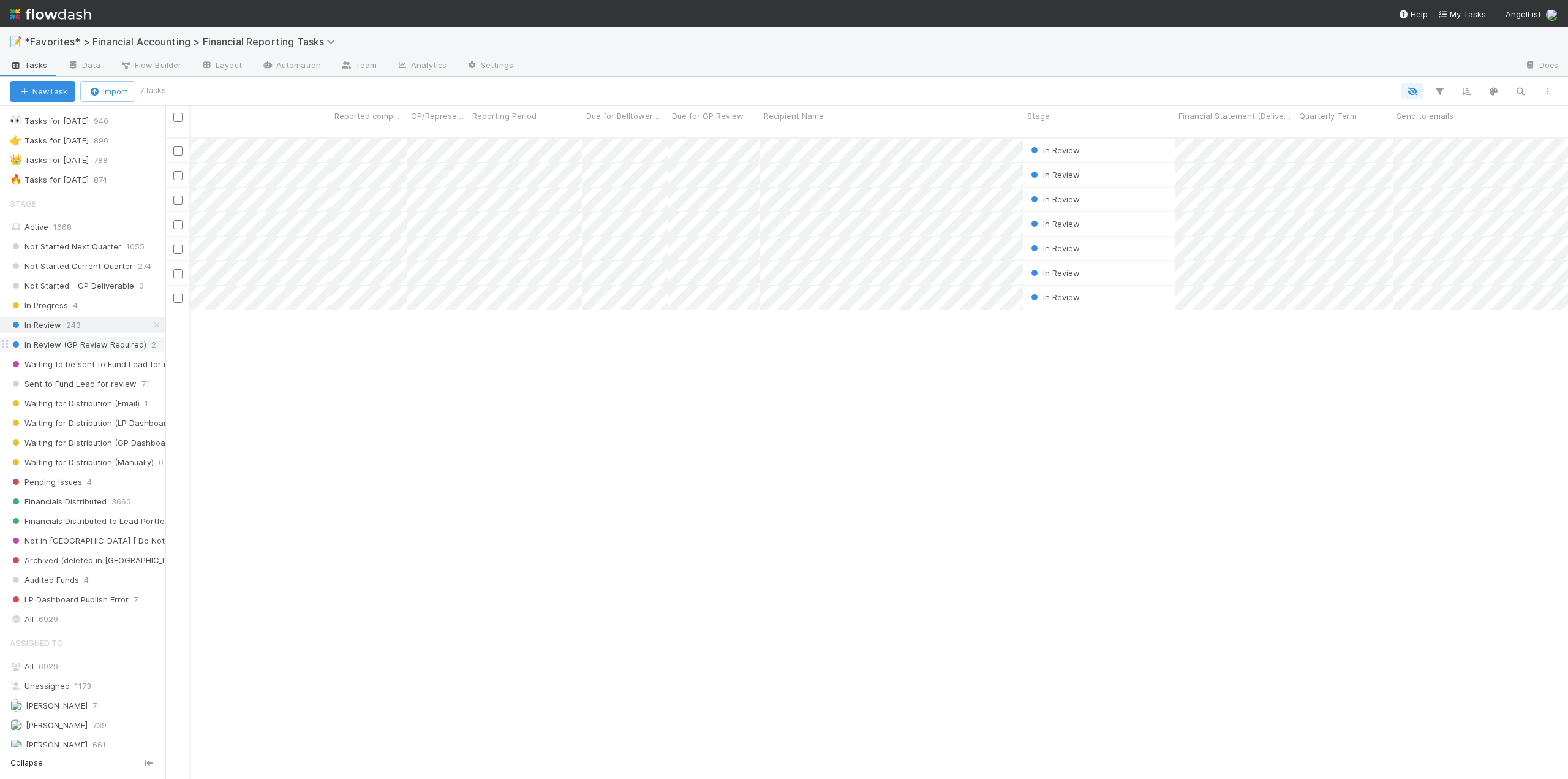
click at [63, 342] on span "In Review (GP Review Required)" at bounding box center [78, 344] width 137 height 15
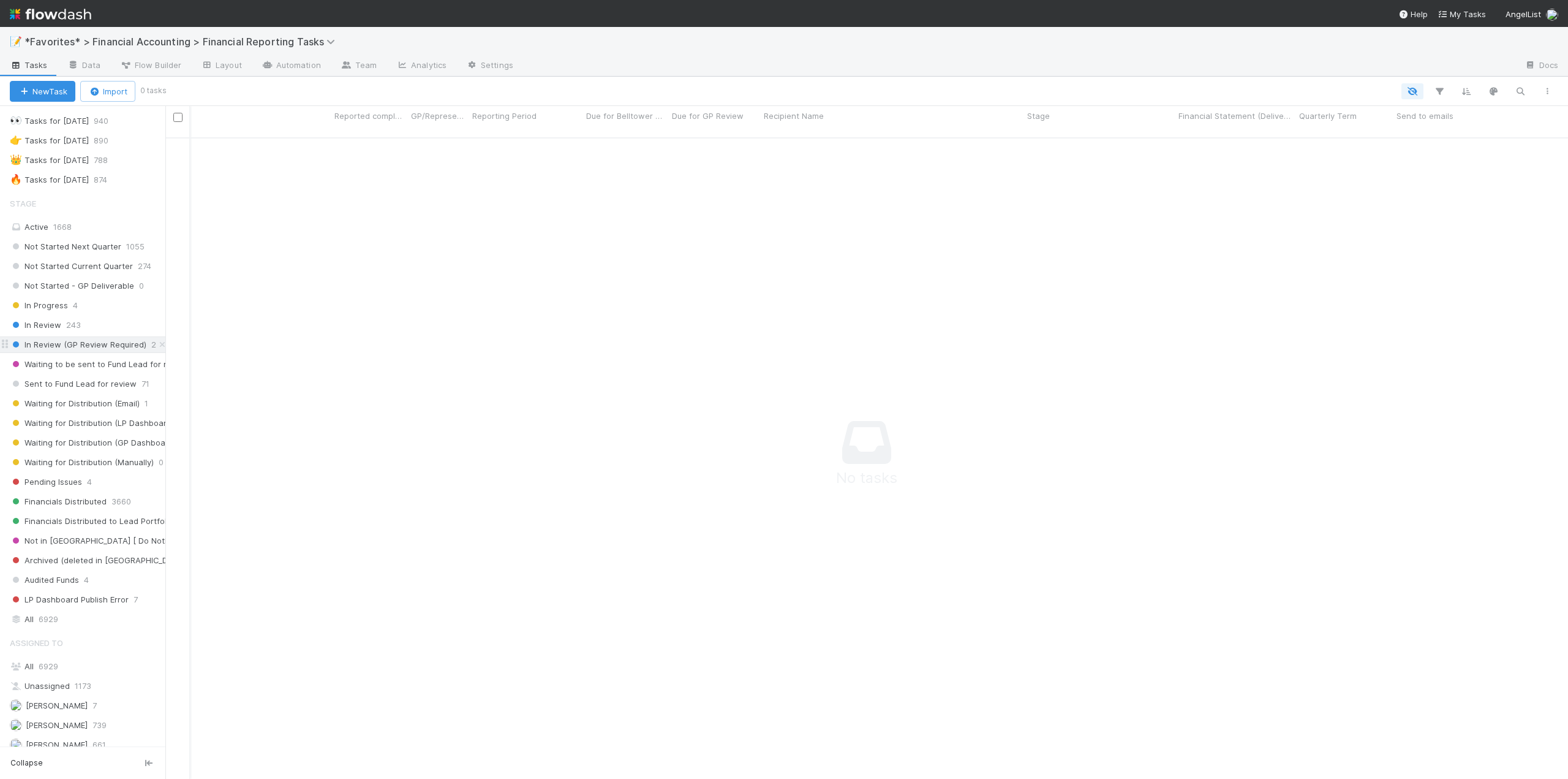
scroll to position [633, 1393]
click at [63, 362] on span "Waiting to be sent to Fund Lead for review" at bounding box center [99, 364] width 180 height 15
click at [62, 383] on span "Sent to Fund Lead for review" at bounding box center [73, 384] width 127 height 15
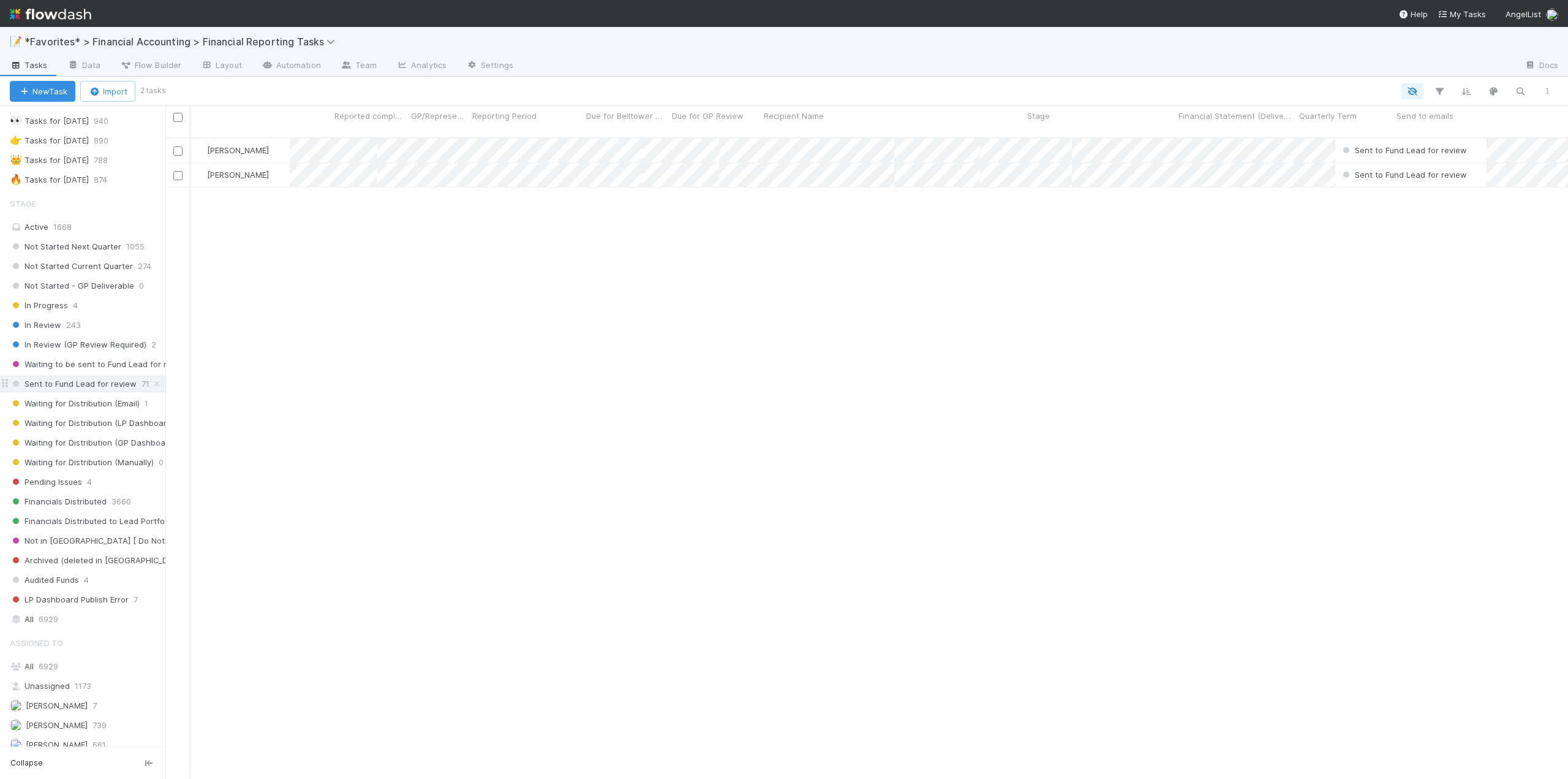
scroll to position [642, 1393]
click at [51, 310] on span "In Progress" at bounding box center [39, 305] width 59 height 15
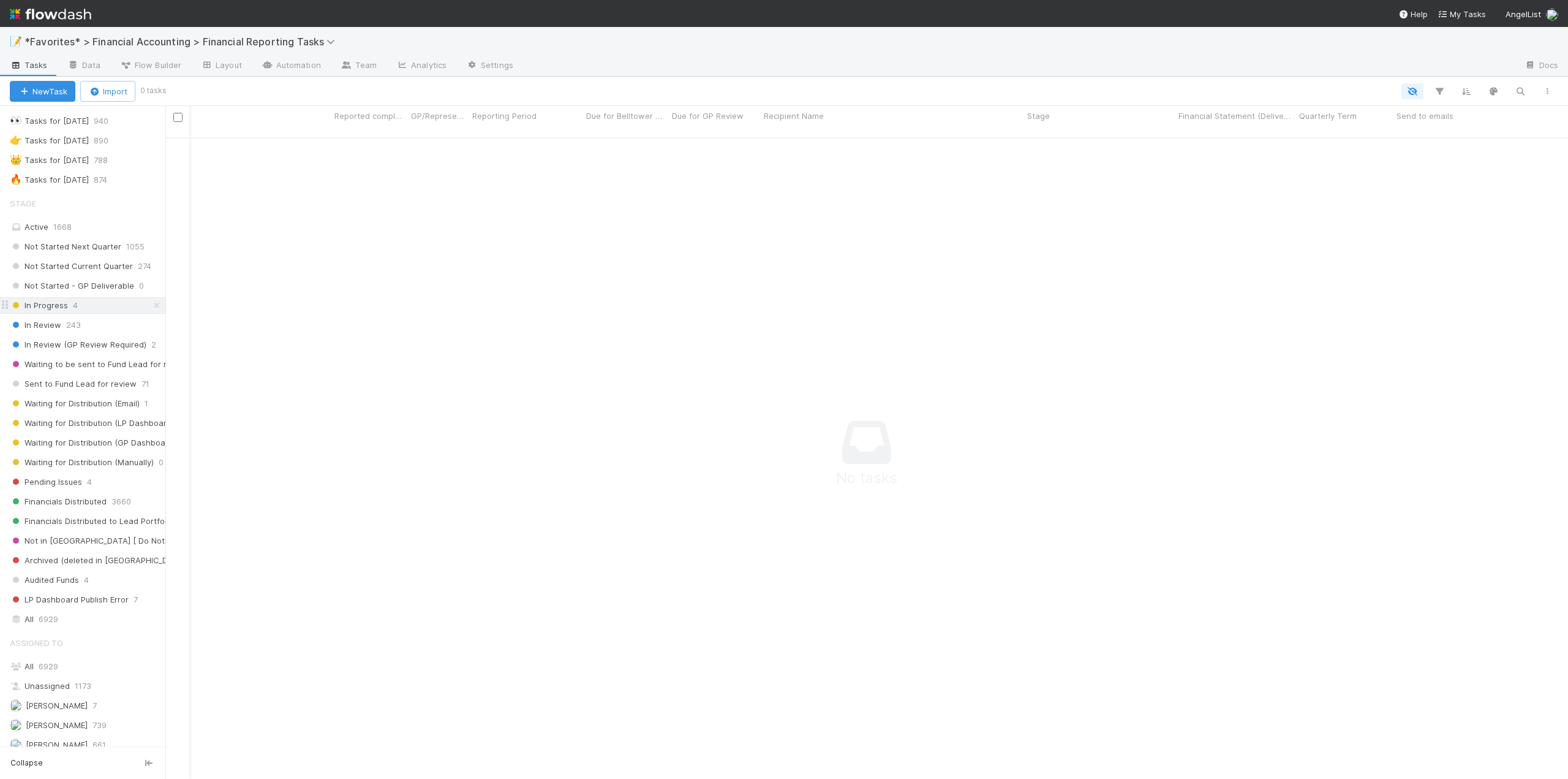
scroll to position [633, 1393]
click at [55, 321] on span "In Review" at bounding box center [35, 324] width 51 height 15
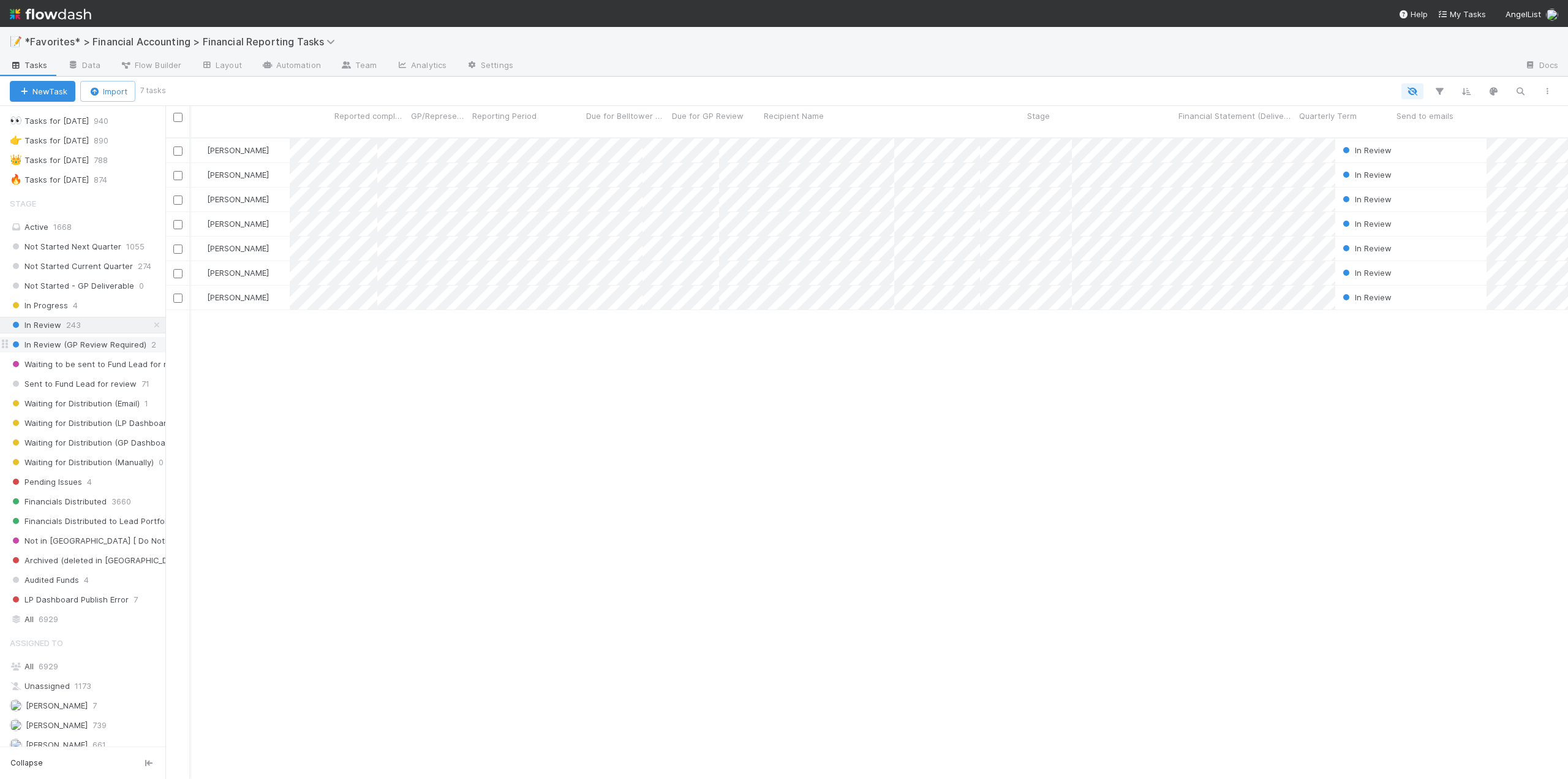
scroll to position [642, 1393]
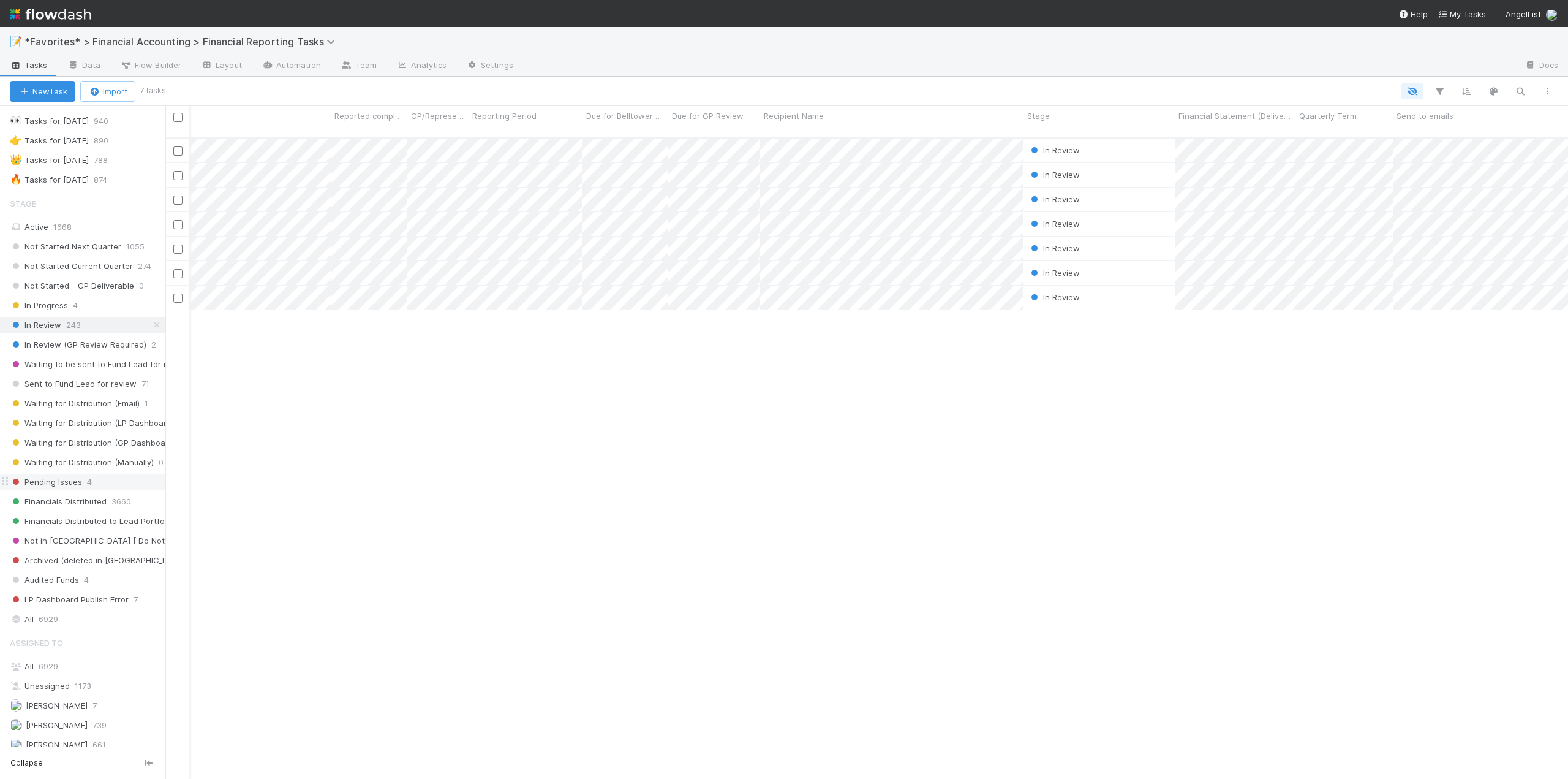
click at [80, 489] on span "Pending Issues" at bounding box center [46, 481] width 72 height 15
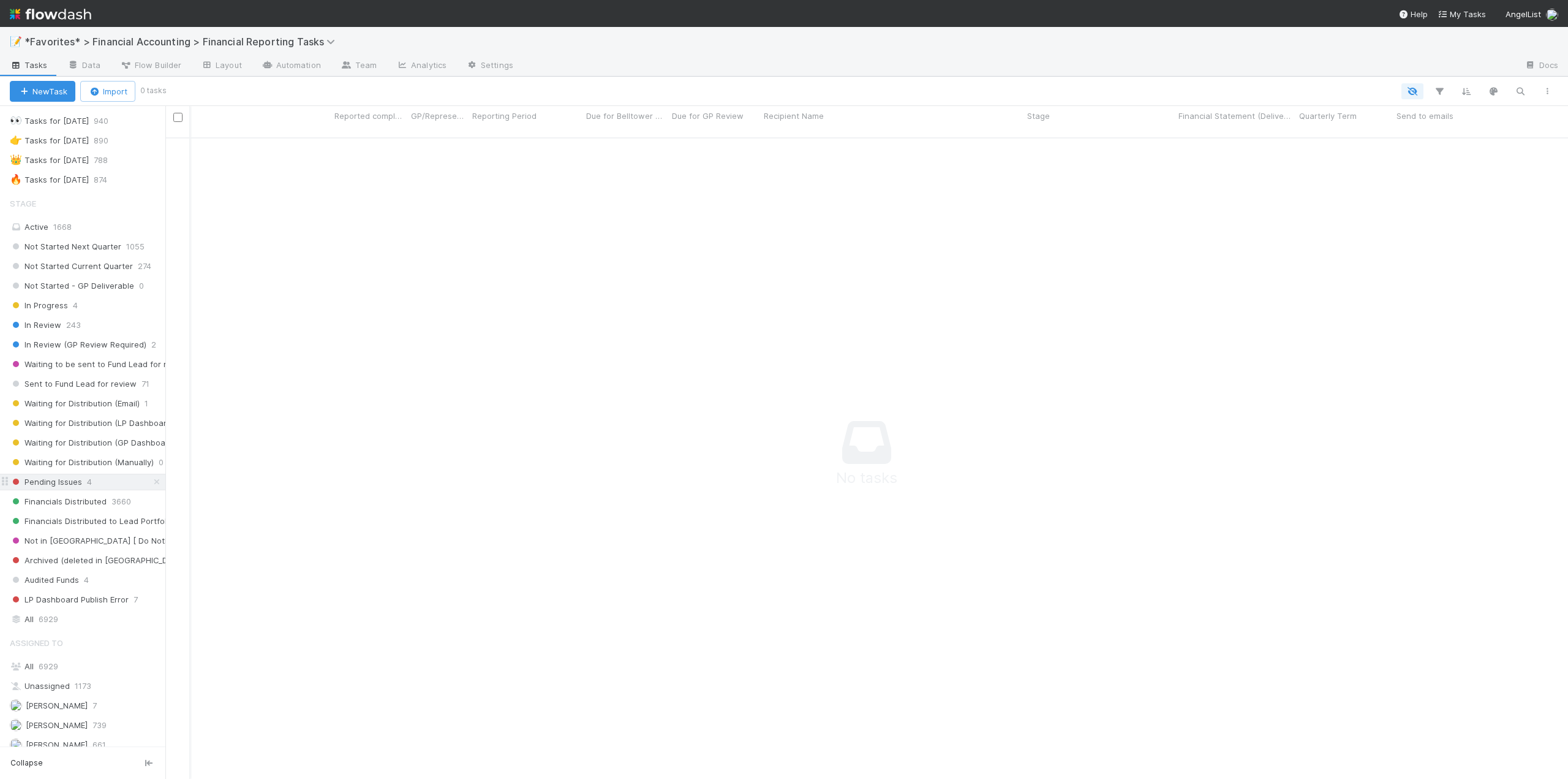
scroll to position [633, 1393]
